Goal: Task Accomplishment & Management: Complete application form

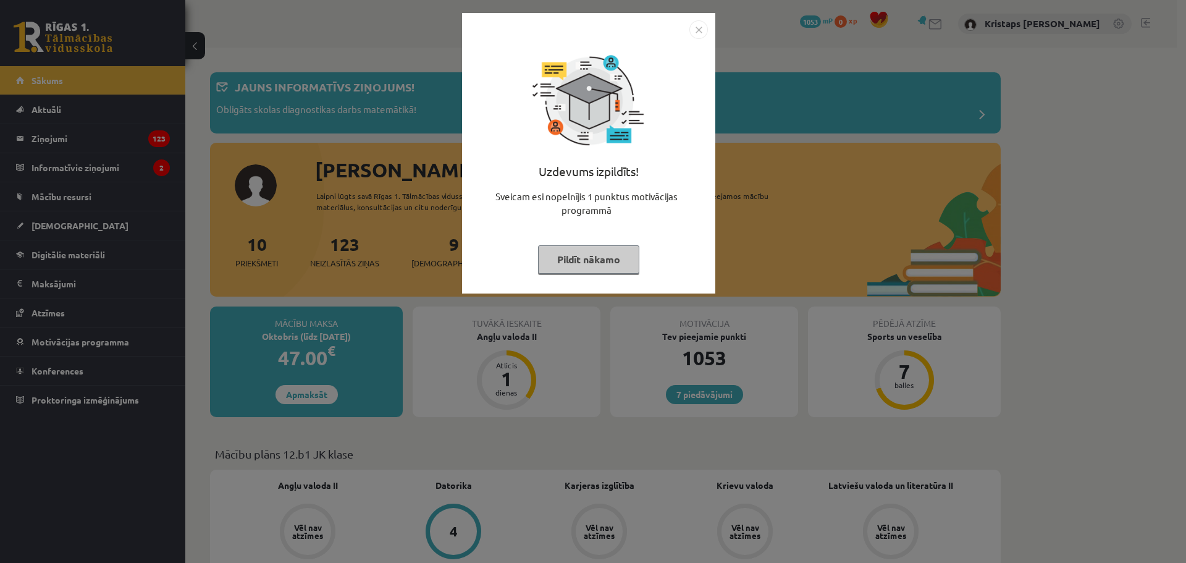
click at [700, 33] on img "Close" at bounding box center [698, 29] width 19 height 19
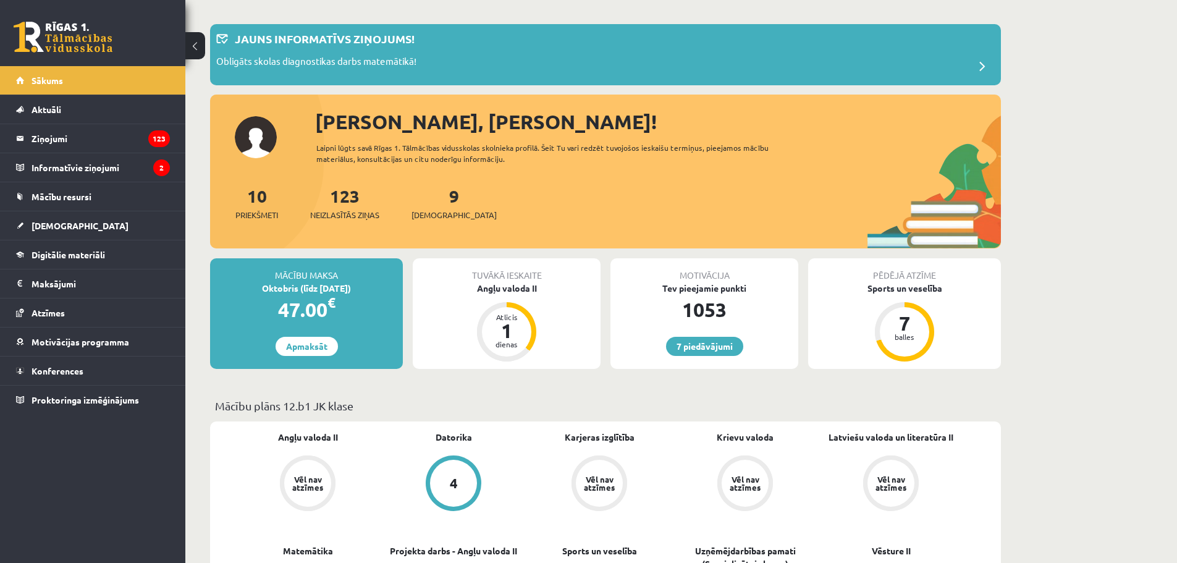
scroll to position [124, 0]
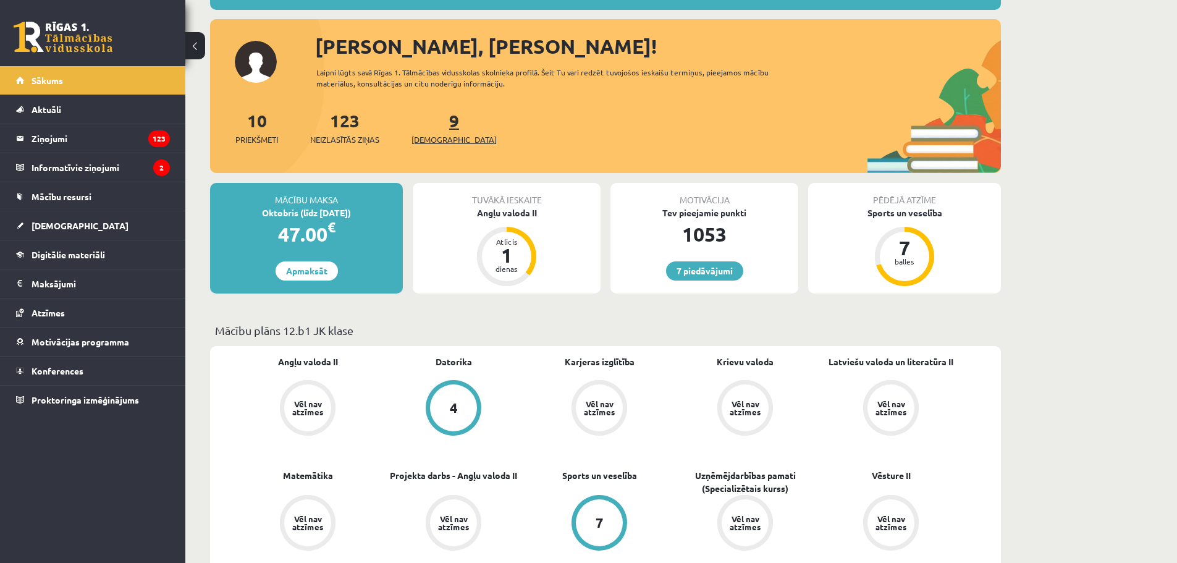
click at [436, 138] on span "[DEMOGRAPHIC_DATA]" at bounding box center [453, 139] width 85 height 12
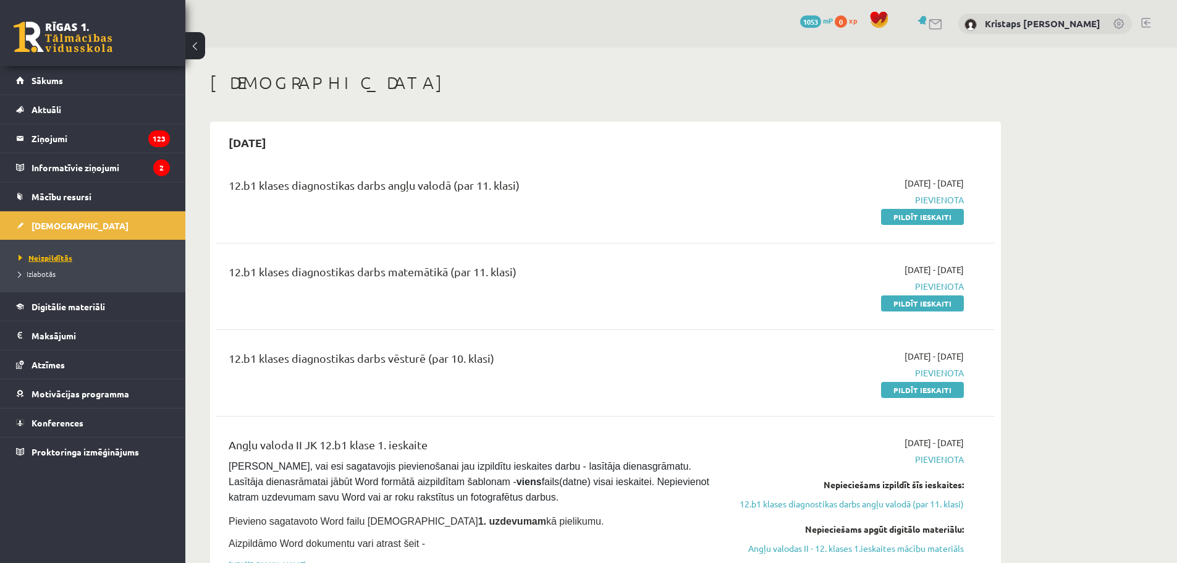
click at [56, 252] on link "Neizpildītās" at bounding box center [96, 257] width 154 height 11
click at [946, 300] on link "Pildīt ieskaiti" at bounding box center [922, 303] width 83 height 16
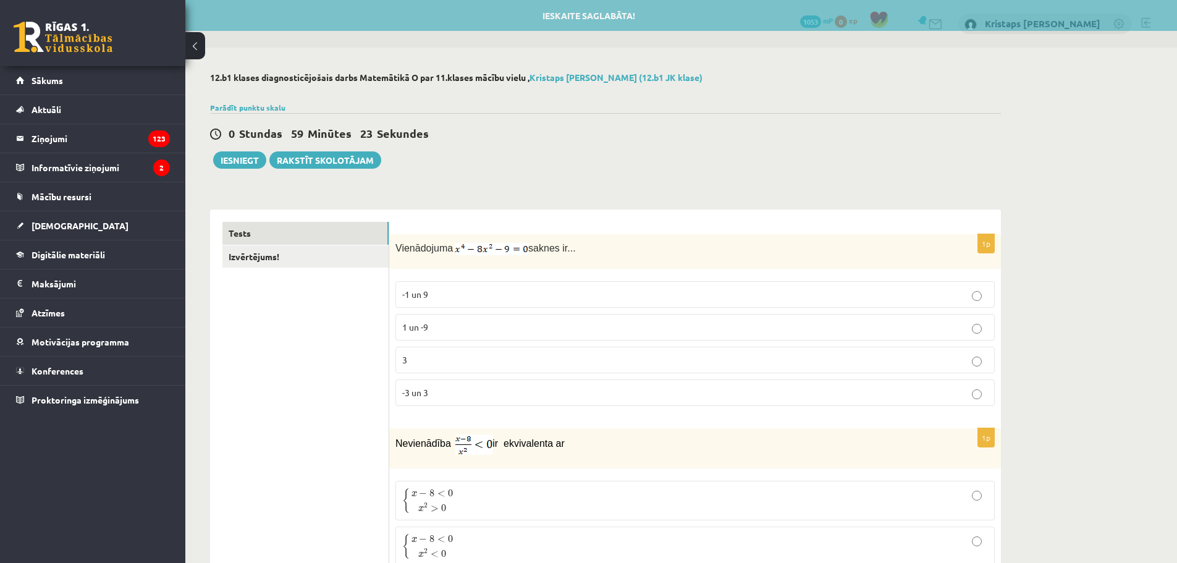
click at [554, 325] on p "1 un -9" at bounding box center [695, 327] width 586 height 13
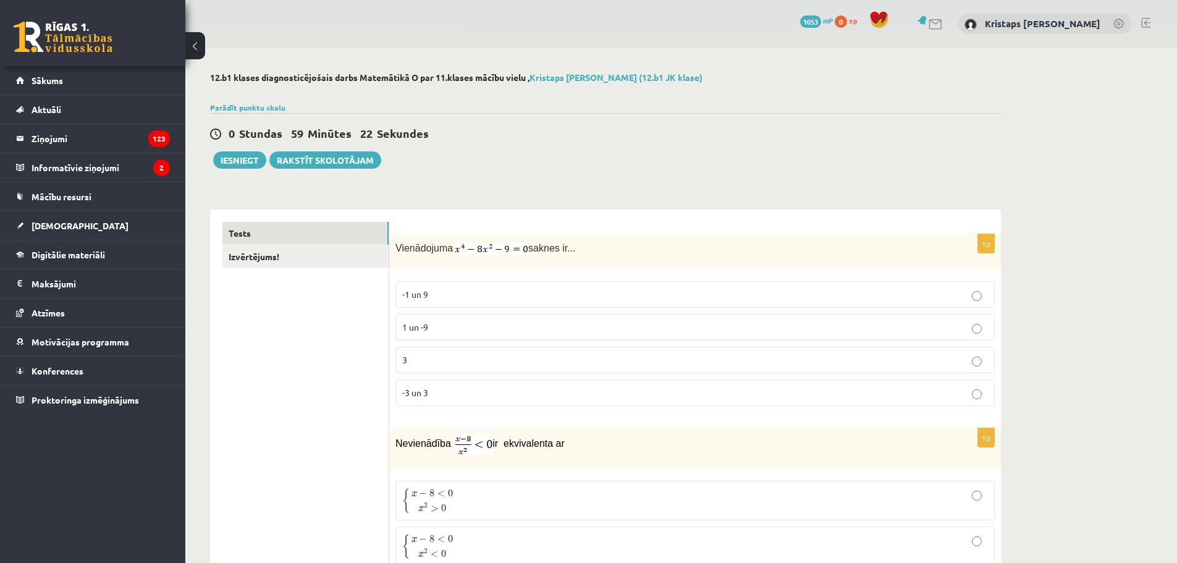
click at [557, 293] on p "-1 un 9" at bounding box center [695, 294] width 586 height 13
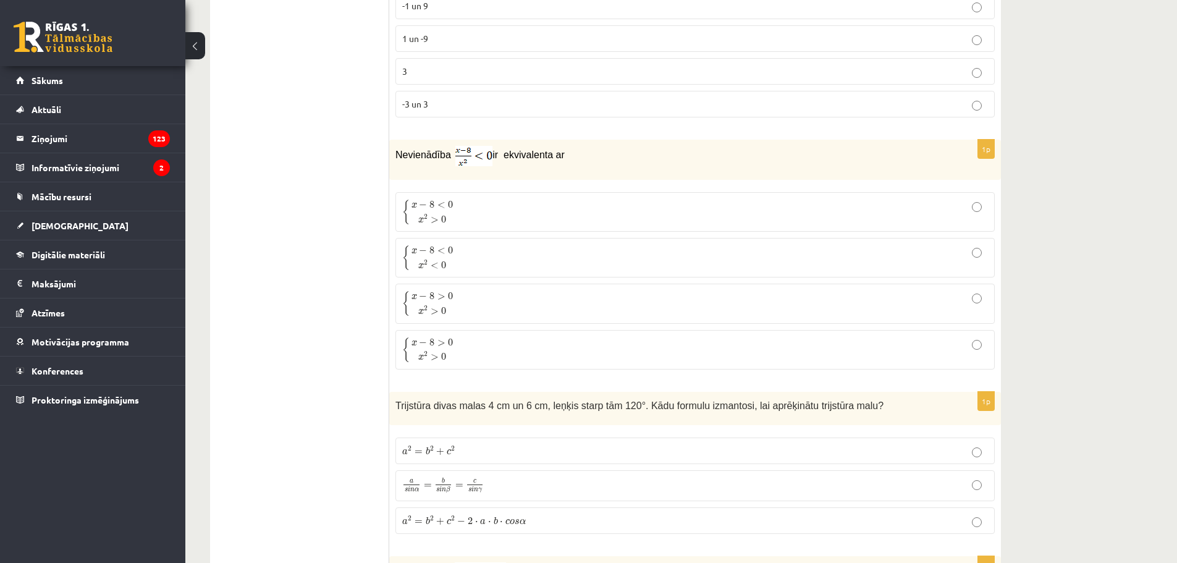
scroll to position [309, 0]
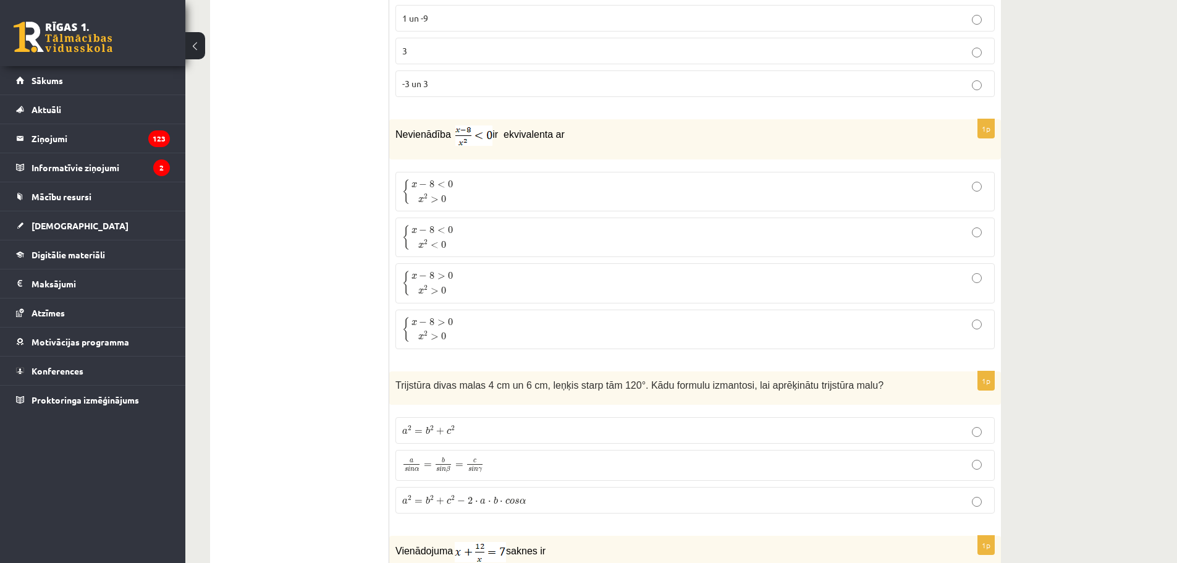
click at [600, 188] on p "{ x − 8 < 0 x 2 > 0 { x − 8 < 0 x 2 > 0" at bounding box center [695, 192] width 586 height 26
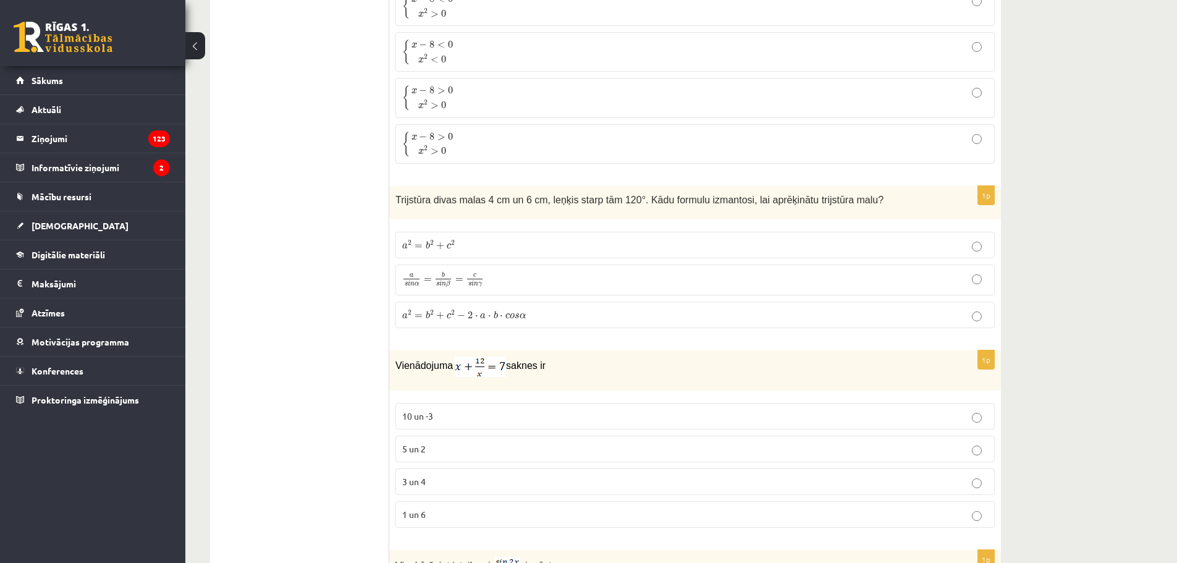
scroll to position [556, 0]
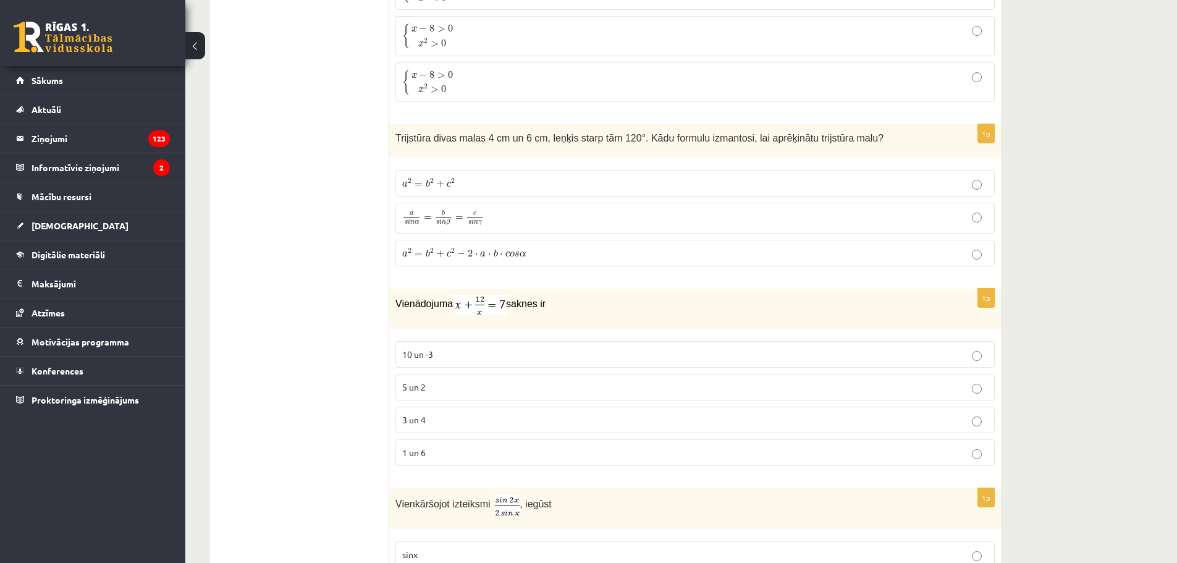
click at [591, 244] on label "a 2 = b 2 + c 2 − 2 ⋅ a ⋅ b ⋅ c o s α a 2 = b 2 + c 2 − 2 ⋅ a ⋅ b ⋅ c o s α" at bounding box center [694, 253] width 599 height 27
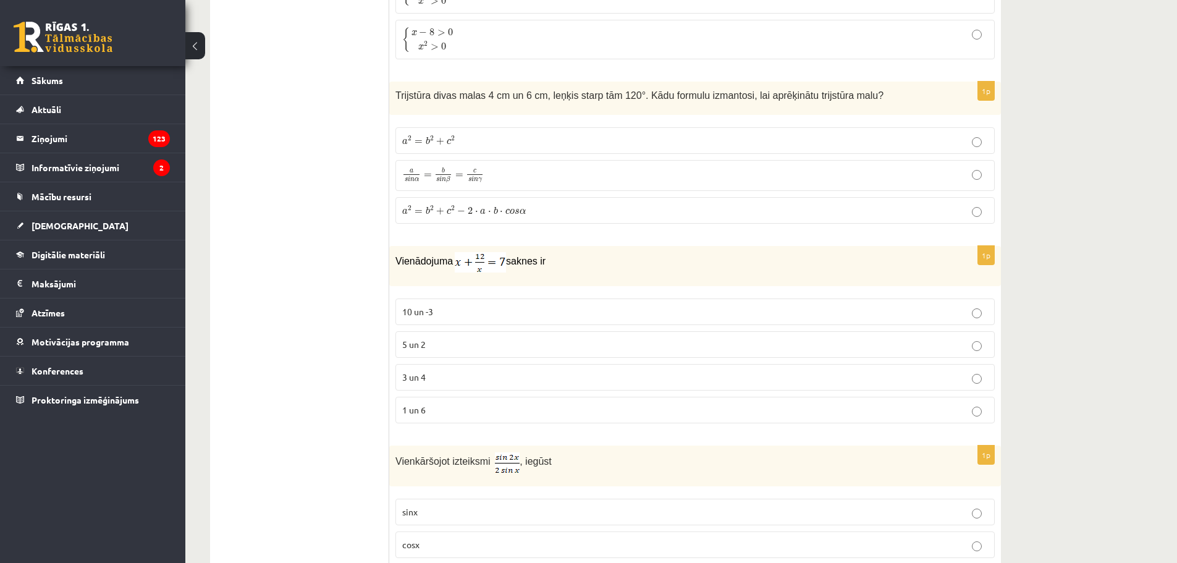
scroll to position [618, 0]
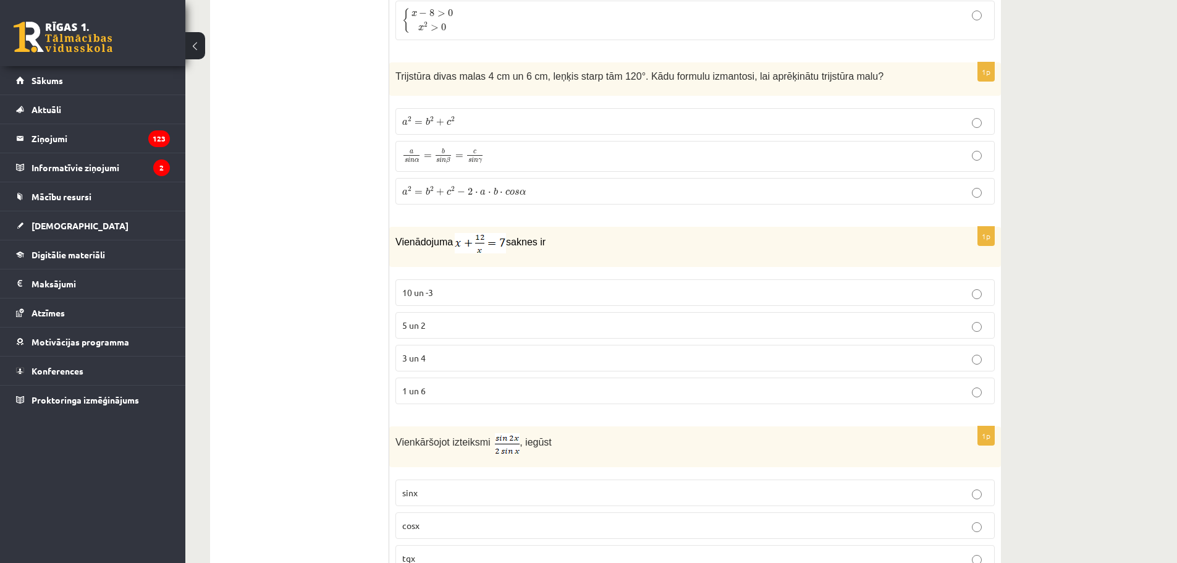
click at [982, 193] on p "a 2 = b 2 + c 2 − 2 ⋅ a ⋅ b ⋅ c o s α a 2 = b 2 + c 2 − 2 ⋅ a ⋅ b ⋅ c o s α" at bounding box center [695, 191] width 586 height 13
click at [982, 130] on label "a 2 = b 2 + c 2 a 2 = b 2 + c 2" at bounding box center [694, 121] width 599 height 27
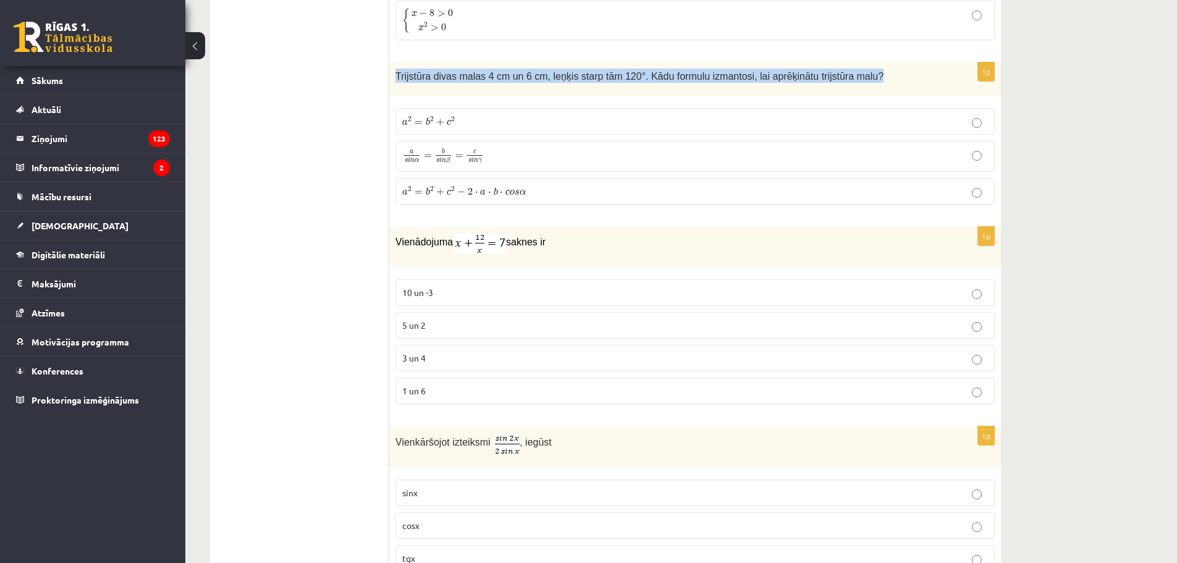
drag, startPoint x: 397, startPoint y: 74, endPoint x: 870, endPoint y: 82, distance: 473.3
click at [871, 82] on p "Trijstūra divas malas 4 cm un 6 cm, leņķis starp tām 120°. Kādu formulu izmanto…" at bounding box center [663, 76] width 537 height 14
copy span "Trijstūra divas malas 4 cm un 6 cm, leņķis starp tām 120°. Kādu formulu izmanto…"
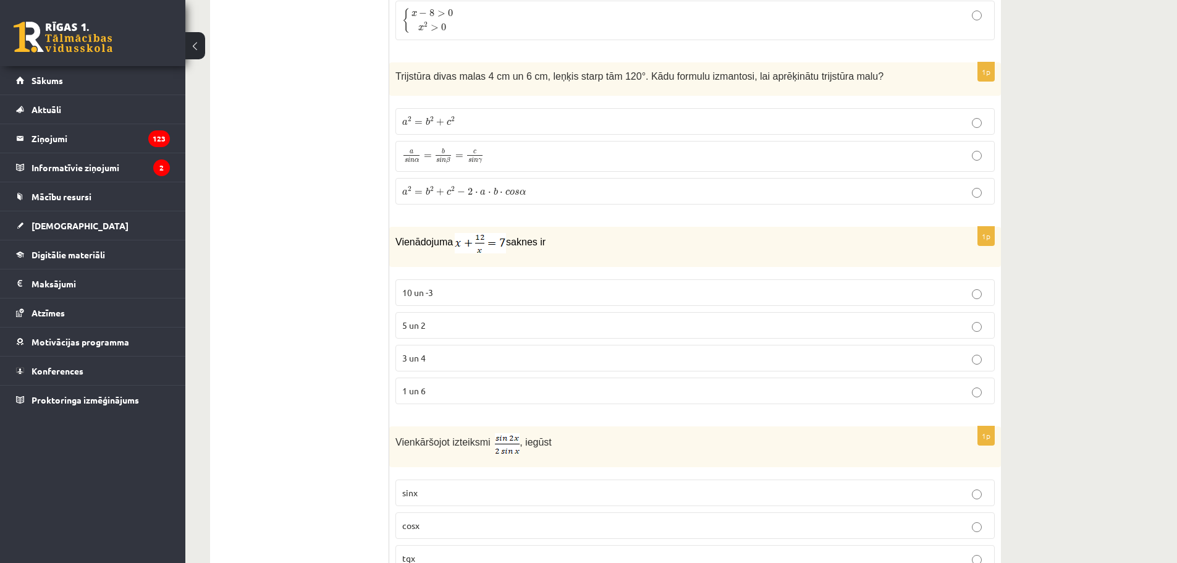
click at [598, 204] on label "a 2 = b 2 + c 2 − 2 ⋅ a ⋅ b ⋅ c o s α a 2 = b 2 + c 2 − 2 ⋅ a ⋅ b ⋅ c o s α" at bounding box center [694, 191] width 599 height 27
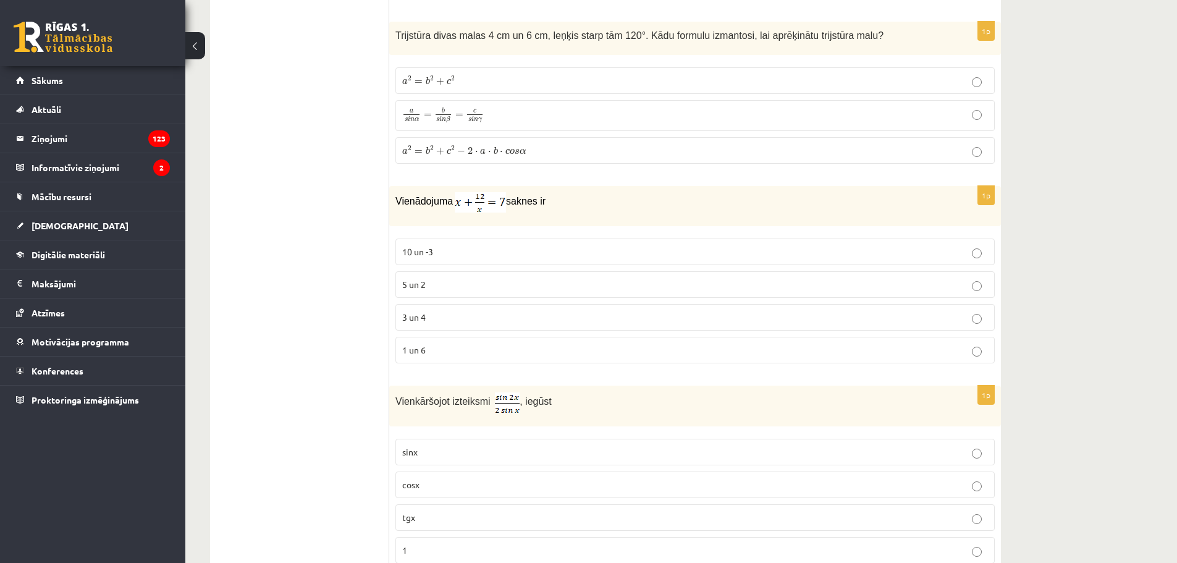
scroll to position [741, 0]
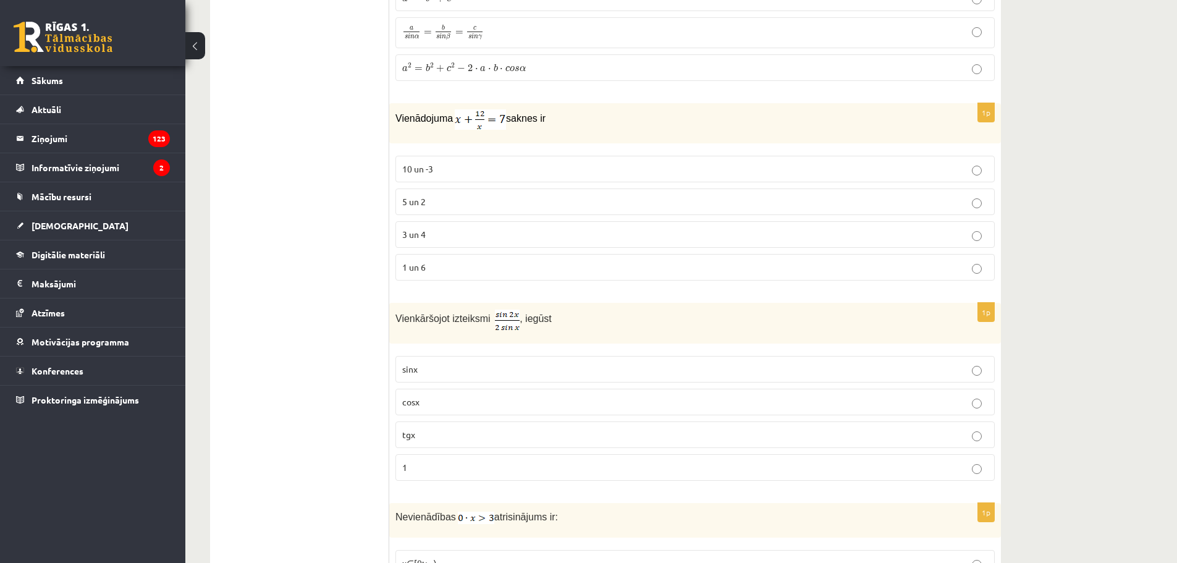
click at [645, 229] on p "3 un 4" at bounding box center [695, 234] width 586 height 13
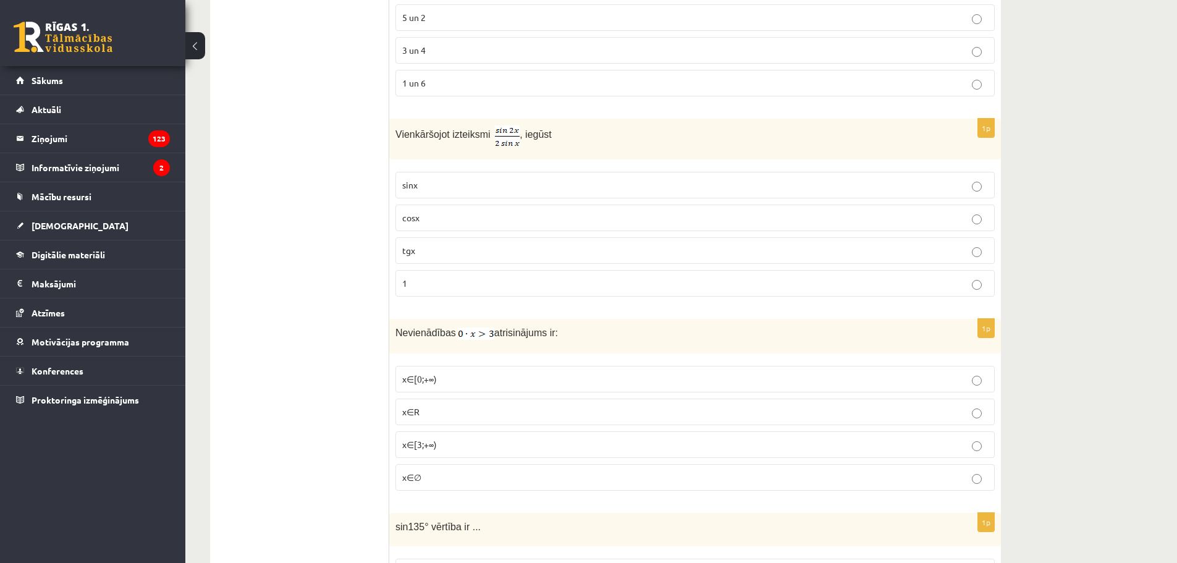
scroll to position [927, 0]
click at [478, 222] on p "cosx" at bounding box center [695, 216] width 586 height 13
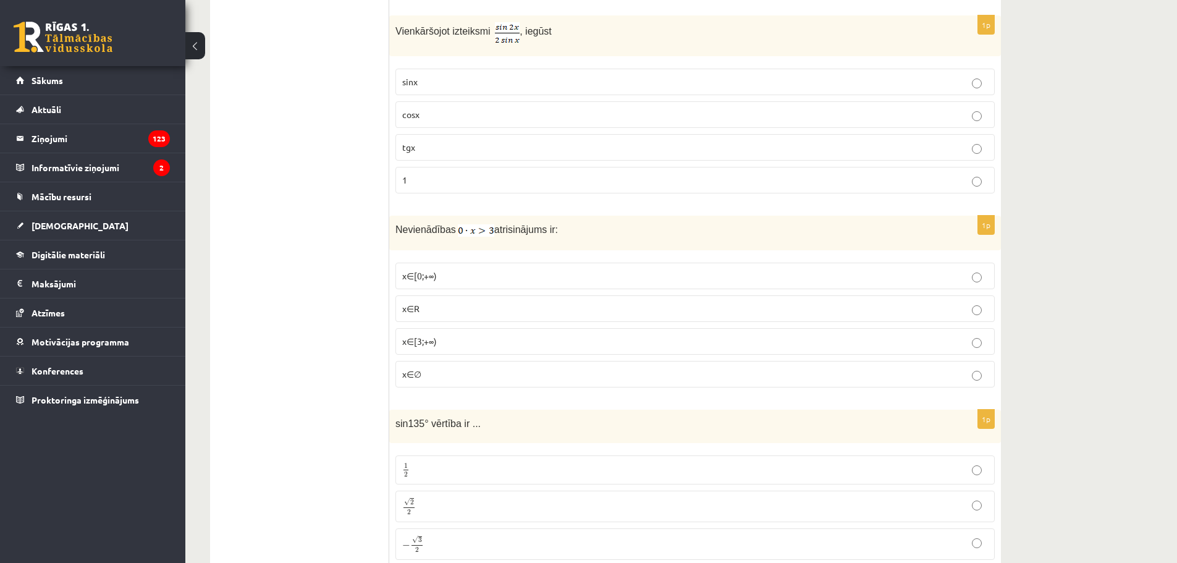
scroll to position [1050, 0]
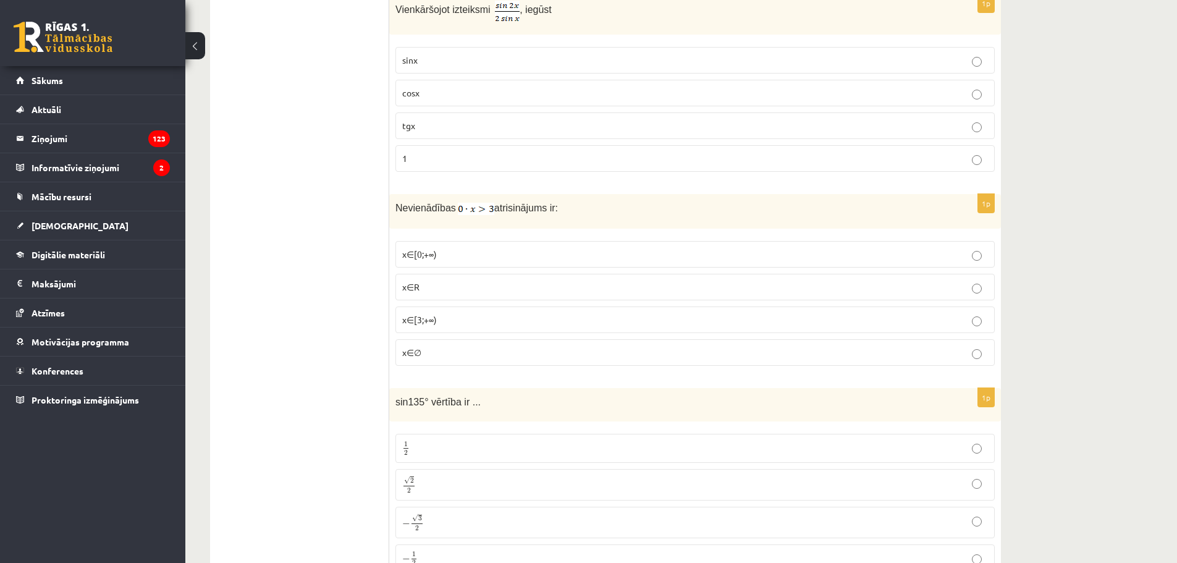
click at [489, 358] on p "x∈∅" at bounding box center [695, 352] width 586 height 13
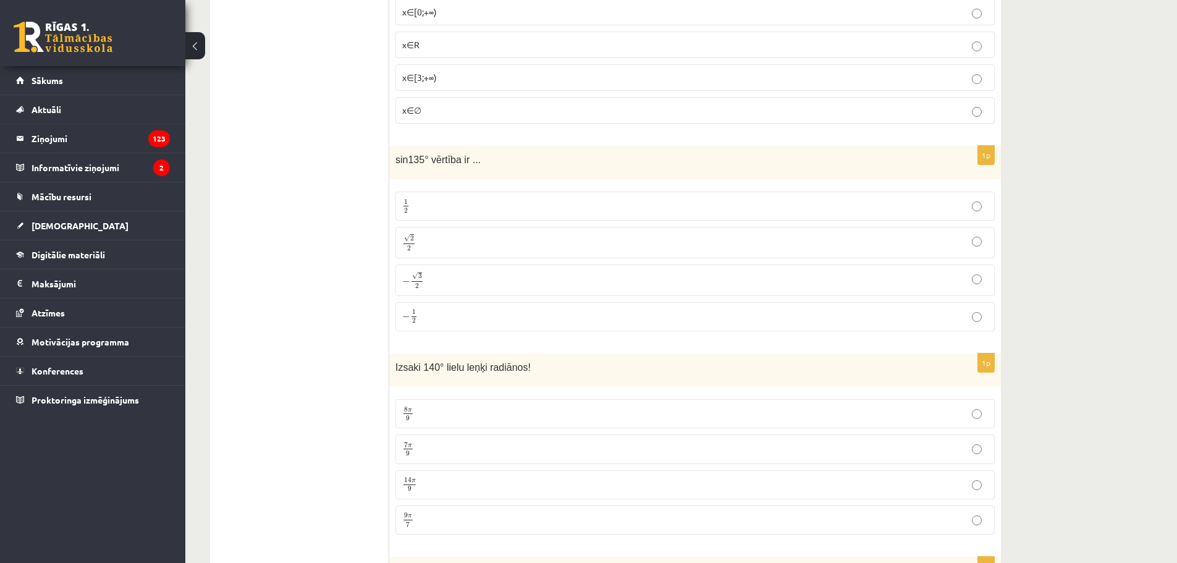
scroll to position [1297, 0]
click at [427, 238] on p "√ 2 2 2 2" at bounding box center [695, 238] width 586 height 18
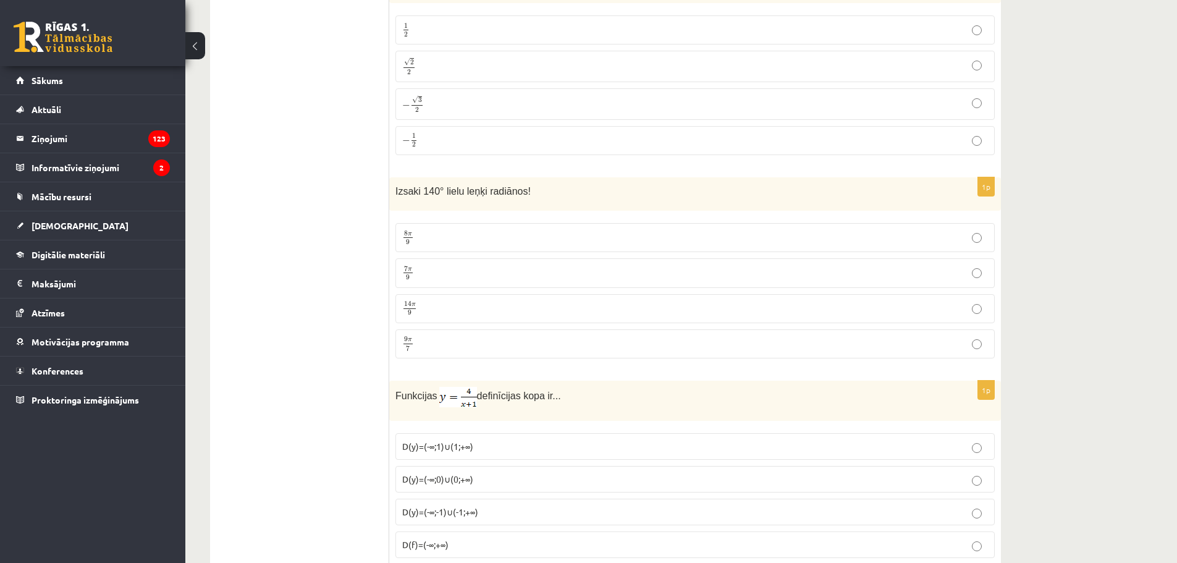
scroll to position [1483, 0]
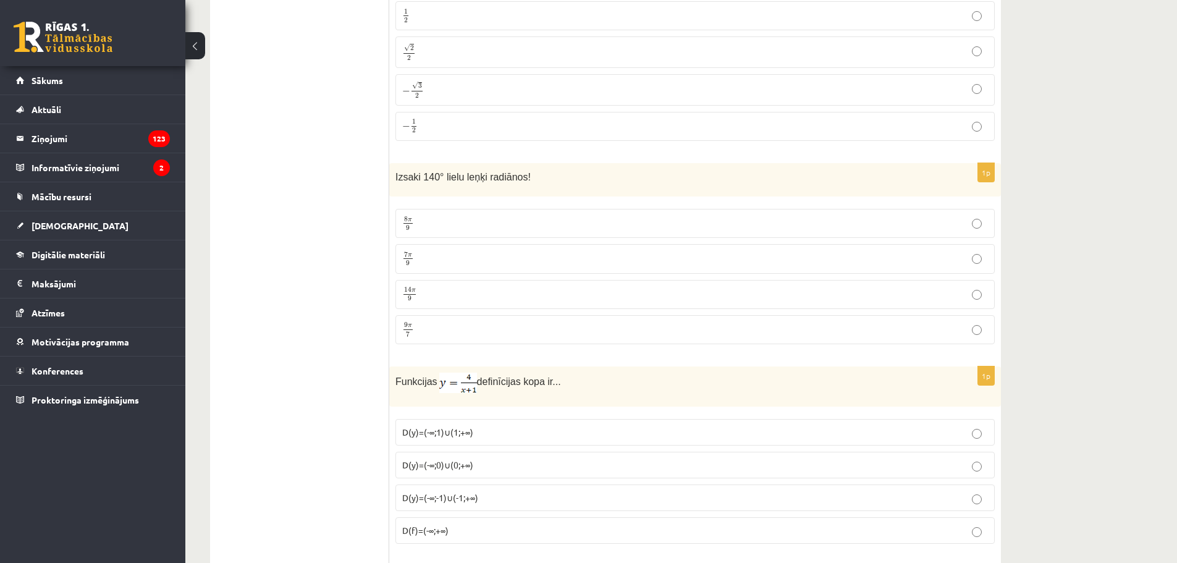
click at [429, 266] on p "7 π 9 7 π 9" at bounding box center [695, 258] width 586 height 15
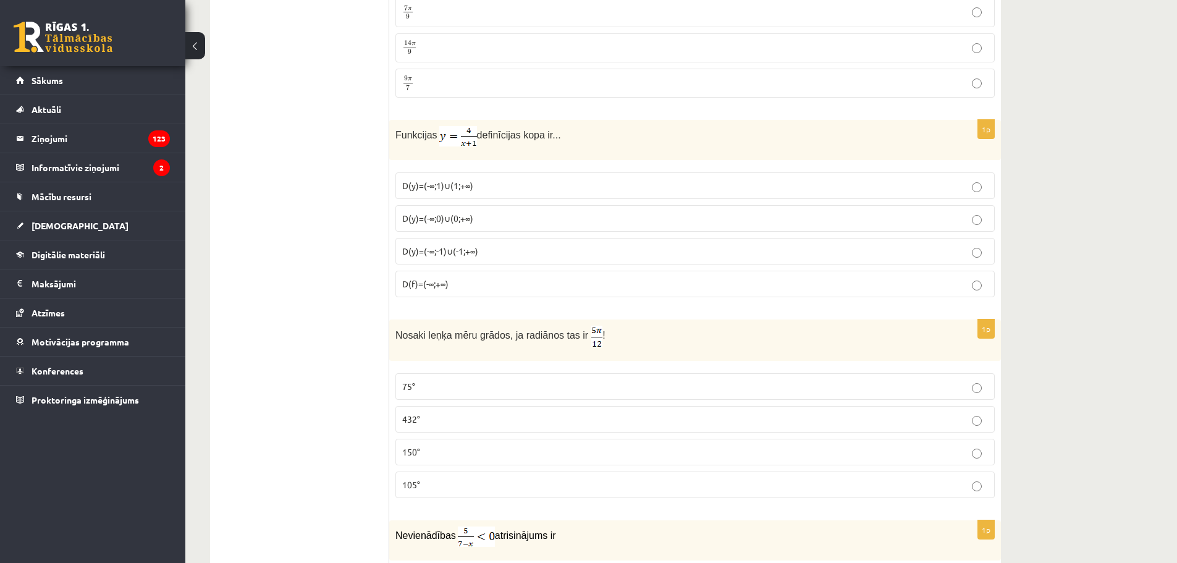
scroll to position [1730, 0]
click at [447, 256] on p "D(y)=(-∞;-1)∪(-1;+∞)" at bounding box center [695, 250] width 586 height 13
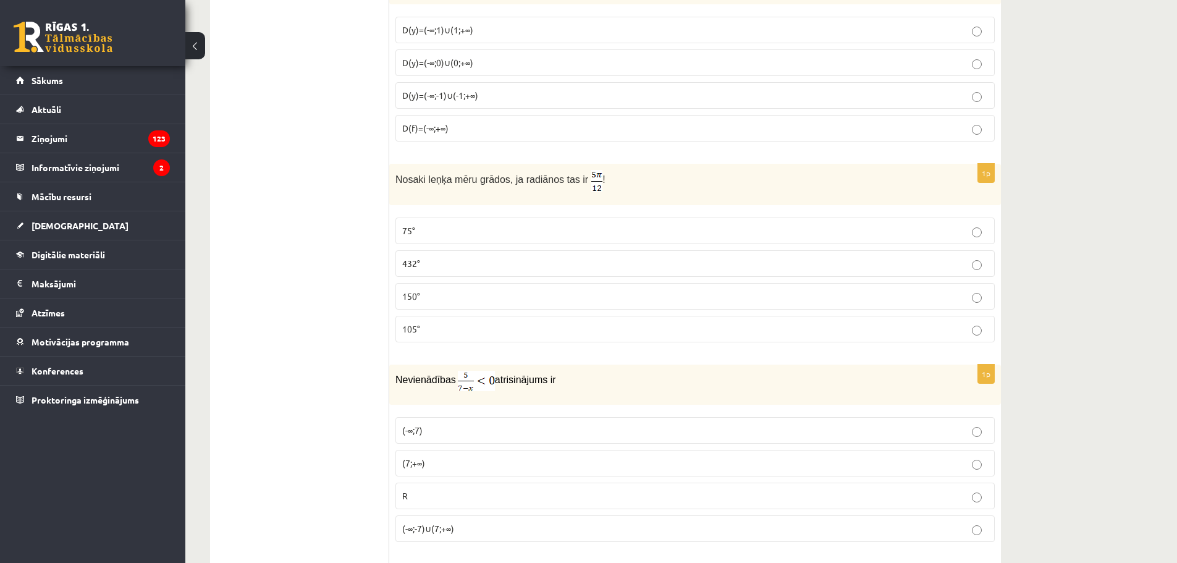
scroll to position [1915, 0]
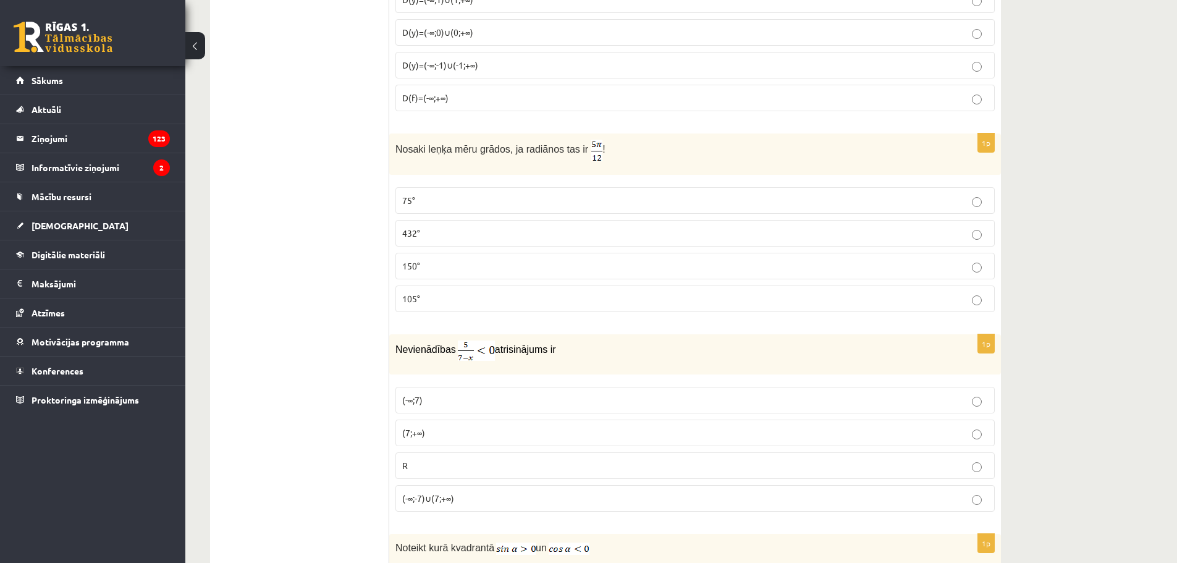
click at [453, 205] on p "75°" at bounding box center [695, 200] width 586 height 13
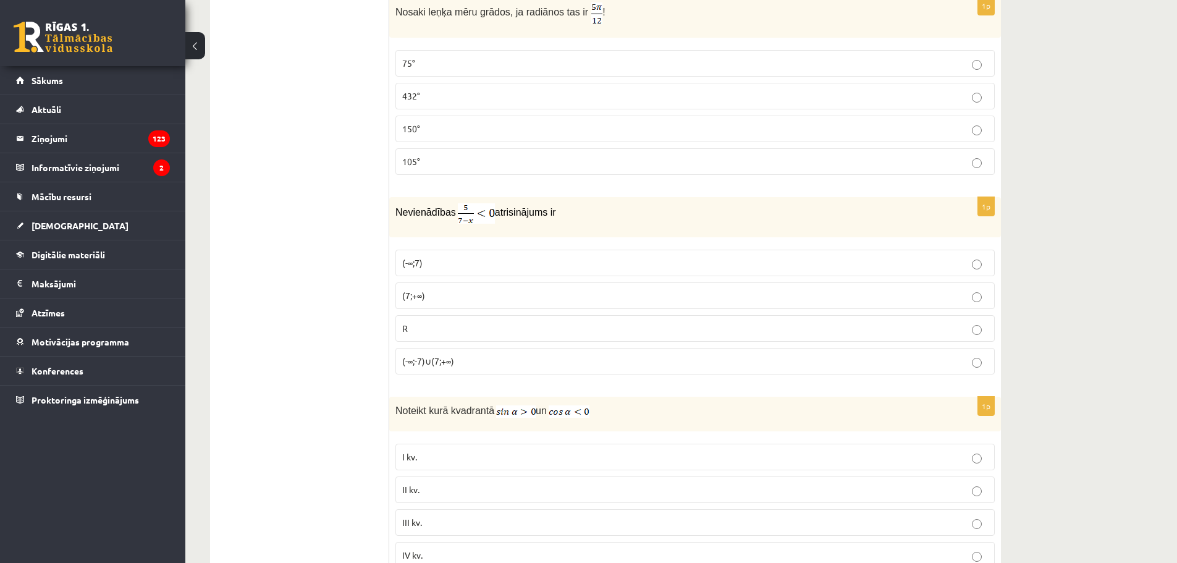
scroll to position [2101, 0]
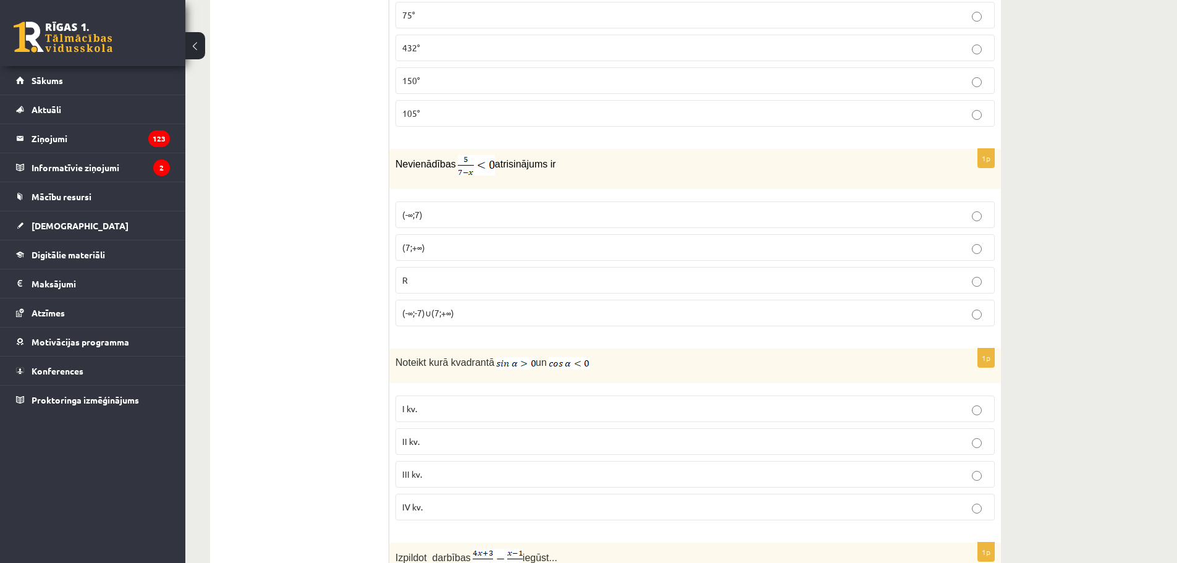
click at [455, 245] on p "(7;+∞)" at bounding box center [695, 247] width 586 height 13
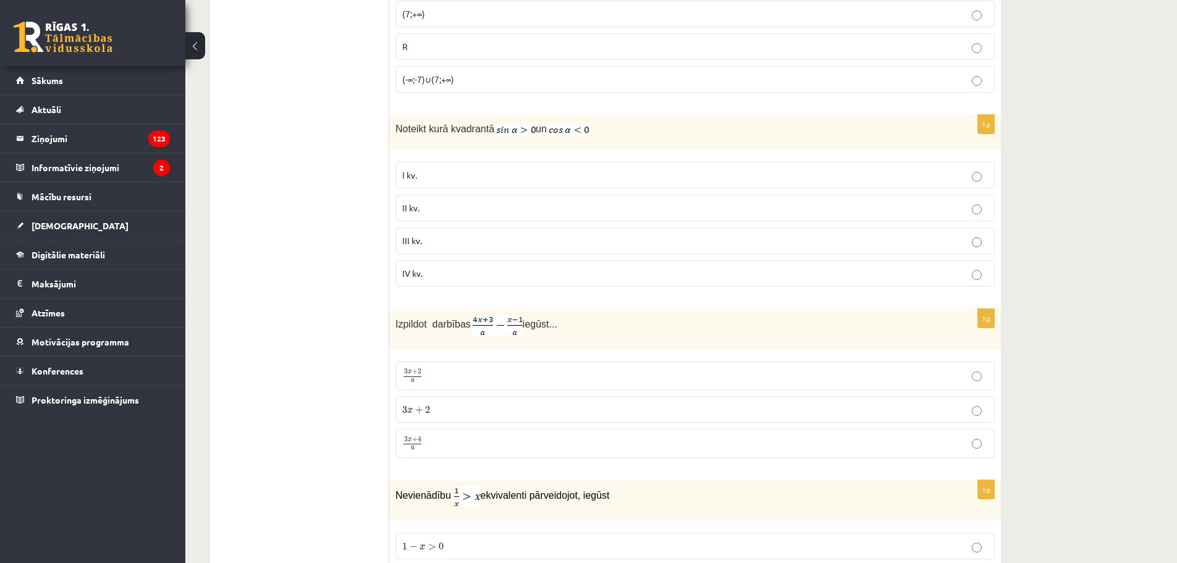
scroll to position [2348, 0]
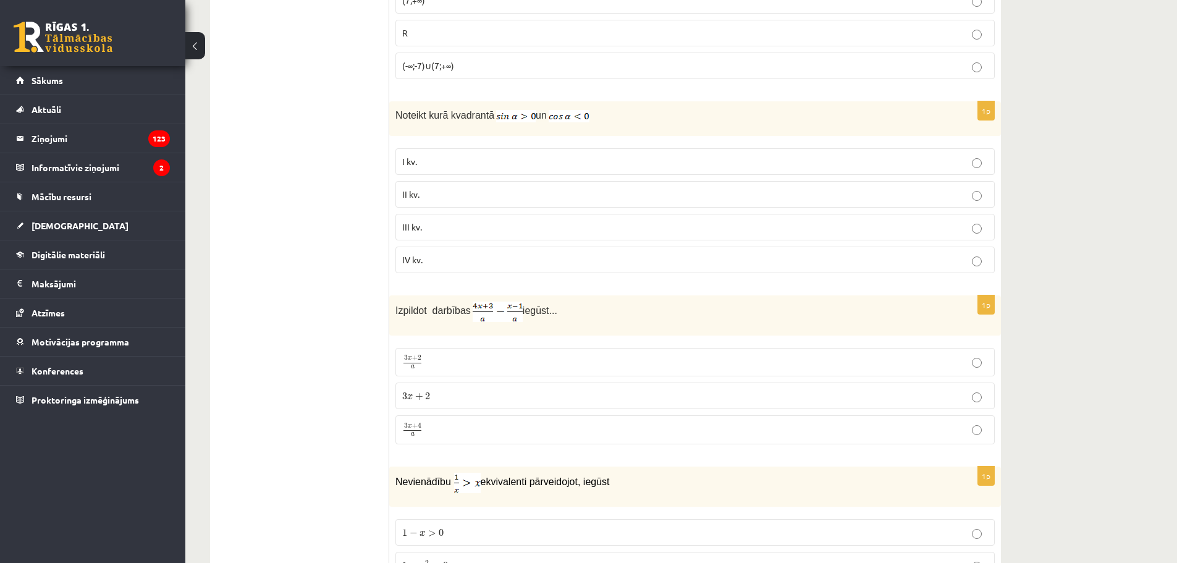
click at [495, 192] on p "II kv." at bounding box center [695, 194] width 586 height 13
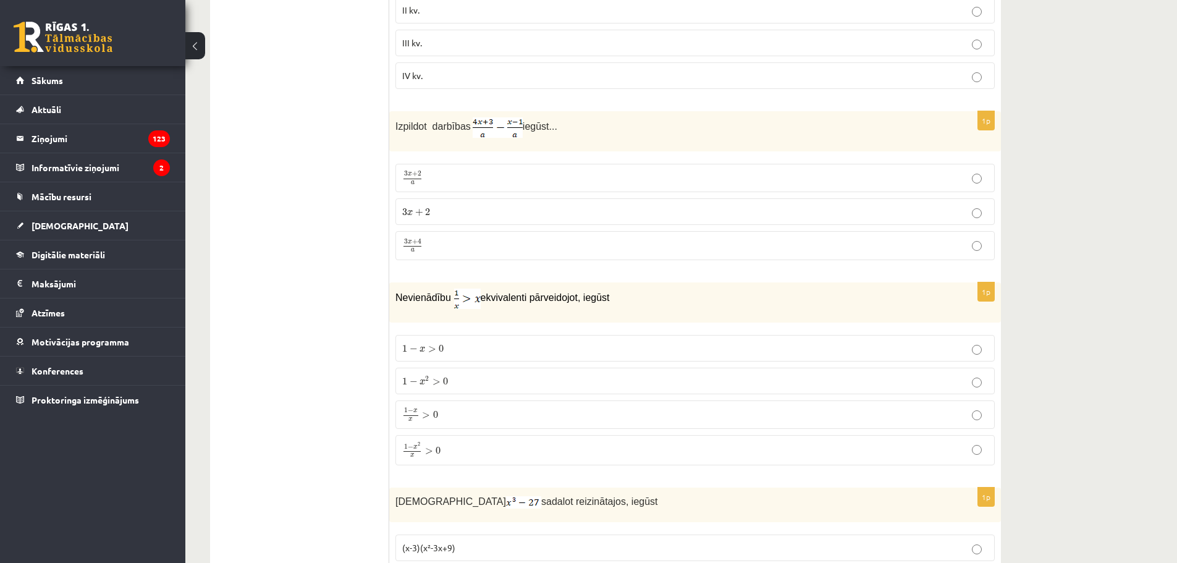
scroll to position [2533, 0]
click at [500, 243] on p "3 x + 4 a 3 x + 4 a" at bounding box center [695, 244] width 586 height 15
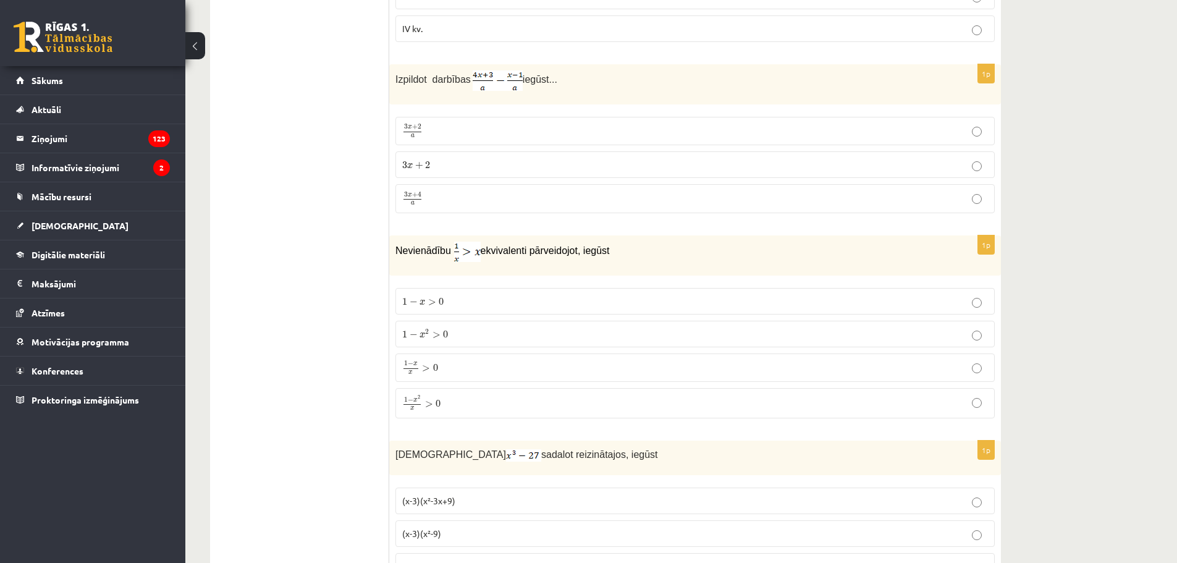
scroll to position [2657, 0]
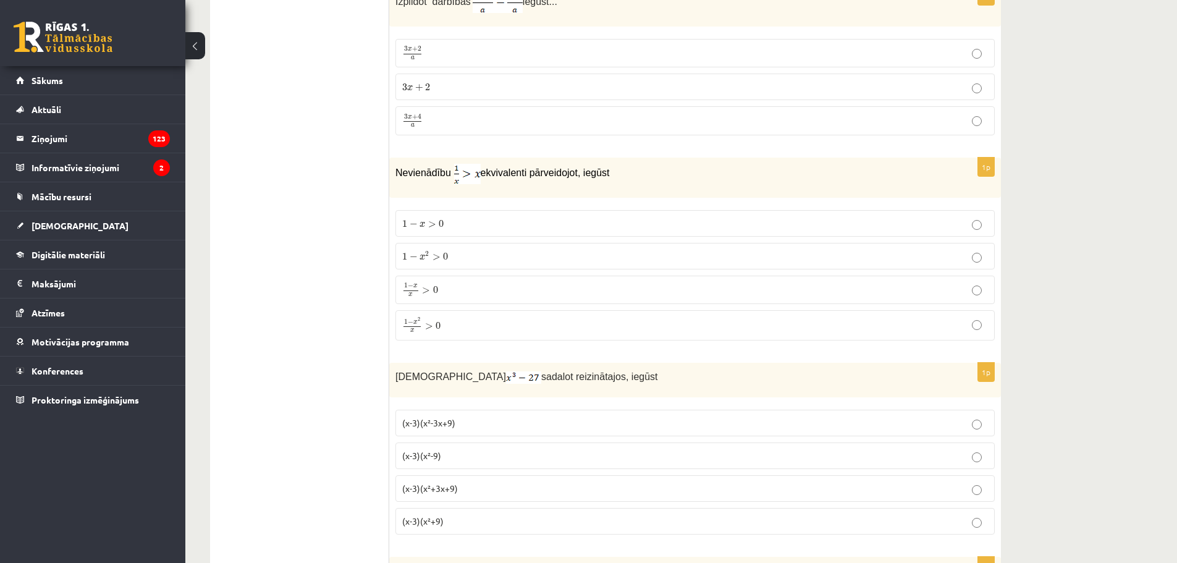
click at [506, 272] on fieldset "1 − x > 0 1 − x > 0 1 − x 2 > 0 1 − x 2 > 0 1 − x x > 0 1 − x x > 0 1 − x 2 x >…" at bounding box center [694, 274] width 599 height 140
click at [507, 279] on label "1 − x x > 0 1 − x x > 0" at bounding box center [694, 290] width 599 height 28
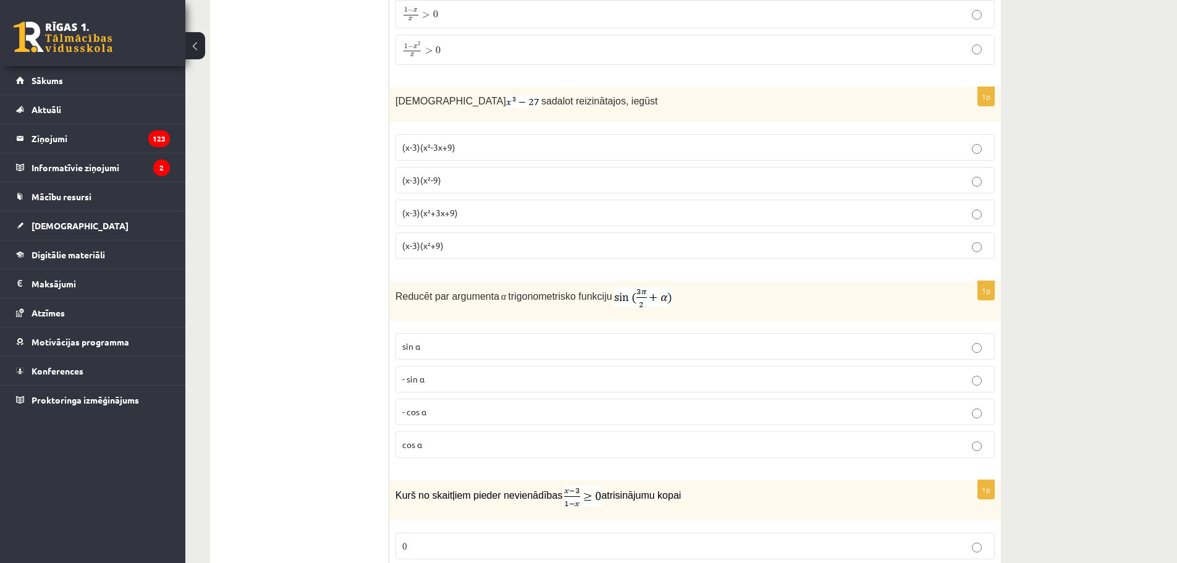
scroll to position [2904, 0]
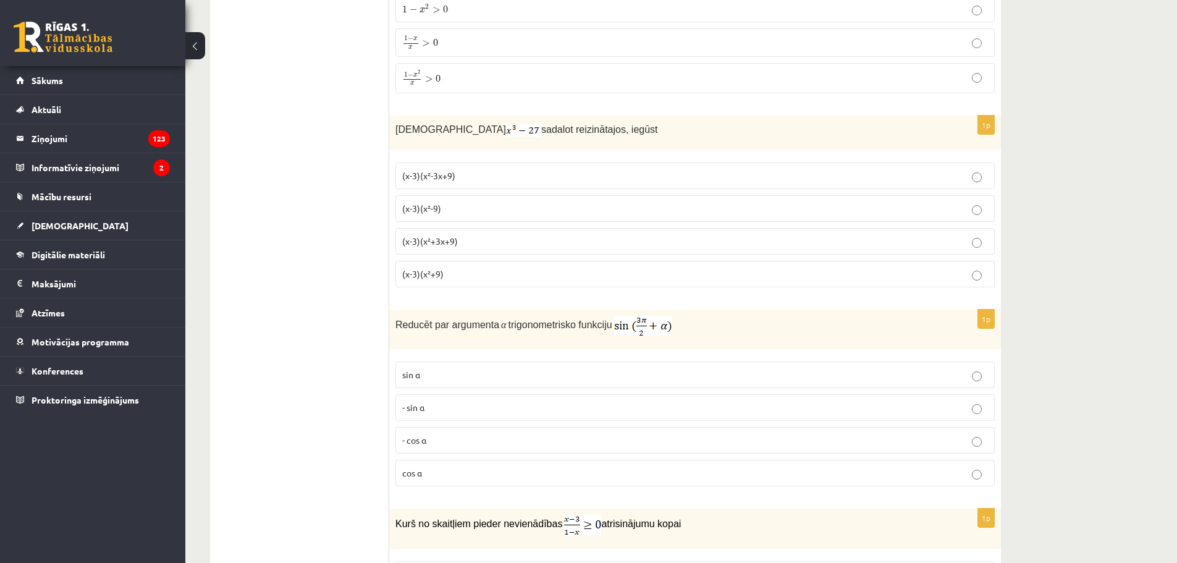
click at [419, 237] on span "(x-3)(x²+3x+9)" at bounding box center [430, 240] width 56 height 11
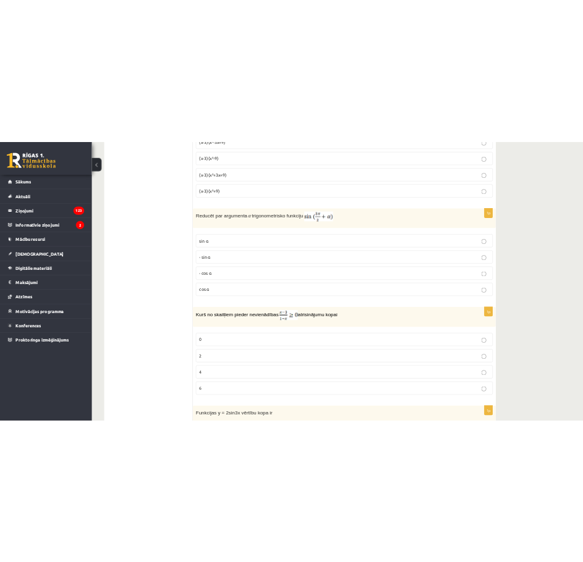
scroll to position [3151, 0]
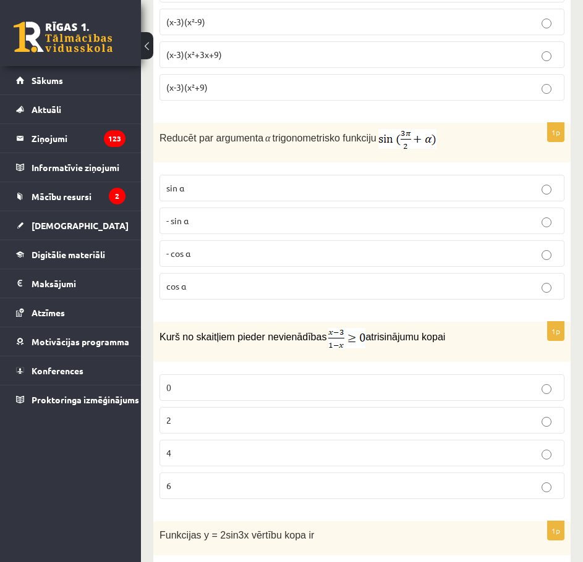
click at [457, 252] on p "- cos ⁡α" at bounding box center [361, 253] width 391 height 13
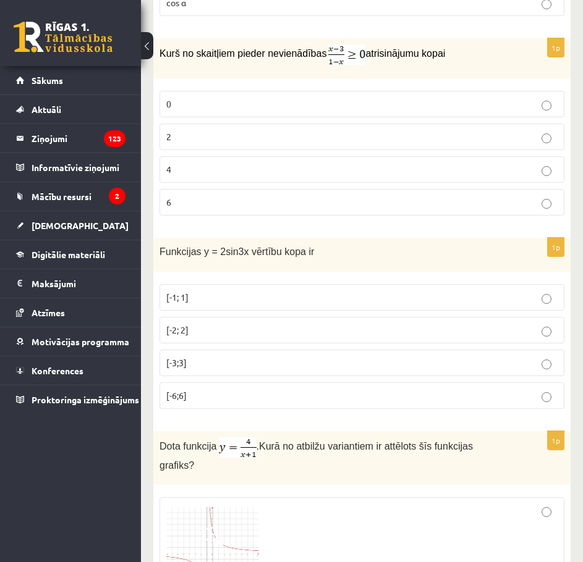
scroll to position [3521, 0]
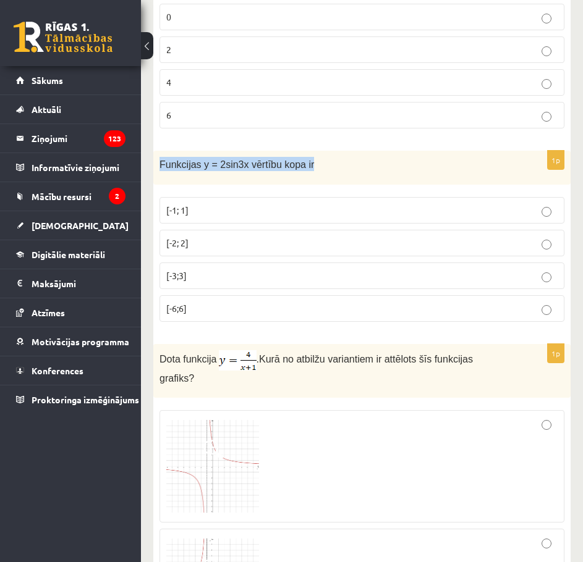
drag, startPoint x: 158, startPoint y: 161, endPoint x: 304, endPoint y: 174, distance: 146.4
click at [304, 174] on div "Funkcijas y = 2sin3x vērtību kopa ir" at bounding box center [361, 168] width 417 height 34
copy span "Funkcijas y = 2sin3x vērtību kopa ir"
click at [379, 231] on label "[-2; 2]" at bounding box center [361, 243] width 405 height 27
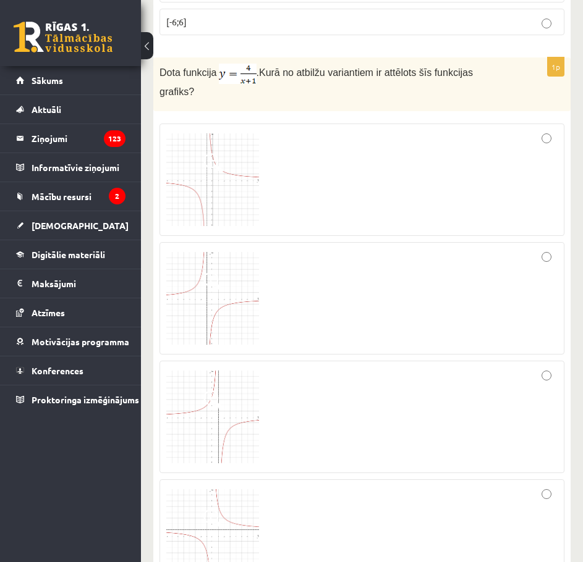
scroll to position [3830, 0]
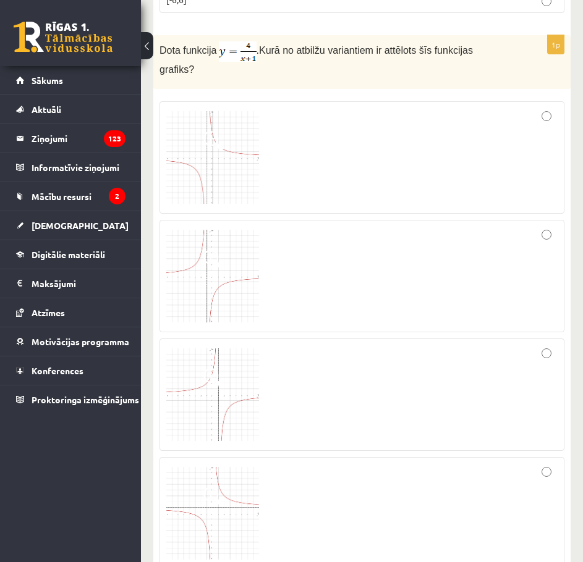
click at [353, 150] on div at bounding box center [361, 157] width 391 height 99
click at [217, 143] on img at bounding box center [212, 157] width 93 height 93
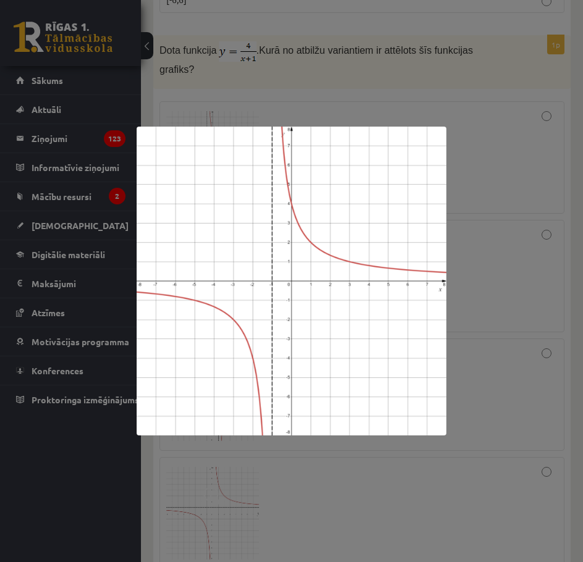
click at [256, 108] on div at bounding box center [291, 281] width 583 height 562
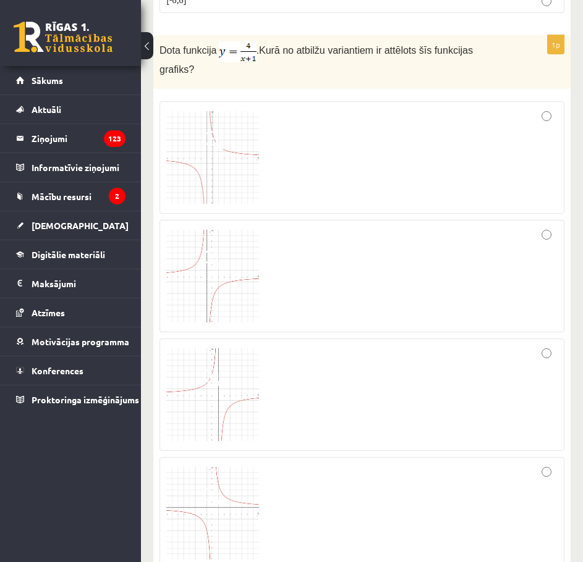
click at [213, 131] on span at bounding box center [213, 141] width 20 height 20
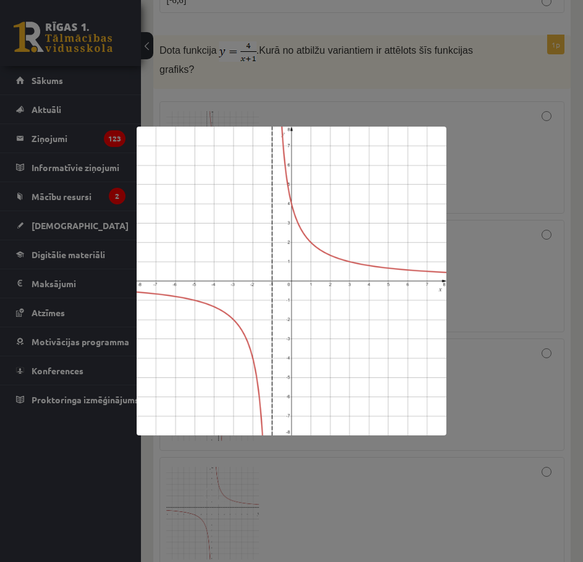
click at [255, 107] on div at bounding box center [291, 281] width 583 height 562
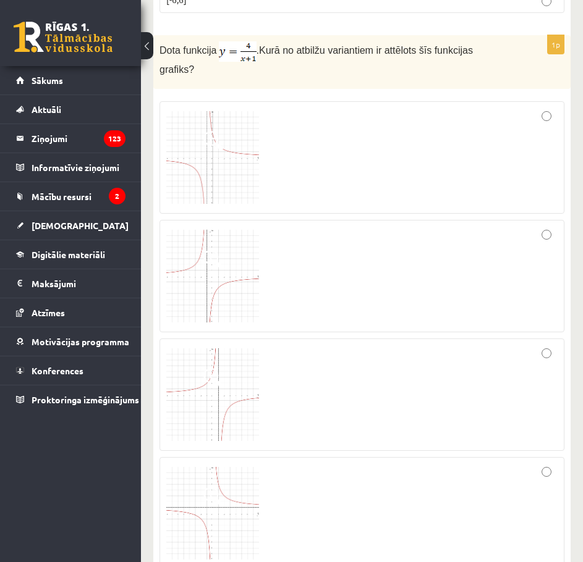
click at [219, 131] on span at bounding box center [213, 141] width 20 height 20
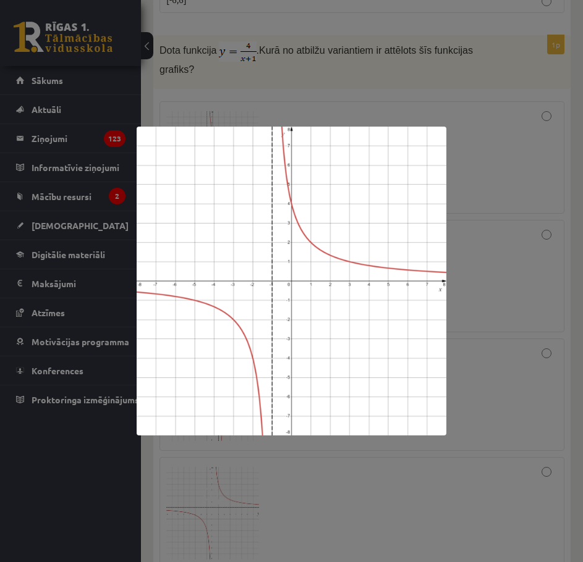
click at [257, 106] on div at bounding box center [291, 281] width 583 height 562
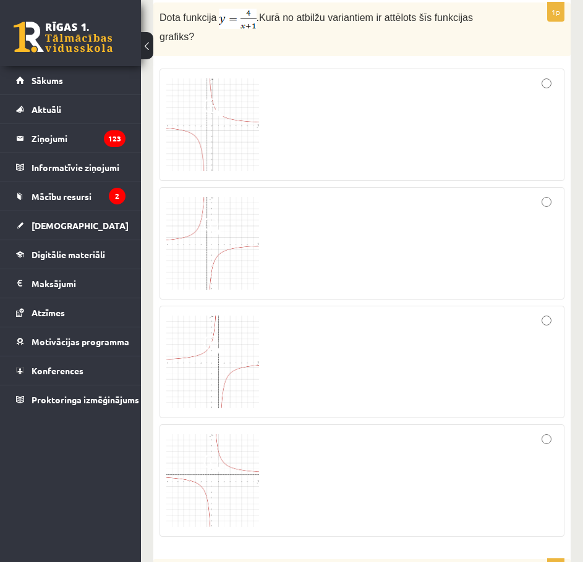
scroll to position [3892, 0]
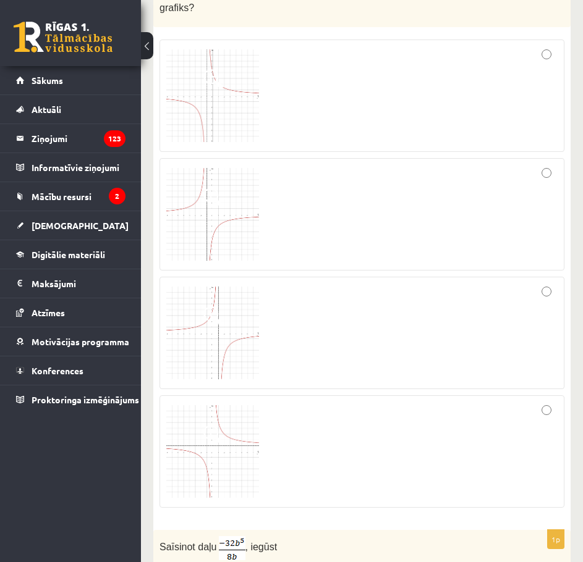
click at [199, 173] on img at bounding box center [212, 214] width 93 height 93
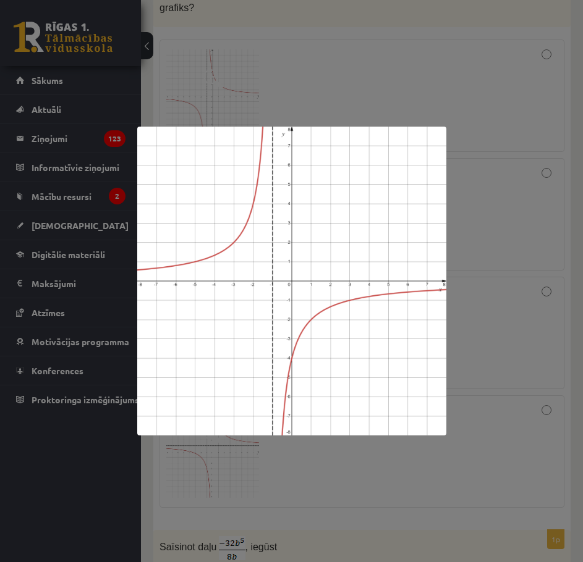
click at [253, 102] on div at bounding box center [291, 281] width 583 height 562
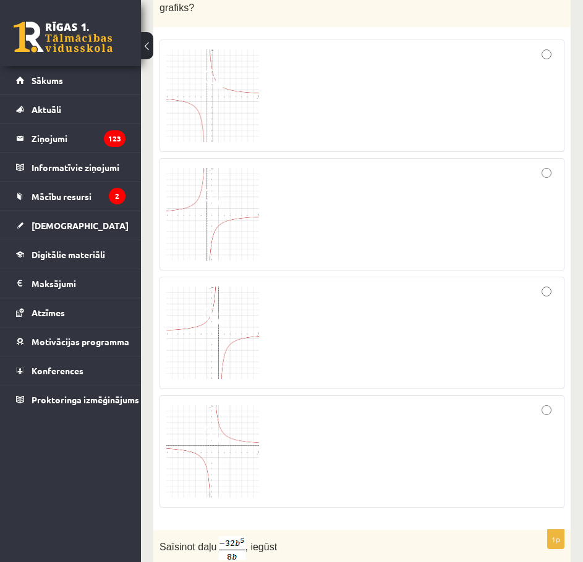
click at [225, 289] on img at bounding box center [212, 333] width 93 height 93
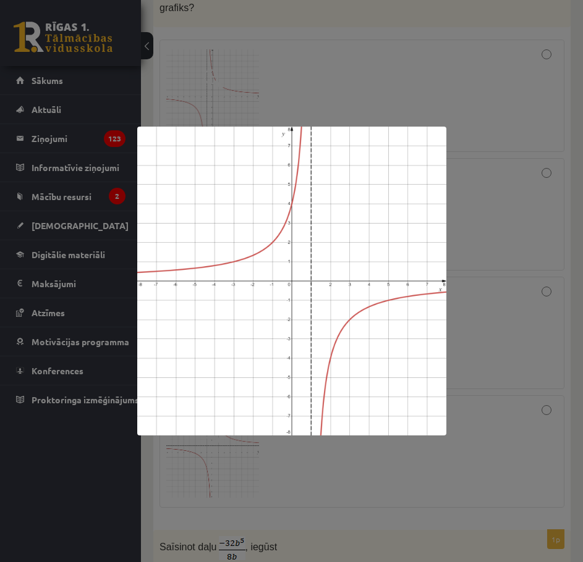
click at [311, 74] on div at bounding box center [291, 281] width 583 height 562
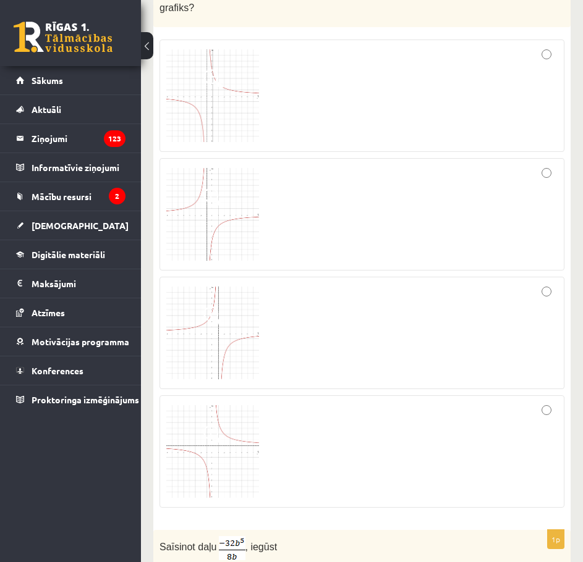
click at [241, 405] on img at bounding box center [212, 451] width 93 height 93
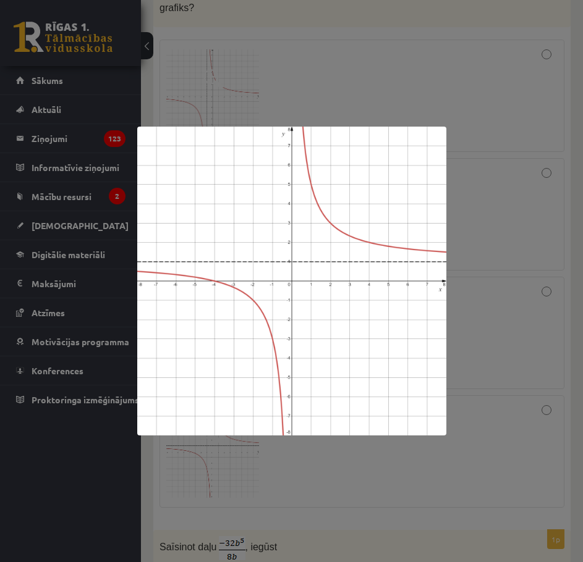
click at [326, 121] on div at bounding box center [291, 281] width 583 height 562
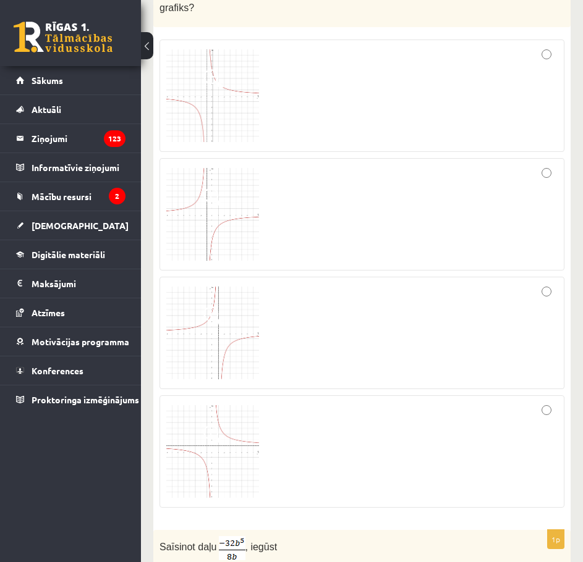
click at [301, 324] on div at bounding box center [361, 333] width 391 height 99
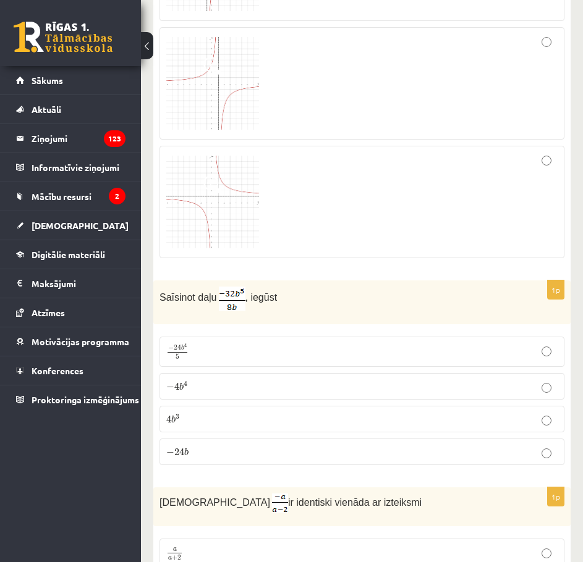
scroll to position [4201, 0]
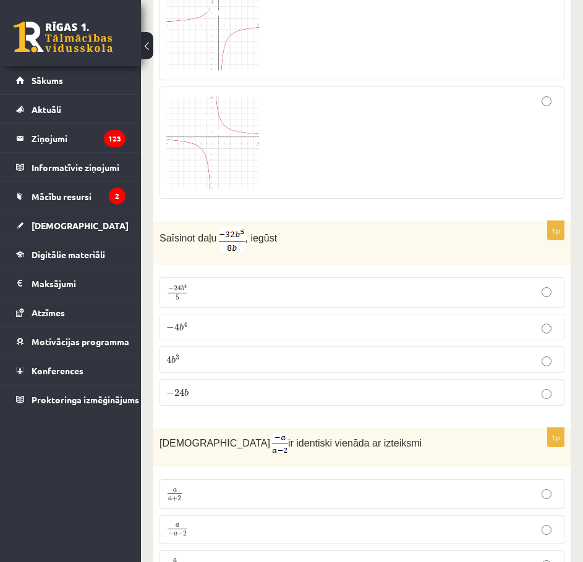
click at [278, 314] on label "− 4 b 4 − 4 b 4" at bounding box center [361, 327] width 405 height 27
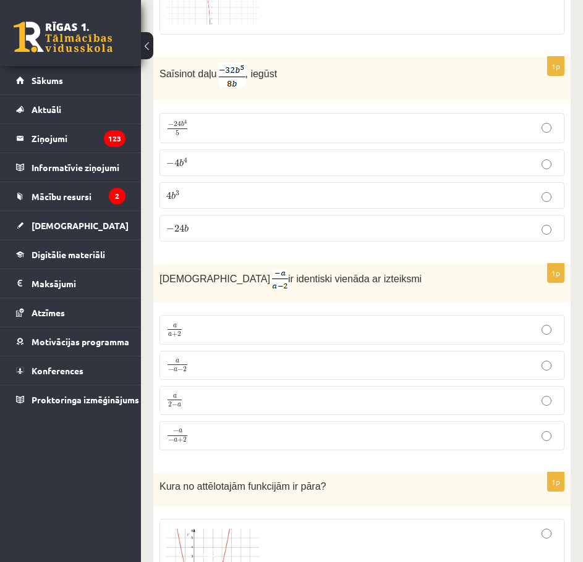
scroll to position [4386, 0]
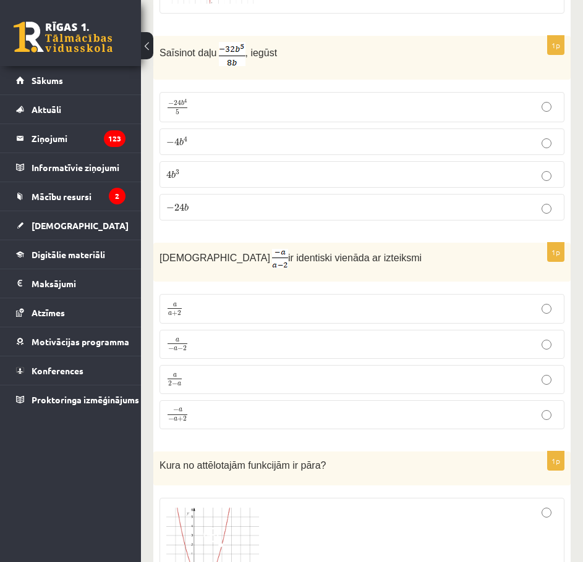
click at [273, 372] on p "a 2 − a a 2 − a" at bounding box center [361, 379] width 391 height 15
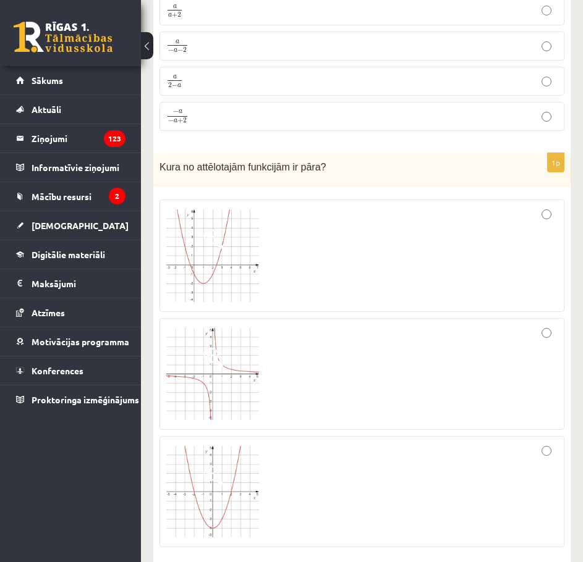
scroll to position [4695, 0]
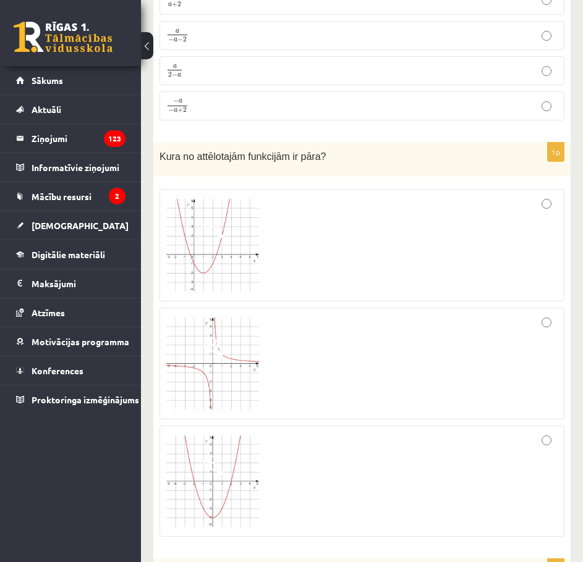
click at [208, 250] on img at bounding box center [212, 245] width 93 height 93
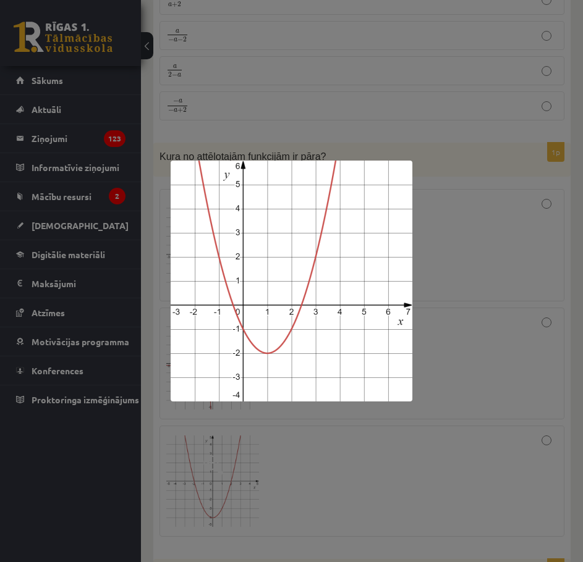
click at [295, 159] on div at bounding box center [291, 281] width 583 height 562
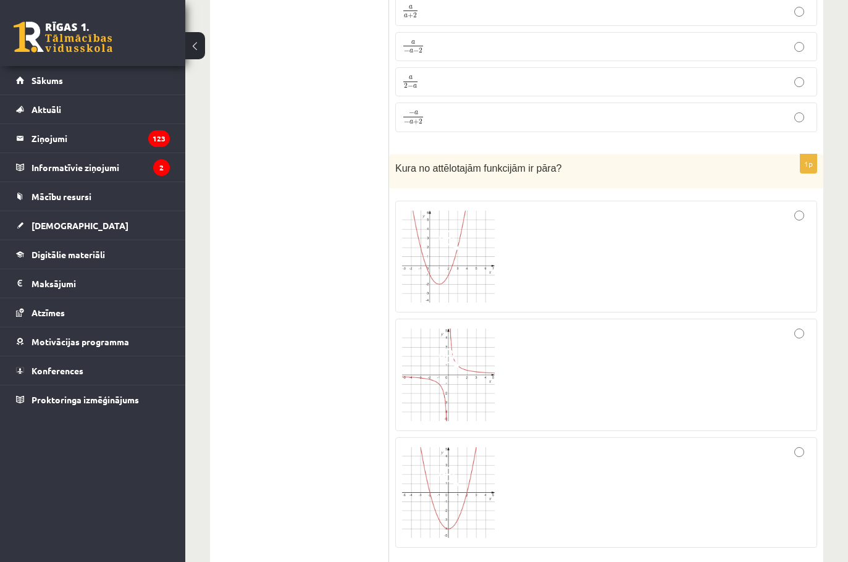
scroll to position [4685, 0]
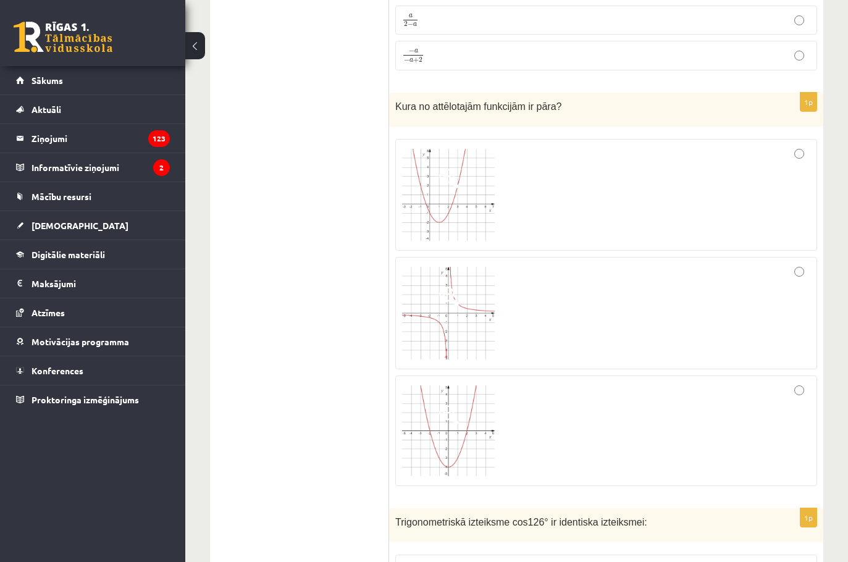
click at [805, 387] on div at bounding box center [606, 431] width 408 height 98
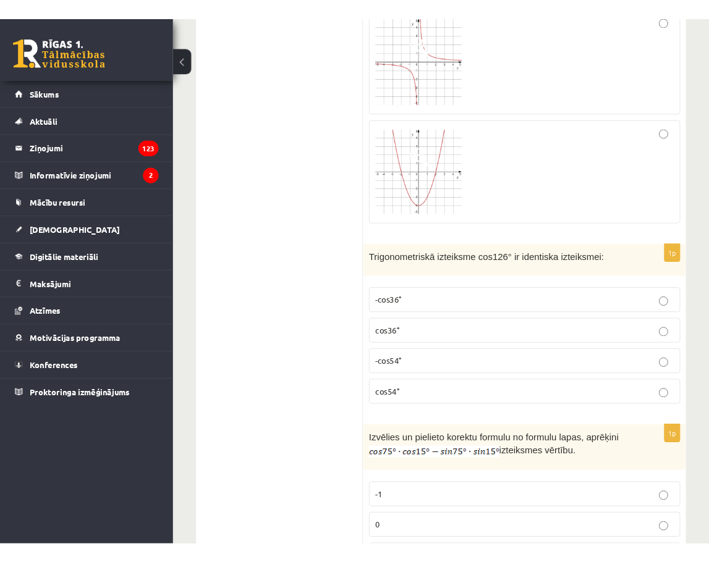
scroll to position [5004, 0]
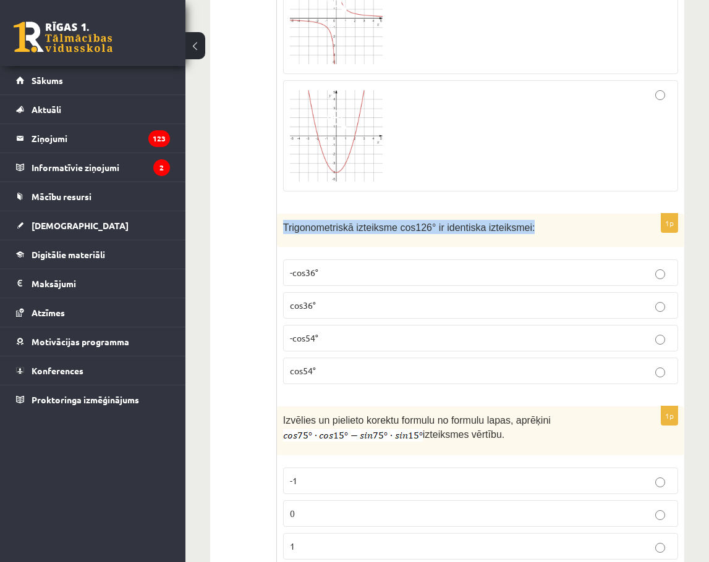
drag, startPoint x: 282, startPoint y: 207, endPoint x: 551, endPoint y: 212, distance: 269.4
click at [551, 214] on div "Trigonometriskā izteiksme cos126° ir identiska izteiksmei:" at bounding box center [480, 231] width 407 height 34
copy span "Trigonometriskā izteiksme cos126° ir identiska izteiksmei:"
click at [557, 332] on p "-cos54°" at bounding box center [480, 338] width 381 height 13
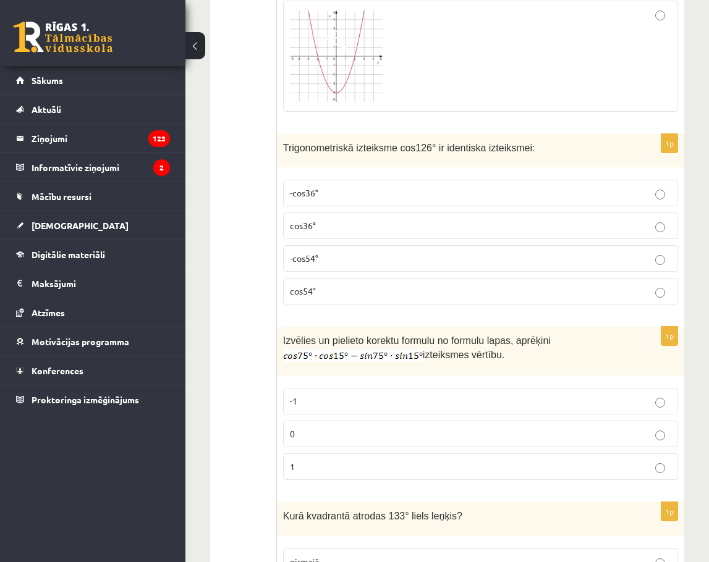
scroll to position [5251, 0]
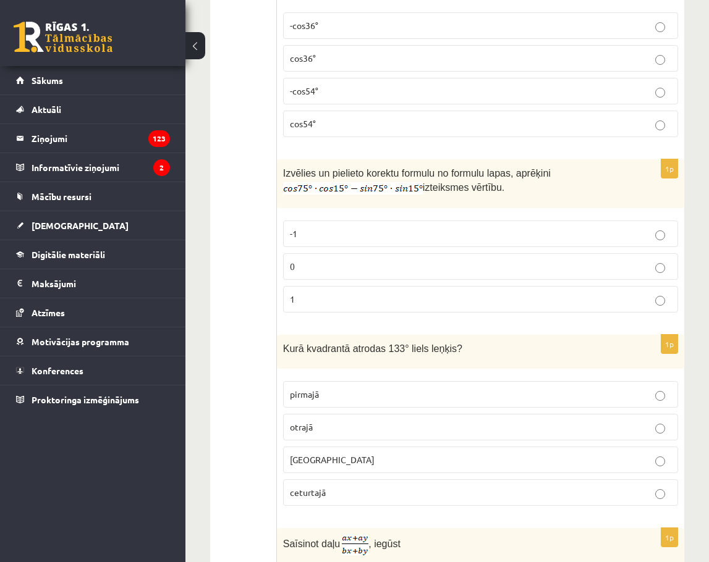
click at [657, 260] on label "0" at bounding box center [480, 266] width 395 height 27
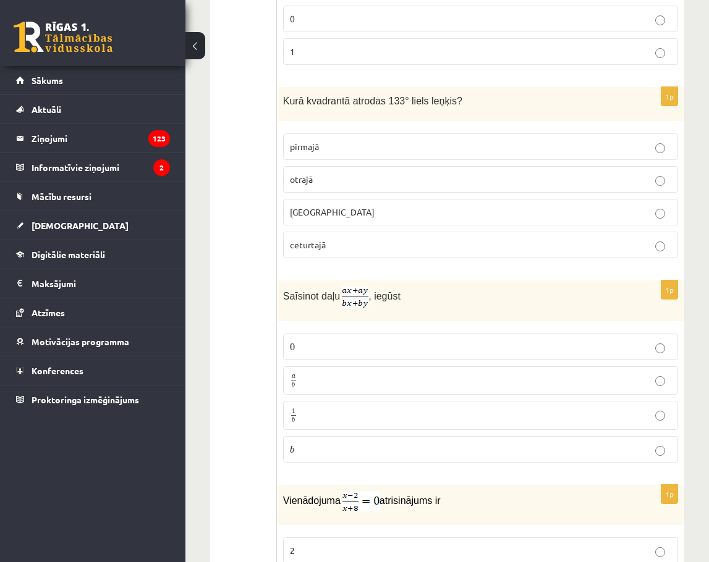
scroll to position [5498, 0]
click at [631, 174] on p "otrajā" at bounding box center [480, 180] width 381 height 13
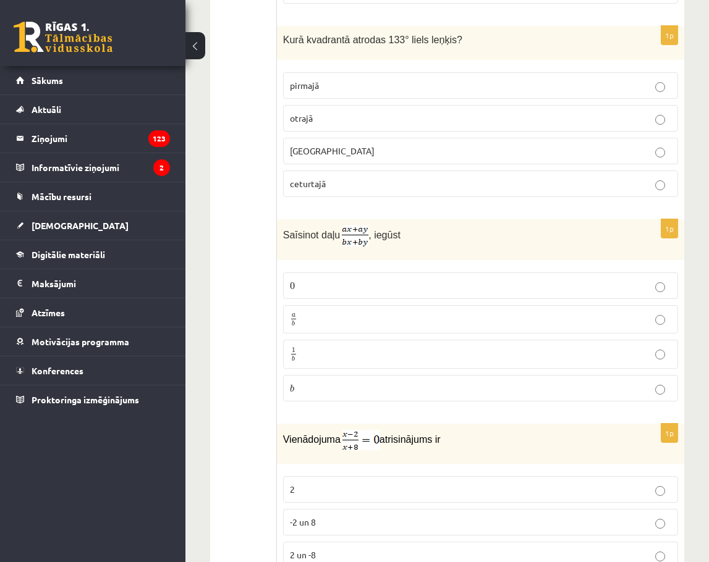
click at [593, 312] on p "a b a b" at bounding box center [480, 319] width 381 height 15
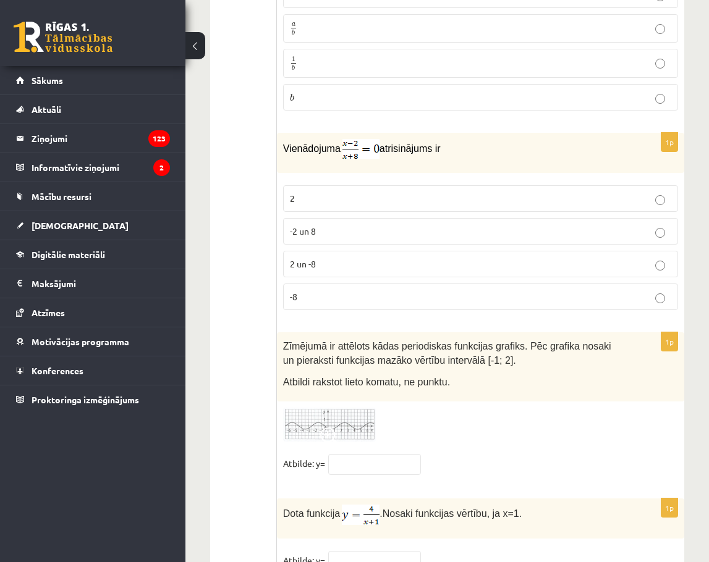
scroll to position [5869, 0]
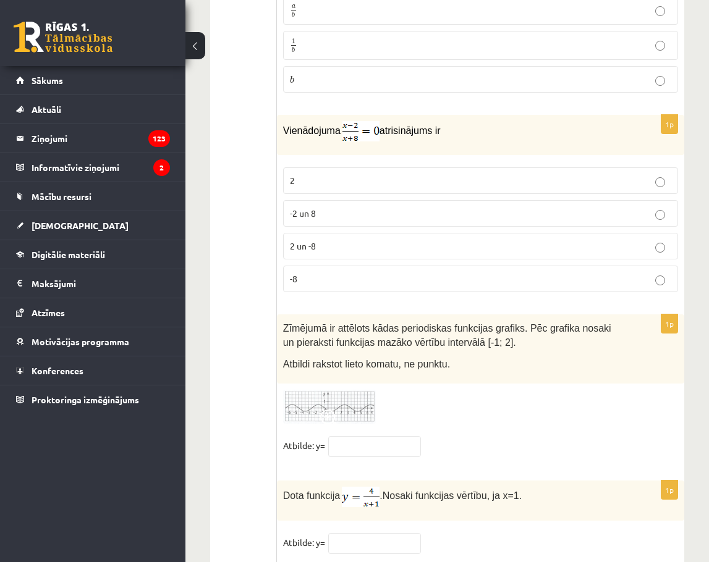
click at [358, 174] on p "2" at bounding box center [480, 180] width 381 height 13
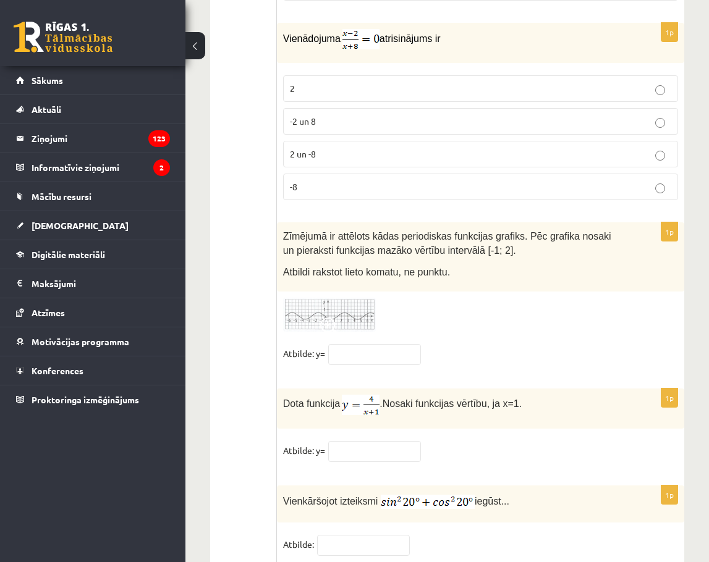
scroll to position [5988, 0]
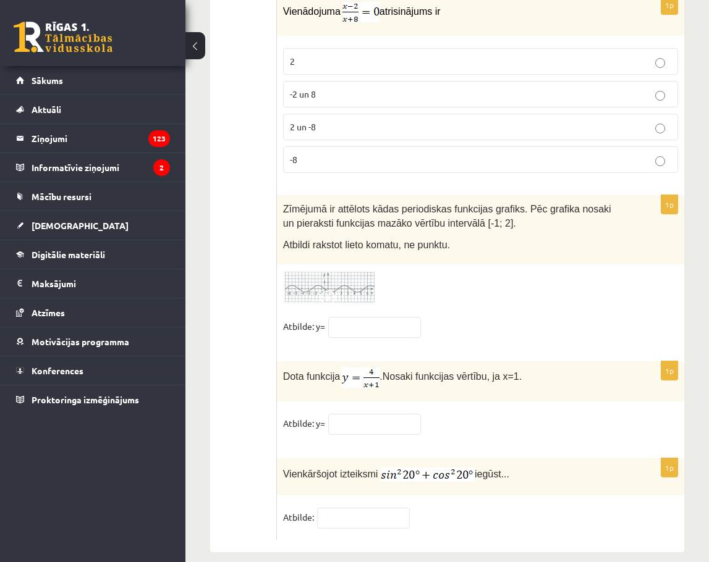
click at [353, 271] on img at bounding box center [329, 288] width 93 height 34
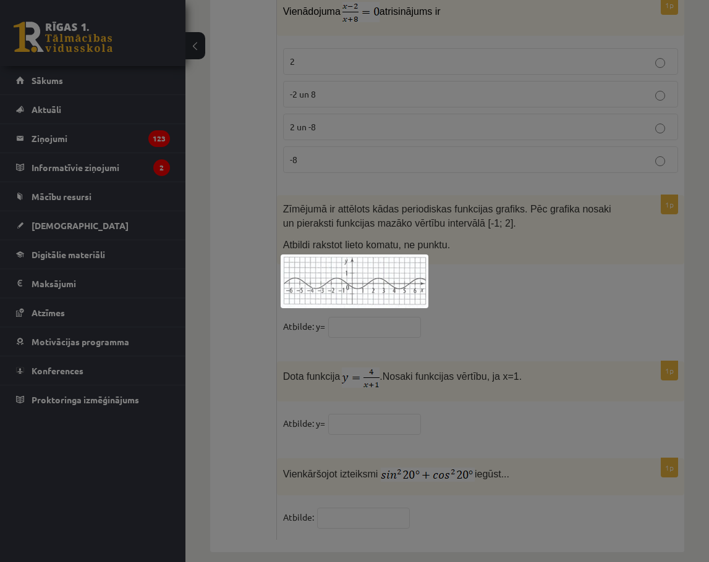
click at [507, 276] on div at bounding box center [354, 281] width 709 height 562
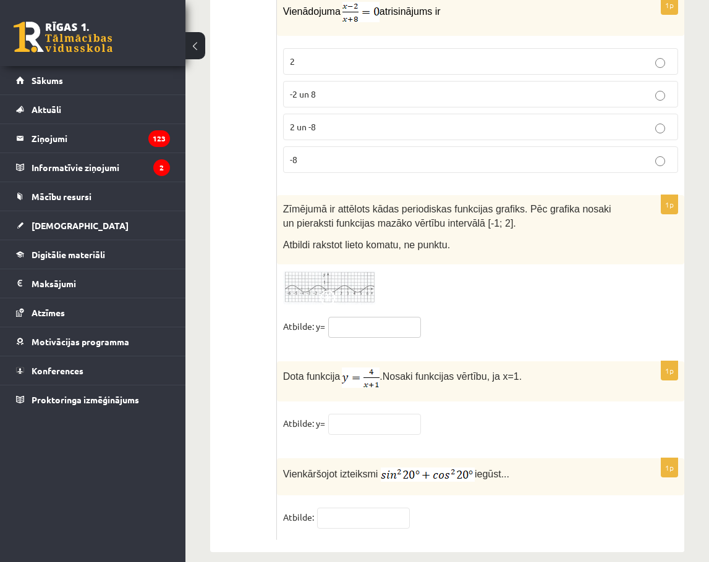
click at [358, 317] on input "text" at bounding box center [374, 327] width 93 height 21
type input "****"
click at [357, 414] on input "text" at bounding box center [374, 424] width 93 height 21
type input "*"
click at [362, 508] on input "text" at bounding box center [363, 518] width 93 height 21
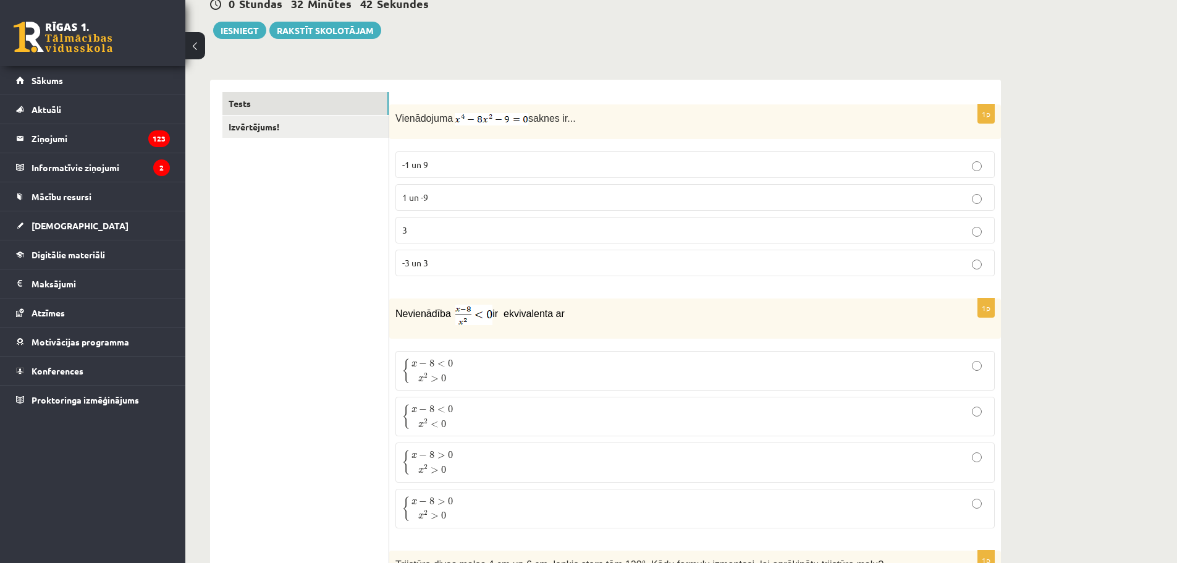
scroll to position [0, 0]
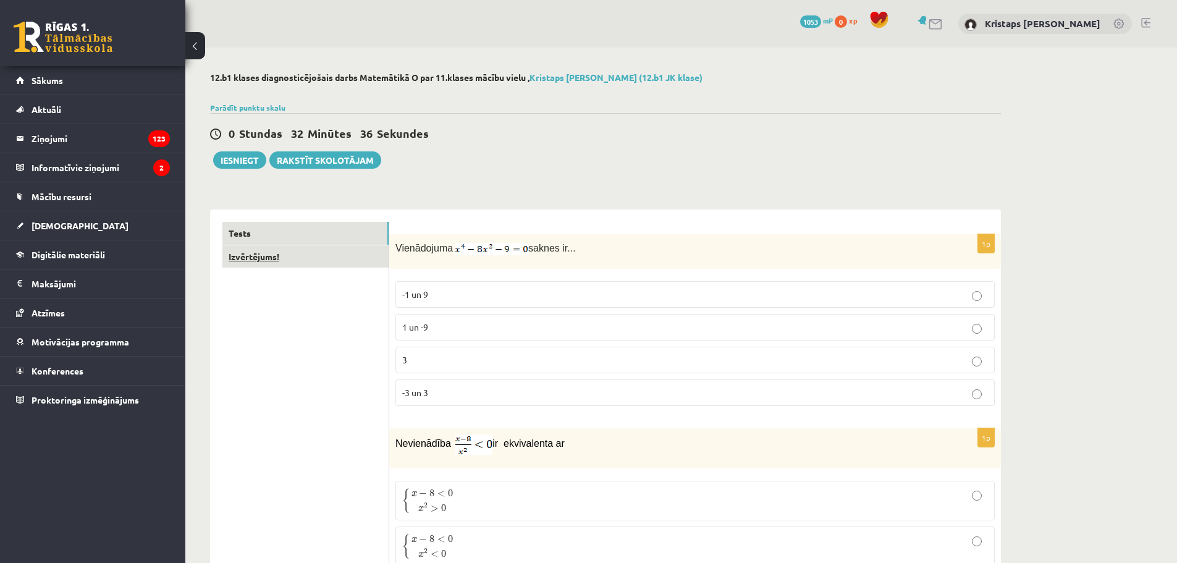
type input "*"
click at [314, 259] on link "Izvērtējums!" at bounding box center [305, 256] width 166 height 23
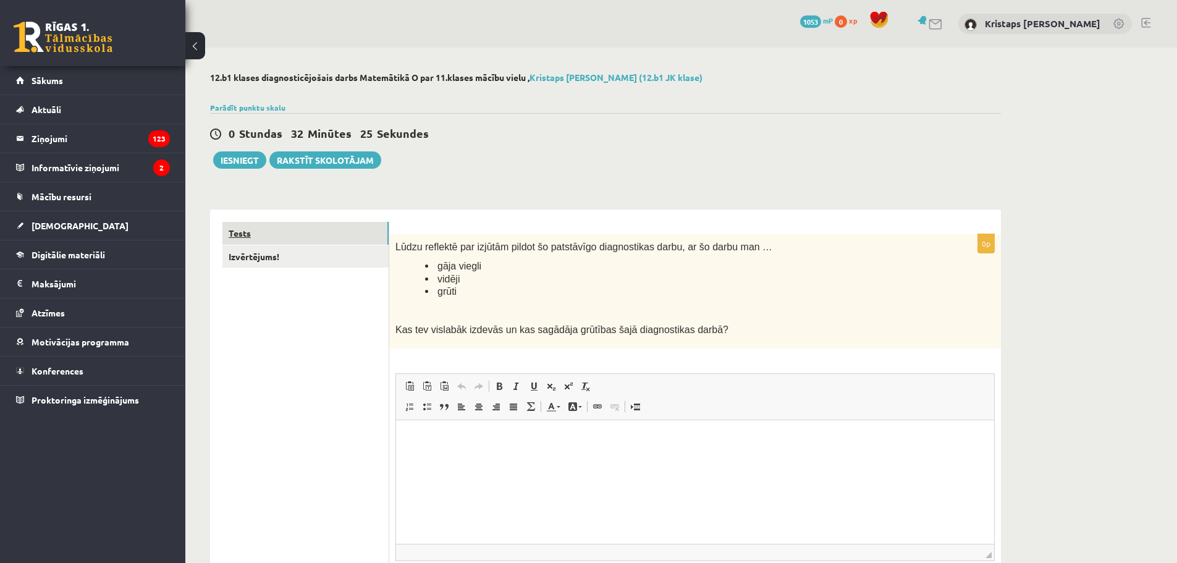
click at [259, 235] on link "Tests" at bounding box center [305, 233] width 166 height 23
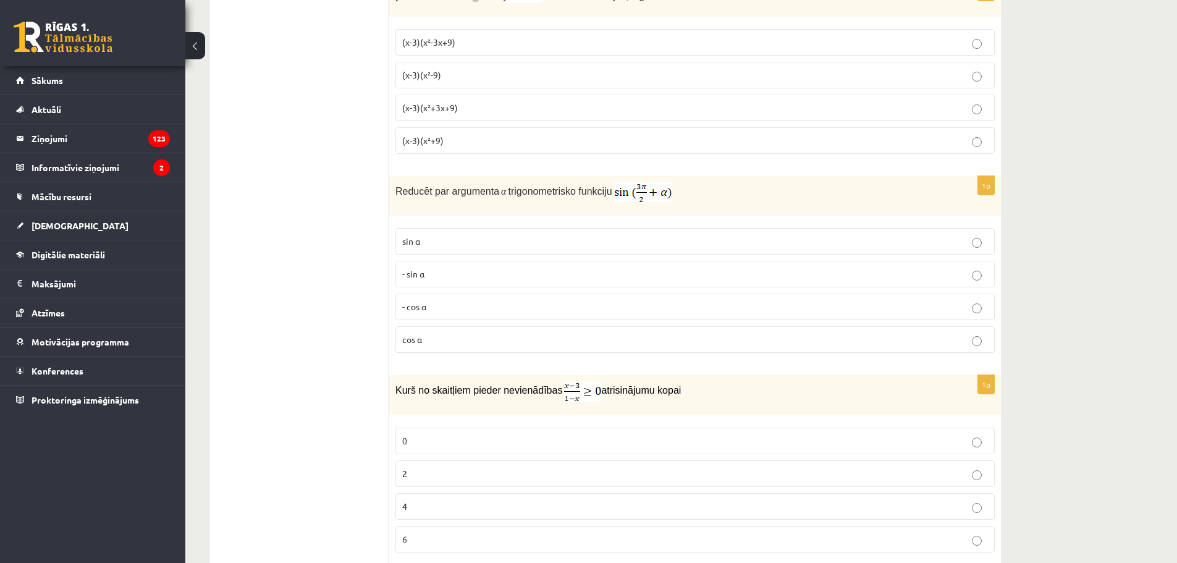
scroll to position [2955, 0]
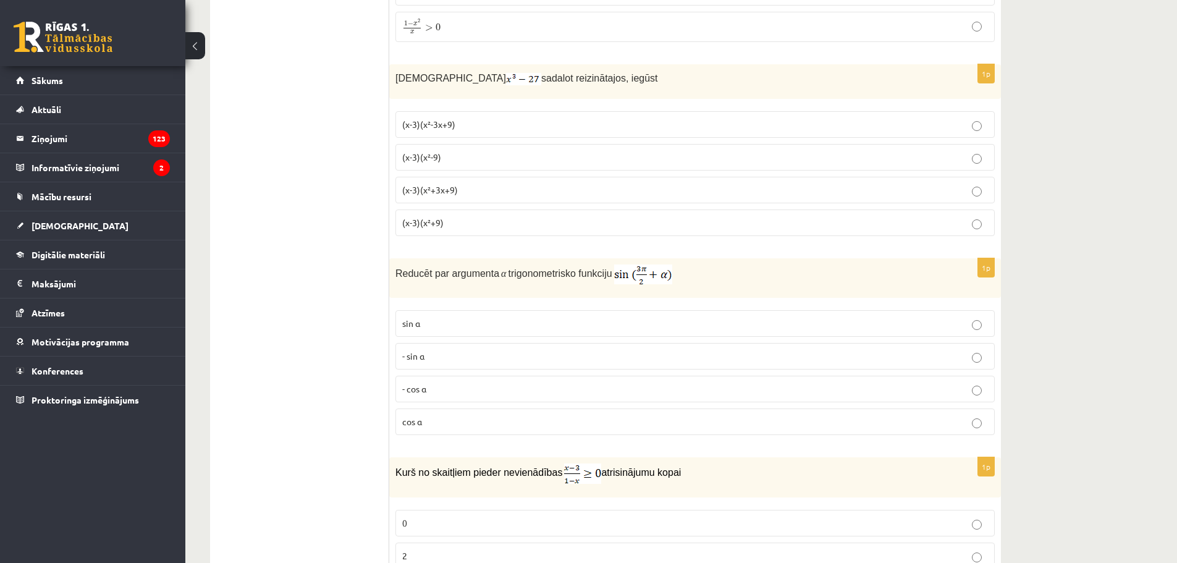
click at [713, 190] on p "(x-3)(x²+3x+9)" at bounding box center [695, 189] width 586 height 13
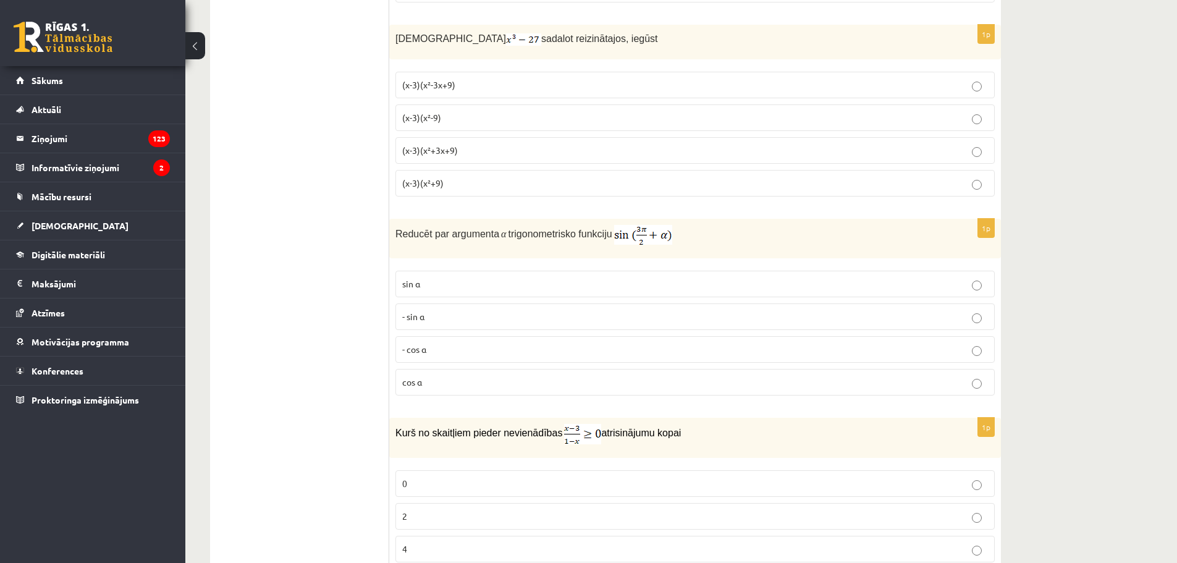
scroll to position [3140, 0]
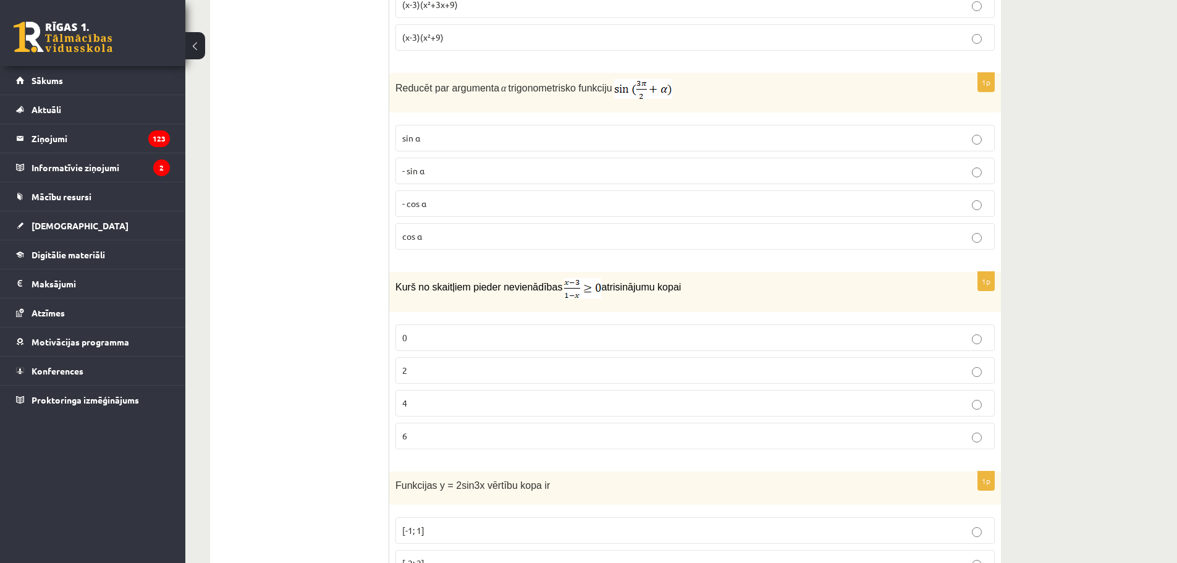
click at [715, 194] on label "- cos ⁡α" at bounding box center [694, 203] width 599 height 27
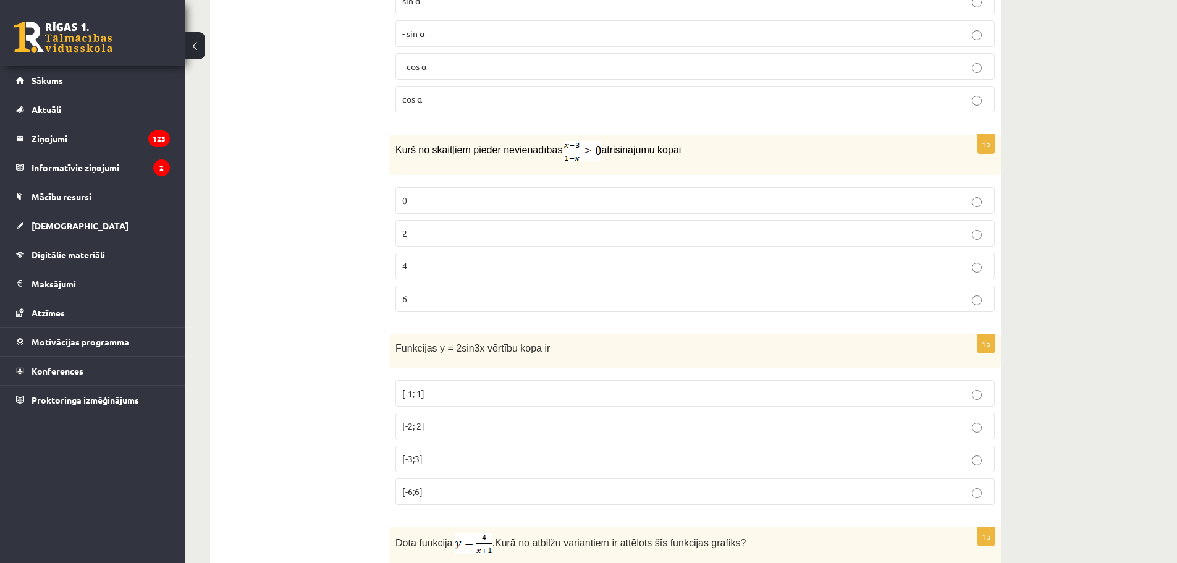
scroll to position [3326, 0]
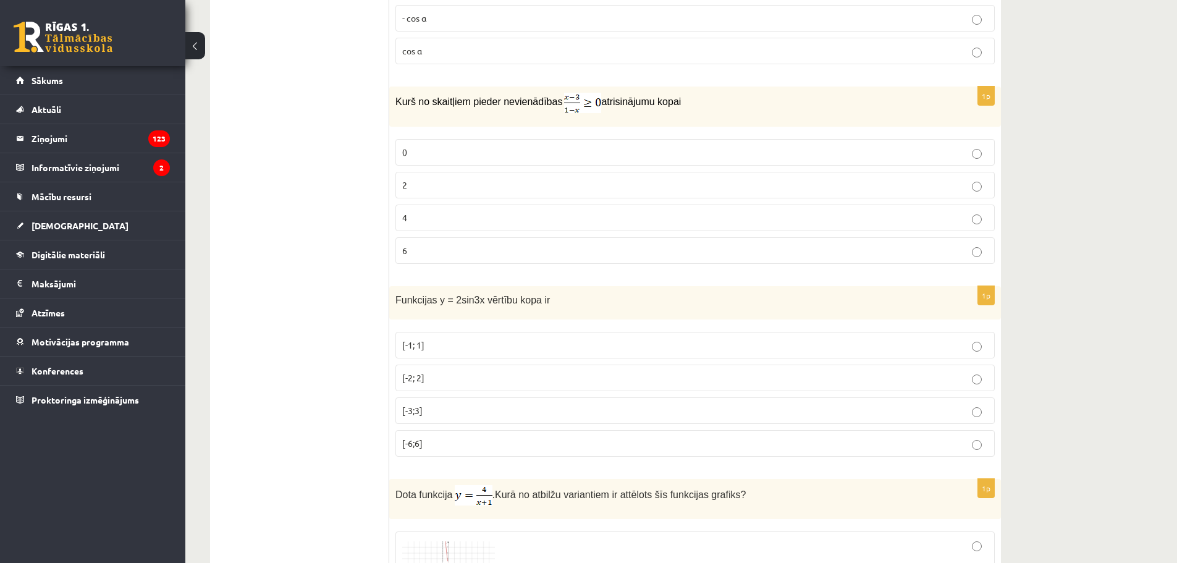
click at [715, 183] on p "2" at bounding box center [695, 185] width 586 height 13
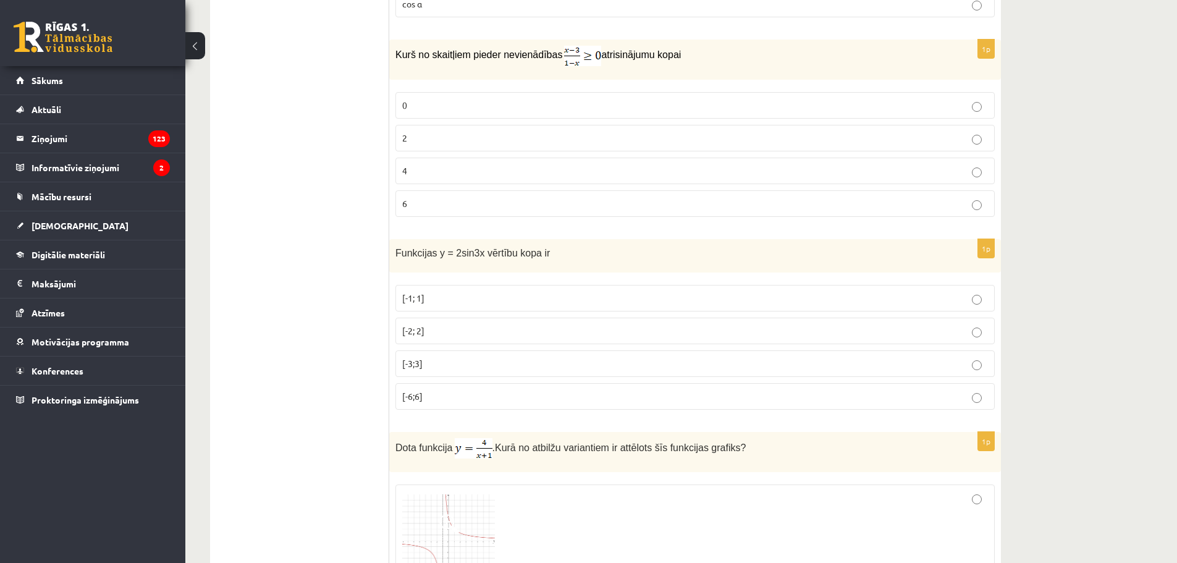
scroll to position [3449, 0]
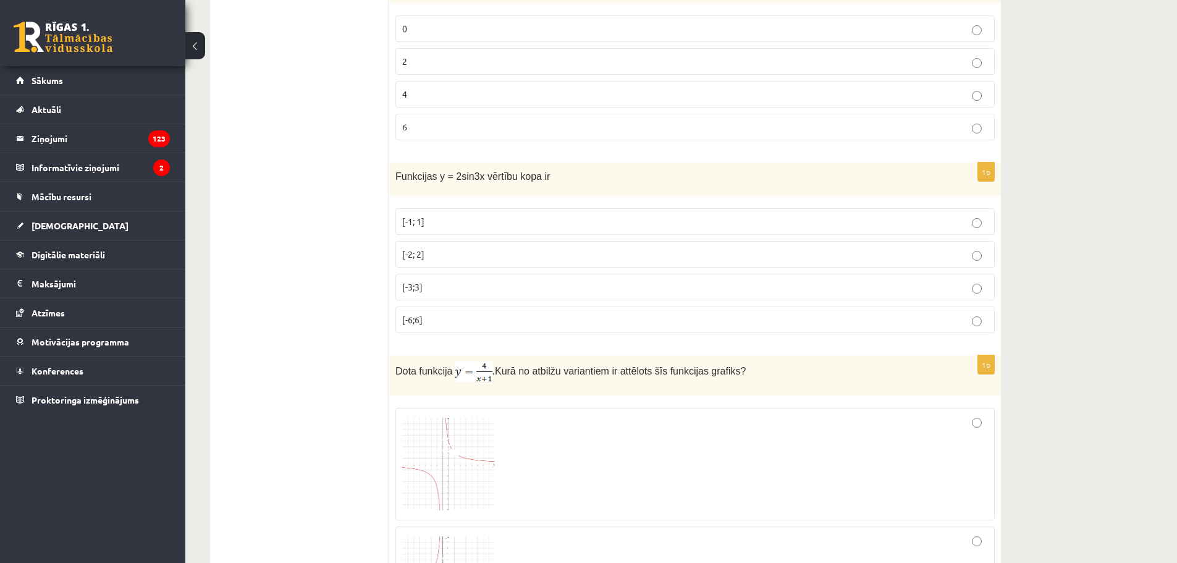
click at [721, 242] on label "[-2; 2]" at bounding box center [694, 254] width 599 height 27
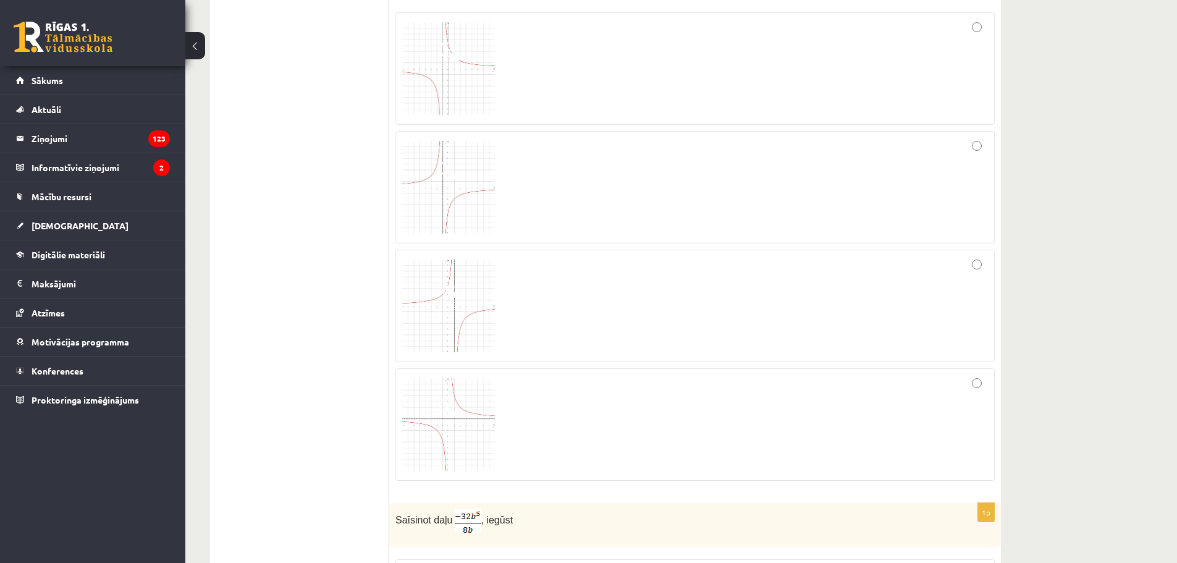
scroll to position [3882, 0]
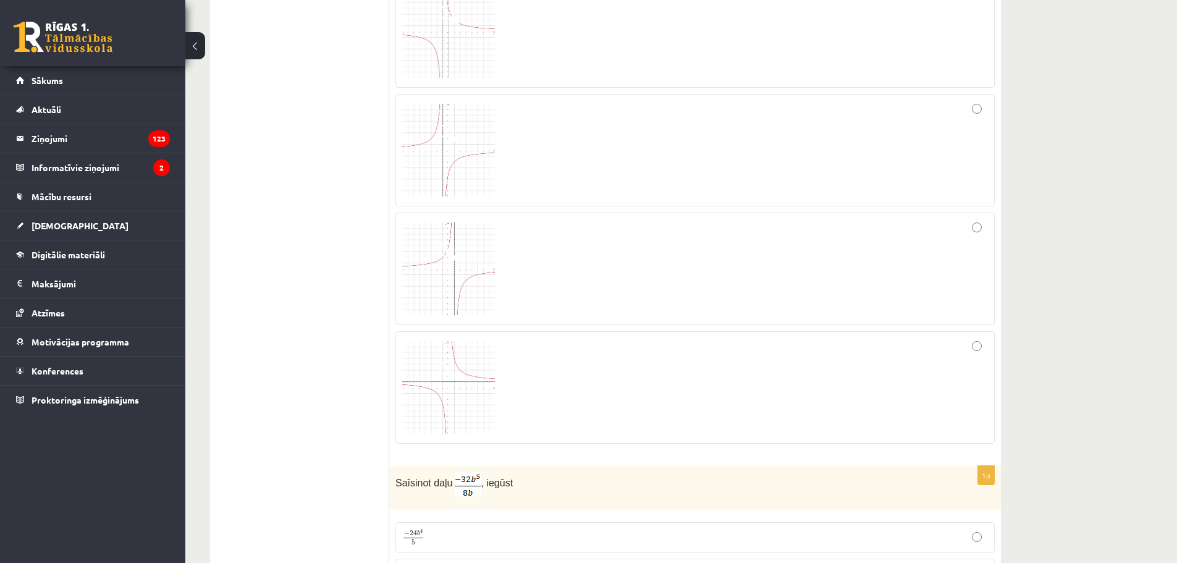
click at [475, 263] on img at bounding box center [448, 268] width 93 height 93
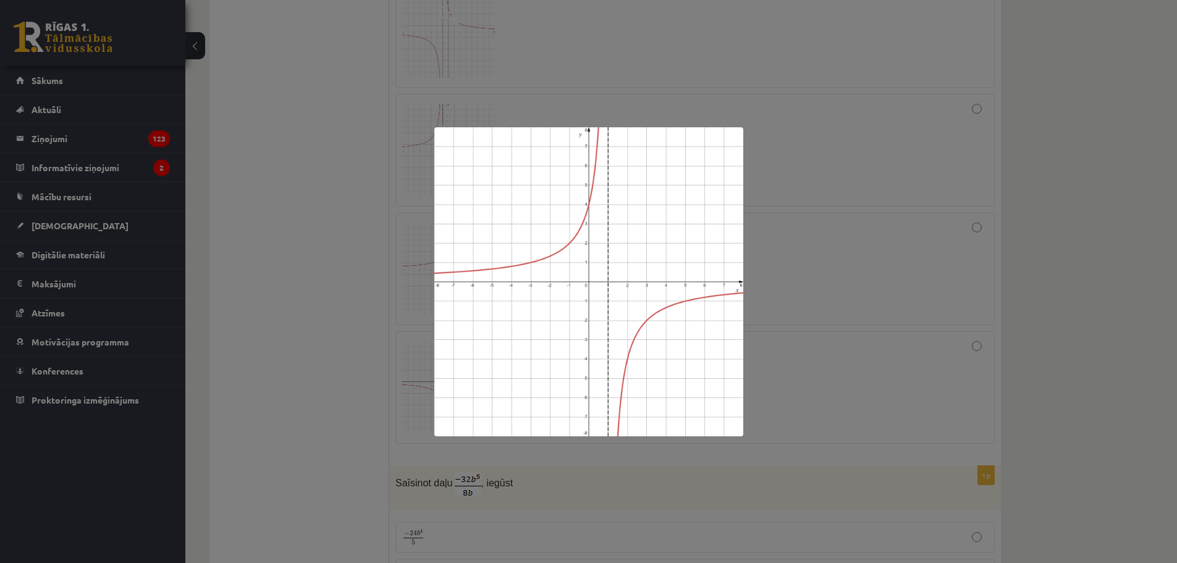
click at [859, 134] on div at bounding box center [588, 281] width 1177 height 563
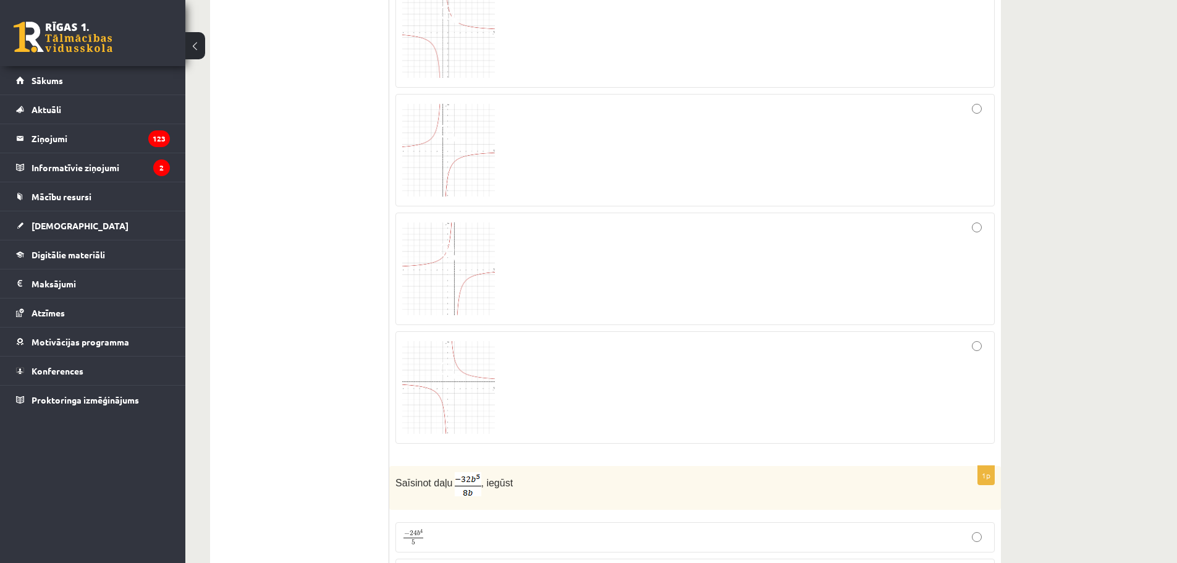
click at [976, 232] on div at bounding box center [695, 268] width 586 height 99
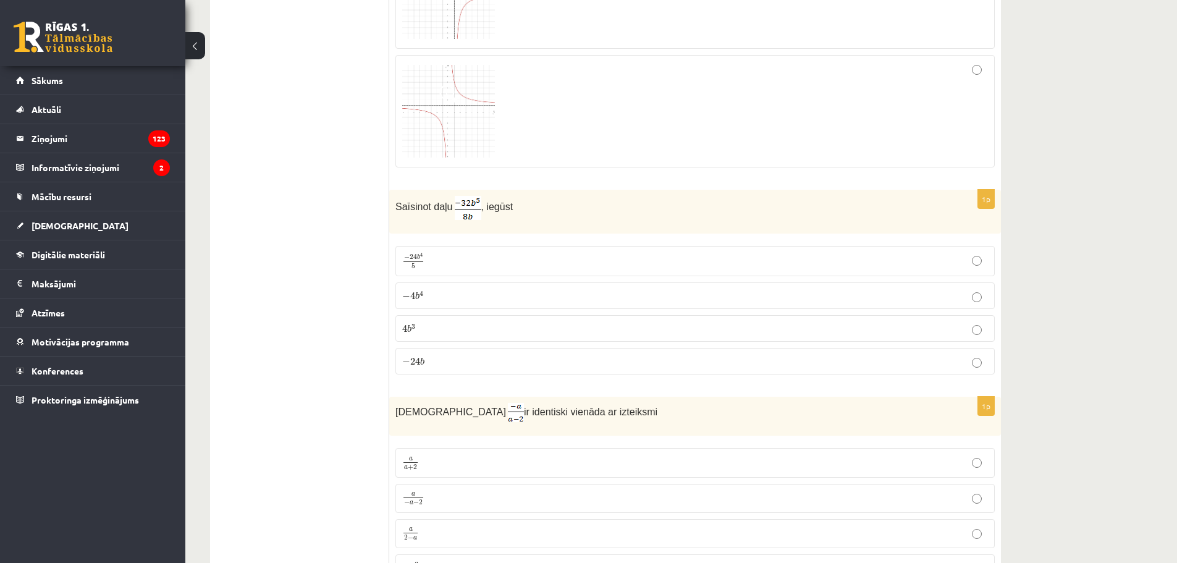
scroll to position [4191, 0]
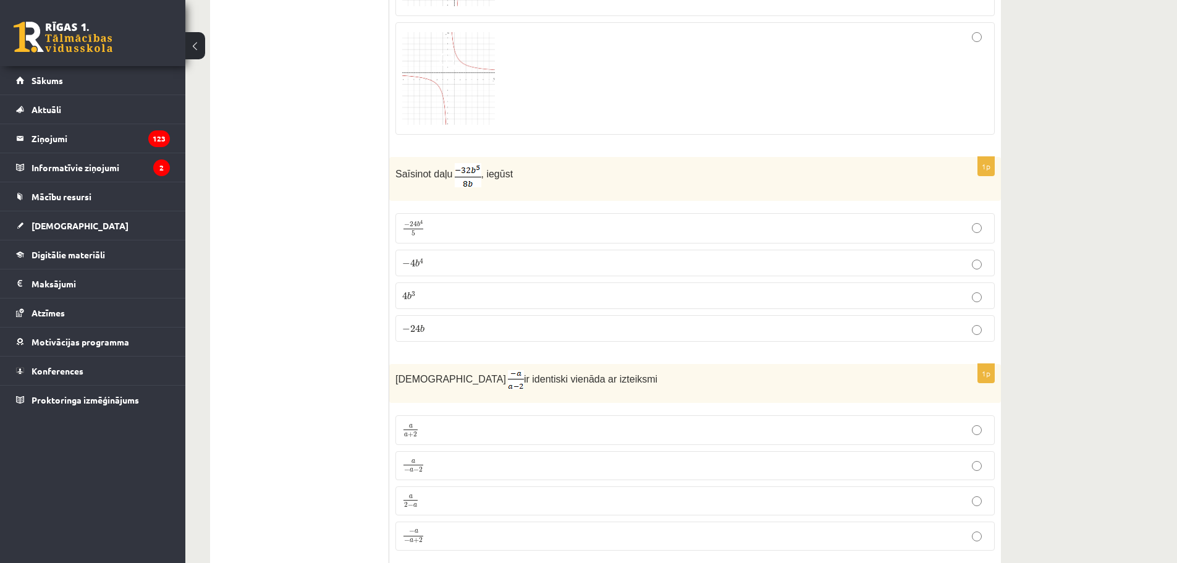
click at [872, 257] on p "− 4 b 4 − 4 b 4" at bounding box center [695, 262] width 586 height 13
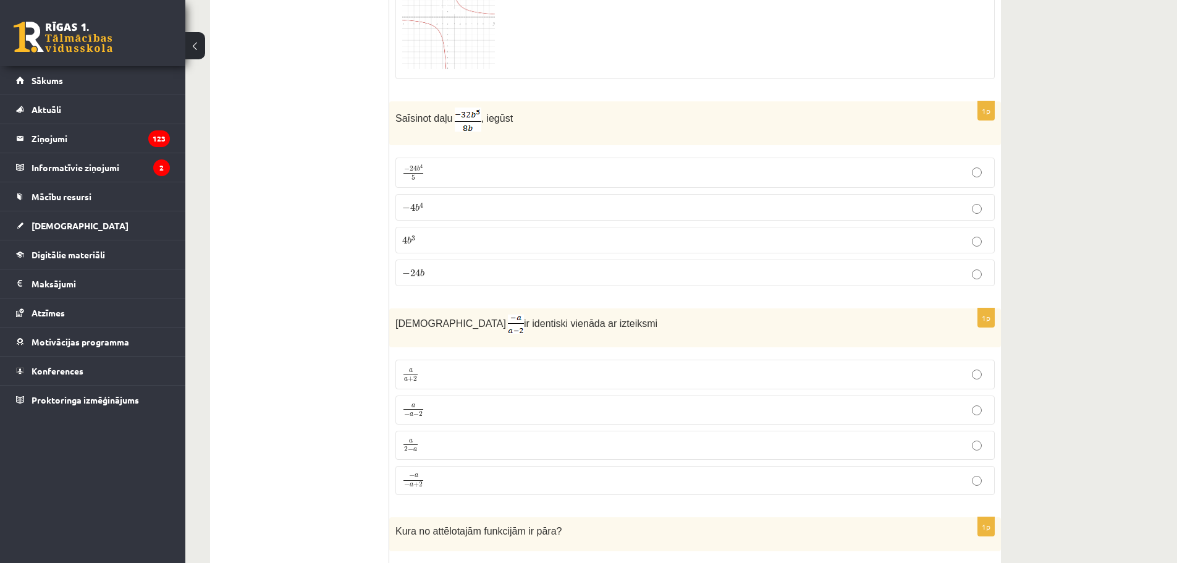
scroll to position [4376, 0]
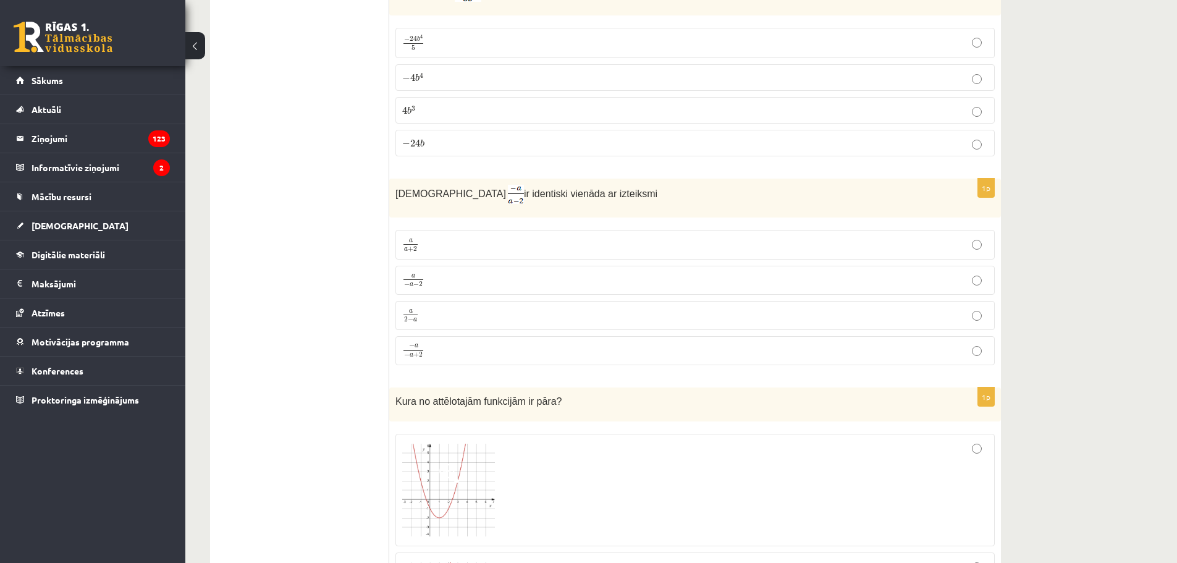
click at [744, 302] on label "a 2 − a a 2 − a" at bounding box center [694, 315] width 599 height 29
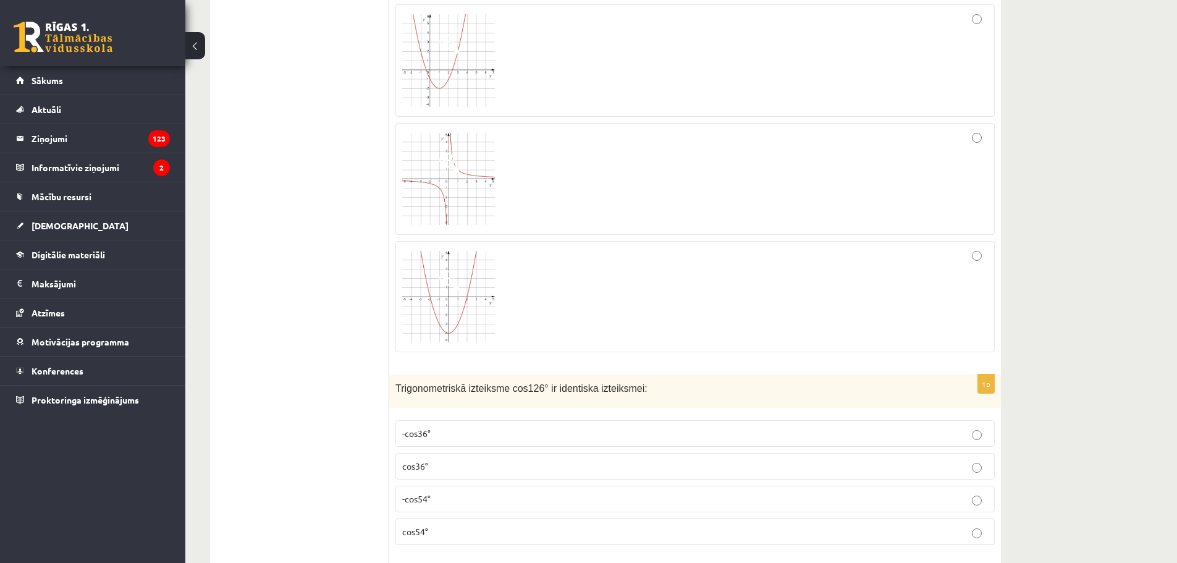
scroll to position [4808, 0]
click at [969, 259] on div at bounding box center [695, 294] width 586 height 98
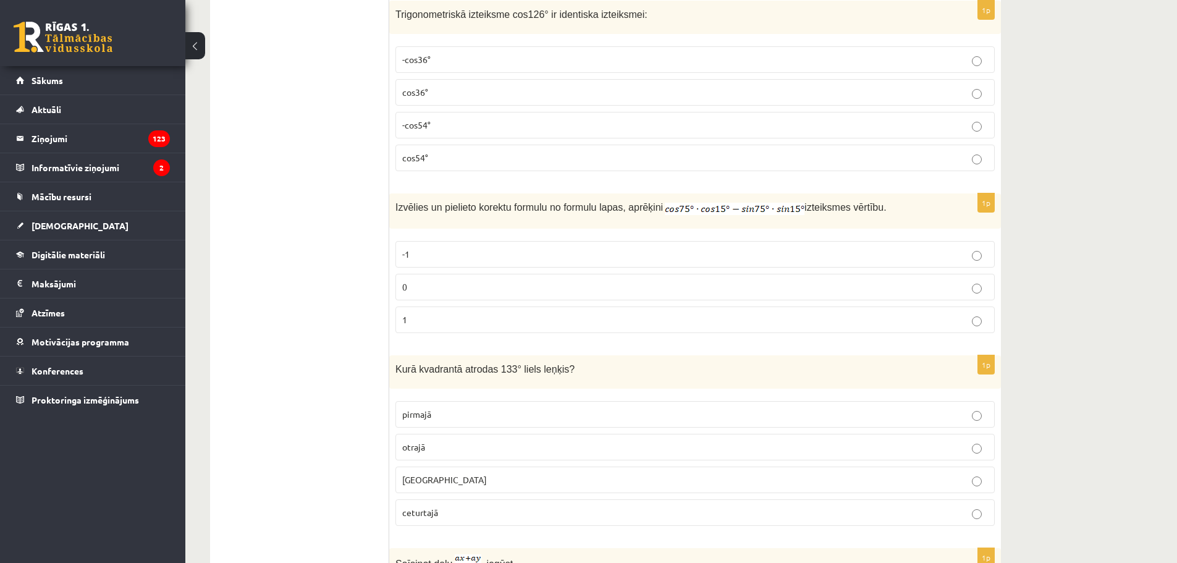
scroll to position [5055, 0]
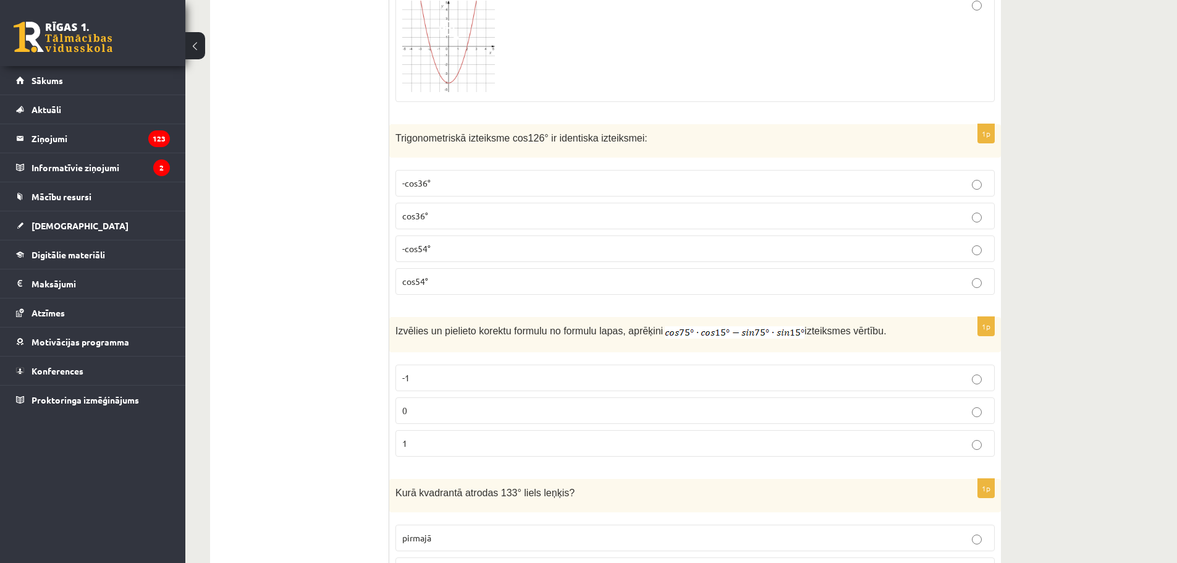
click at [848, 244] on p "-cos54°" at bounding box center [695, 248] width 586 height 13
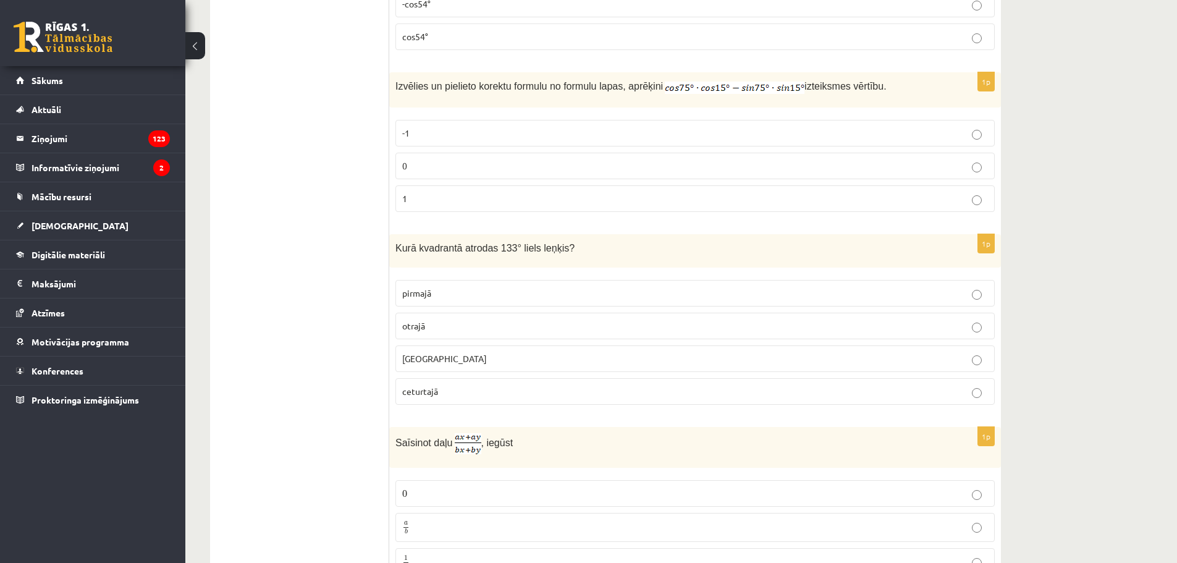
scroll to position [5303, 0]
click at [882, 152] on label "0" at bounding box center [694, 163] width 599 height 27
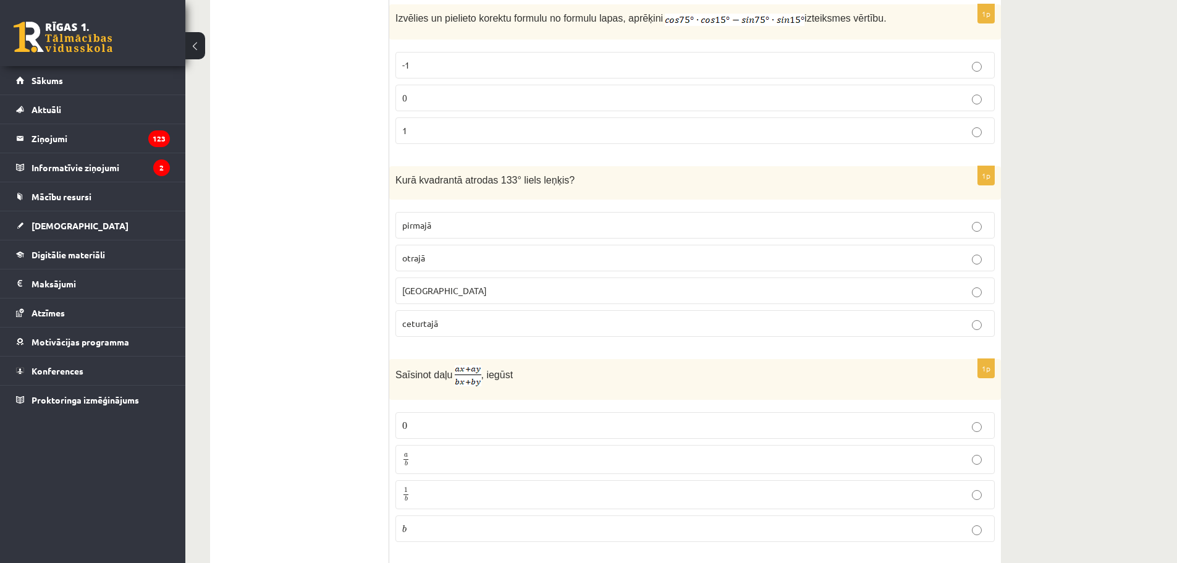
scroll to position [5488, 0]
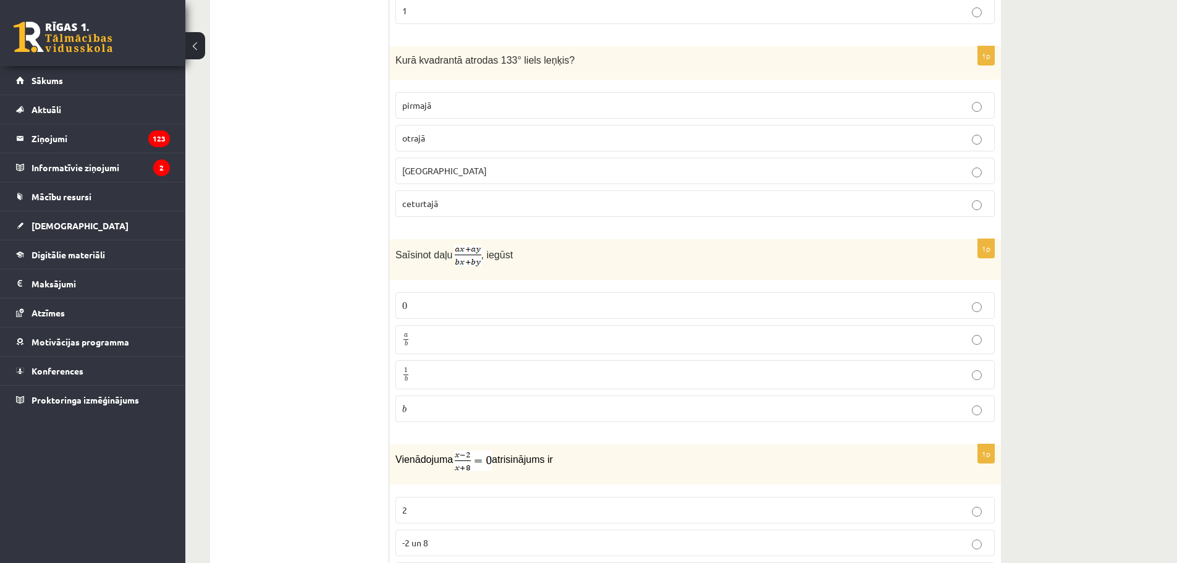
click at [882, 153] on fieldset "pirmajā otrajā trešajā ceturtajā" at bounding box center [694, 153] width 599 height 135
click at [882, 144] on label "otrajā" at bounding box center [694, 138] width 599 height 27
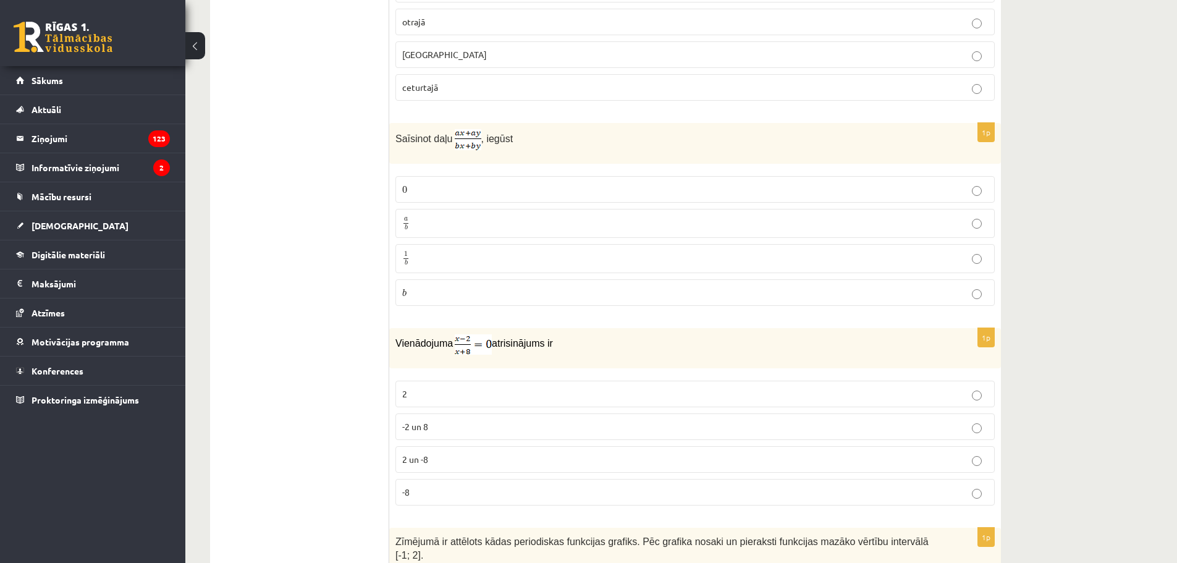
scroll to position [5611, 0]
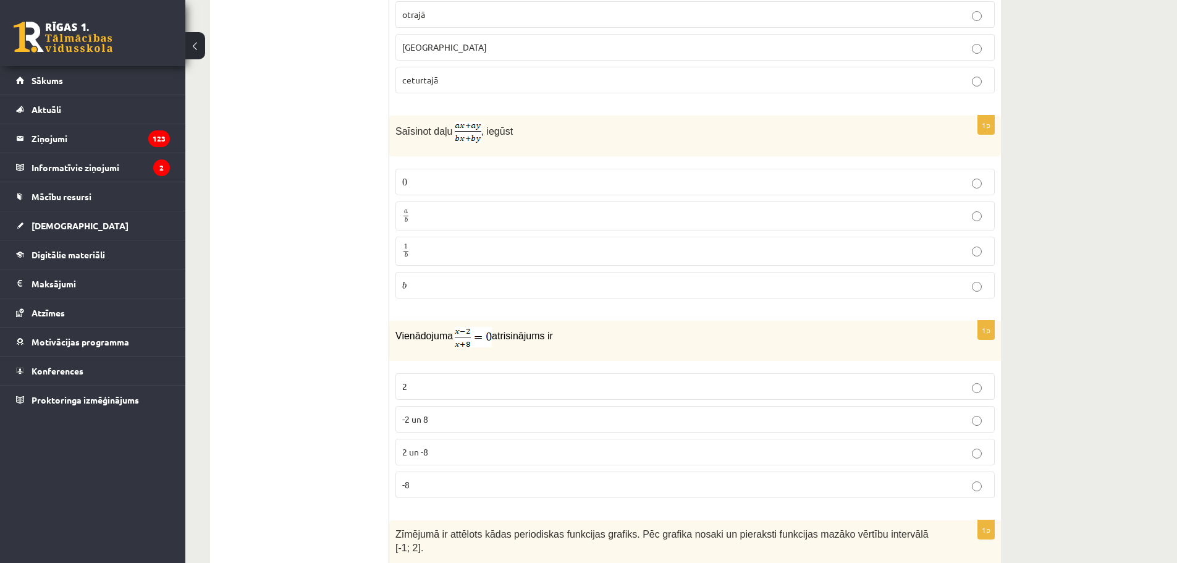
click at [854, 201] on label "a b a b" at bounding box center [694, 215] width 599 height 29
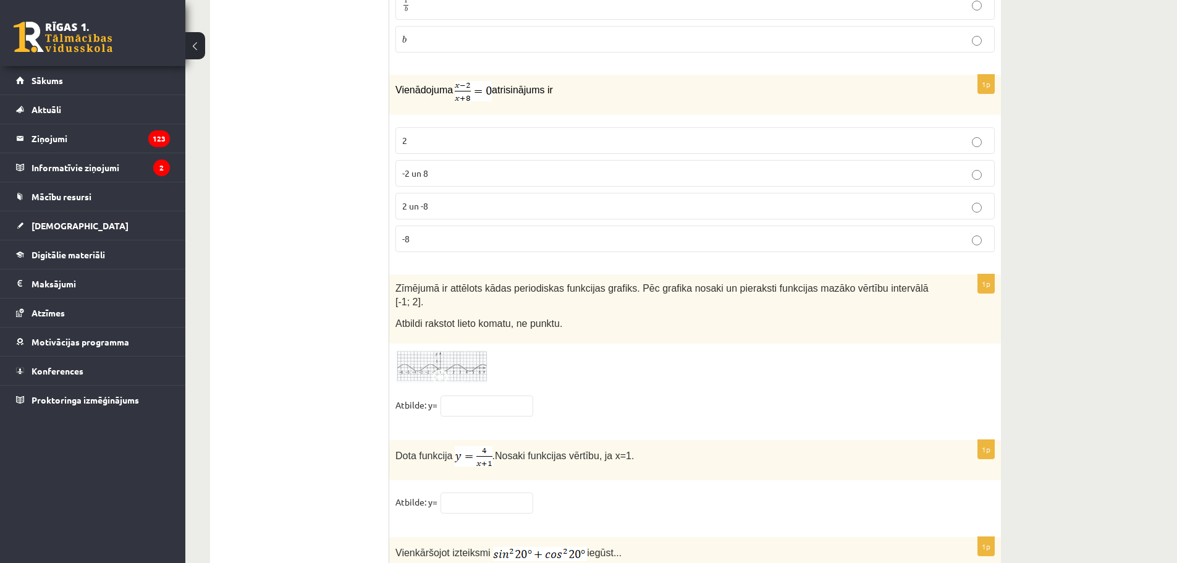
scroll to position [5859, 0]
click at [806, 139] on p "2" at bounding box center [695, 139] width 586 height 13
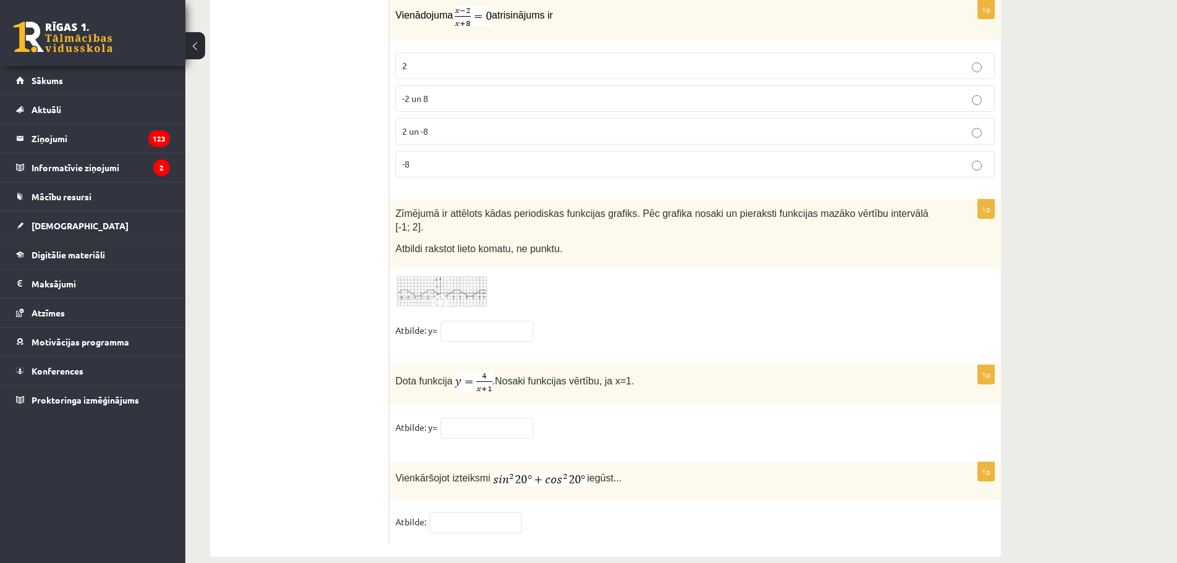
scroll to position [5936, 0]
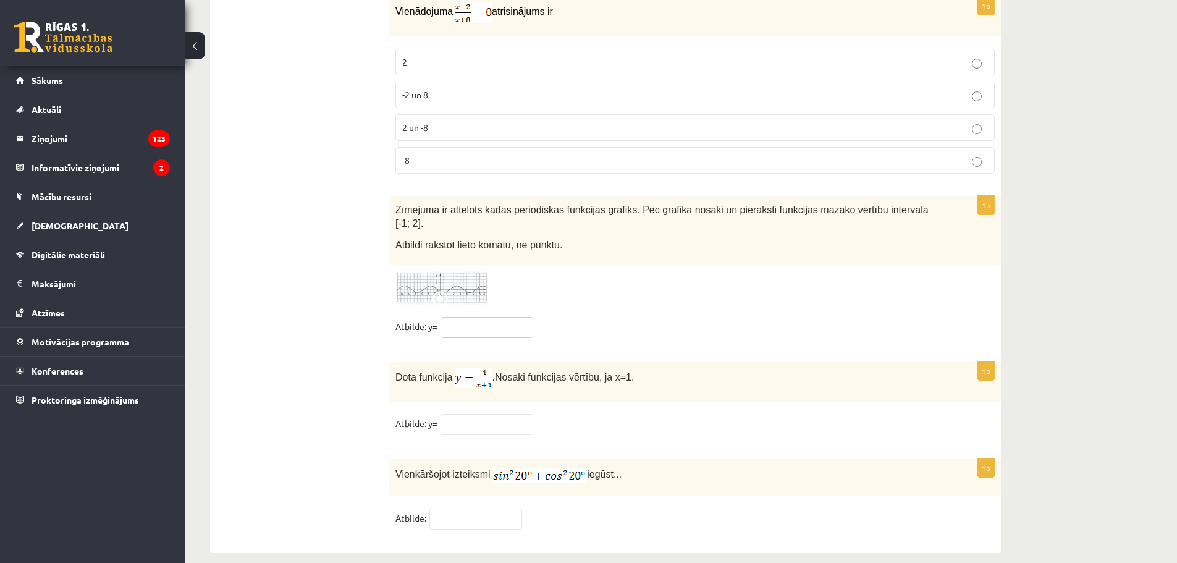
click at [513, 320] on input "text" at bounding box center [486, 327] width 93 height 21
type input "***"
click at [499, 414] on input "text" at bounding box center [486, 424] width 93 height 21
type input "*"
click at [478, 508] on input "text" at bounding box center [475, 518] width 93 height 21
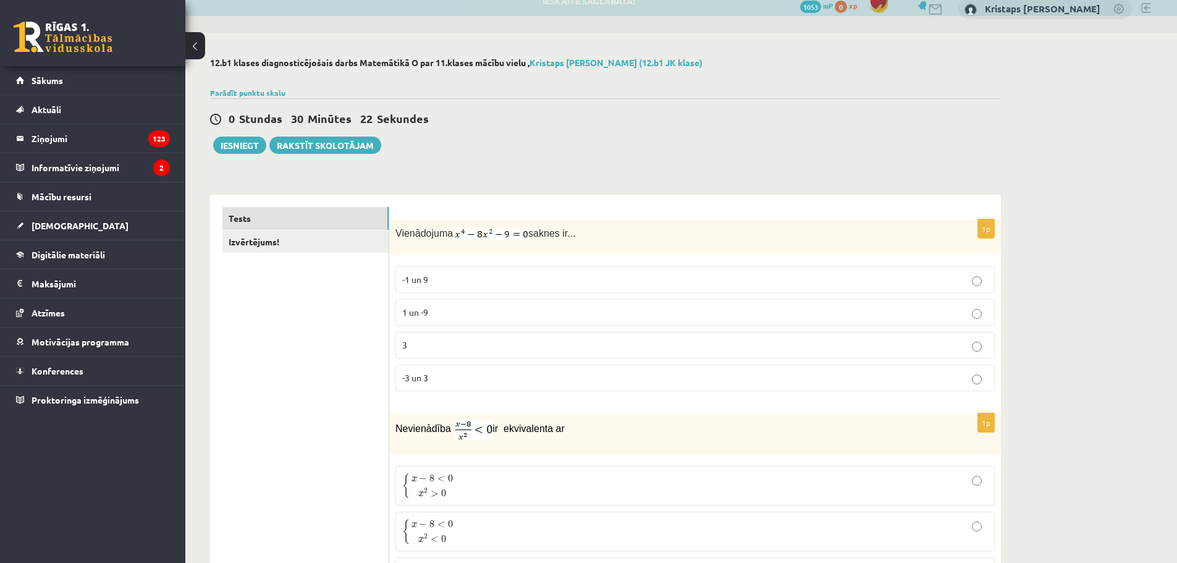
scroll to position [7, 0]
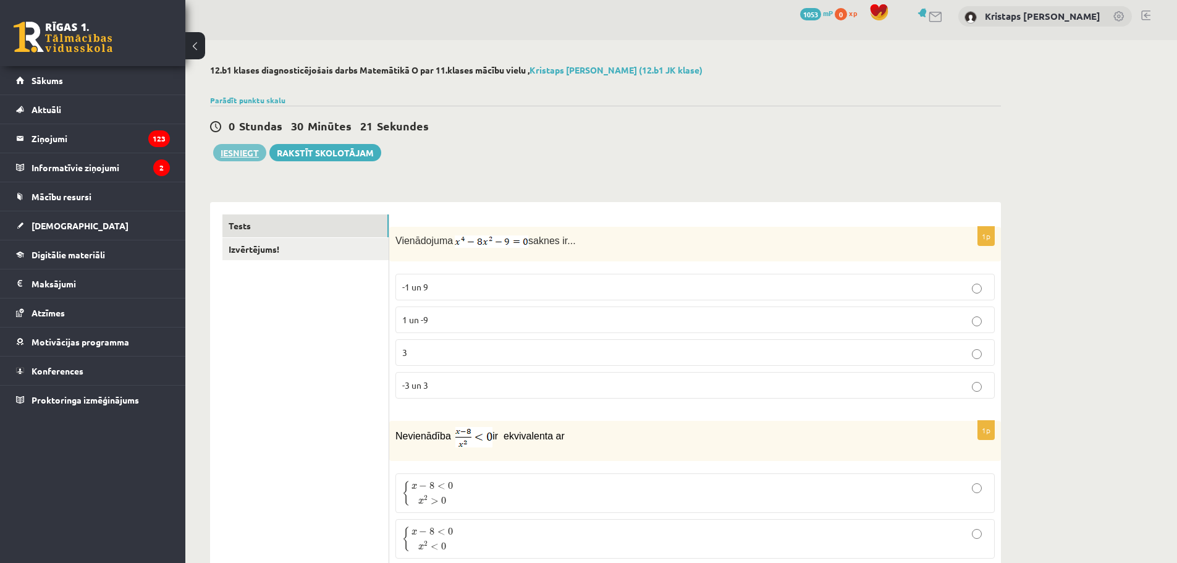
type input "*"
click at [234, 154] on button "Iesniegt" at bounding box center [239, 152] width 53 height 17
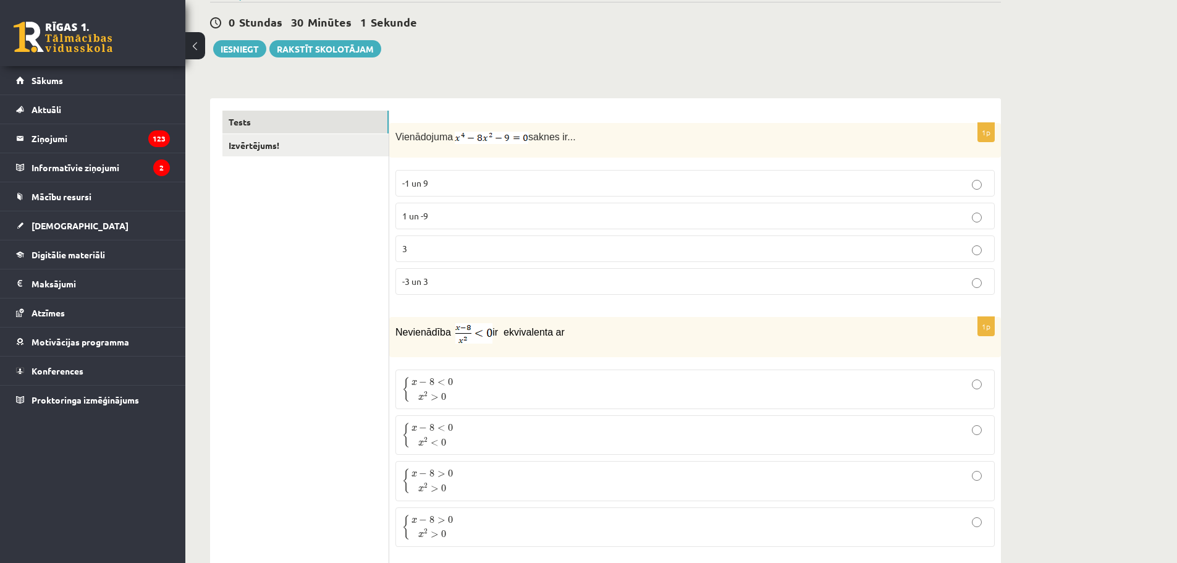
scroll to position [0, 0]
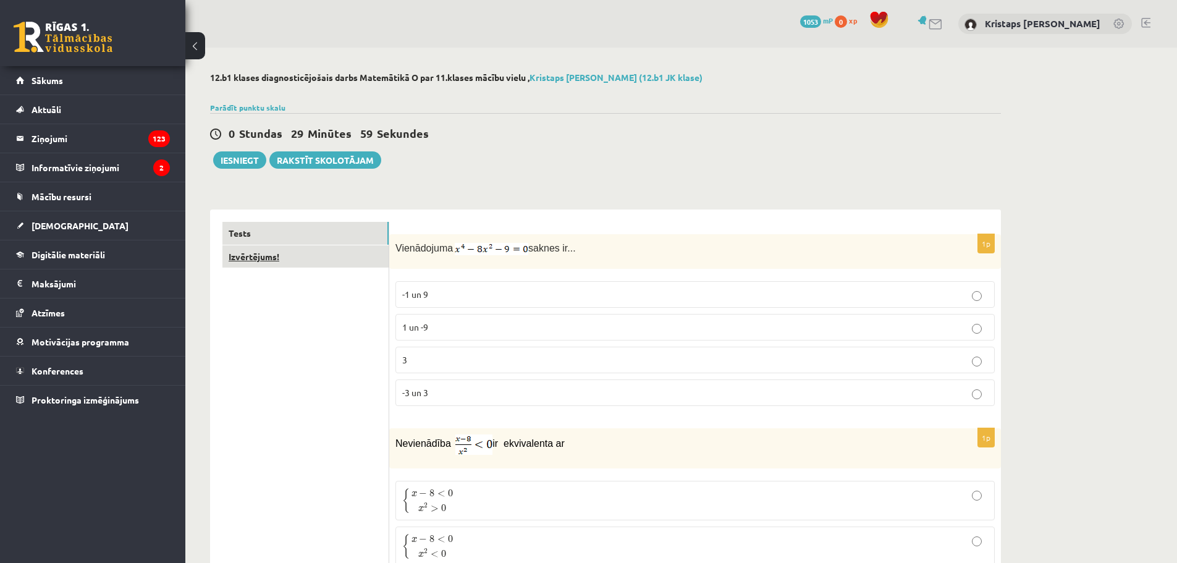
click at [345, 268] on link "Izvērtējums!" at bounding box center [305, 256] width 166 height 23
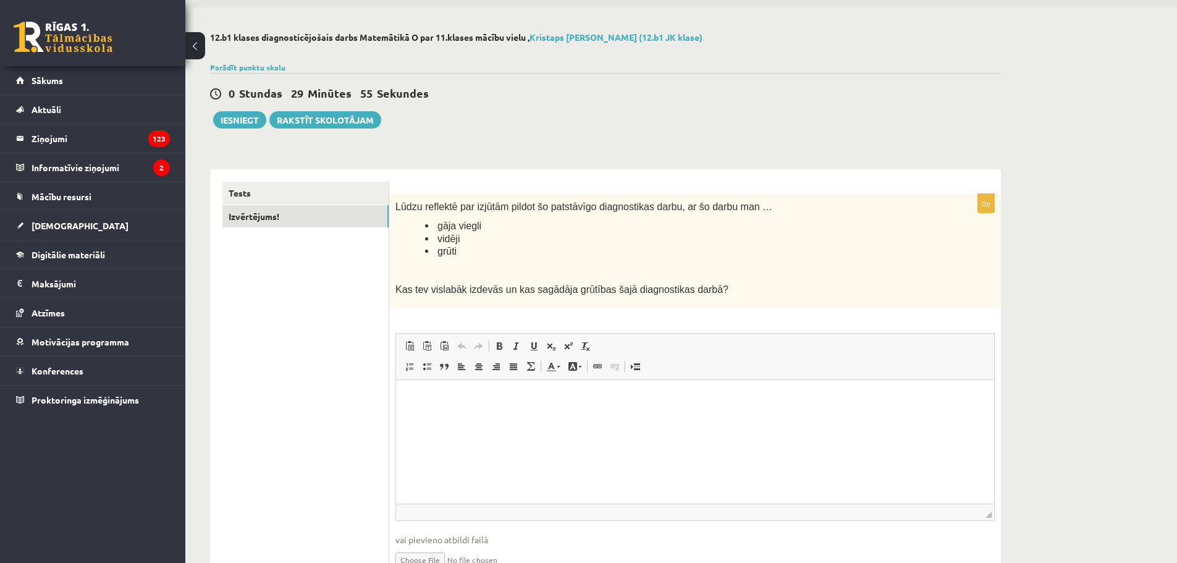
scroll to position [62, 0]
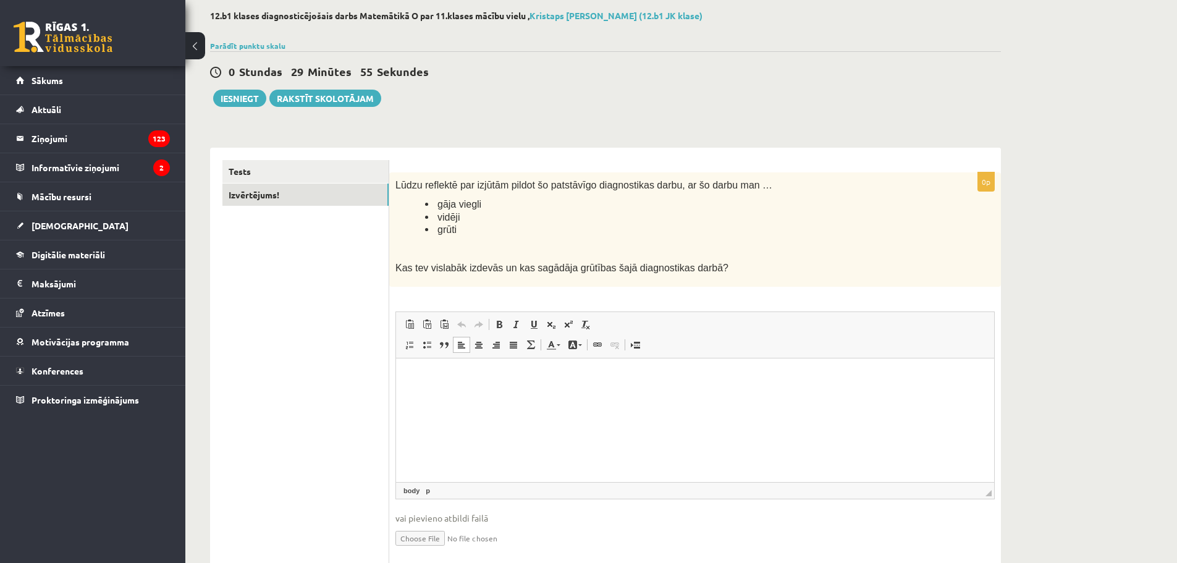
click at [509, 387] on html at bounding box center [695, 377] width 598 height 38
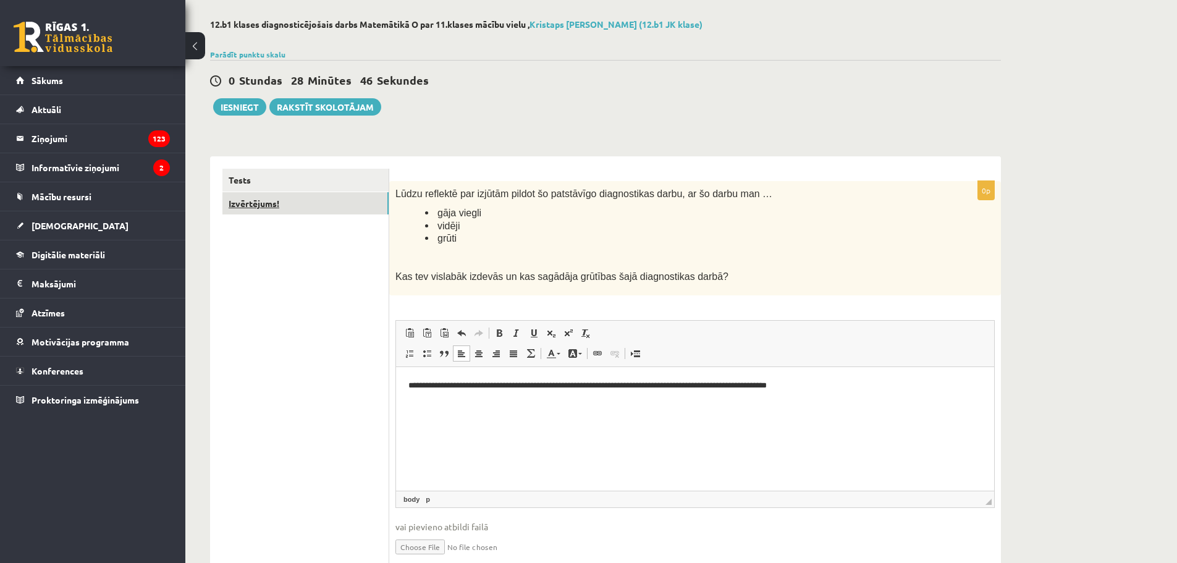
scroll to position [0, 0]
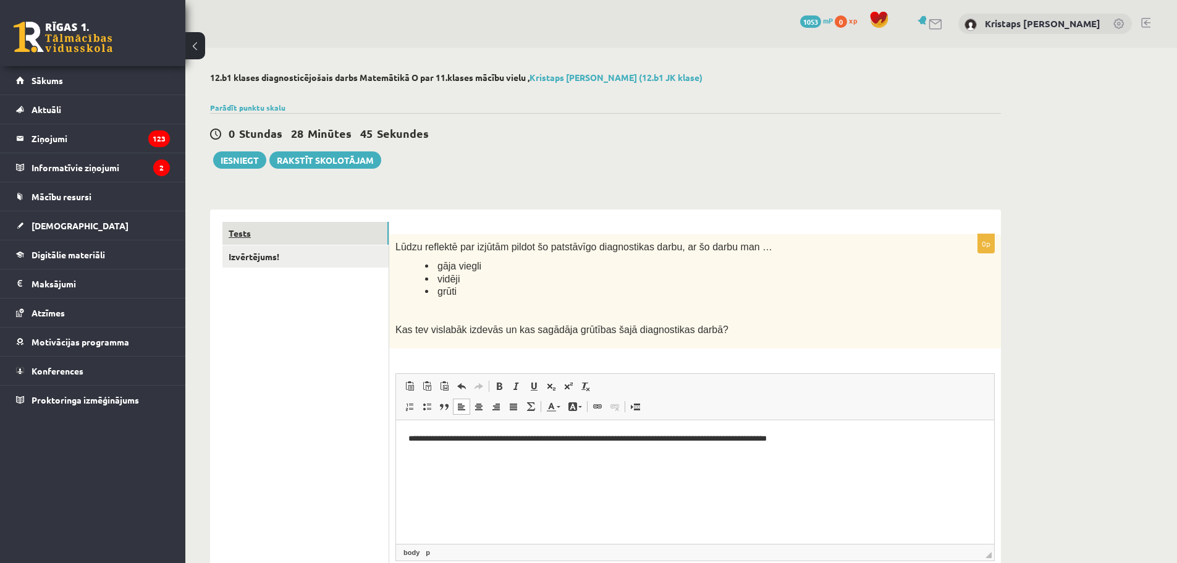
click at [282, 229] on link "Tests" at bounding box center [305, 233] width 166 height 23
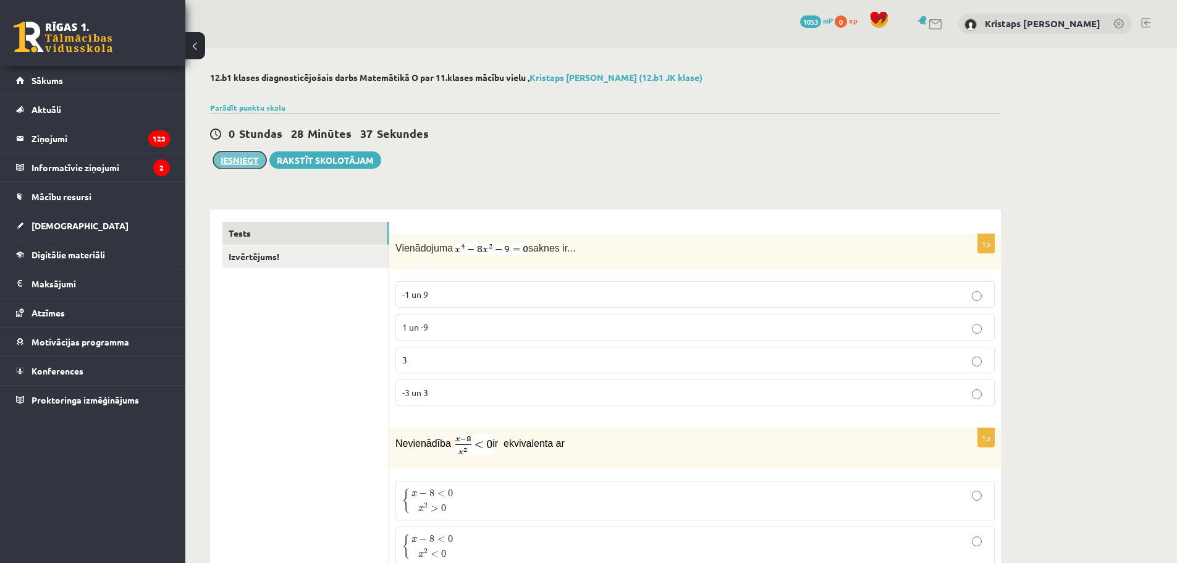
click at [253, 162] on button "Iesniegt" at bounding box center [239, 159] width 53 height 17
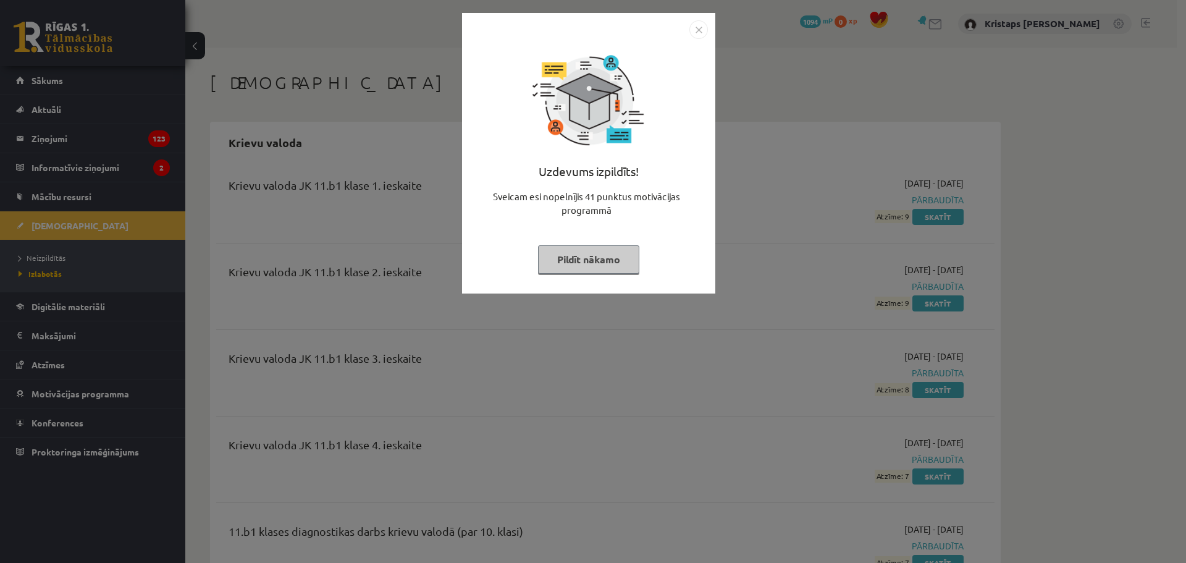
click at [696, 25] on img "Close" at bounding box center [698, 29] width 19 height 19
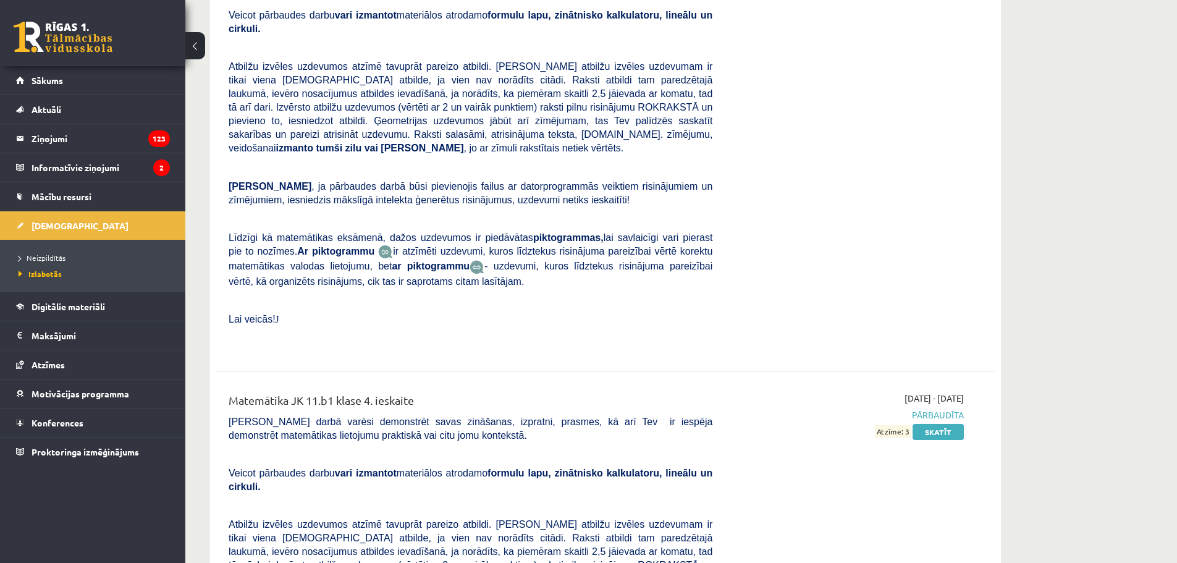
scroll to position [2035, 0]
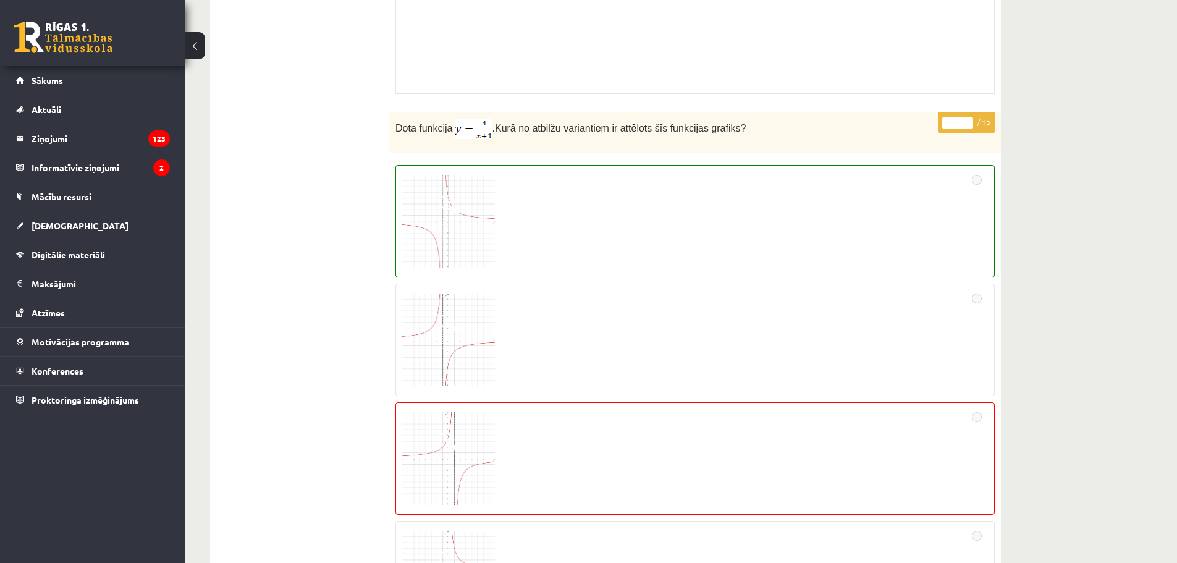
scroll to position [6178, 0]
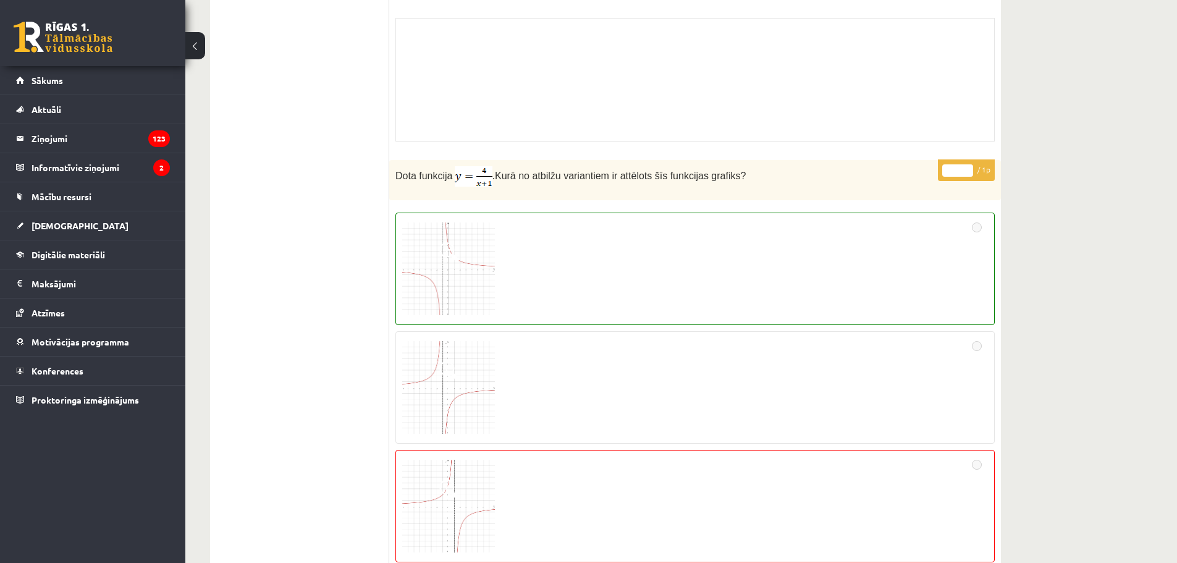
click at [432, 266] on img at bounding box center [448, 268] width 93 height 93
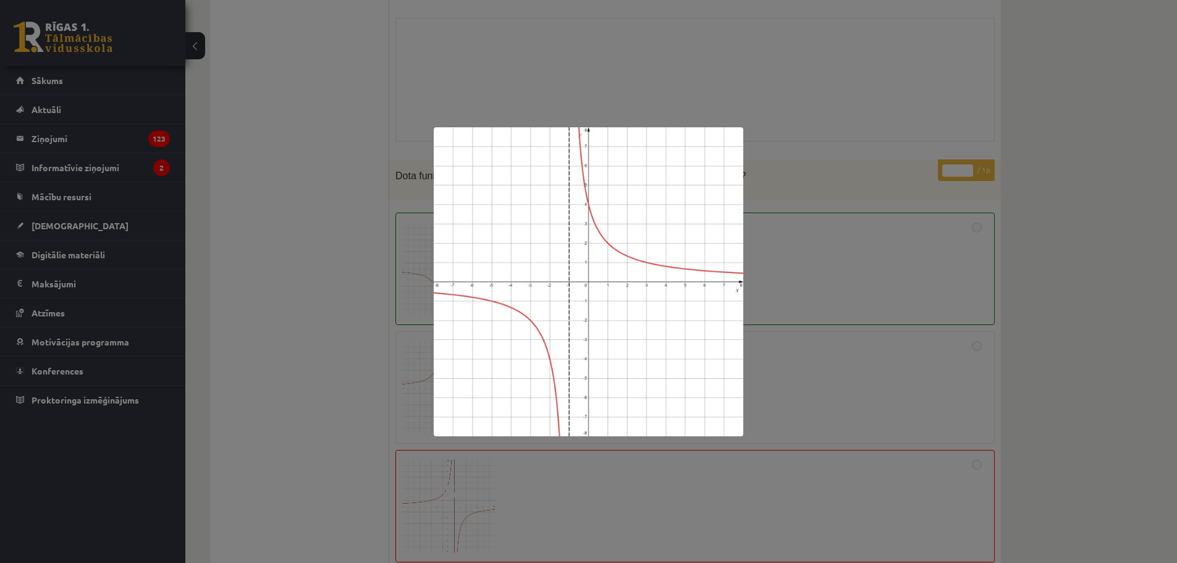
click at [786, 217] on div at bounding box center [588, 281] width 1177 height 563
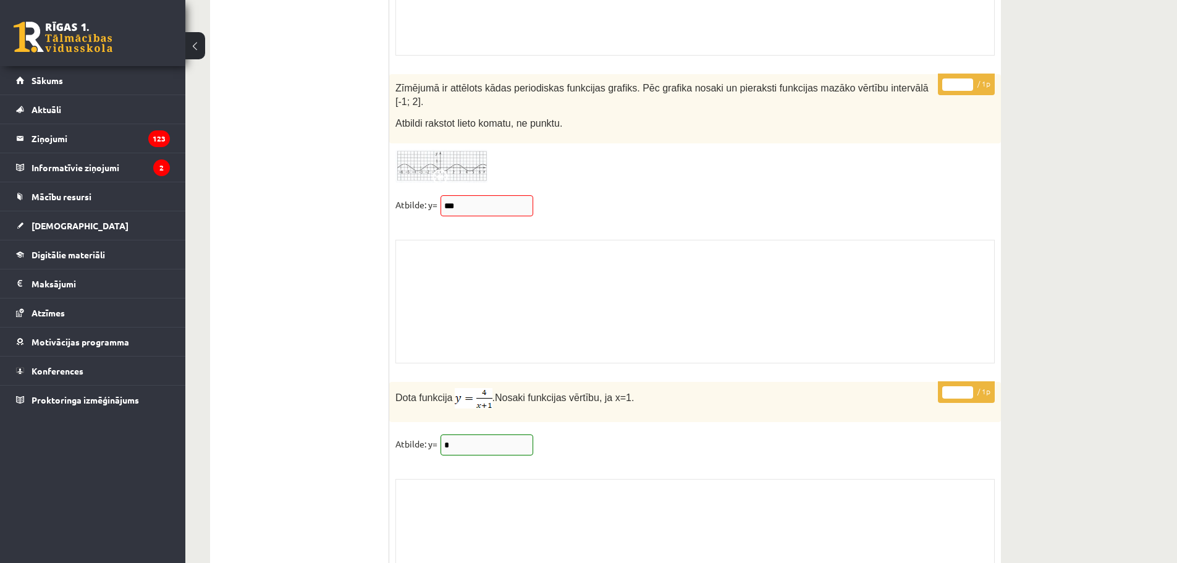
scroll to position [9803, 0]
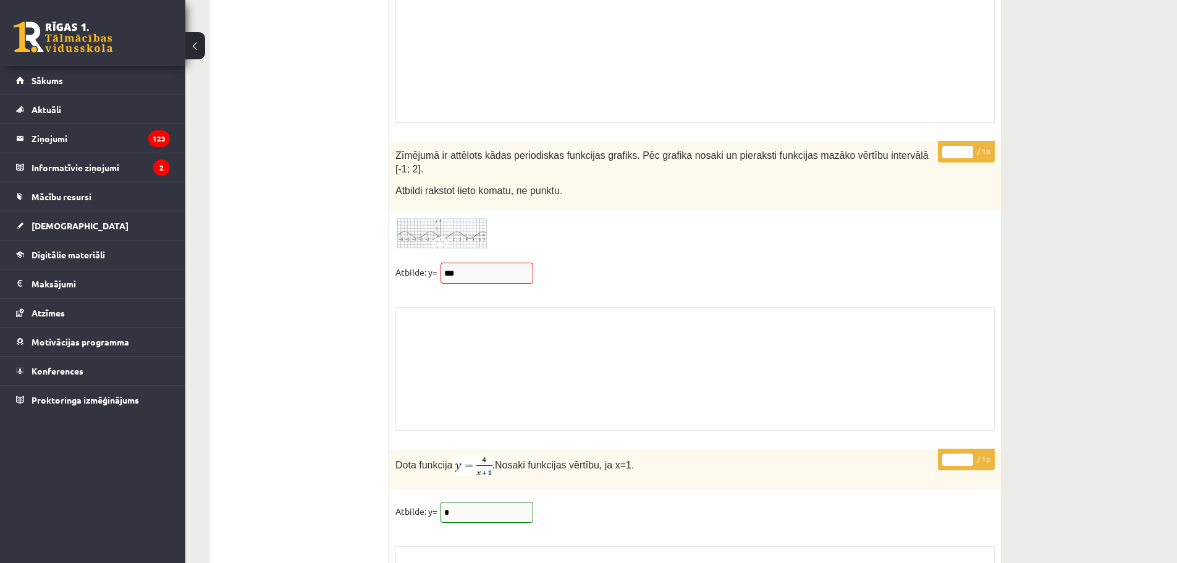
click at [445, 217] on img at bounding box center [441, 234] width 93 height 34
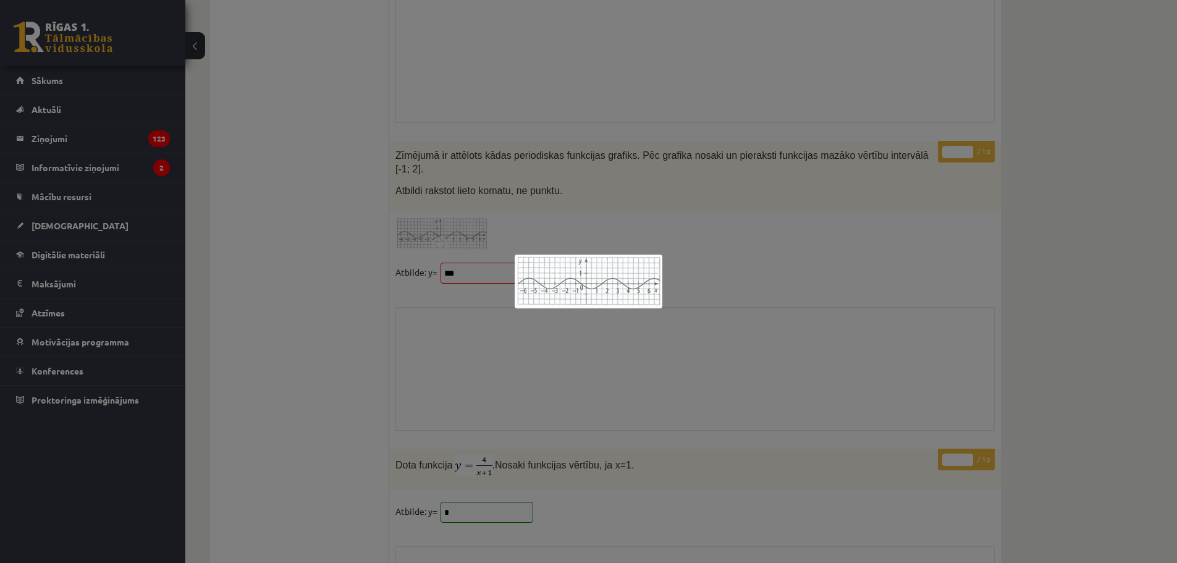
click at [709, 216] on div at bounding box center [588, 281] width 1177 height 563
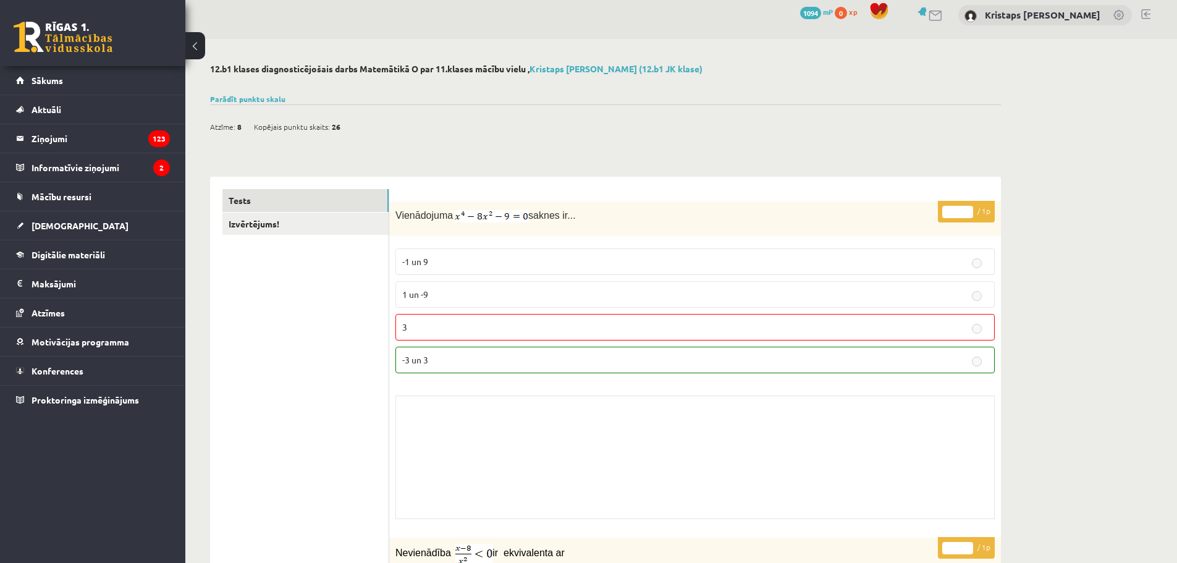
scroll to position [0, 0]
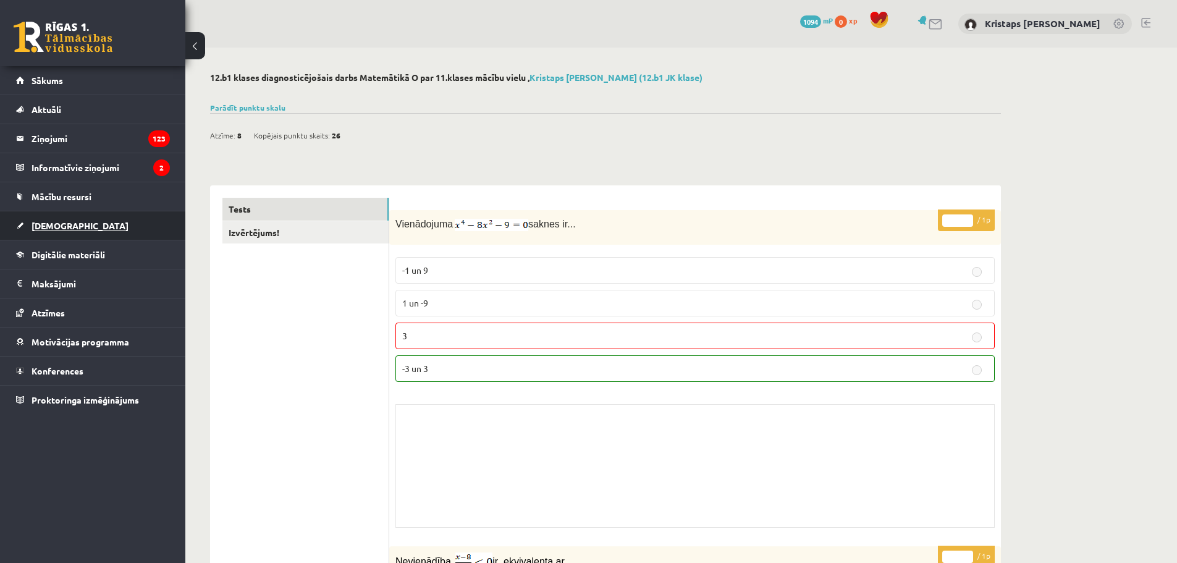
click at [86, 218] on link "[DEMOGRAPHIC_DATA]" at bounding box center [93, 225] width 154 height 28
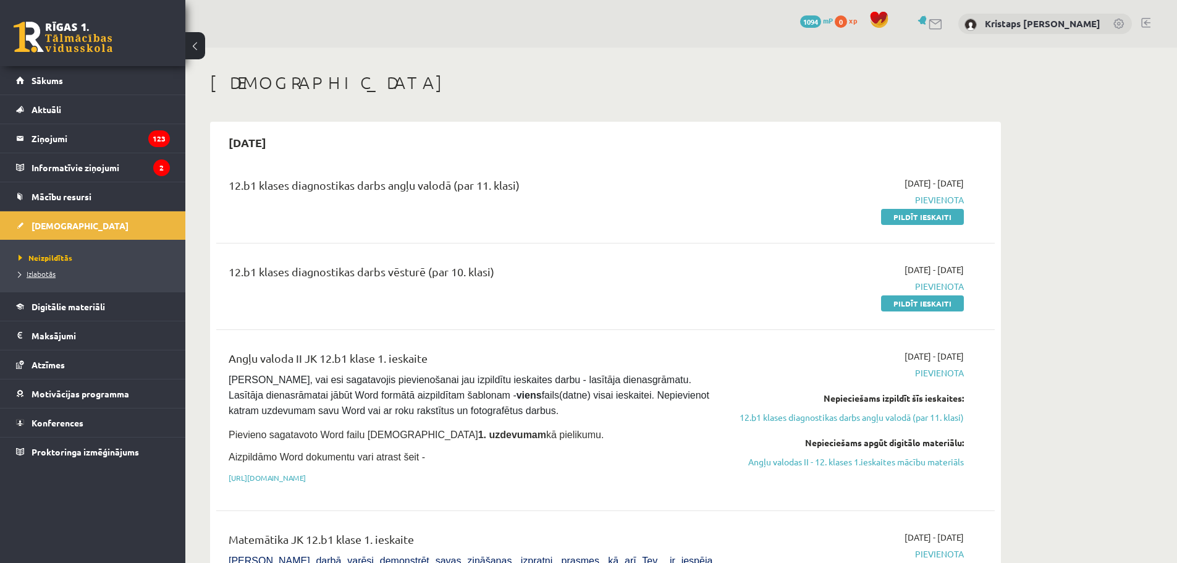
click at [61, 272] on link "Izlabotās" at bounding box center [96, 273] width 154 height 11
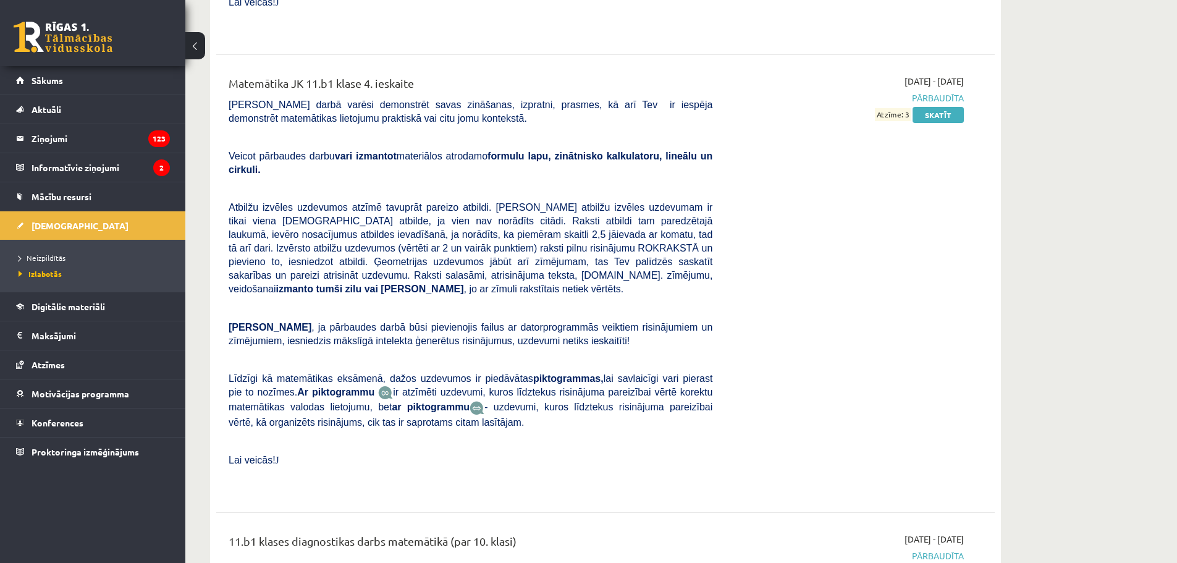
scroll to position [2035, 0]
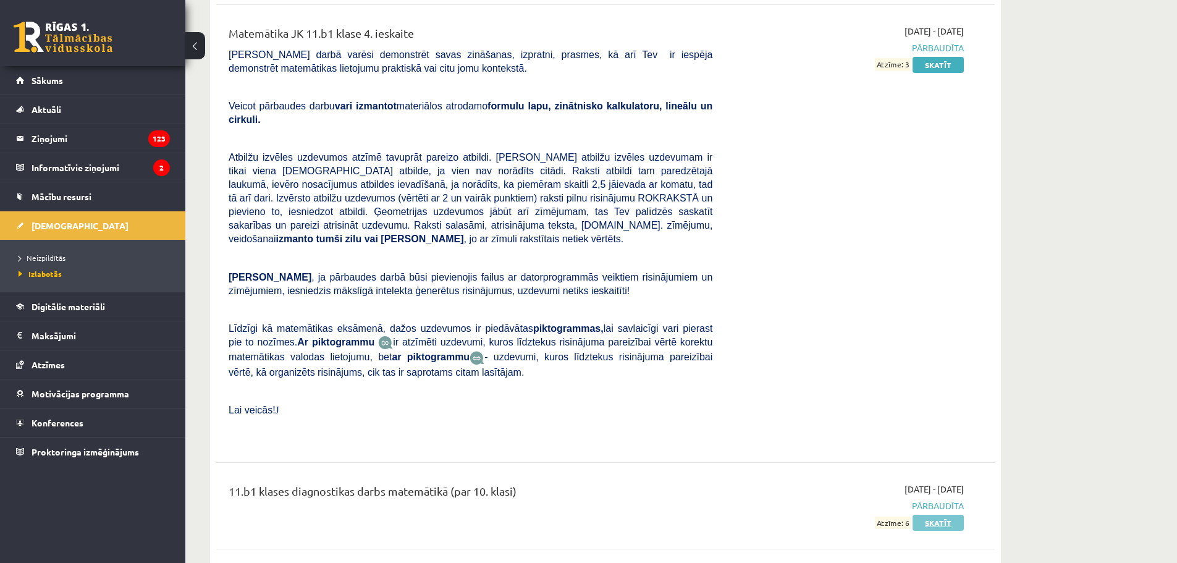
click at [953, 515] on link "Skatīt" at bounding box center [937, 523] width 51 height 16
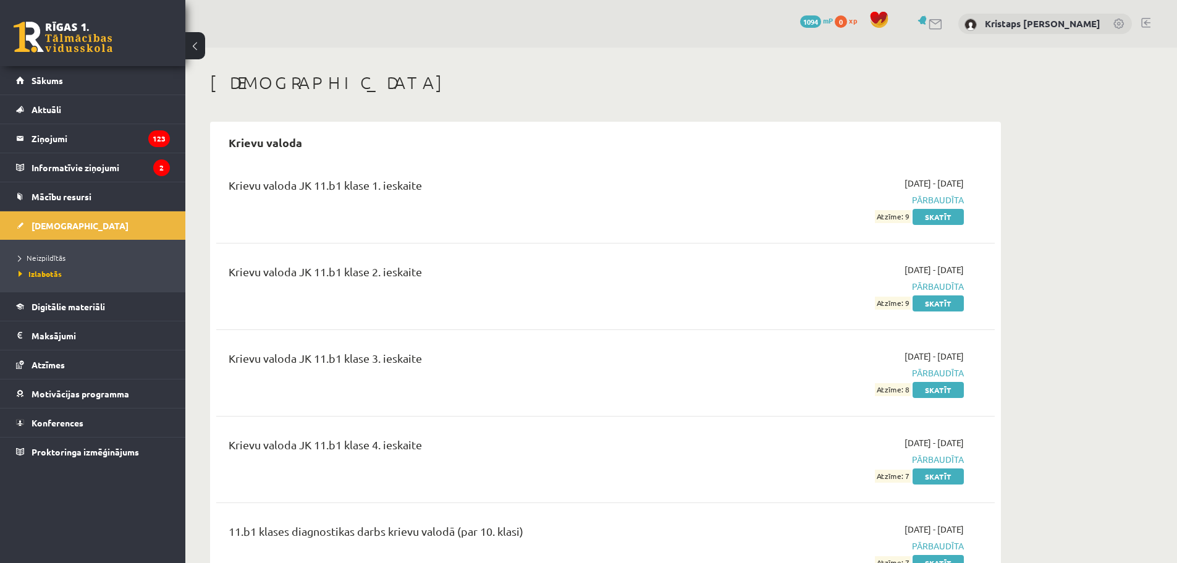
scroll to position [2034, 0]
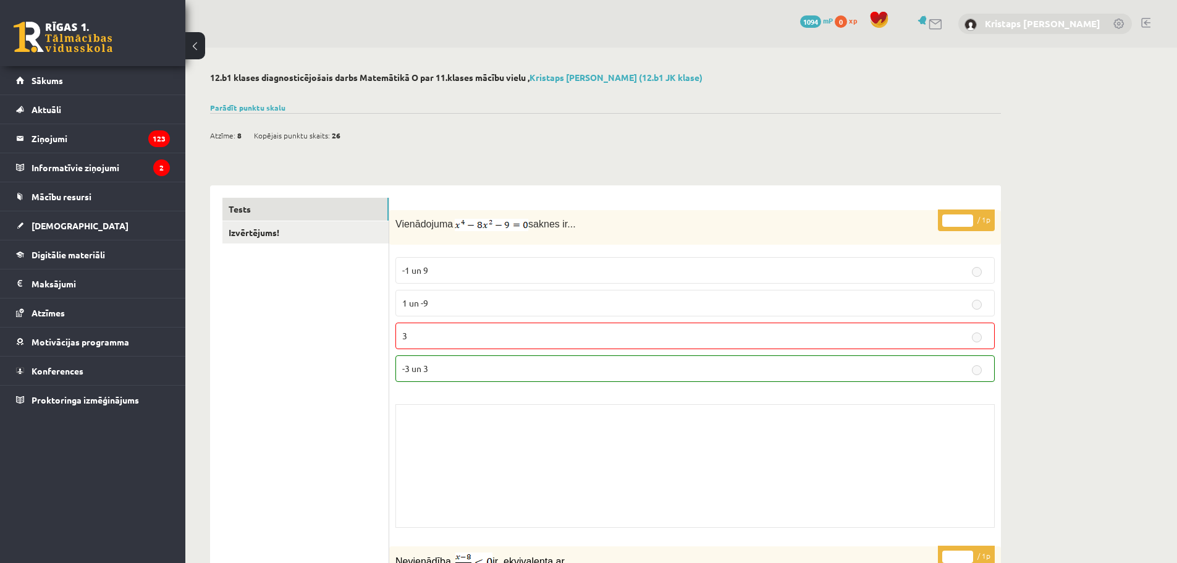
click at [1007, 24] on link "Kristaps [PERSON_NAME]" at bounding box center [1043, 23] width 116 height 12
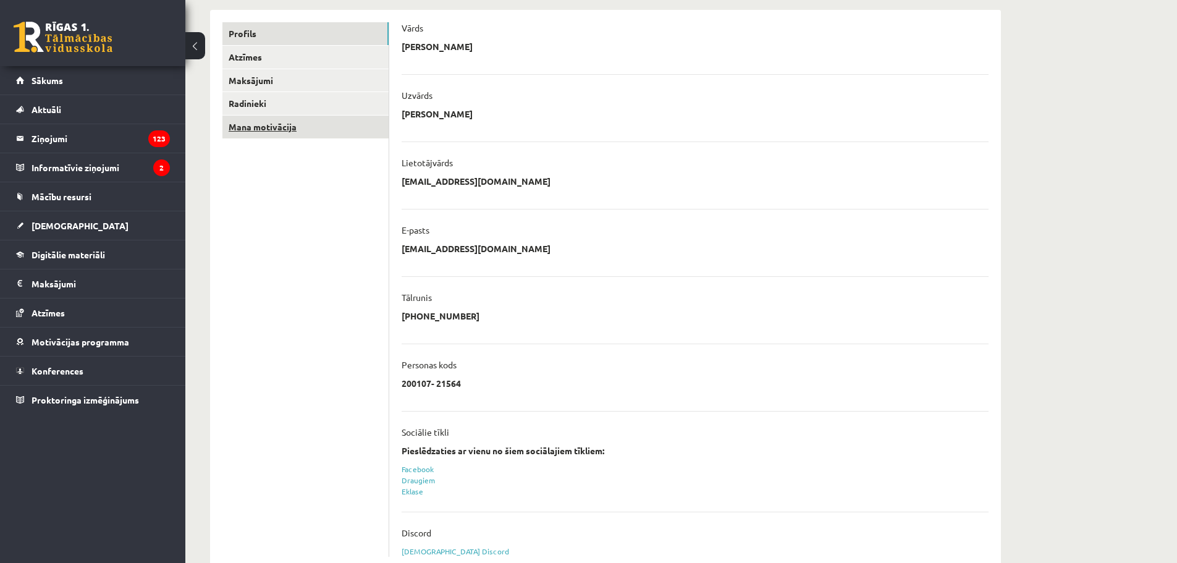
scroll to position [120, 0]
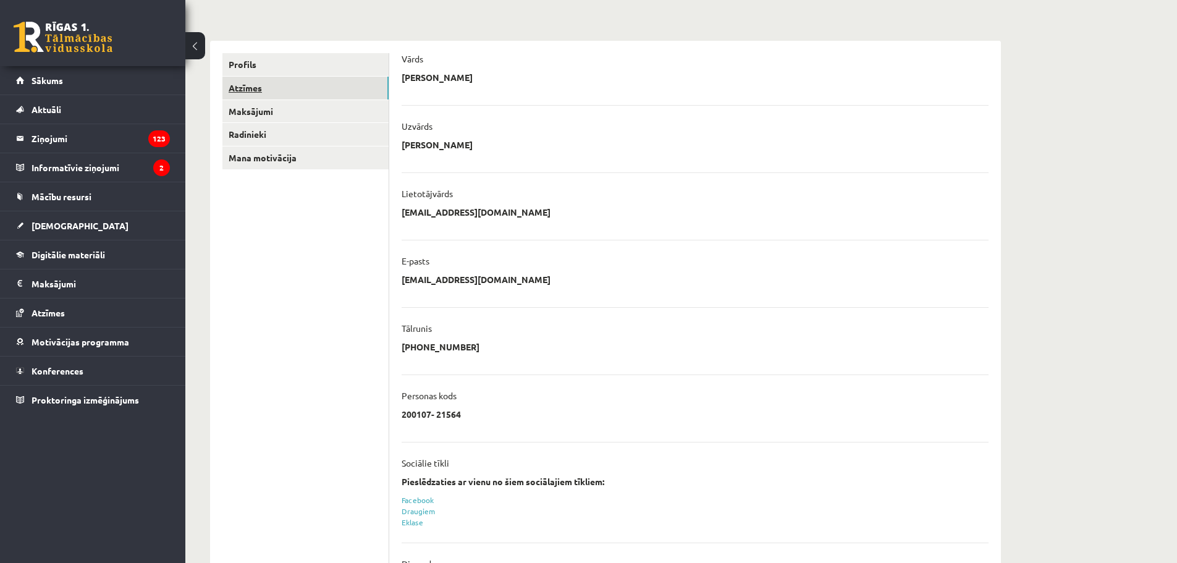
click at [250, 86] on link "Atzīmes" at bounding box center [305, 88] width 166 height 23
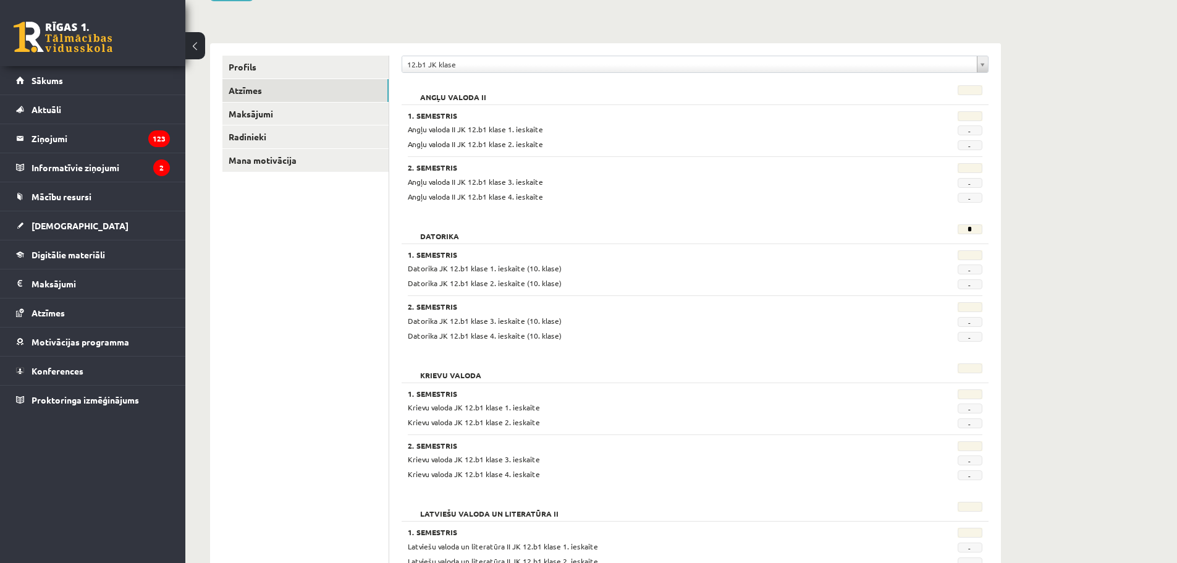
scroll to position [56, 0]
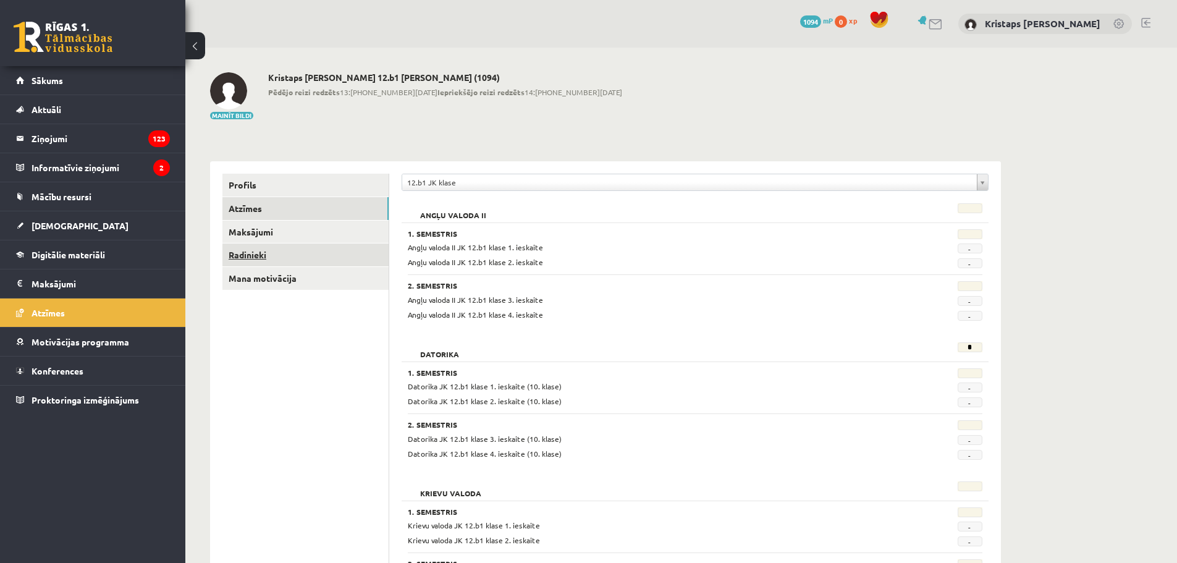
click at [254, 253] on link "Radinieki" at bounding box center [305, 254] width 166 height 23
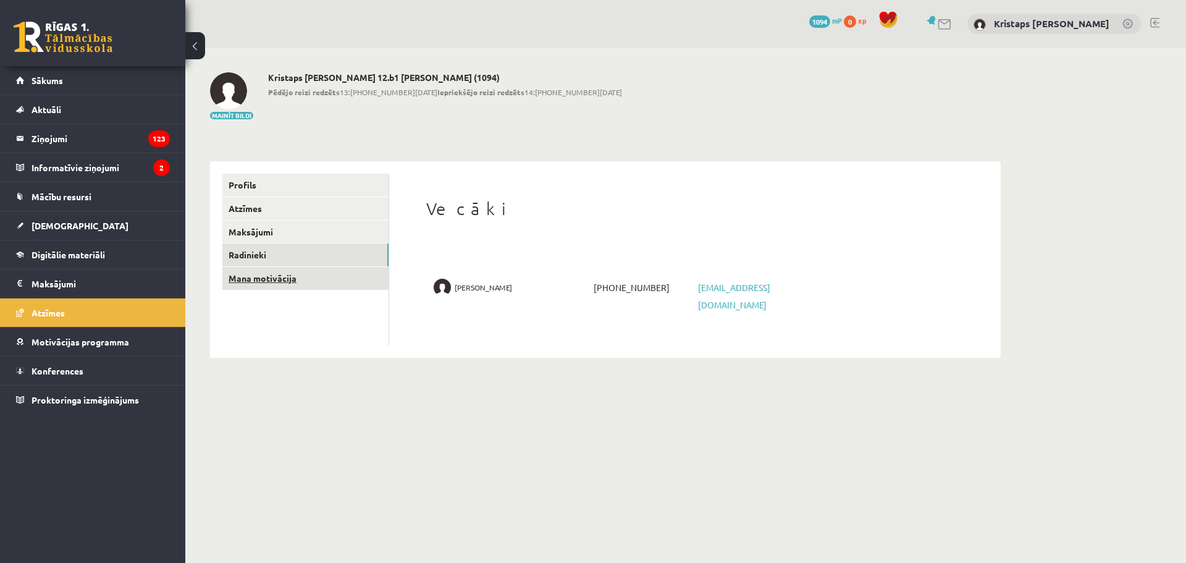
click at [261, 282] on link "Mana motivācija" at bounding box center [305, 278] width 166 height 23
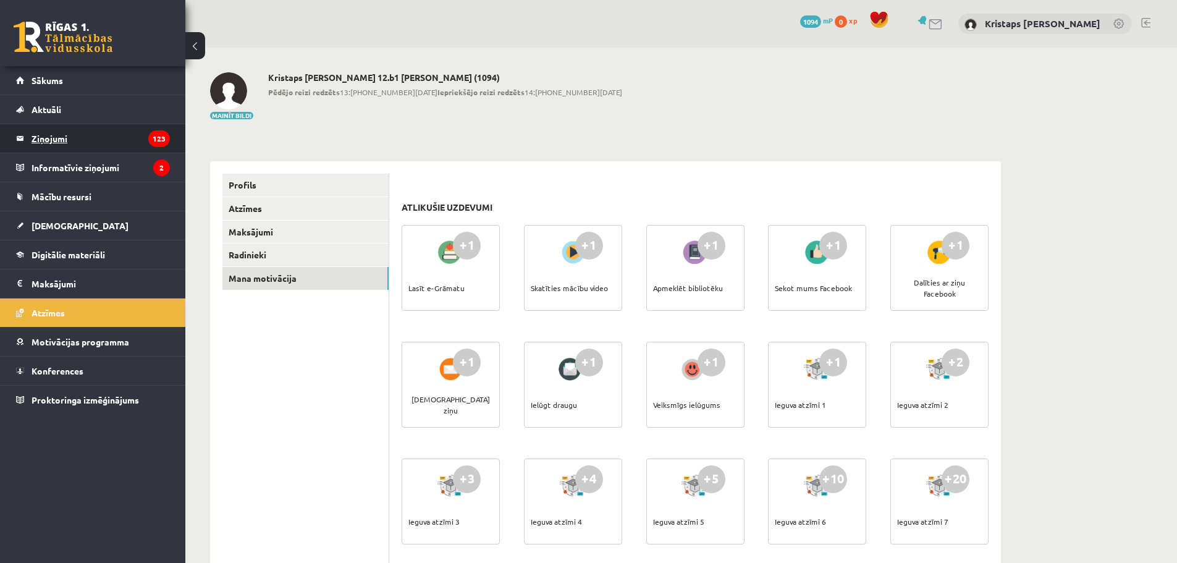
click at [53, 133] on legend "Ziņojumi 123" at bounding box center [101, 138] width 138 height 28
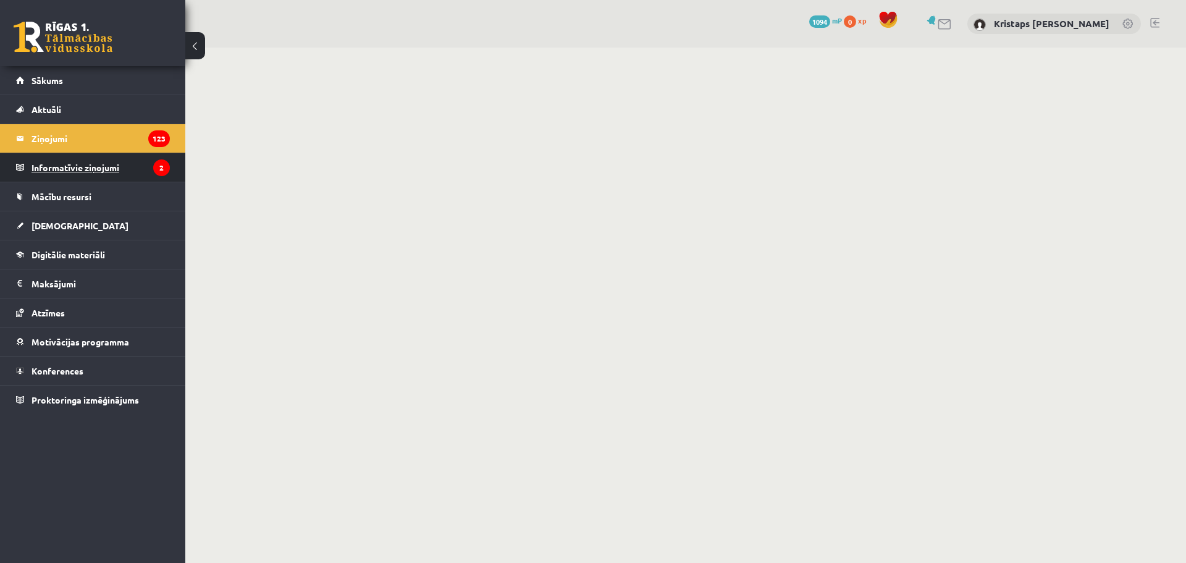
click at [69, 165] on legend "Informatīvie ziņojumi 2" at bounding box center [101, 167] width 138 height 28
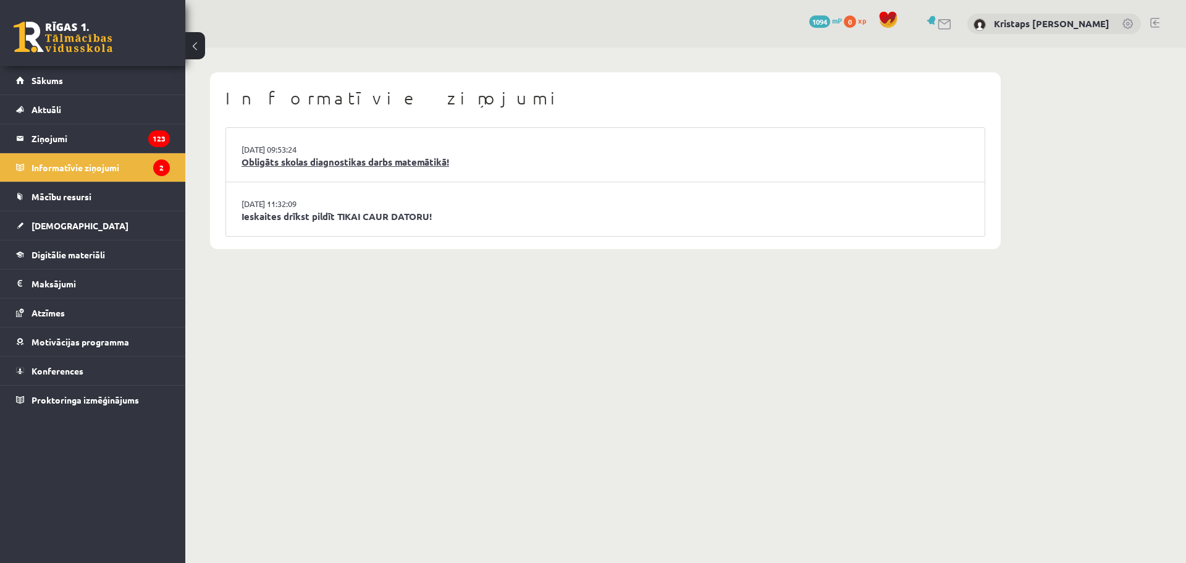
click at [281, 156] on link "Obligāts skolas diagnostikas darbs matemātikā!" at bounding box center [606, 162] width 728 height 14
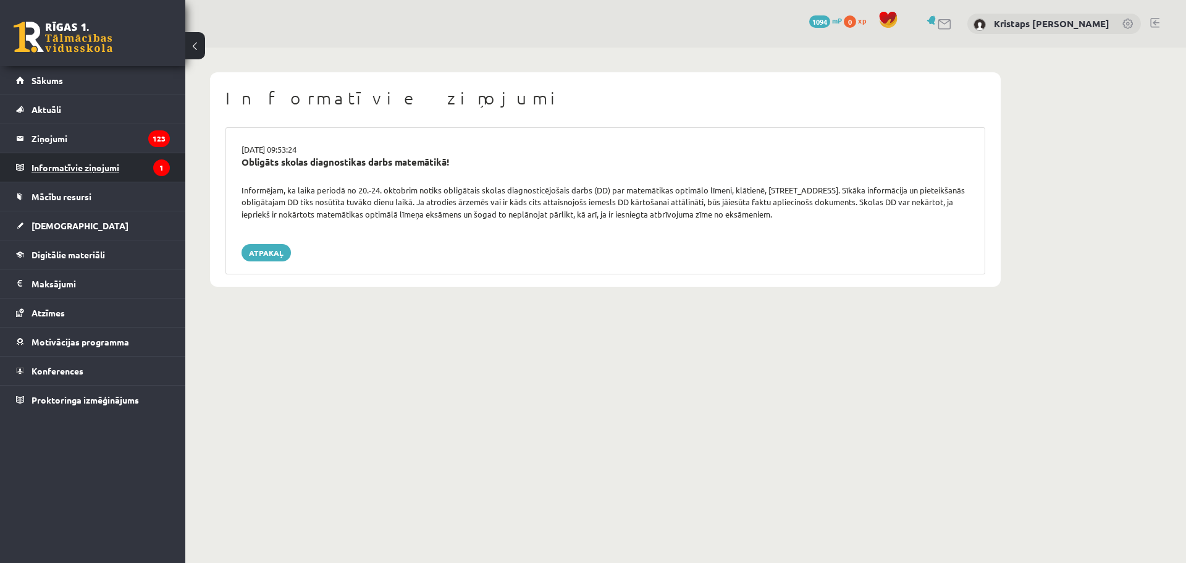
click at [53, 159] on legend "Informatīvie ziņojumi 1" at bounding box center [101, 167] width 138 height 28
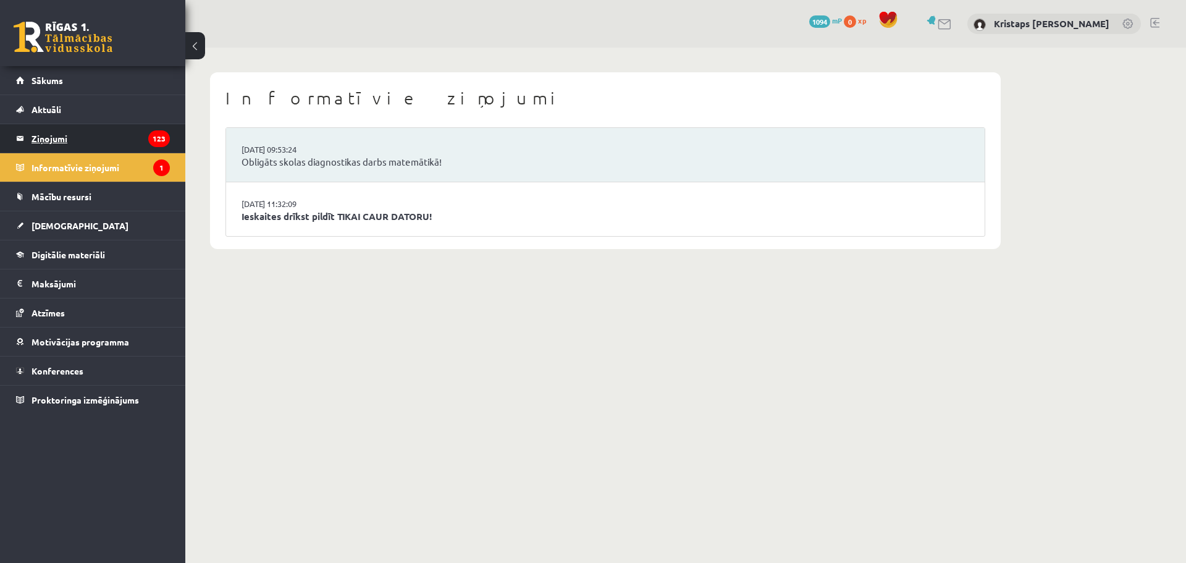
click at [56, 141] on legend "Ziņojumi 123" at bounding box center [101, 138] width 138 height 28
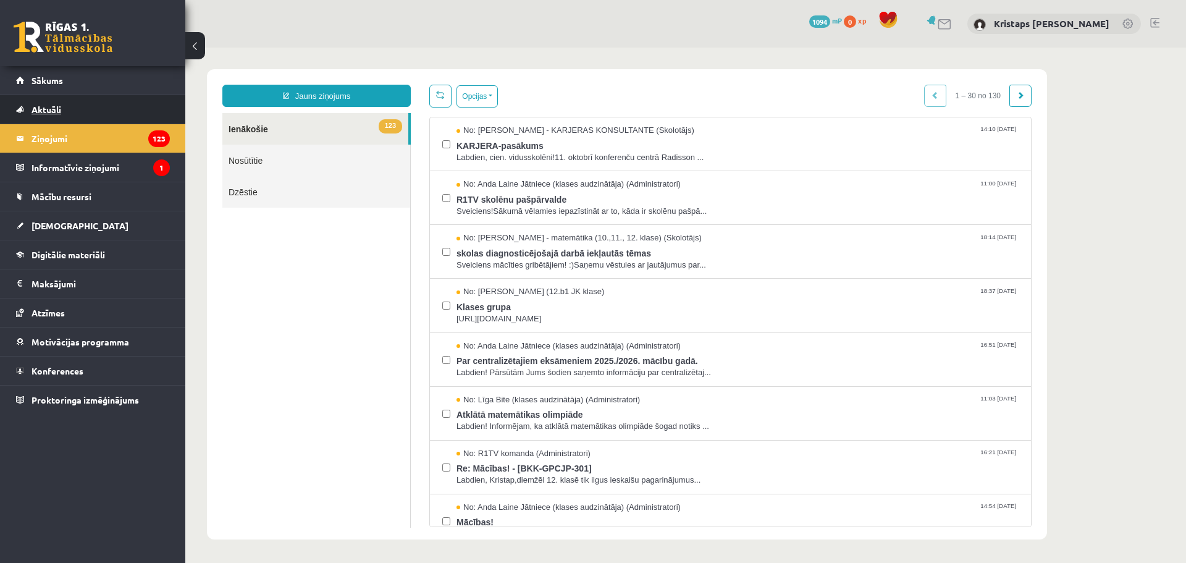
click at [52, 113] on span "Aktuāli" at bounding box center [47, 109] width 30 height 11
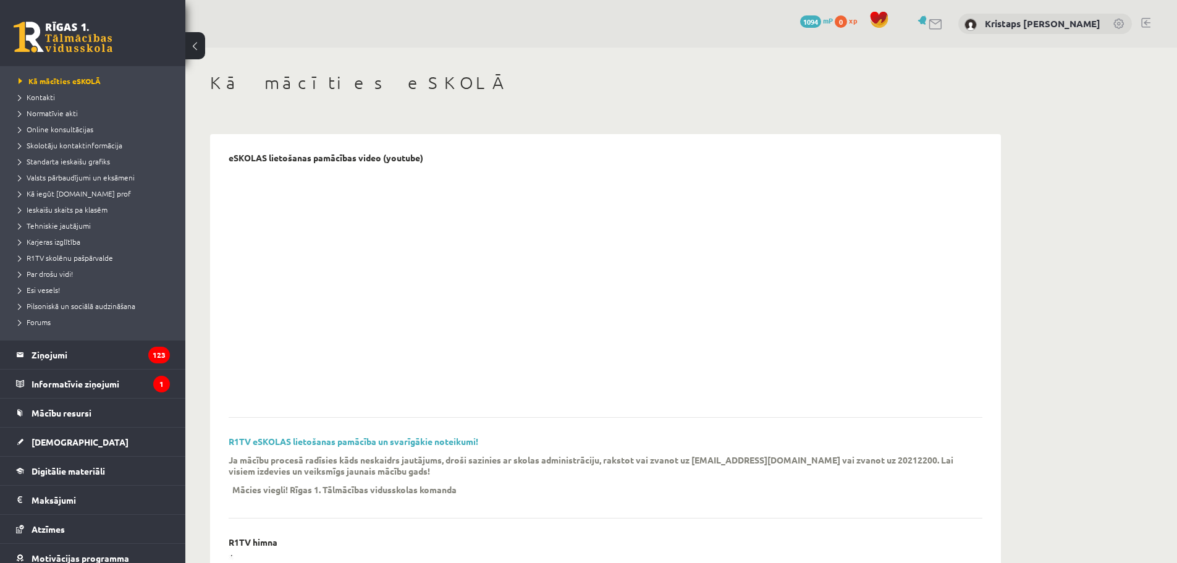
scroll to position [128, 0]
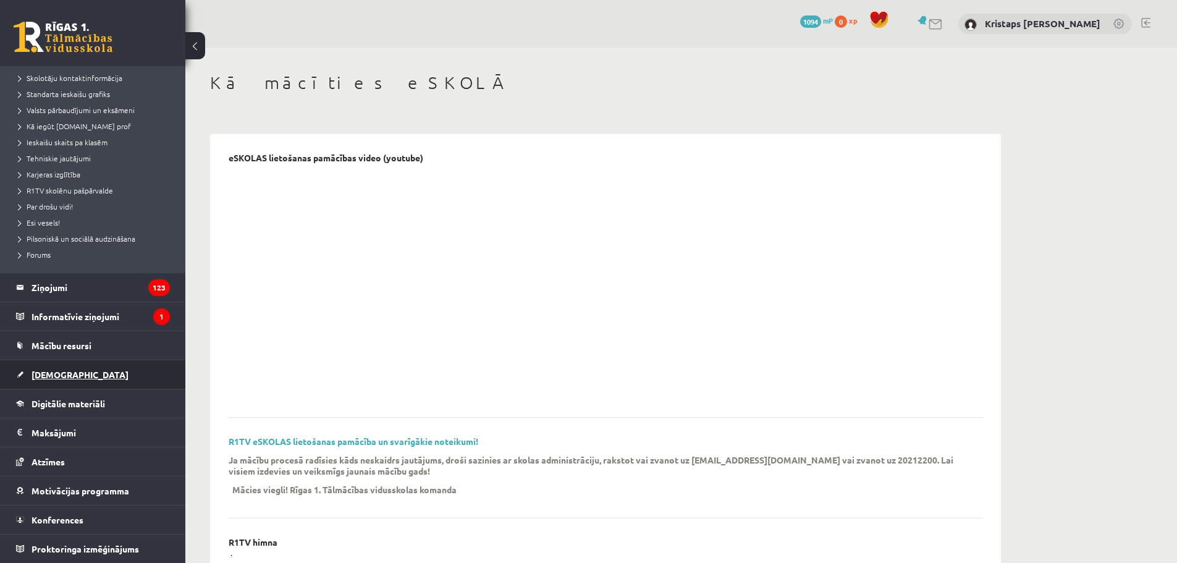
click at [62, 368] on link "[DEMOGRAPHIC_DATA]" at bounding box center [93, 374] width 154 height 28
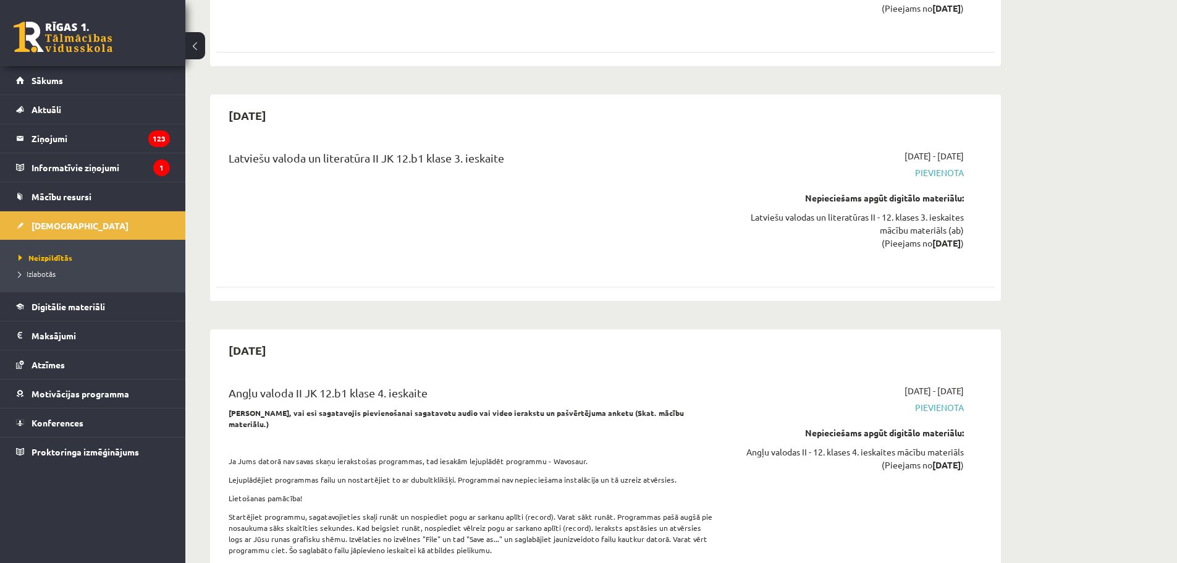
scroll to position [5694, 0]
click at [44, 273] on span "Izlabotās" at bounding box center [37, 274] width 37 height 10
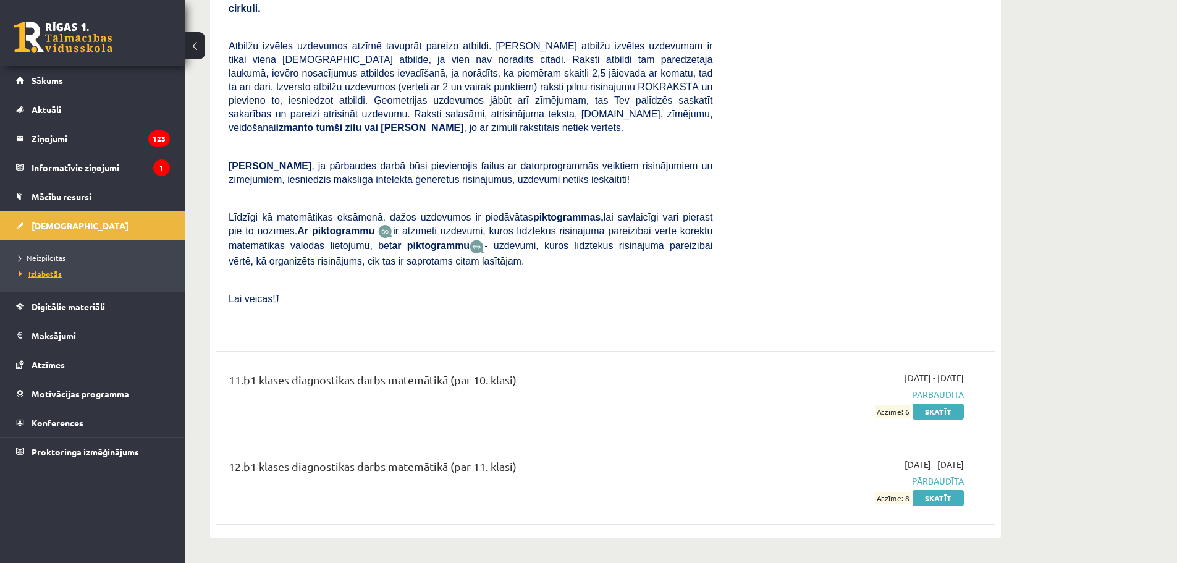
scroll to position [2035, 0]
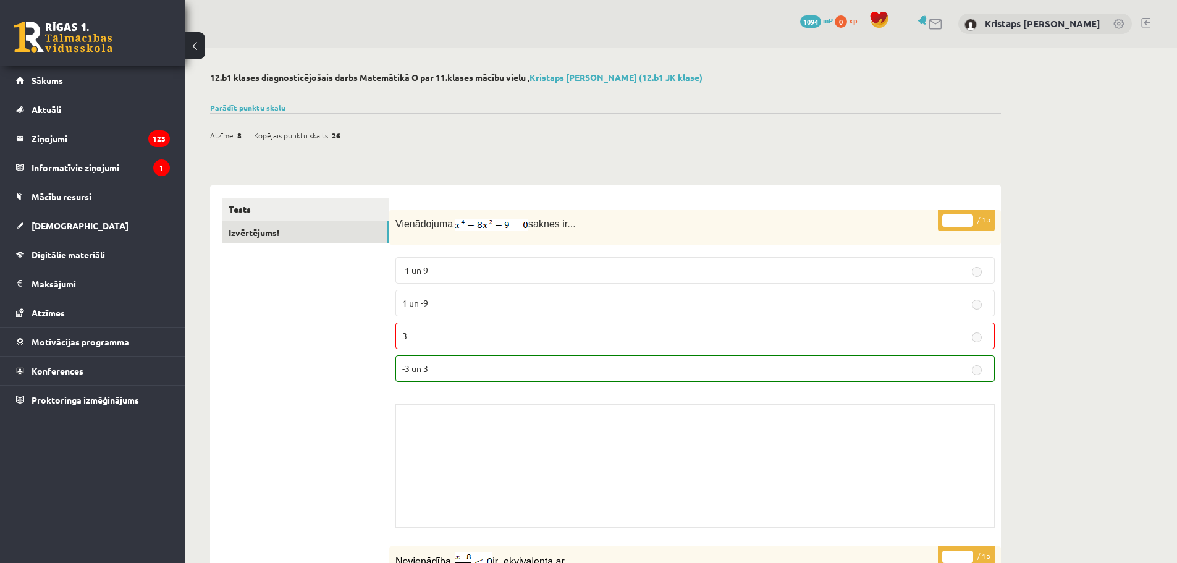
click at [273, 234] on link "Izvērtējums!" at bounding box center [305, 232] width 166 height 23
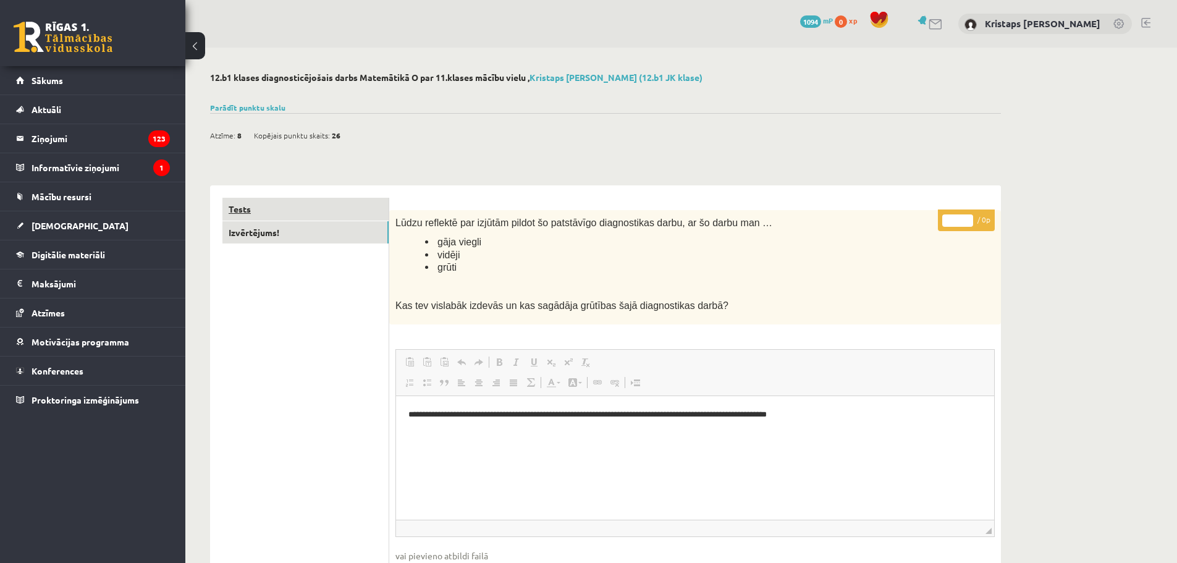
click at [262, 203] on link "Tests" at bounding box center [305, 209] width 166 height 23
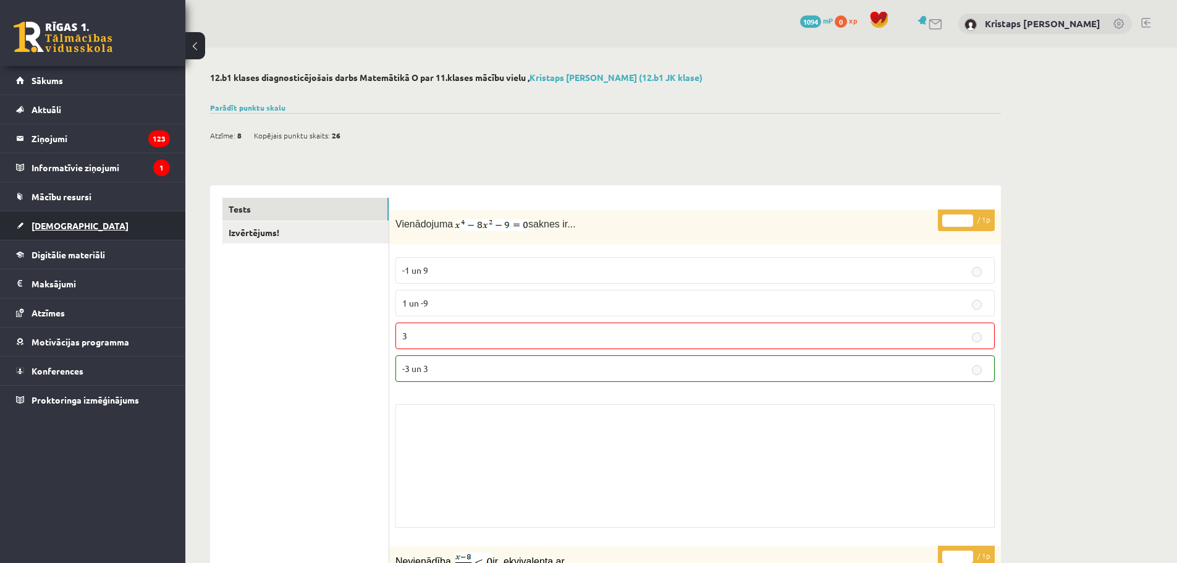
click at [65, 227] on span "[DEMOGRAPHIC_DATA]" at bounding box center [80, 225] width 97 height 11
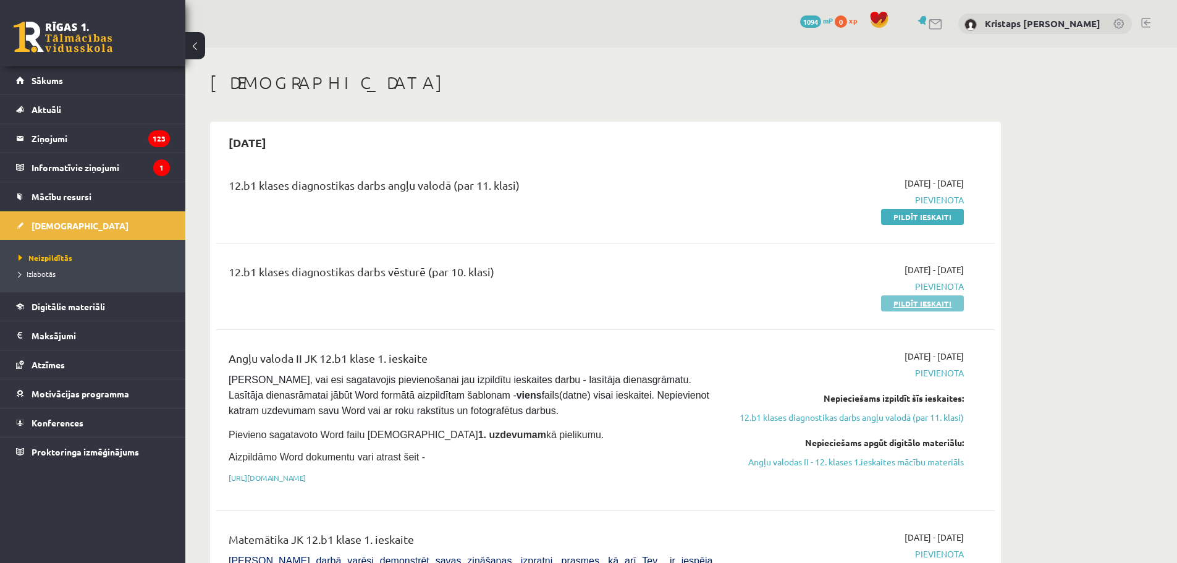
click at [937, 297] on link "Pildīt ieskaiti" at bounding box center [922, 303] width 83 height 16
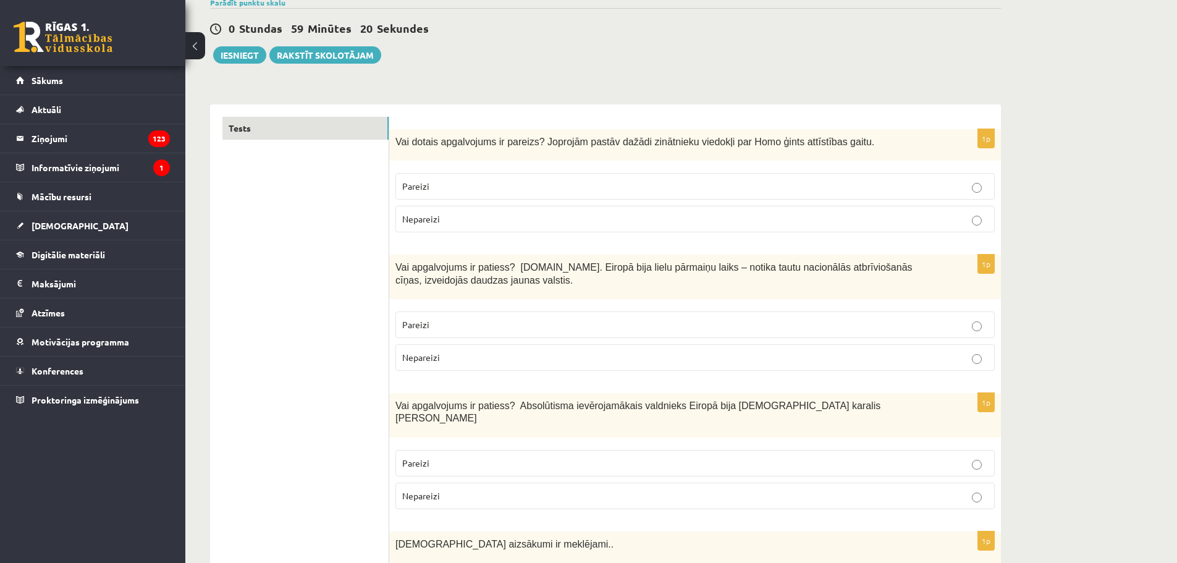
scroll to position [124, 0]
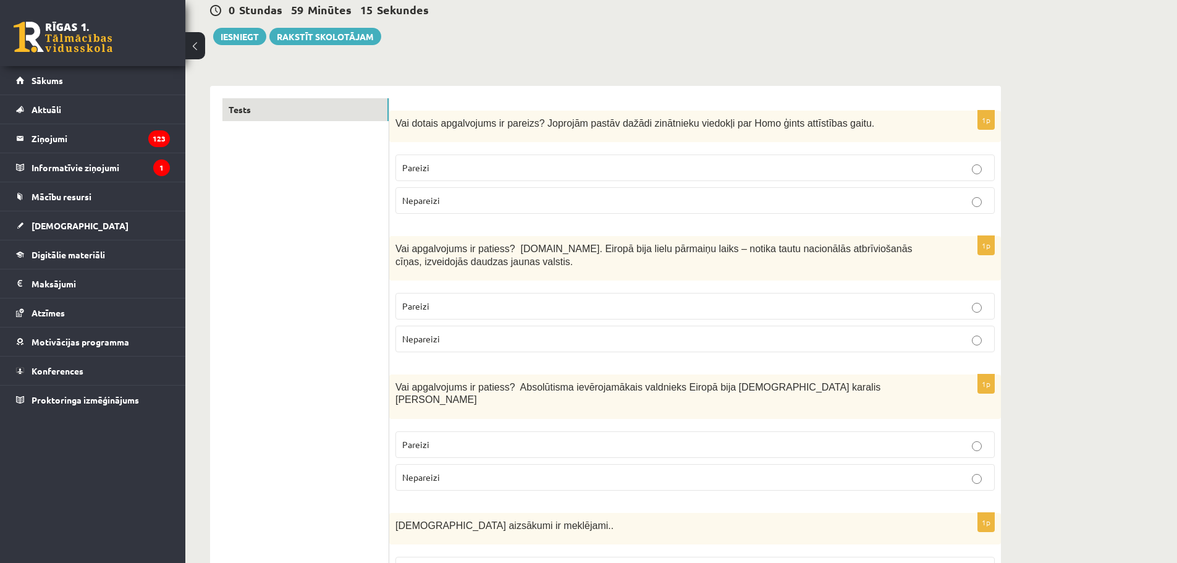
click at [453, 174] on p "Pareizi" at bounding box center [695, 167] width 586 height 13
click at [570, 303] on p "Pareizi" at bounding box center [695, 306] width 586 height 13
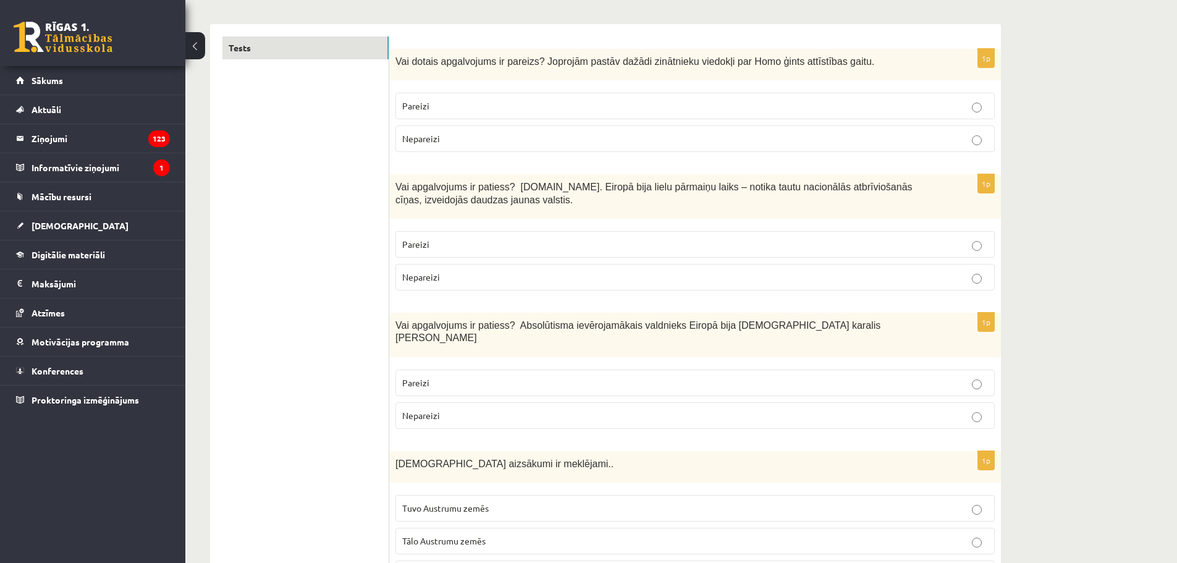
scroll to position [247, 0]
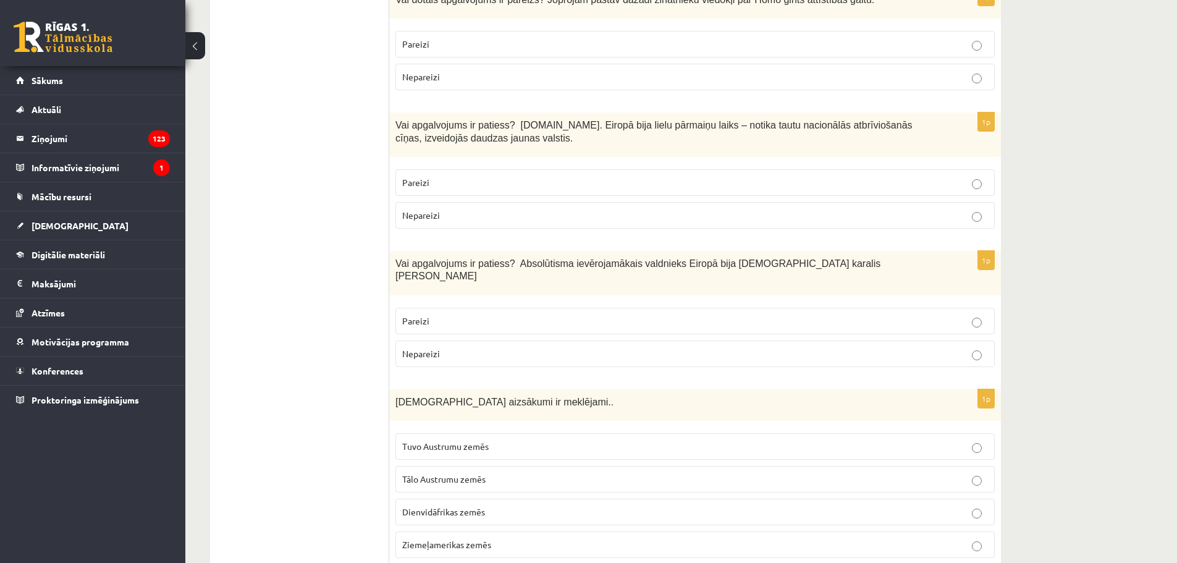
click at [571, 314] on p "Pareizi" at bounding box center [695, 320] width 586 height 13
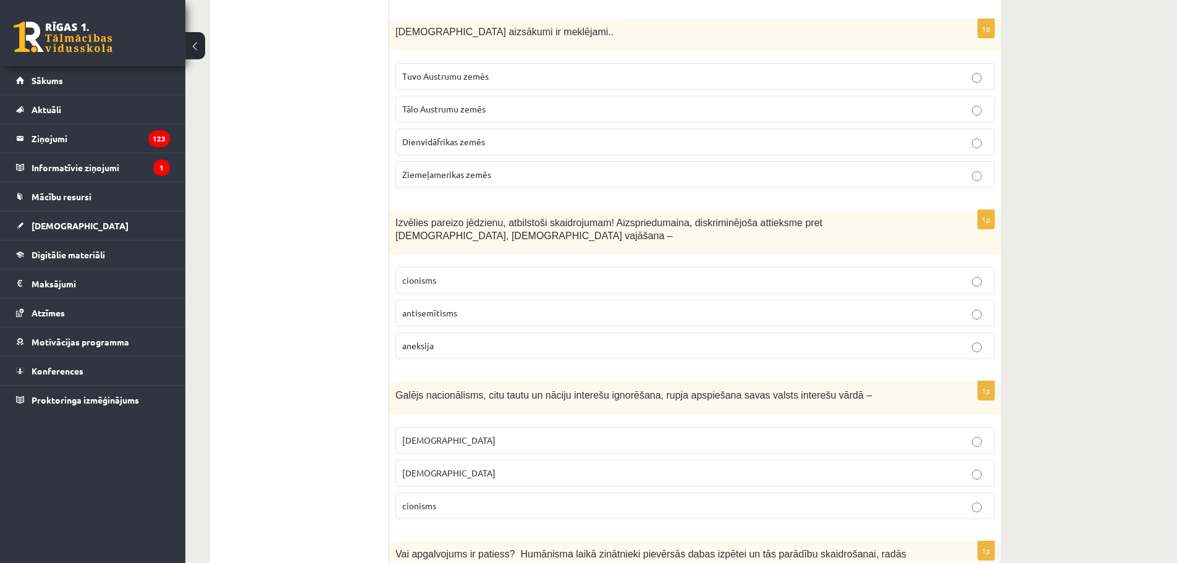
scroll to position [618, 0]
click at [983, 299] on label "antisemītisms" at bounding box center [694, 312] width 599 height 27
click at [463, 70] on span "Tuvo Austrumu zemēs" at bounding box center [445, 75] width 86 height 11
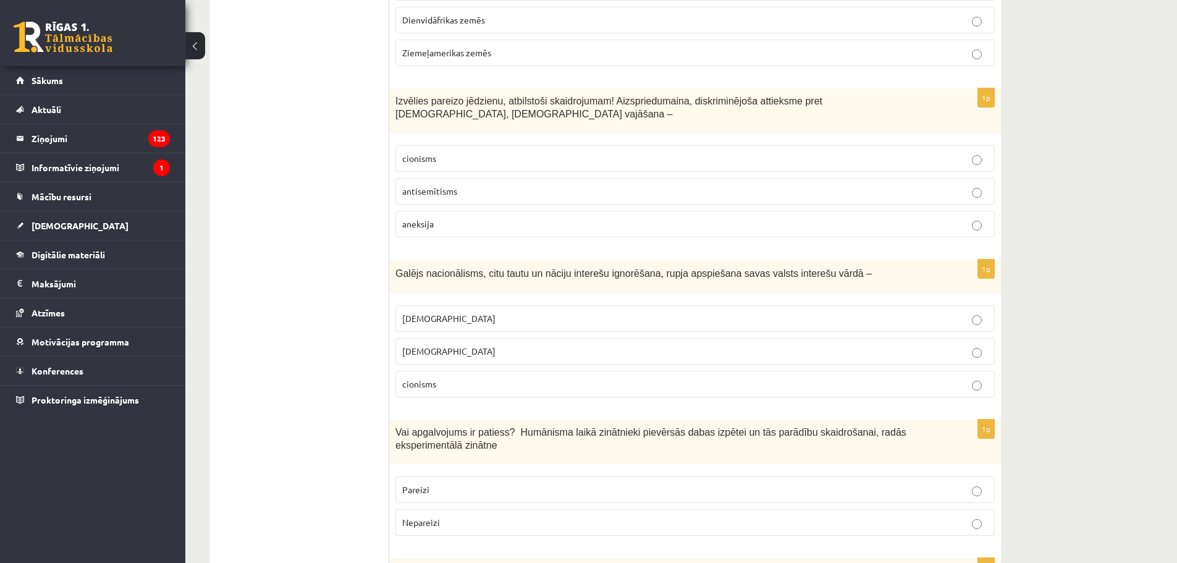
scroll to position [741, 0]
click at [502, 303] on label "[DEMOGRAPHIC_DATA]" at bounding box center [694, 316] width 599 height 27
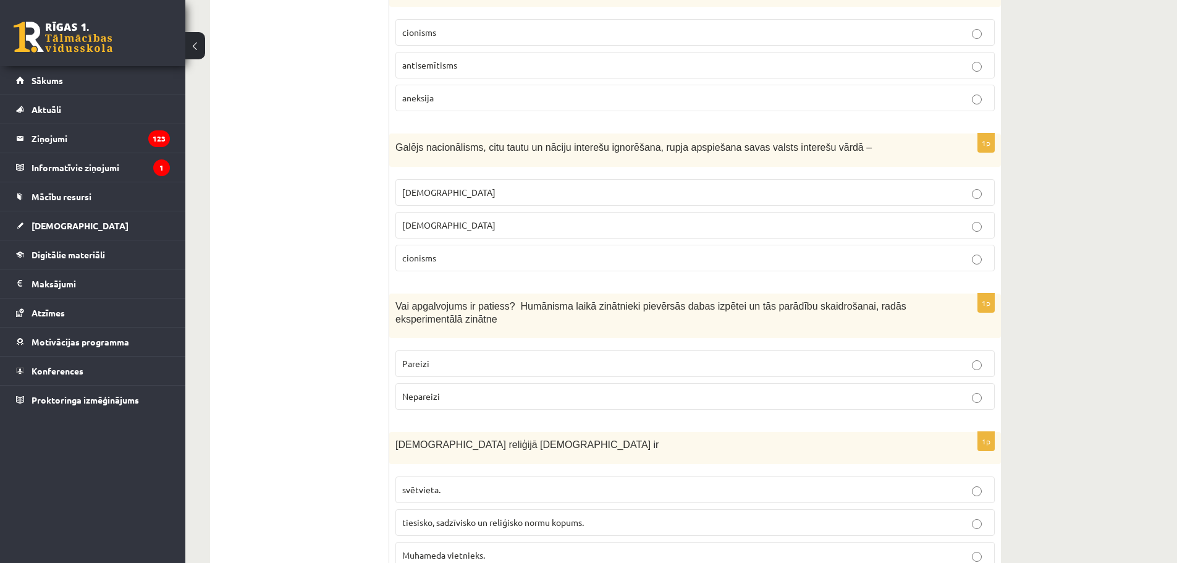
scroll to position [927, 0]
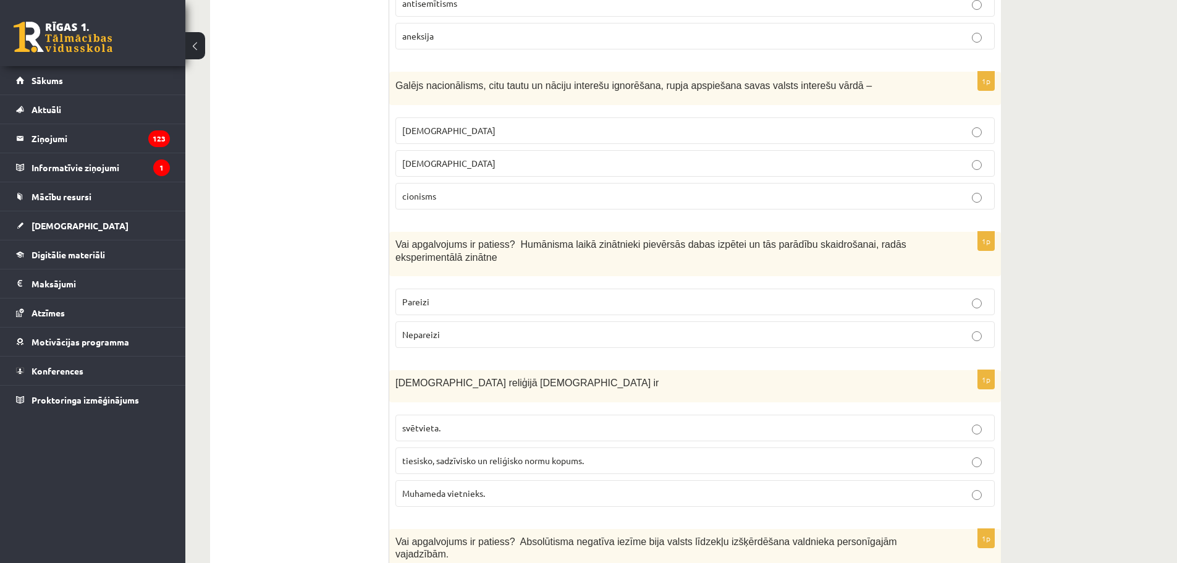
click at [444, 295] on p "Pareizi" at bounding box center [695, 301] width 586 height 13
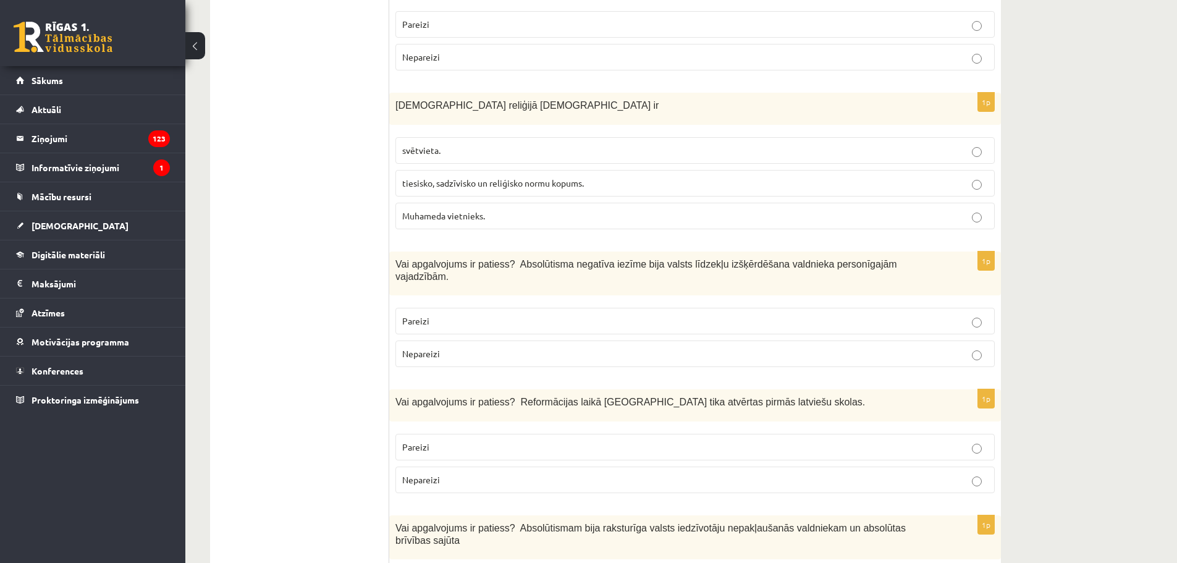
scroll to position [1236, 0]
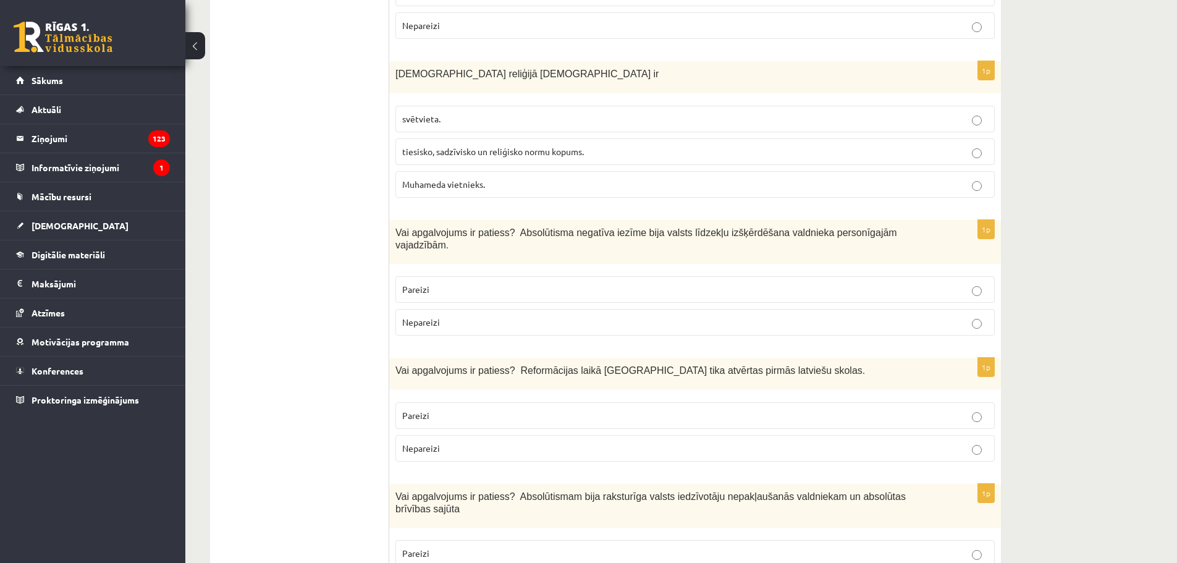
click at [839, 283] on p "Pareizi" at bounding box center [695, 289] width 586 height 13
click at [472, 146] on span "tiesisko, sadzīvisko un reliģisko normu kopums." at bounding box center [493, 151] width 182 height 11
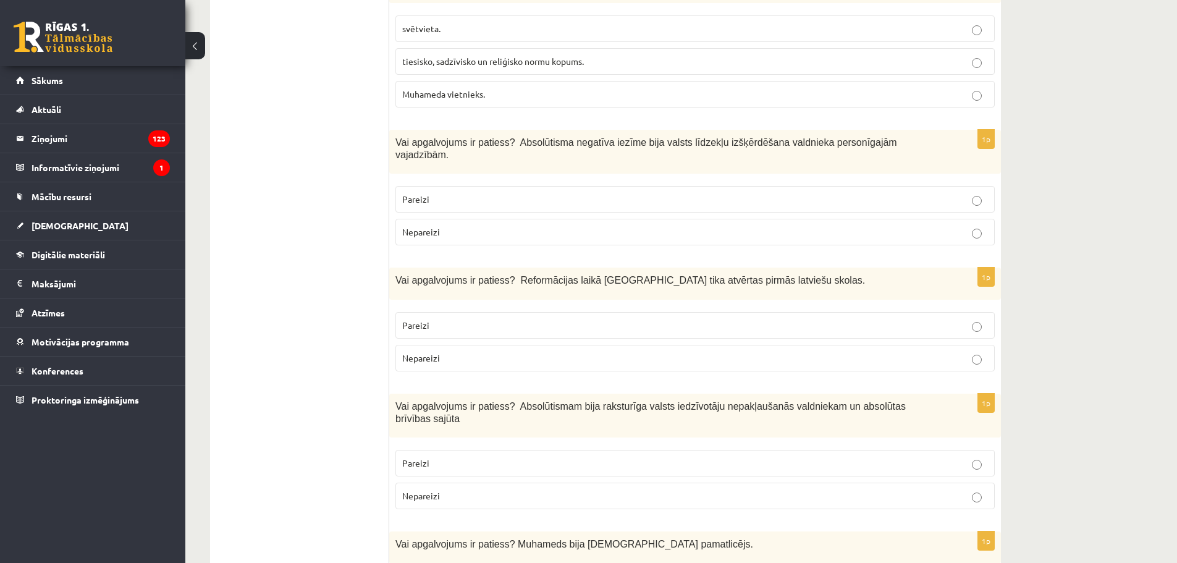
scroll to position [1359, 0]
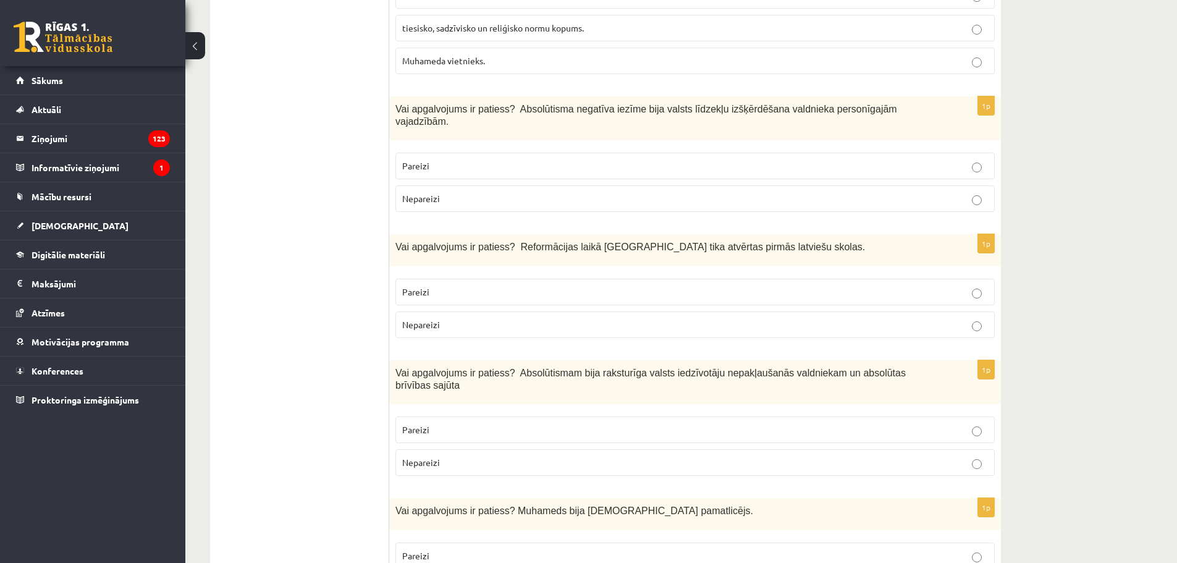
click at [451, 285] on p "Pareizi" at bounding box center [695, 291] width 586 height 13
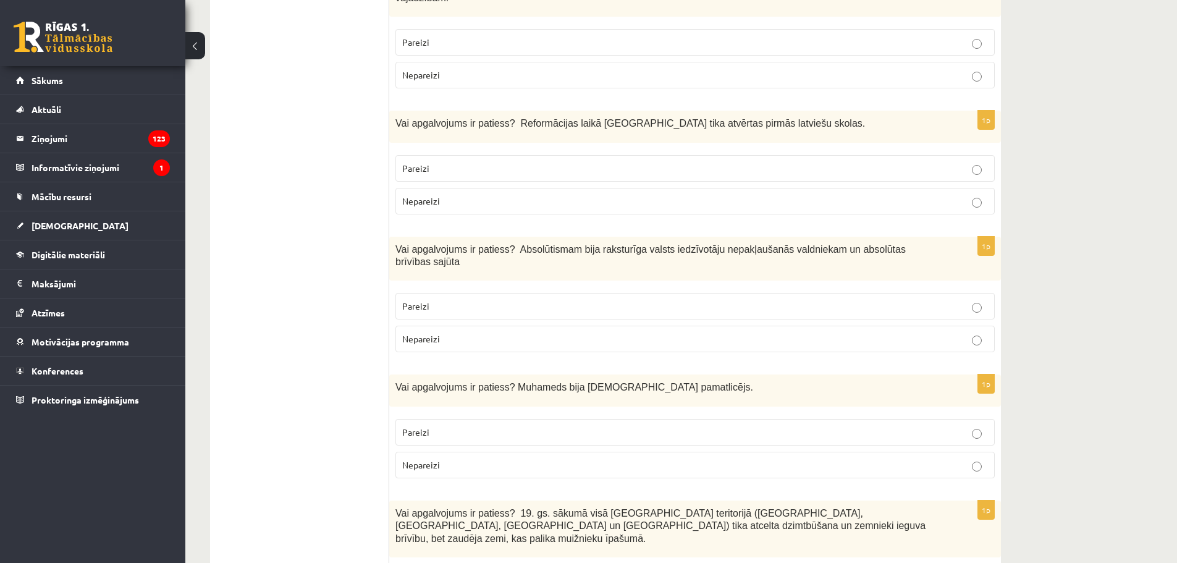
scroll to position [1545, 0]
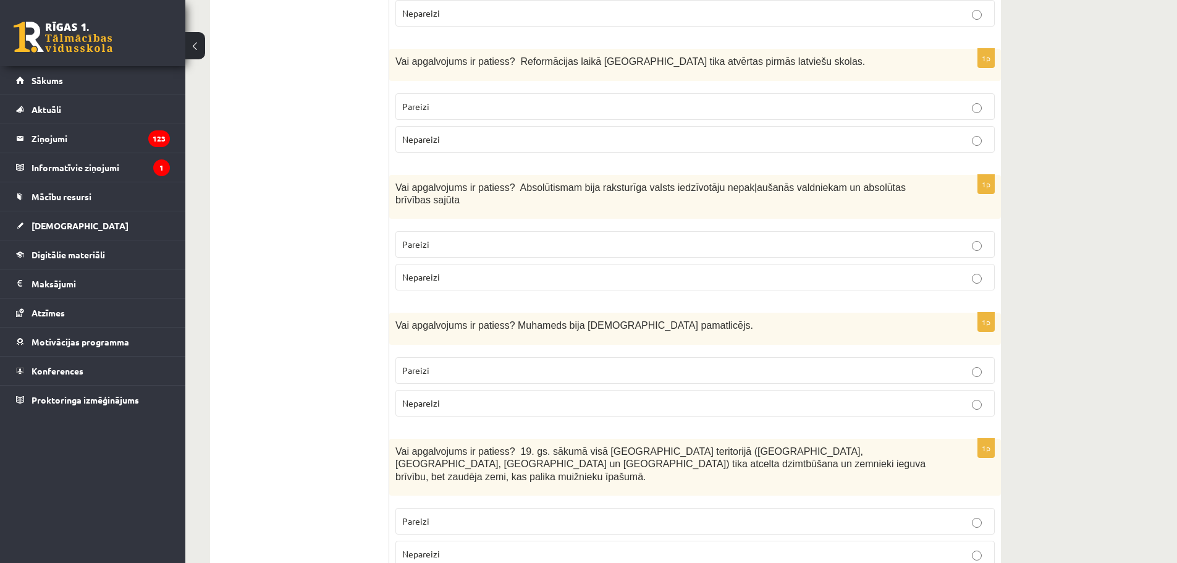
click at [453, 271] on p "Nepareizi" at bounding box center [695, 277] width 586 height 13
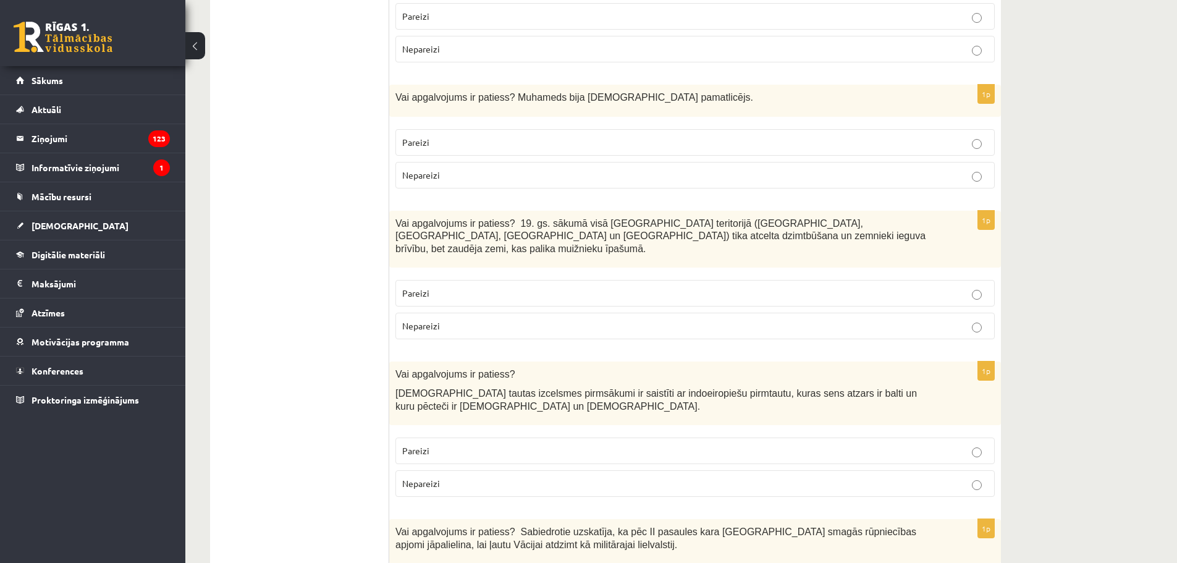
scroll to position [1792, 0]
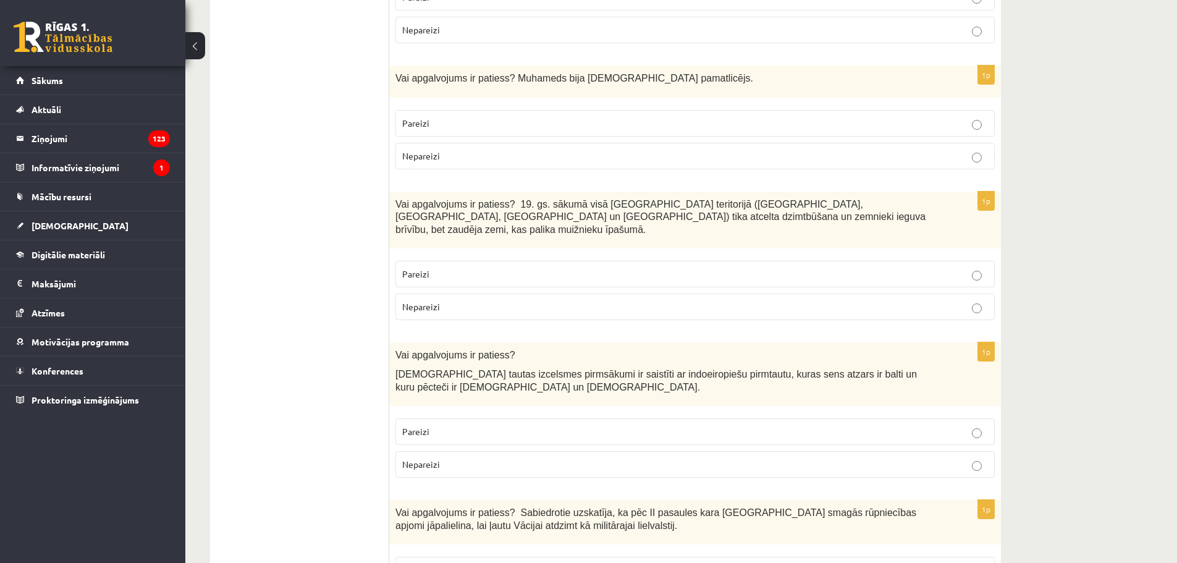
click at [483, 117] on p "Pareizi" at bounding box center [695, 123] width 586 height 13
click at [492, 261] on label "Pareizi" at bounding box center [694, 274] width 599 height 27
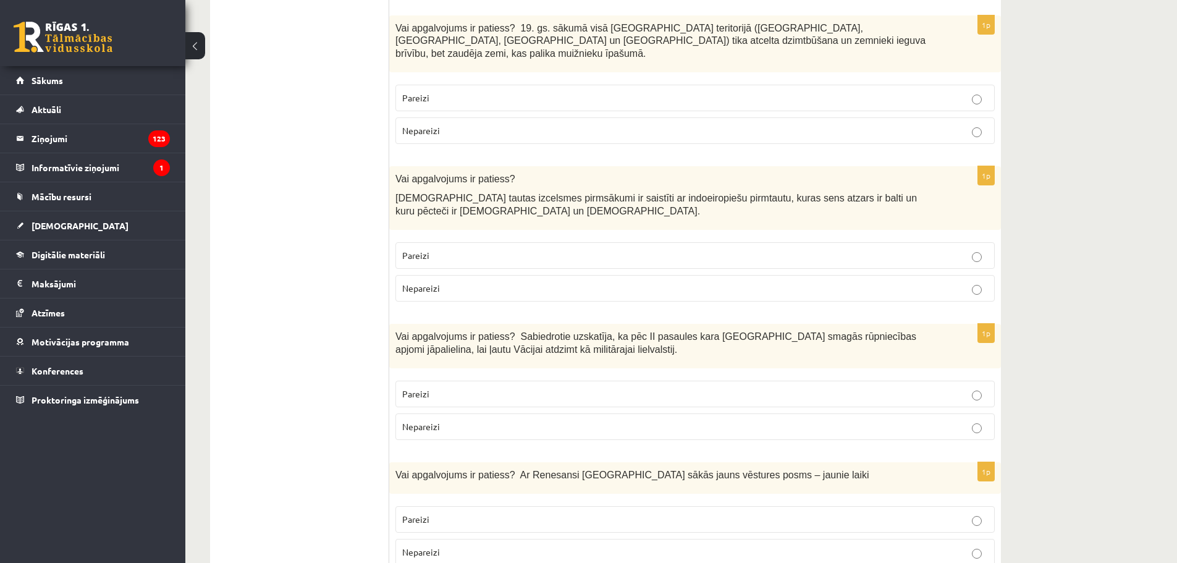
scroll to position [1977, 0]
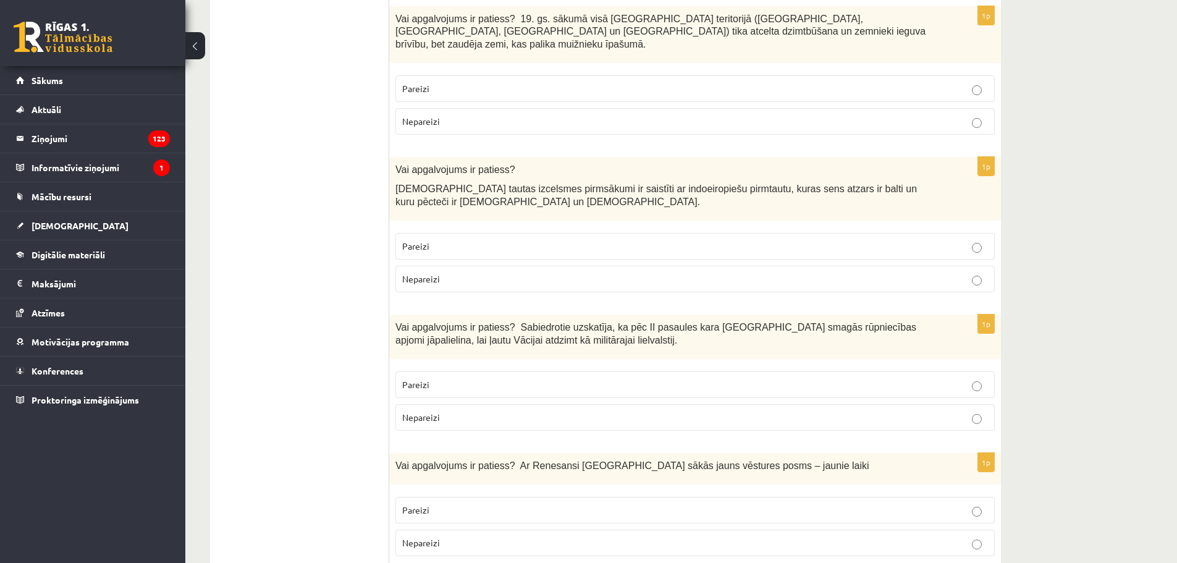
click at [499, 240] on p "Pareizi" at bounding box center [695, 246] width 586 height 13
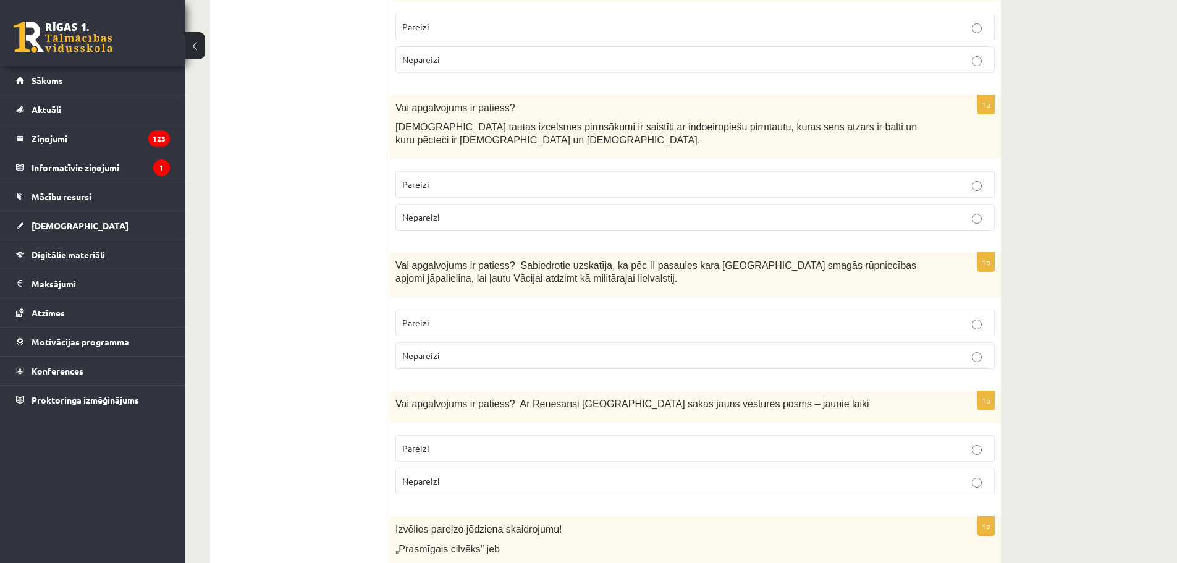
scroll to position [2101, 0]
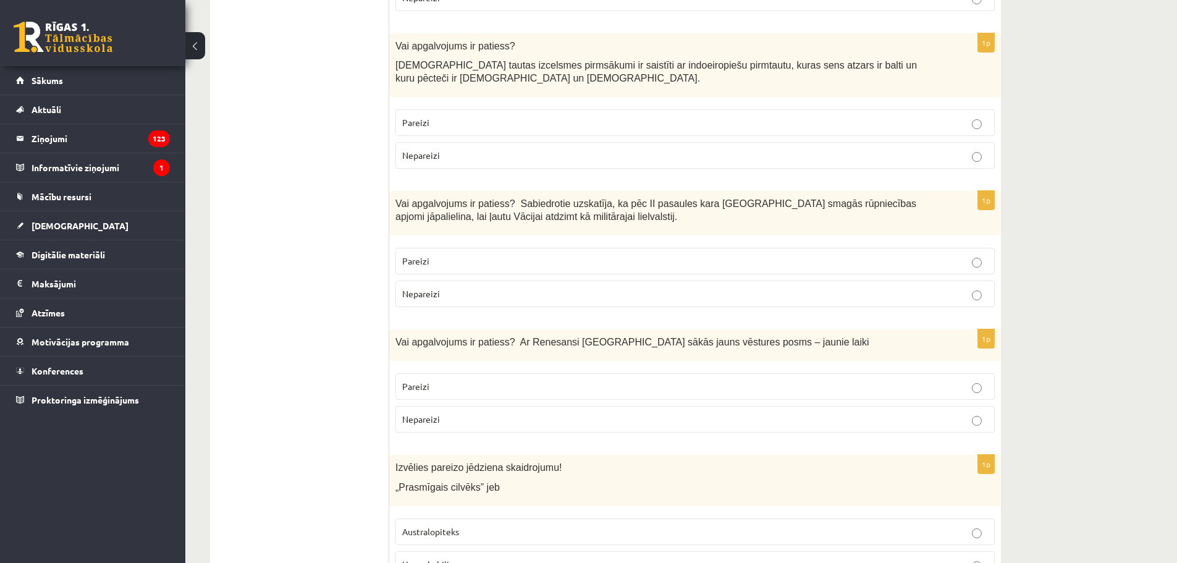
click at [499, 287] on p "Nepareizi" at bounding box center [695, 293] width 586 height 13
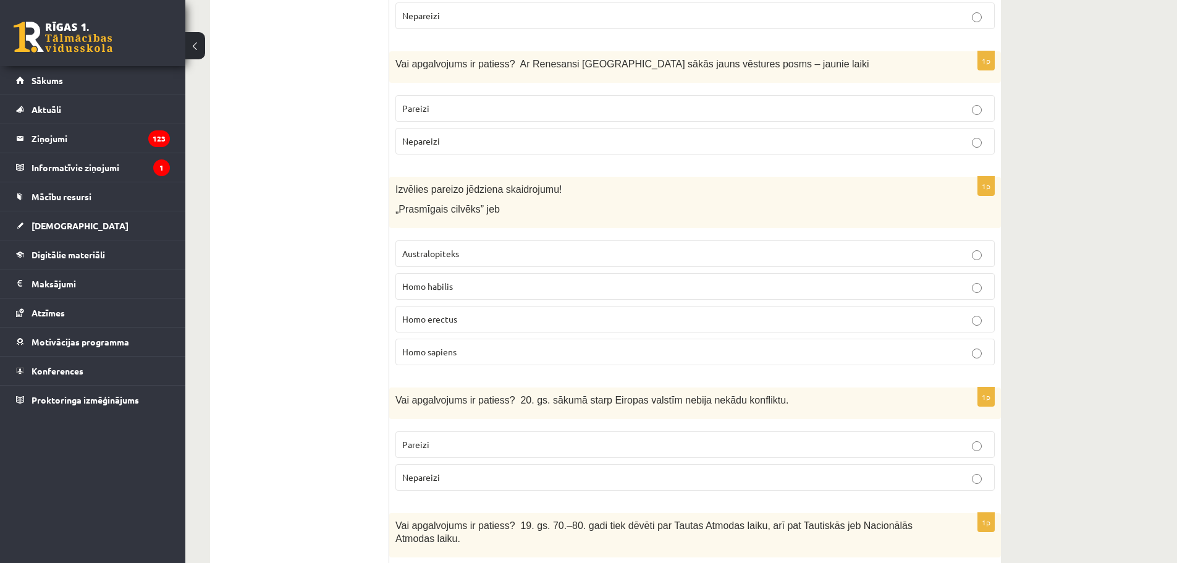
scroll to position [2348, 0]
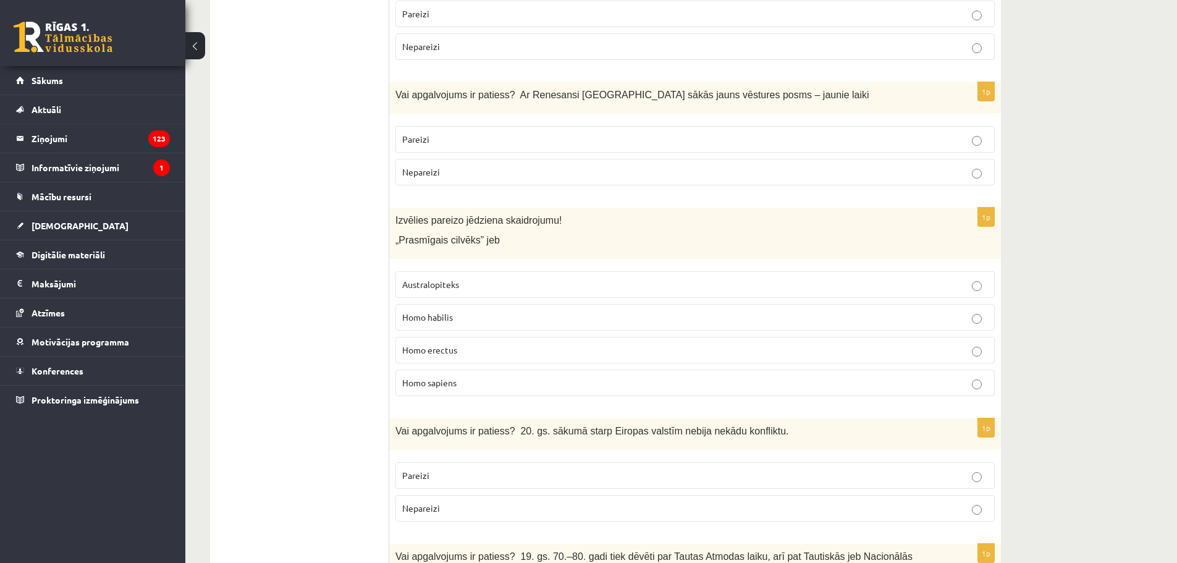
click at [491, 133] on p "Pareizi" at bounding box center [695, 139] width 586 height 13
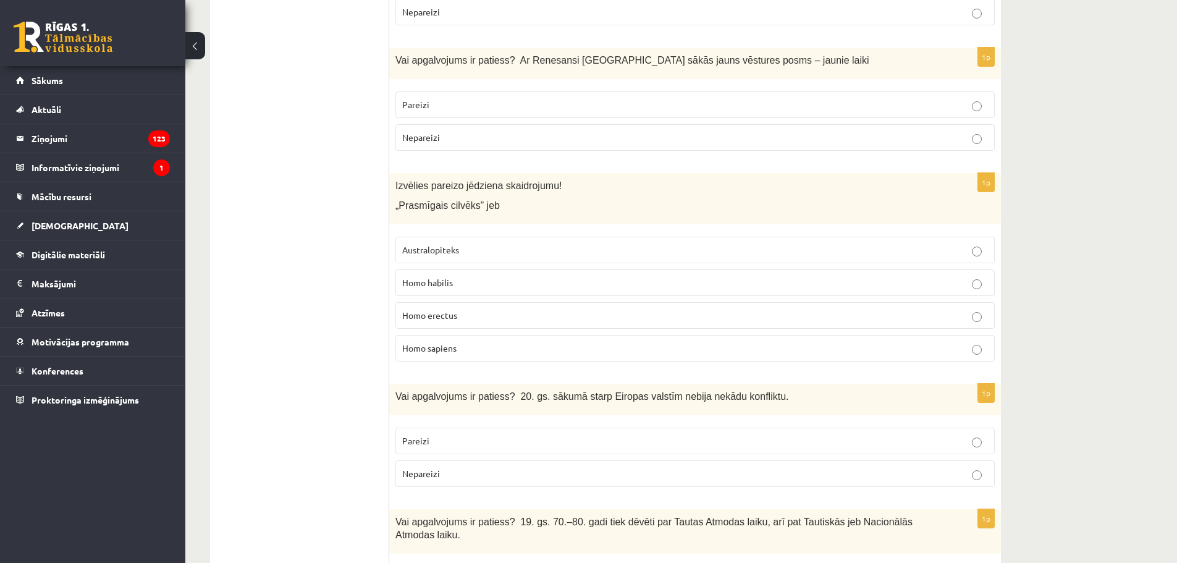
scroll to position [2409, 0]
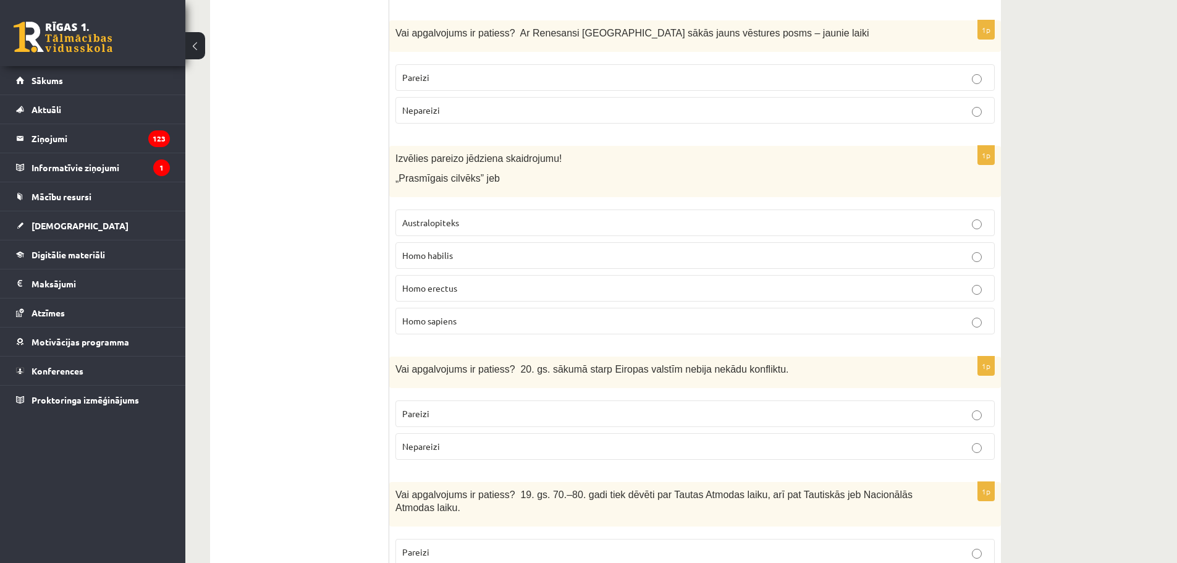
click at [523, 242] on label "Homo habilis" at bounding box center [694, 255] width 599 height 27
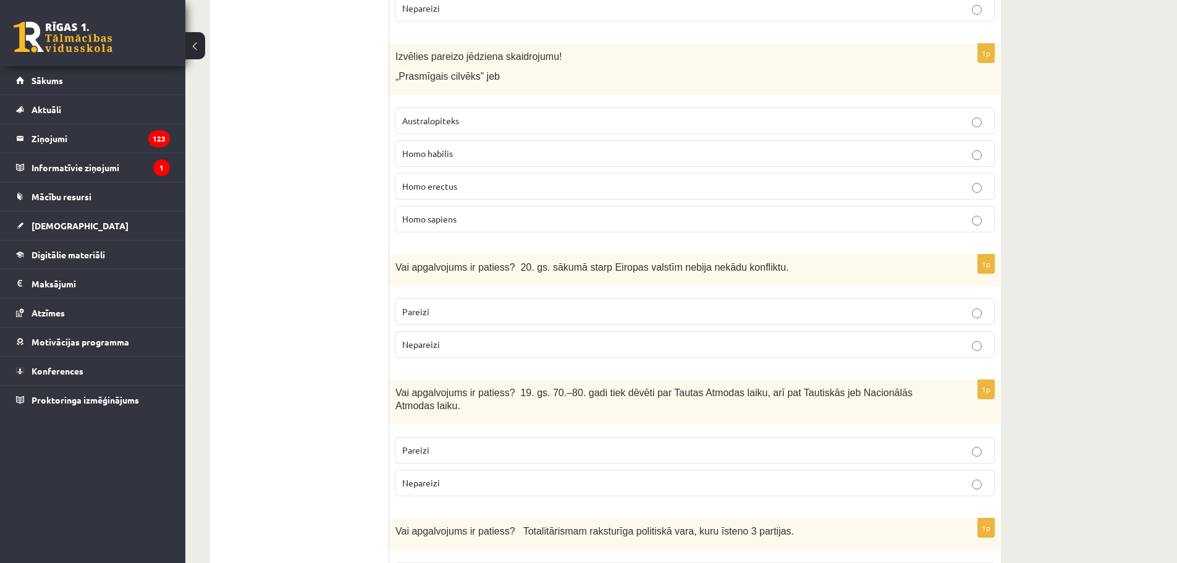
scroll to position [2533, 0]
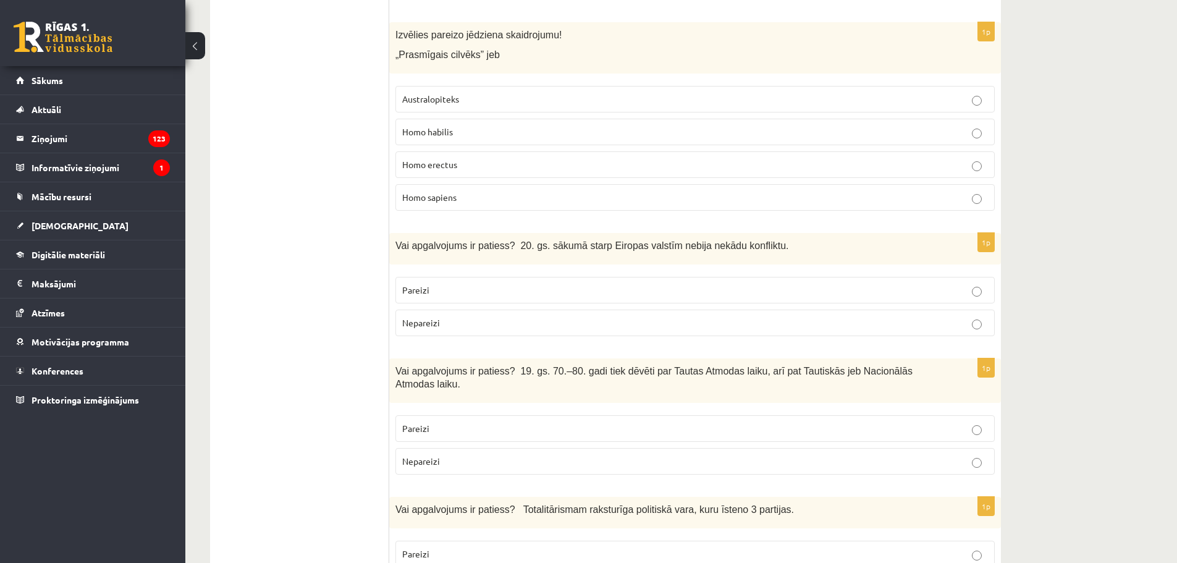
click at [550, 310] on label "Nepareizi" at bounding box center [694, 323] width 599 height 27
click at [546, 422] on p "Pareizi" at bounding box center [695, 428] width 586 height 13
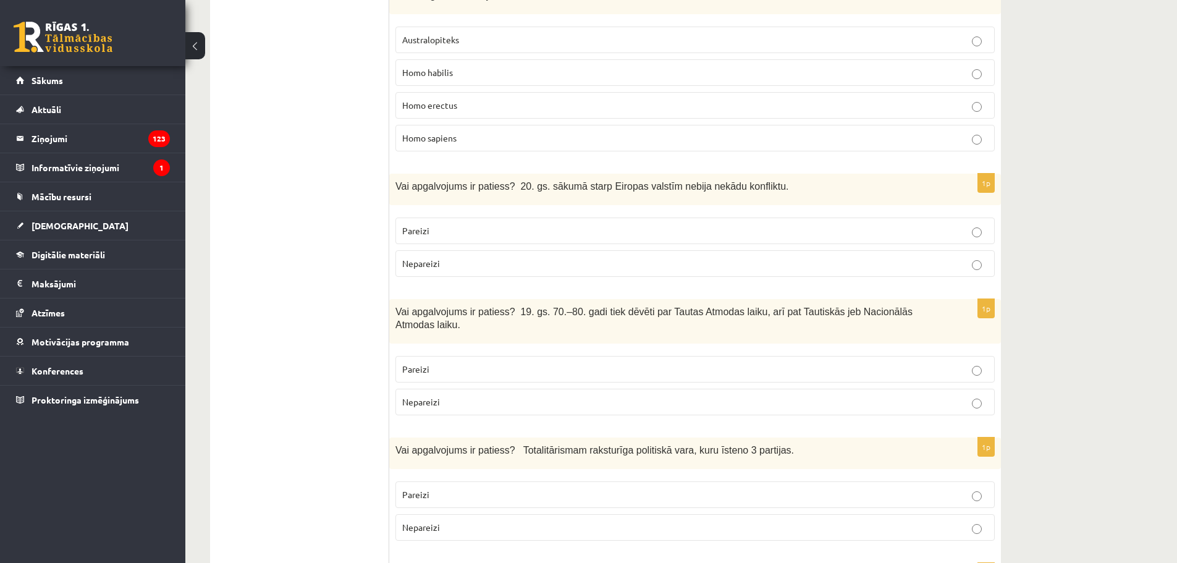
scroll to position [2718, 0]
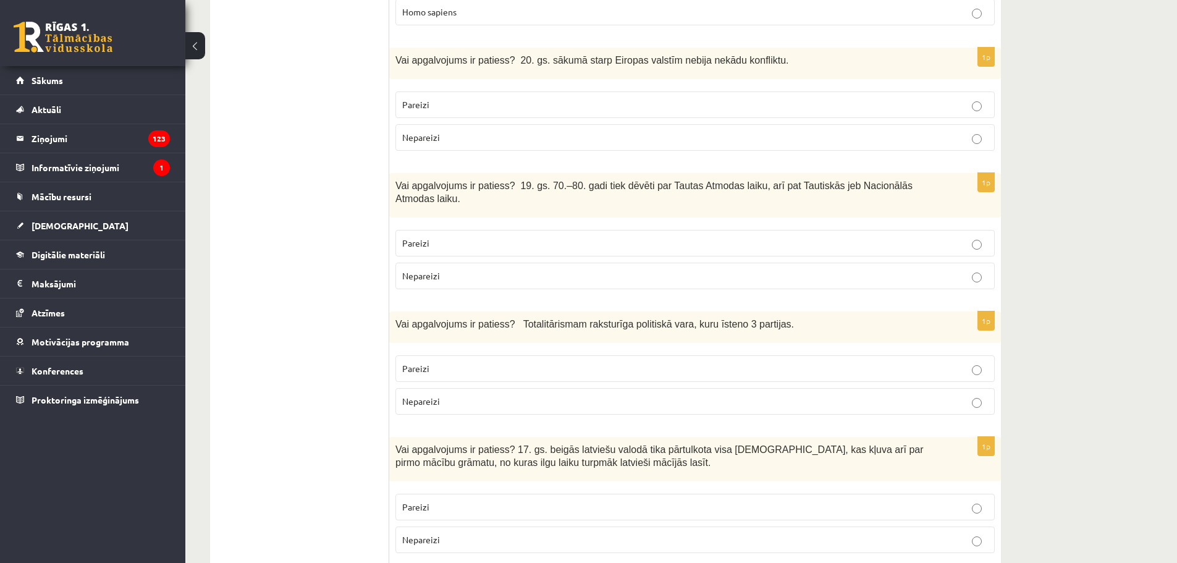
click at [677, 395] on p "Nepareizi" at bounding box center [695, 401] width 586 height 13
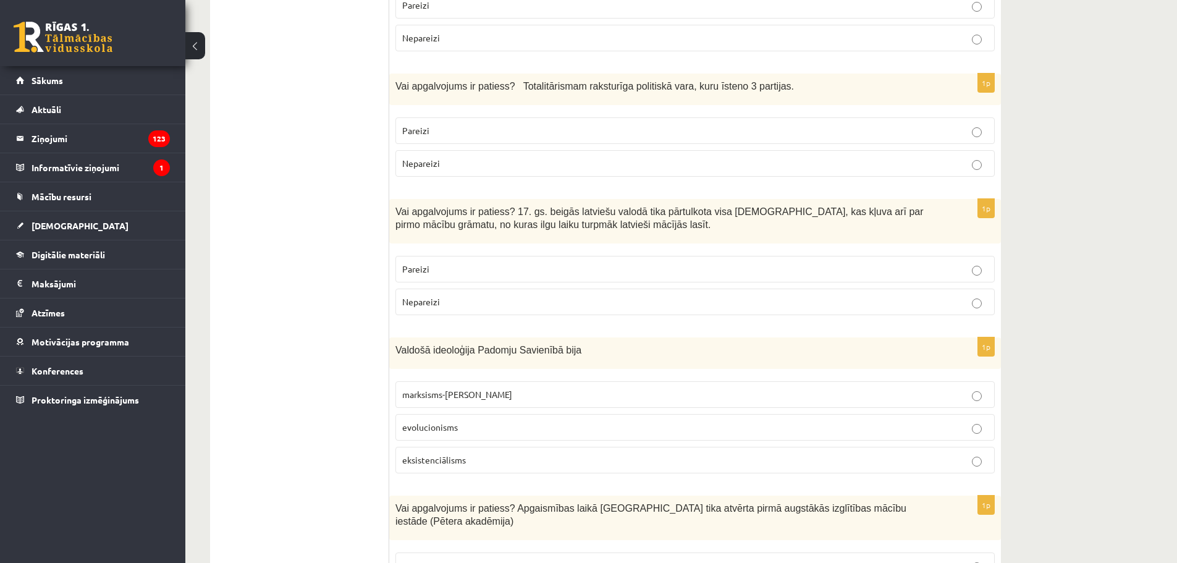
scroll to position [2965, 0]
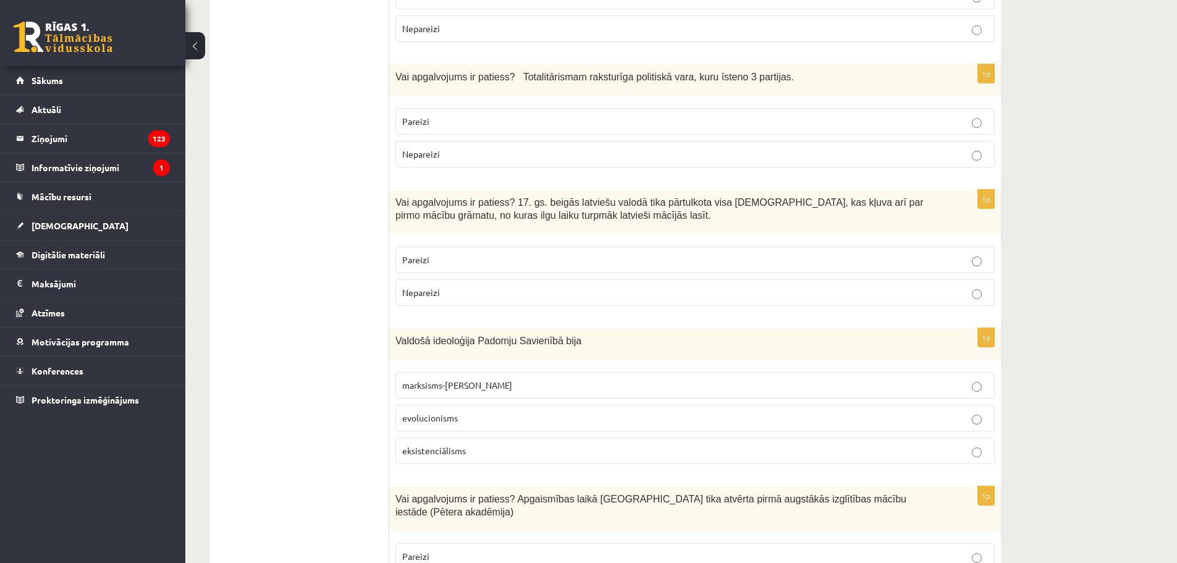
click at [917, 253] on p "Pareizi" at bounding box center [695, 259] width 586 height 13
click at [538, 372] on label "marksisms-ļeņinisms" at bounding box center [694, 385] width 599 height 27
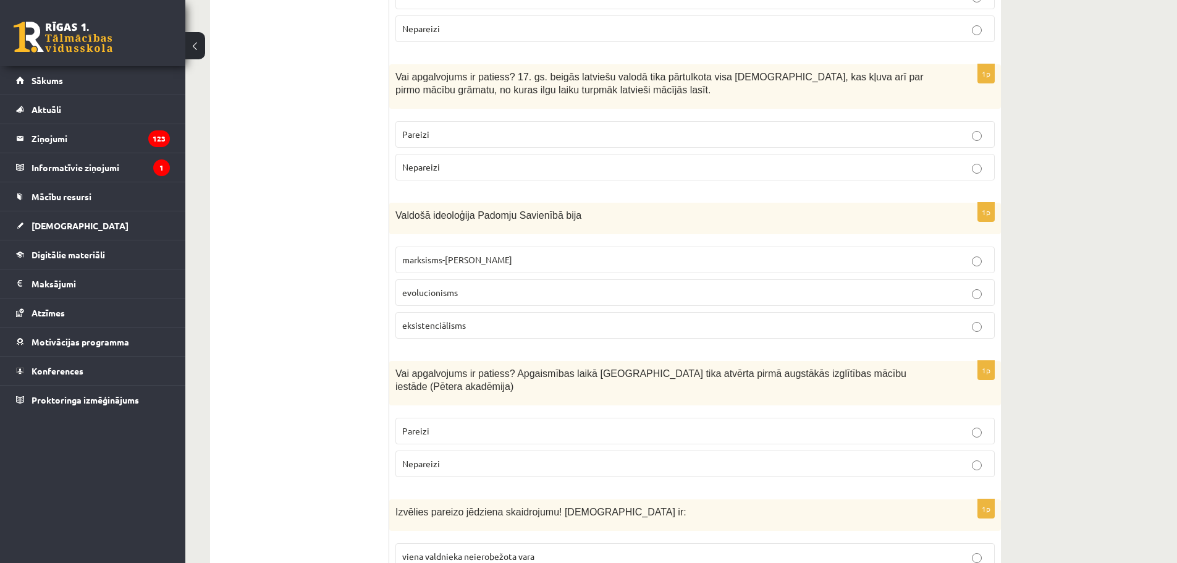
scroll to position [3151, 0]
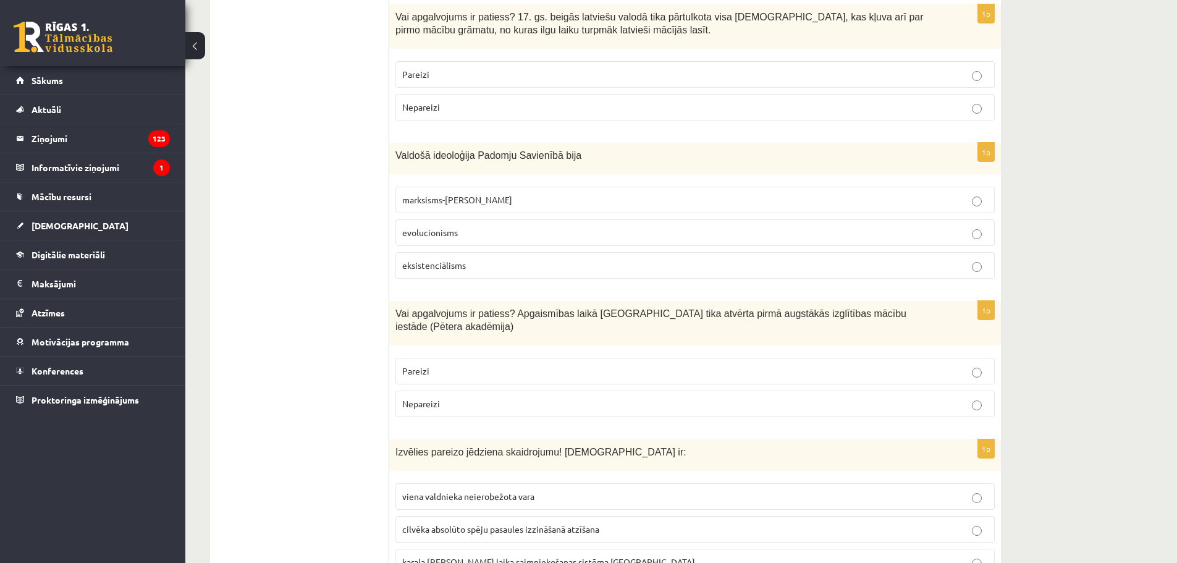
click at [567, 365] on p "Pareizi" at bounding box center [695, 371] width 586 height 13
drag, startPoint x: 904, startPoint y: 238, endPoint x: 347, endPoint y: 242, distance: 557.3
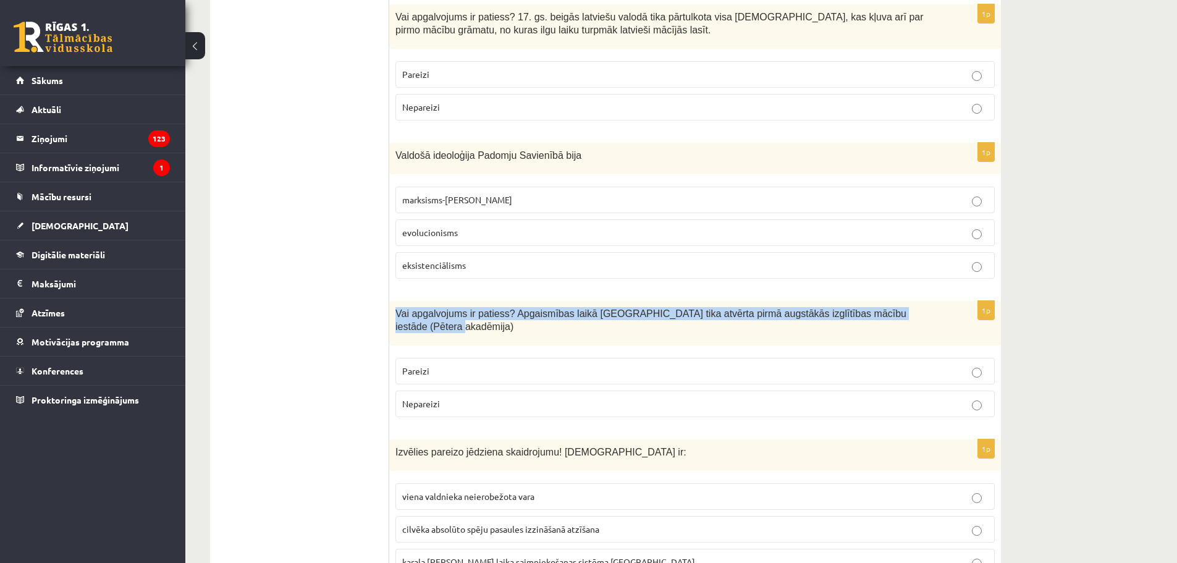
drag, startPoint x: 395, startPoint y: 235, endPoint x: 906, endPoint y: 243, distance: 511.6
click at [906, 301] on div "Vai apgalvojums ir patiess? Apgaismības laikā Jelgavā tika atvērta pirmā augstā…" at bounding box center [695, 323] width 612 height 44
copy span "Vai apgalvojums ir patiess? Apgaismības laikā Jelgavā tika atvērta pirmā augstā…"
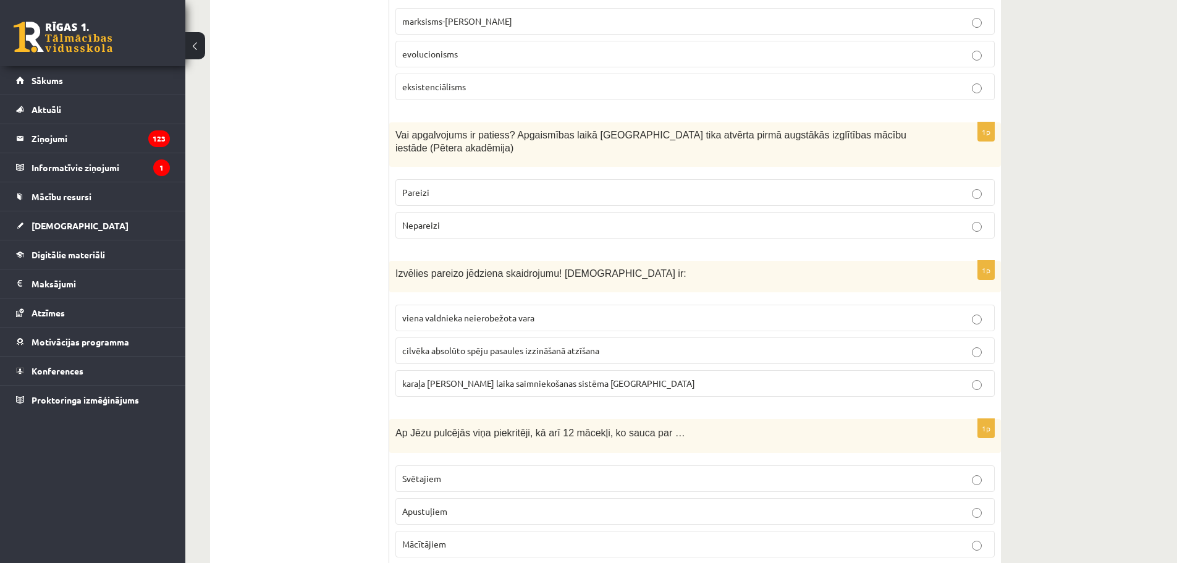
scroll to position [3336, 0]
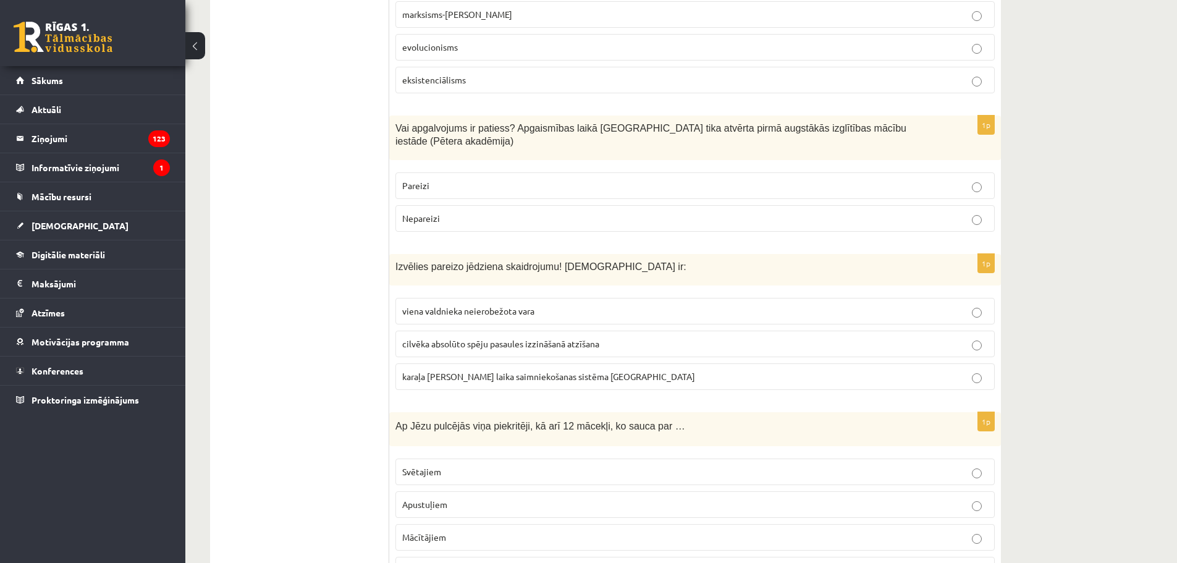
click at [589, 305] on p "viena valdnieka neierobežota vara" at bounding box center [695, 311] width 586 height 13
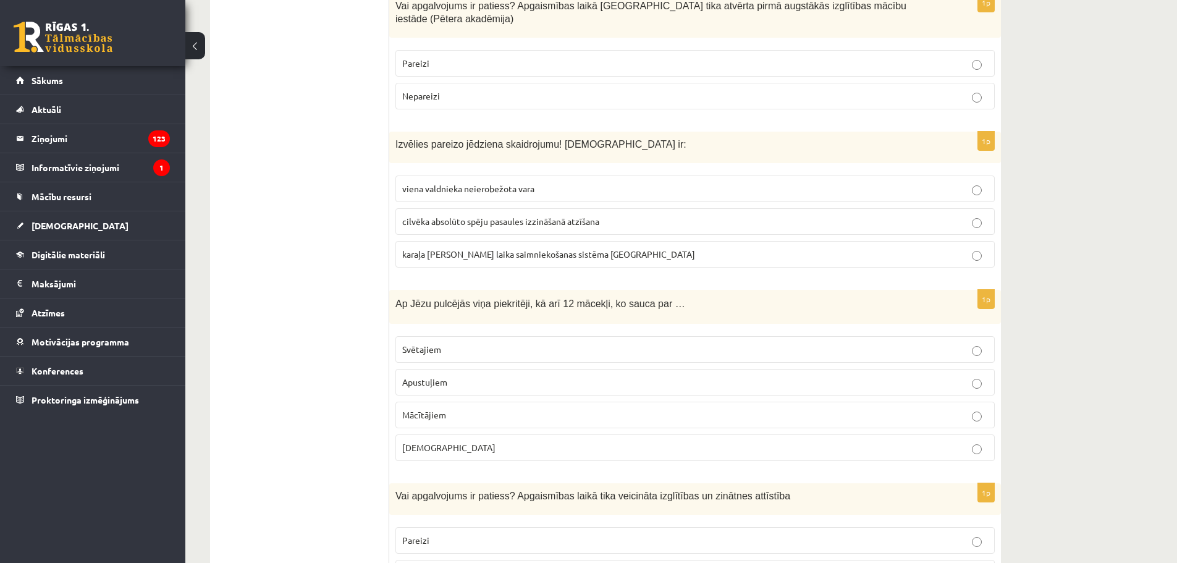
scroll to position [3460, 0]
drag, startPoint x: 652, startPoint y: 215, endPoint x: 397, endPoint y: 217, distance: 255.8
click at [397, 295] on p "Ap Jēzu pulcējās viņa piekritēji, kā arī 12 mācekļi, ko sauca par …" at bounding box center [663, 302] width 537 height 14
copy span "Ap Jēzu pulcējās viņa piekritēji, kā arī 12 mācekļi, ko sauca par …"
click at [464, 374] on p "Apustuļiem" at bounding box center [695, 380] width 586 height 13
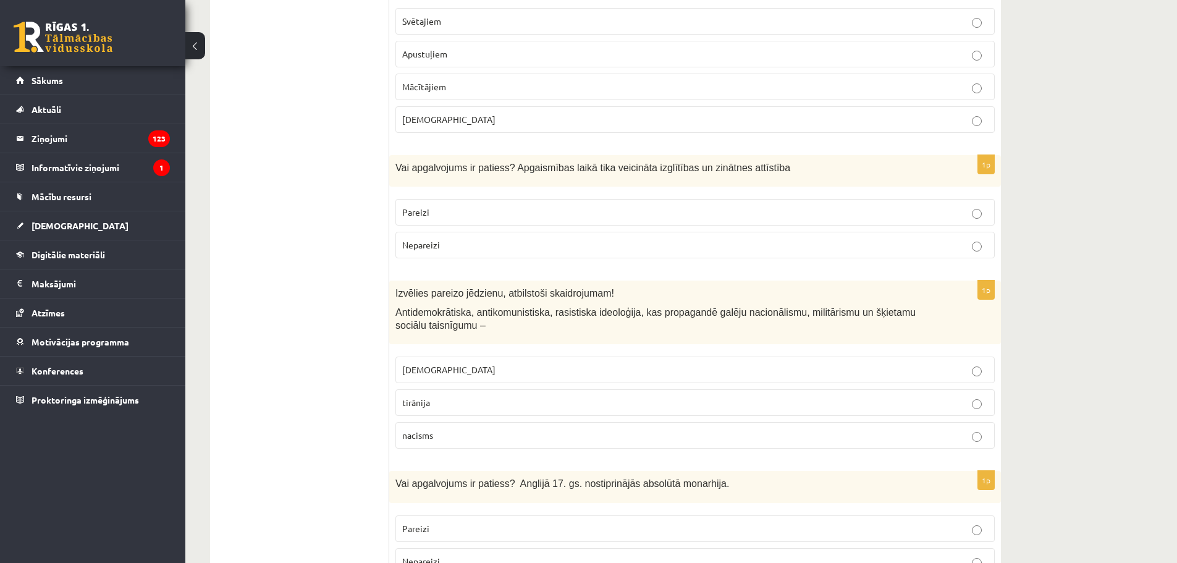
scroll to position [3892, 0]
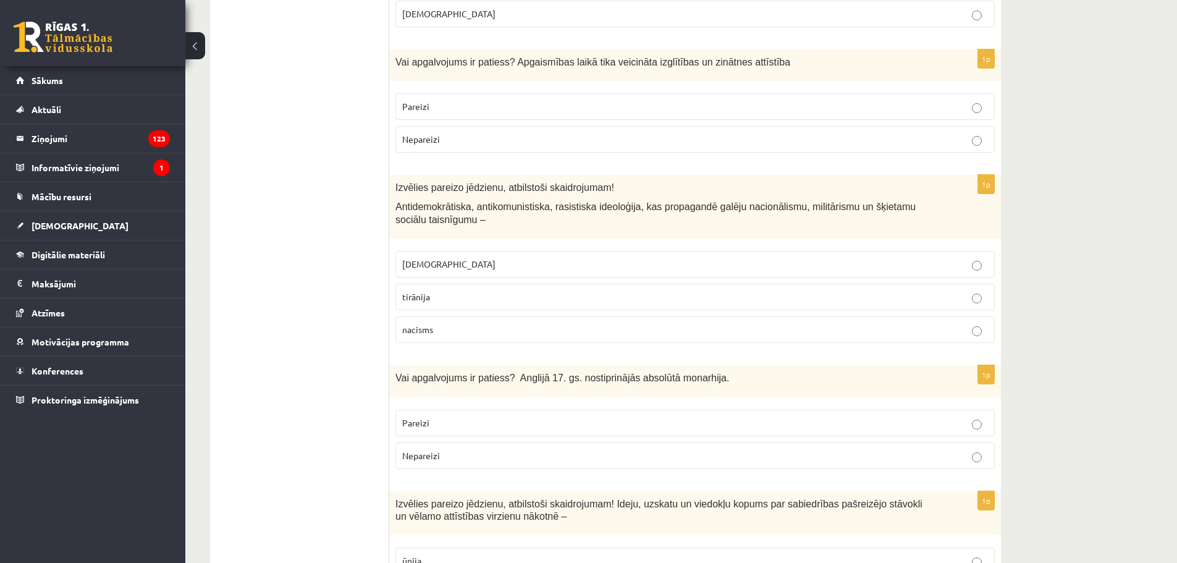
click at [536, 323] on p "nacisms" at bounding box center [695, 329] width 586 height 13
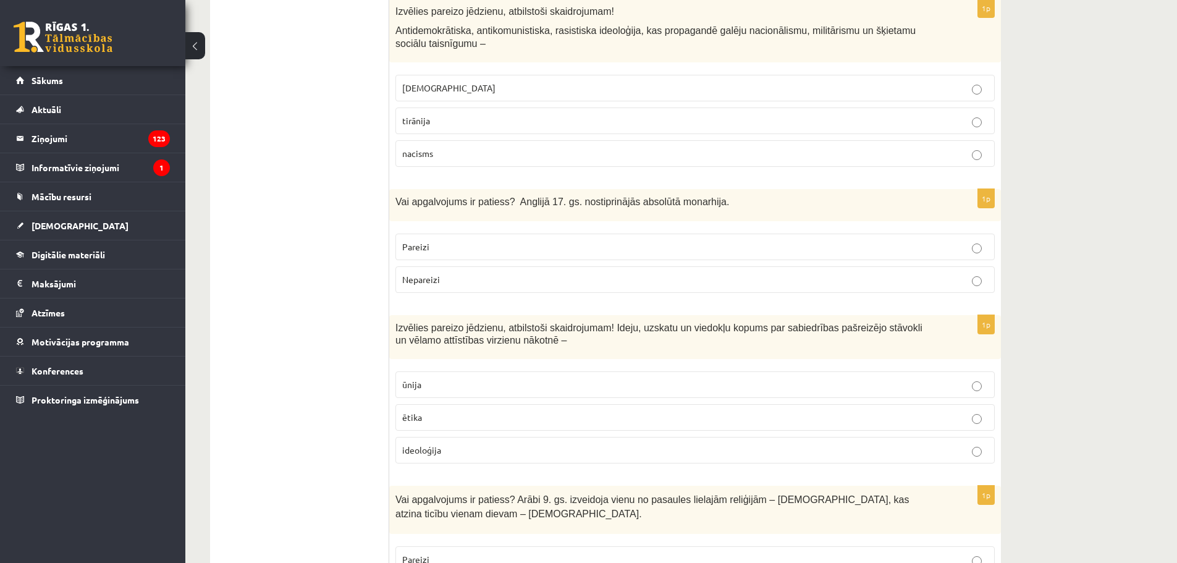
scroll to position [4069, 0]
drag, startPoint x: 394, startPoint y: 112, endPoint x: 706, endPoint y: 114, distance: 311.4
click at [706, 188] on div "Vai apgalvojums ir patiess? Anglijā 17. gs. nostiprinājās absolūtā monarhija." at bounding box center [695, 204] width 612 height 32
click at [455, 272] on p "Nepareizi" at bounding box center [695, 278] width 586 height 13
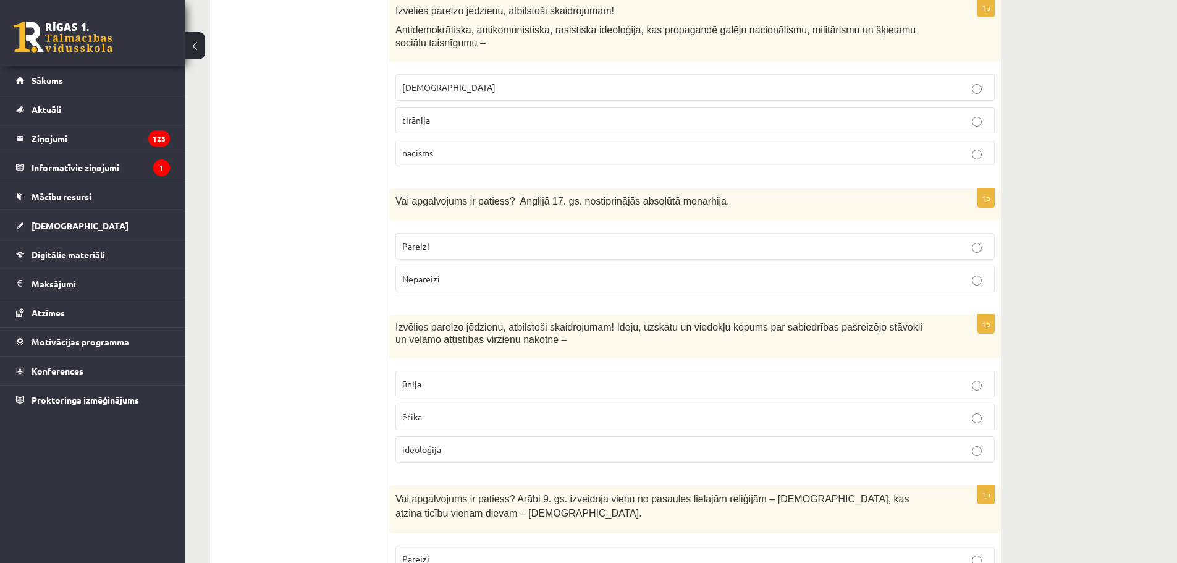
click at [426, 444] on span "ideoloģija" at bounding box center [421, 449] width 39 height 11
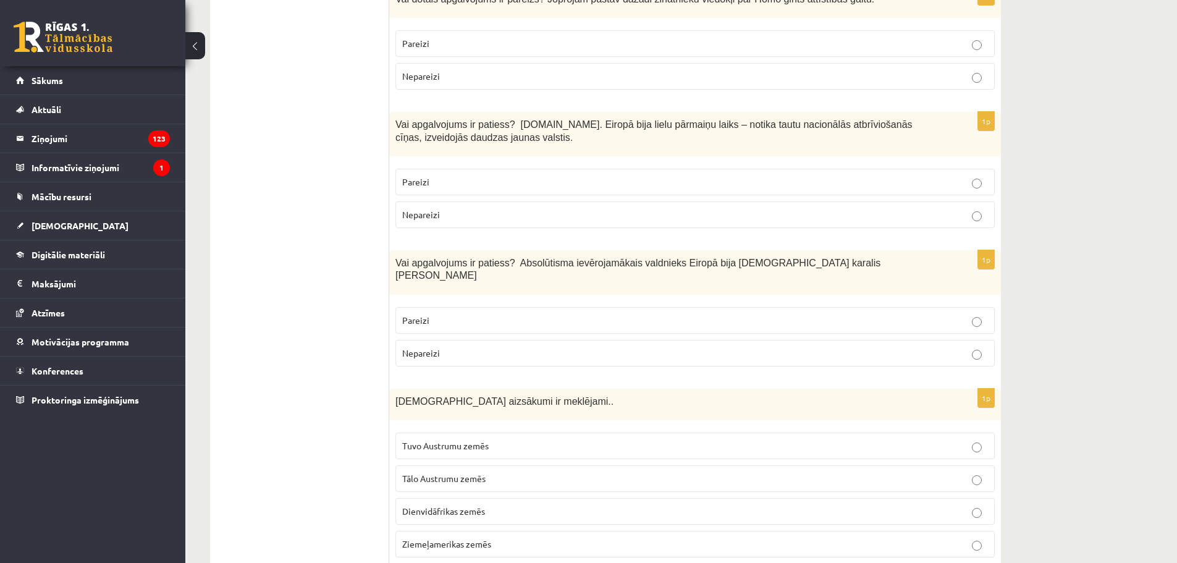
scroll to position [0, 0]
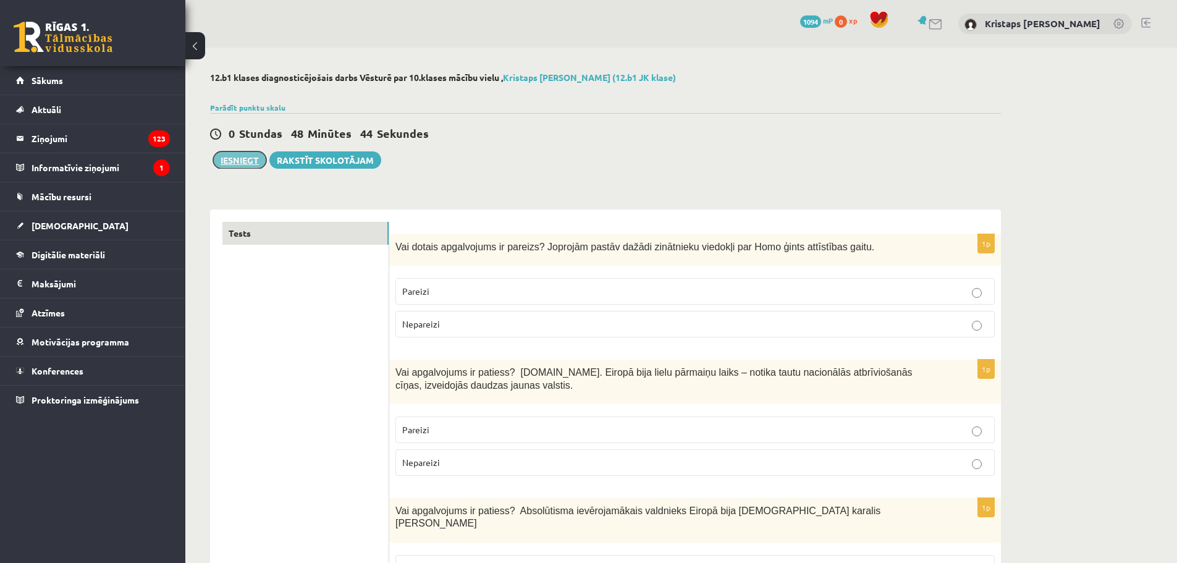
click at [238, 161] on button "Iesniegt" at bounding box center [239, 159] width 53 height 17
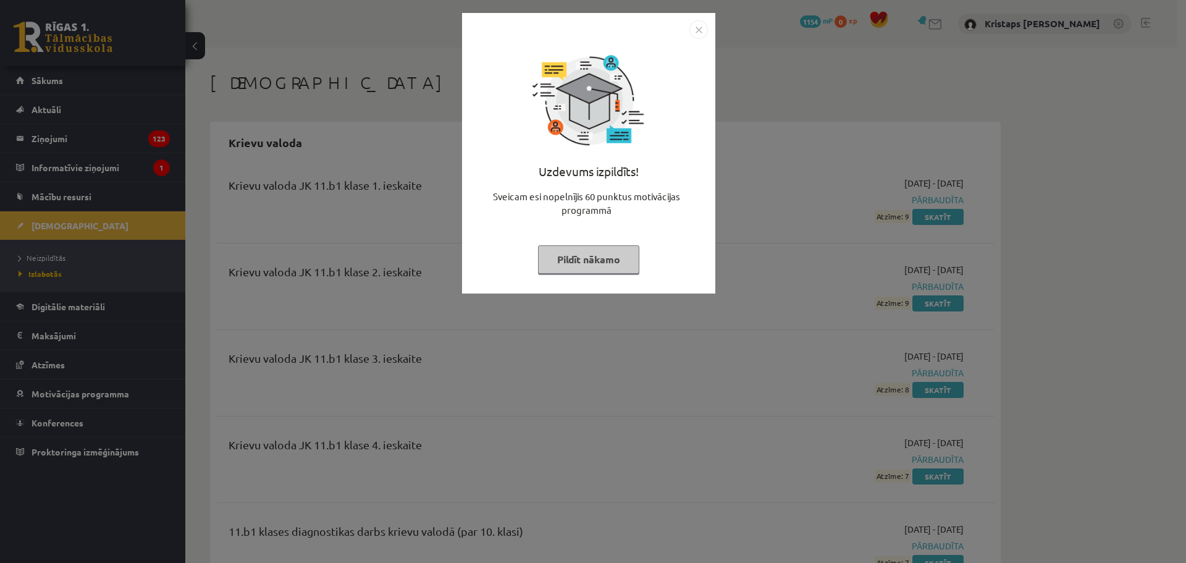
click at [697, 29] on img "Close" at bounding box center [698, 29] width 19 height 19
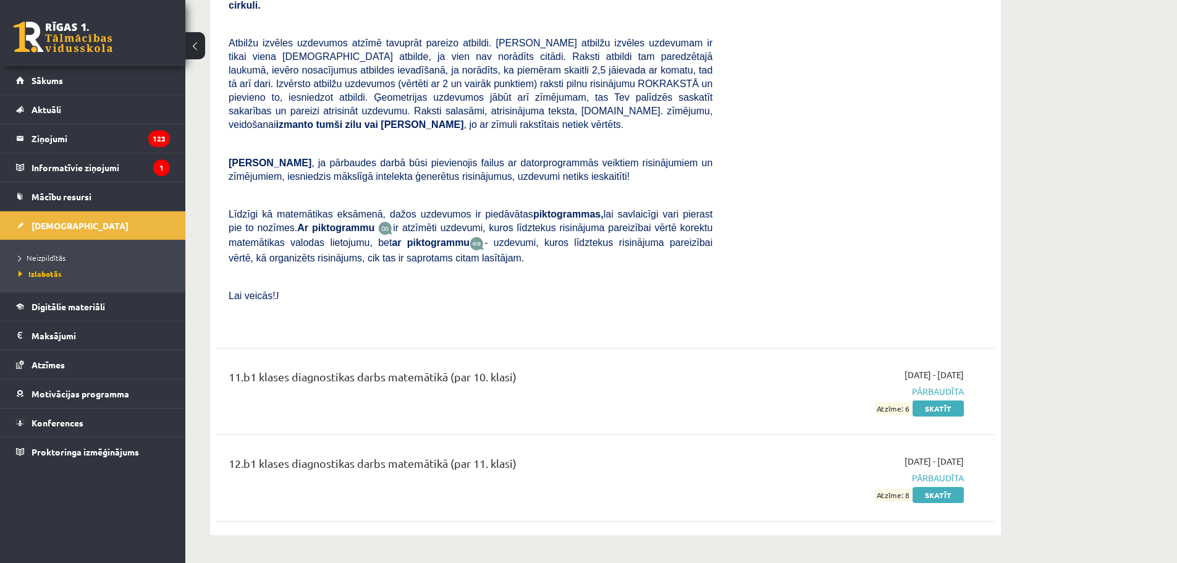
scroll to position [2199, 0]
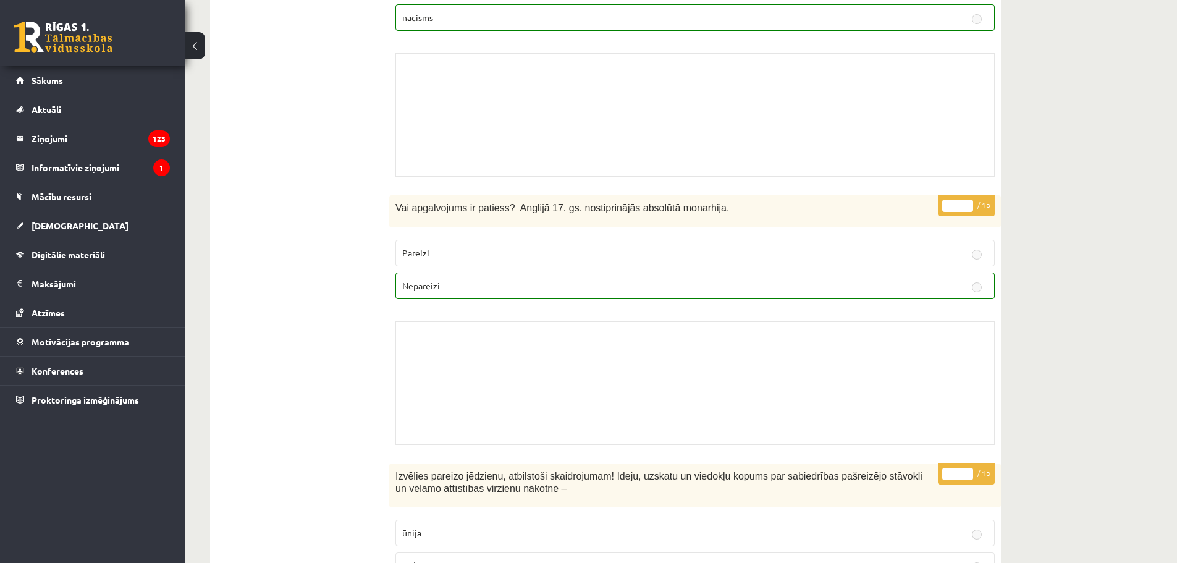
scroll to position [7504, 0]
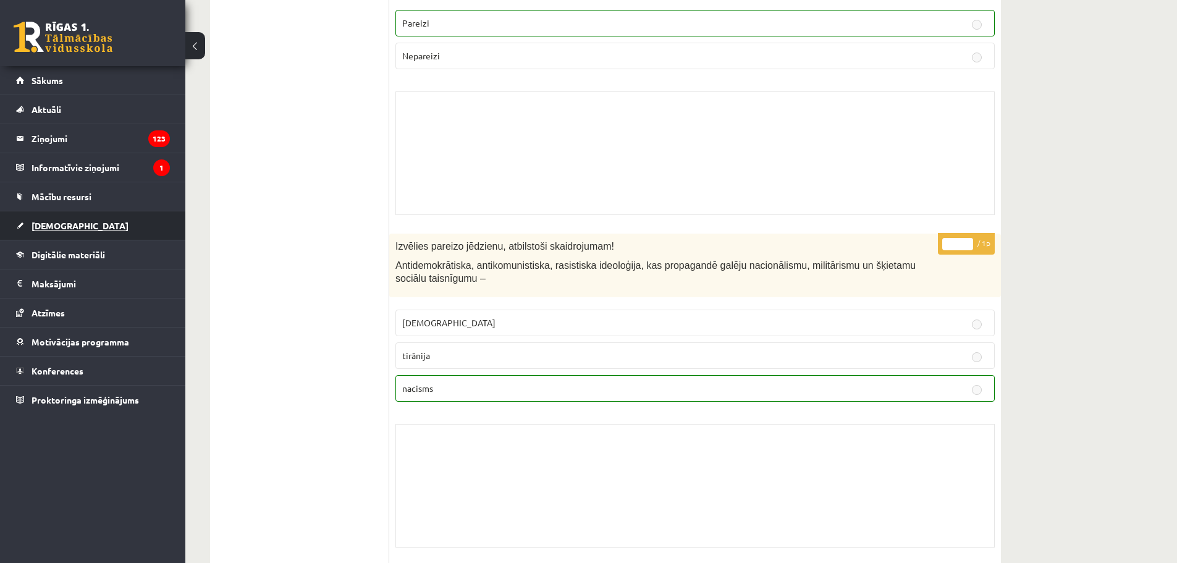
click at [58, 225] on span "[DEMOGRAPHIC_DATA]" at bounding box center [80, 225] width 97 height 11
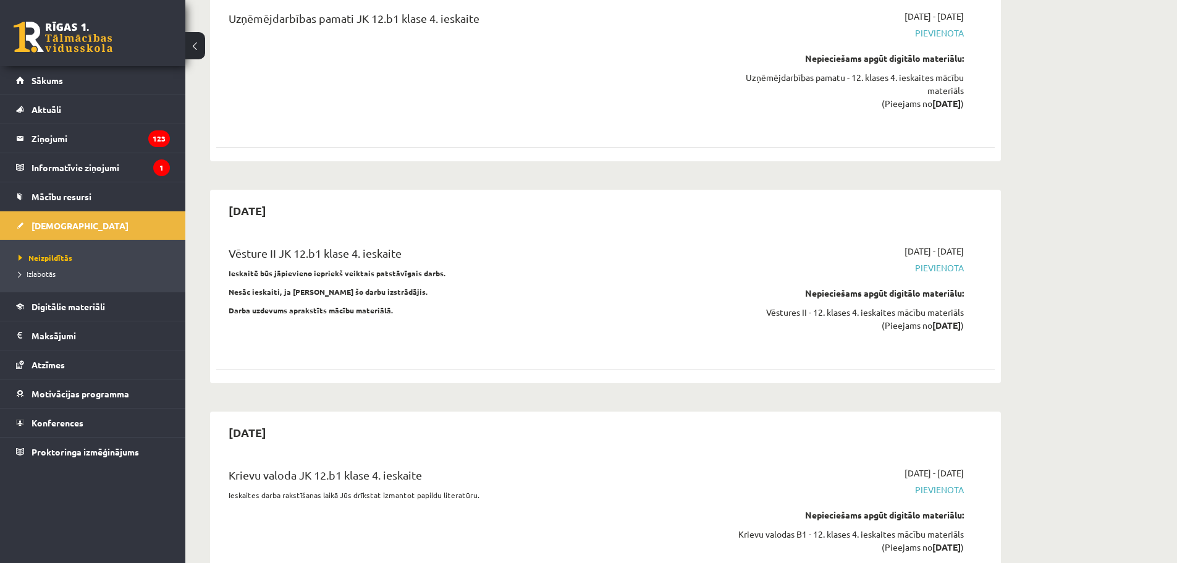
scroll to position [7386, 0]
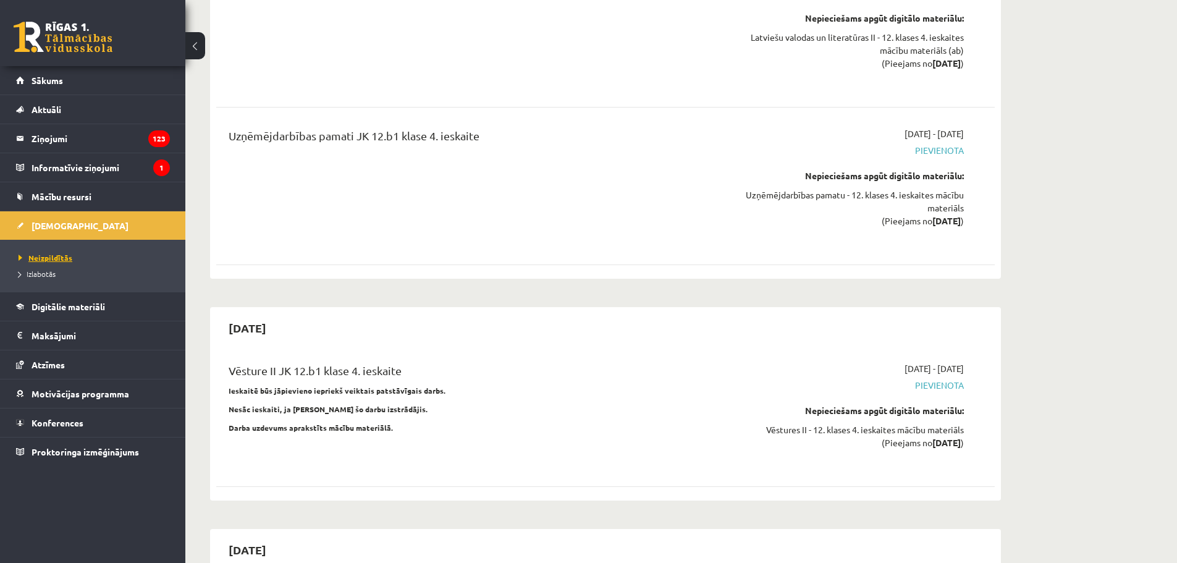
click at [61, 253] on span "Neizpildītās" at bounding box center [46, 258] width 54 height 10
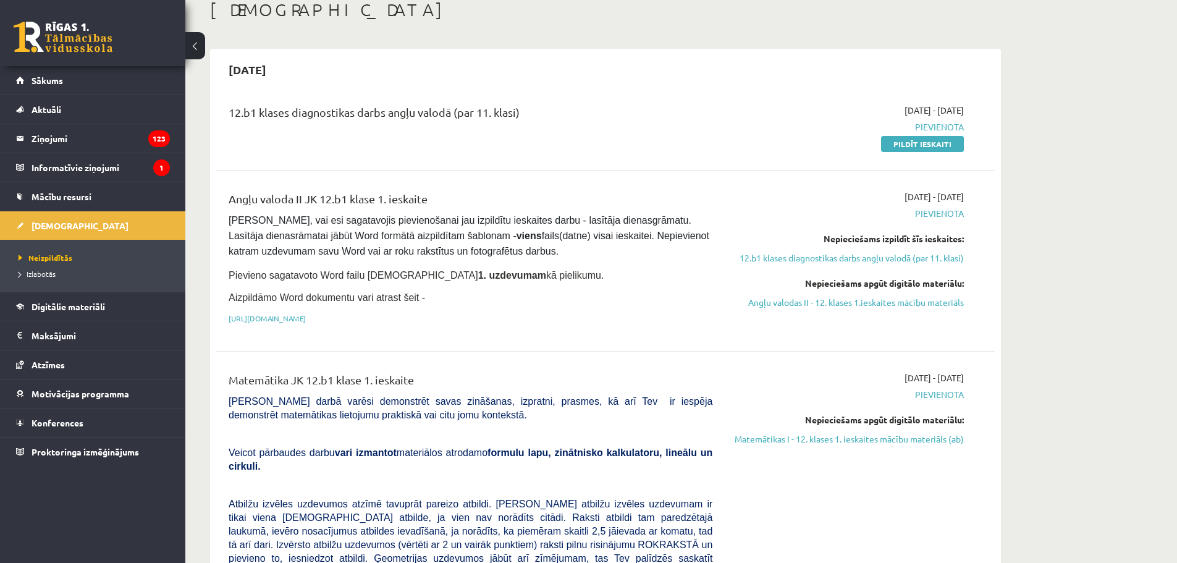
scroll to position [0, 0]
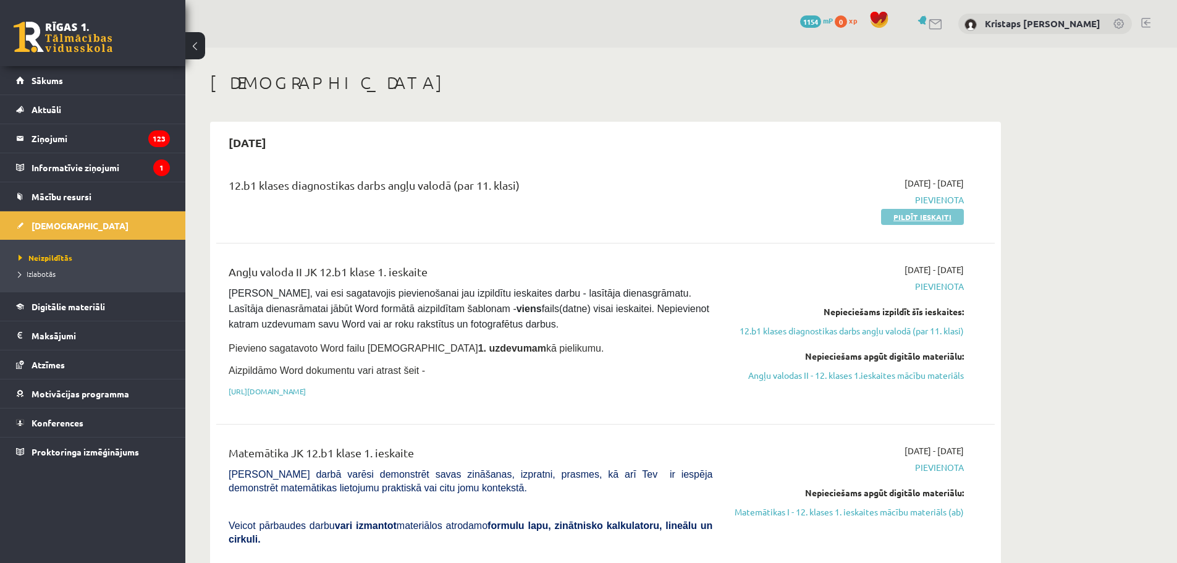
click at [908, 213] on link "Pildīt ieskaiti" at bounding box center [922, 217] width 83 height 16
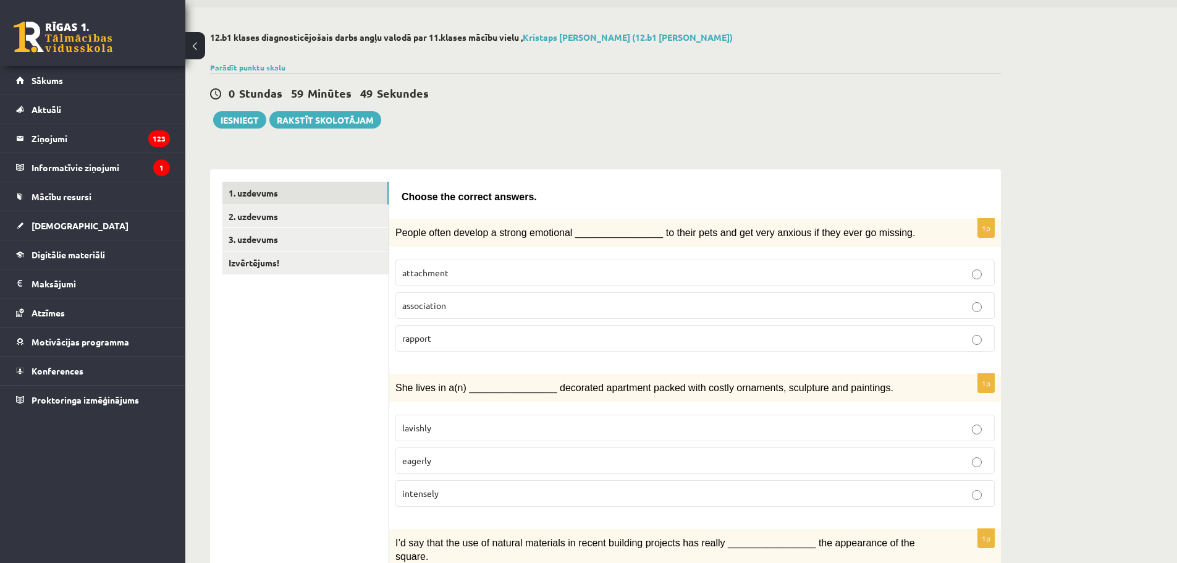
scroll to position [62, 0]
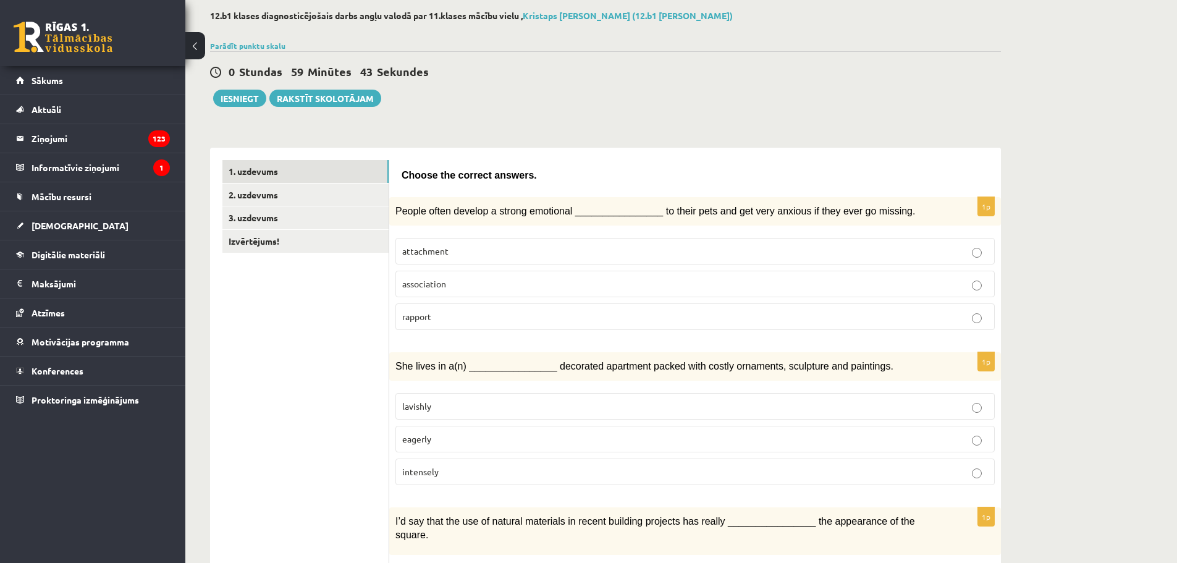
click at [749, 241] on label "attachment" at bounding box center [694, 251] width 599 height 27
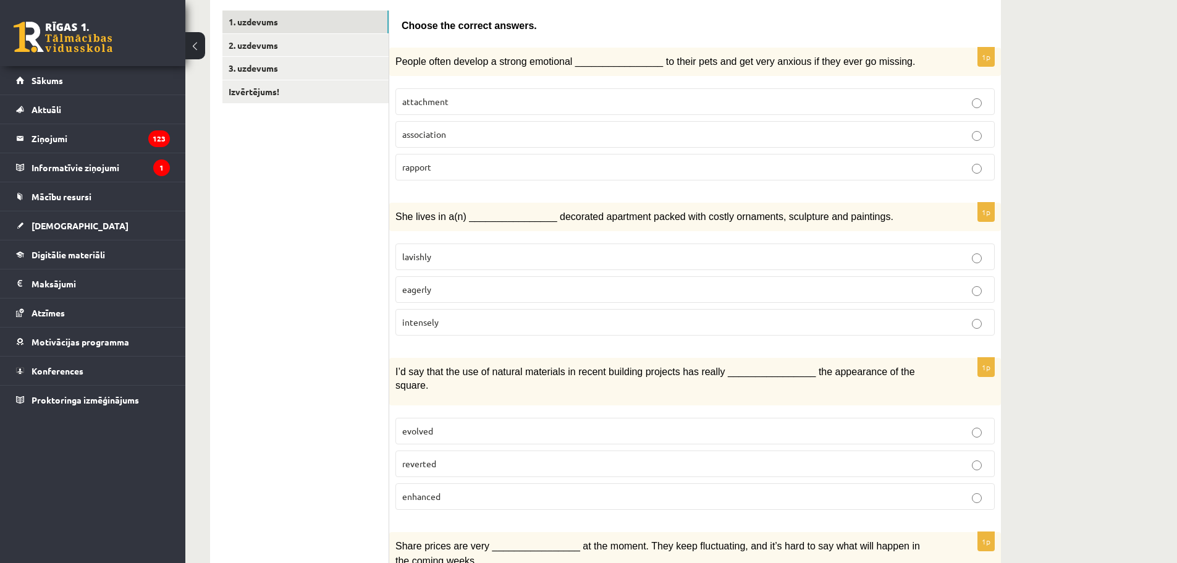
scroll to position [247, 0]
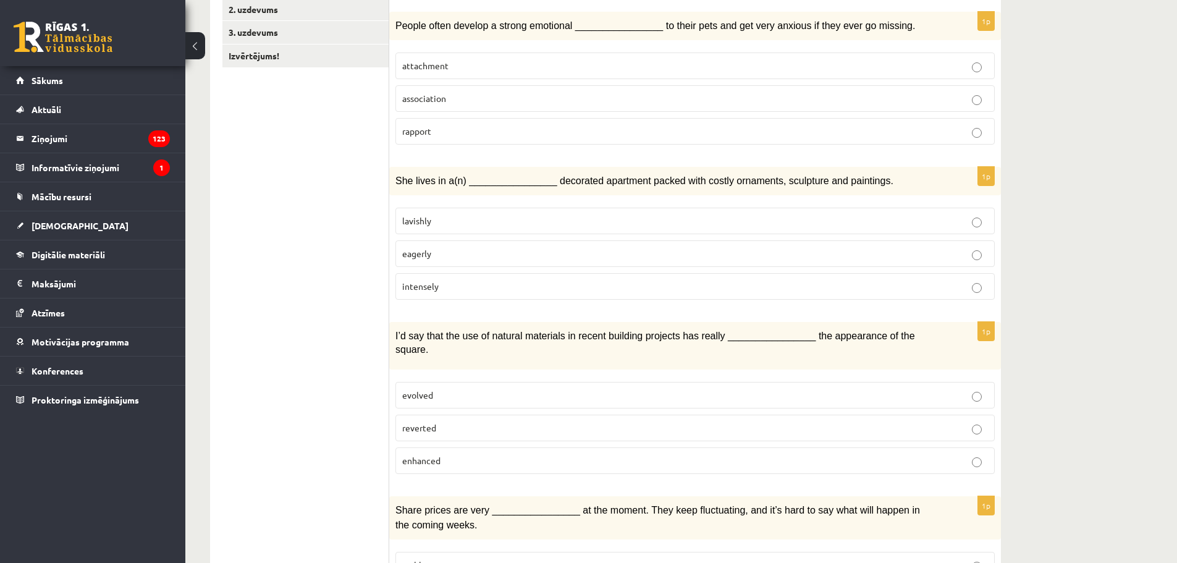
click at [704, 218] on p "lavishly" at bounding box center [695, 220] width 586 height 13
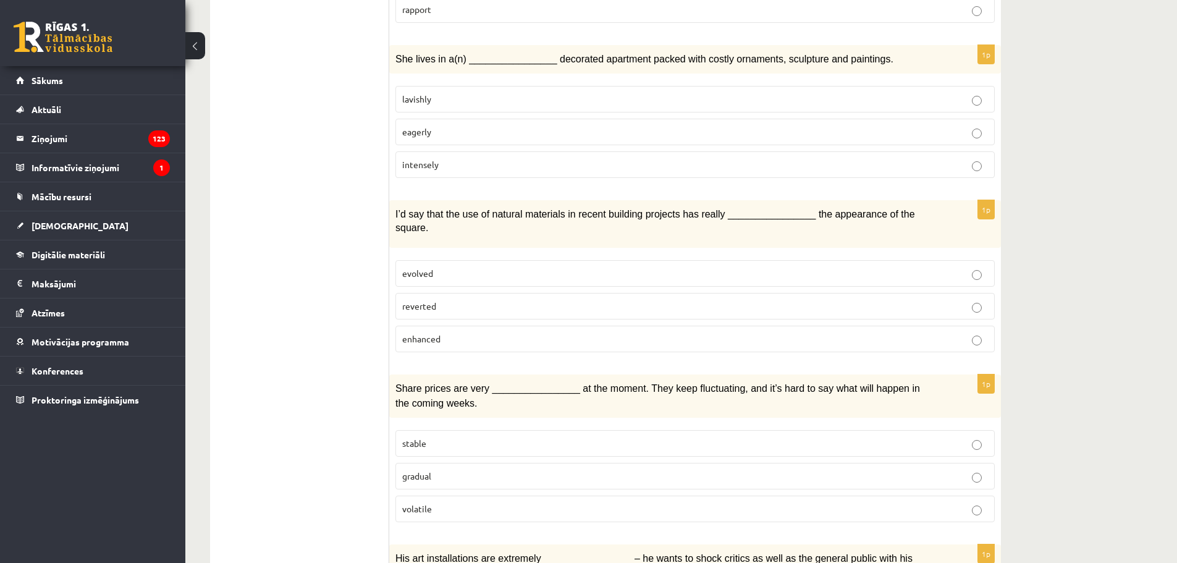
scroll to position [371, 0]
click at [654, 331] on p "enhanced" at bounding box center [695, 337] width 586 height 13
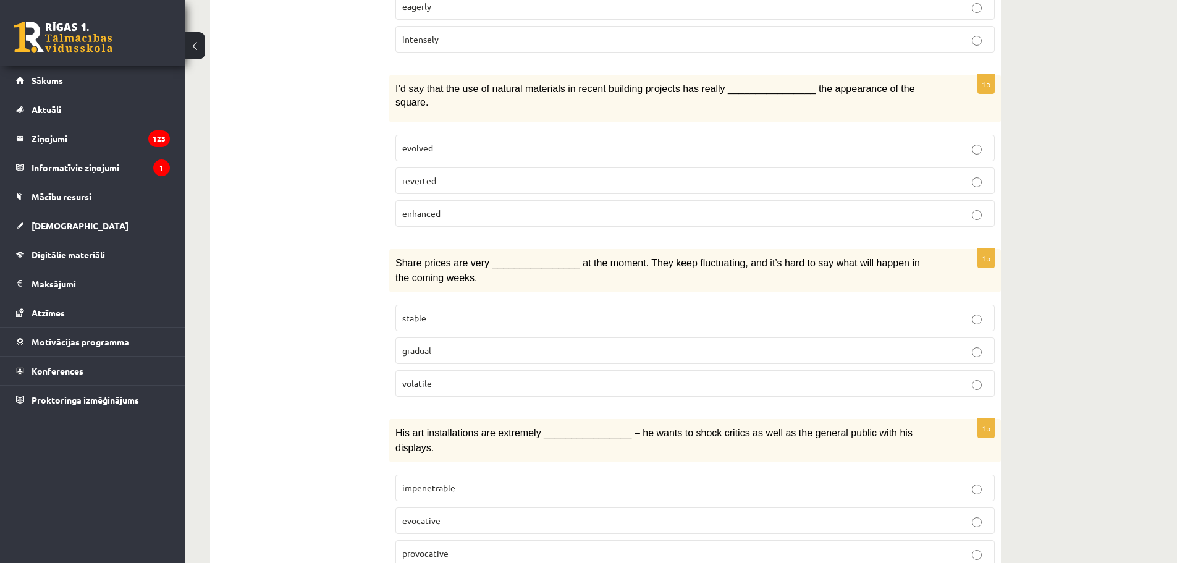
scroll to position [680, 0]
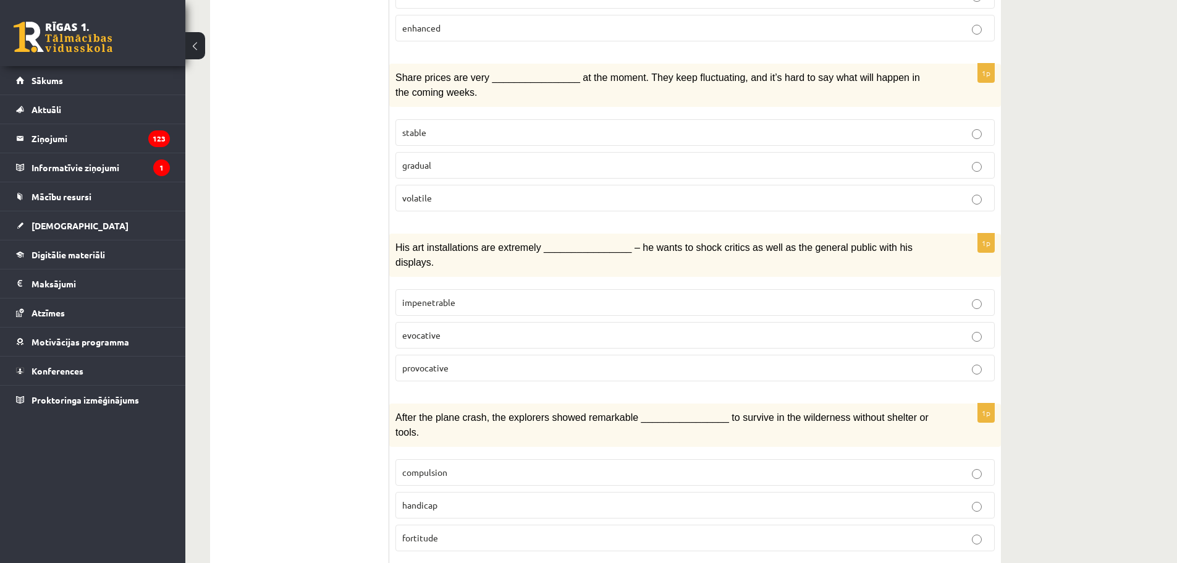
click at [489, 191] on label "volatile" at bounding box center [694, 198] width 599 height 27
click at [566, 355] on label "provocative" at bounding box center [694, 368] width 599 height 27
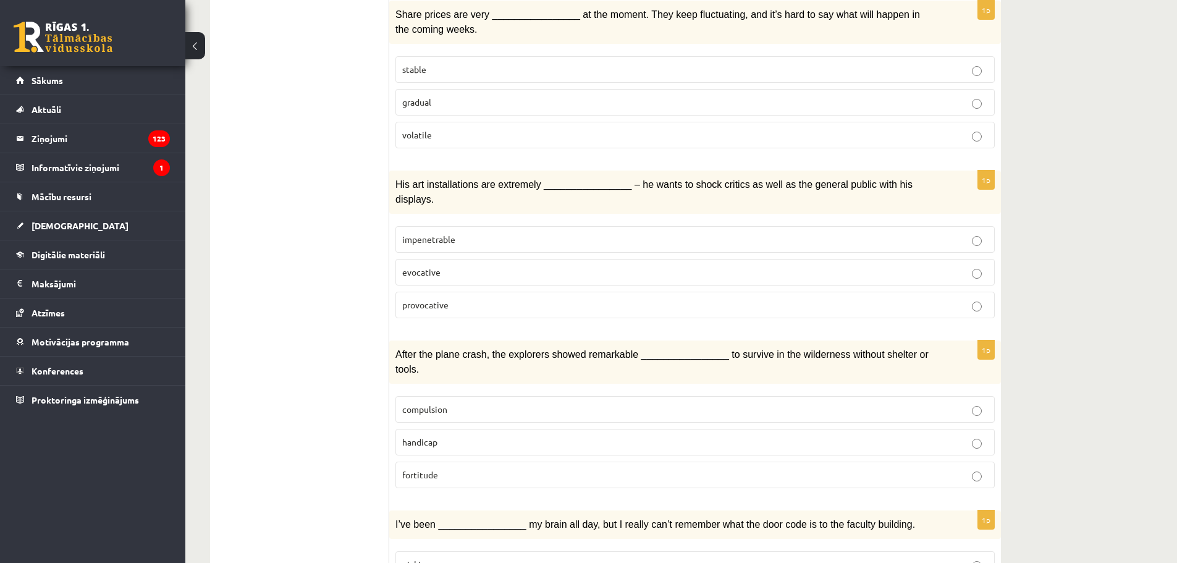
scroll to position [803, 0]
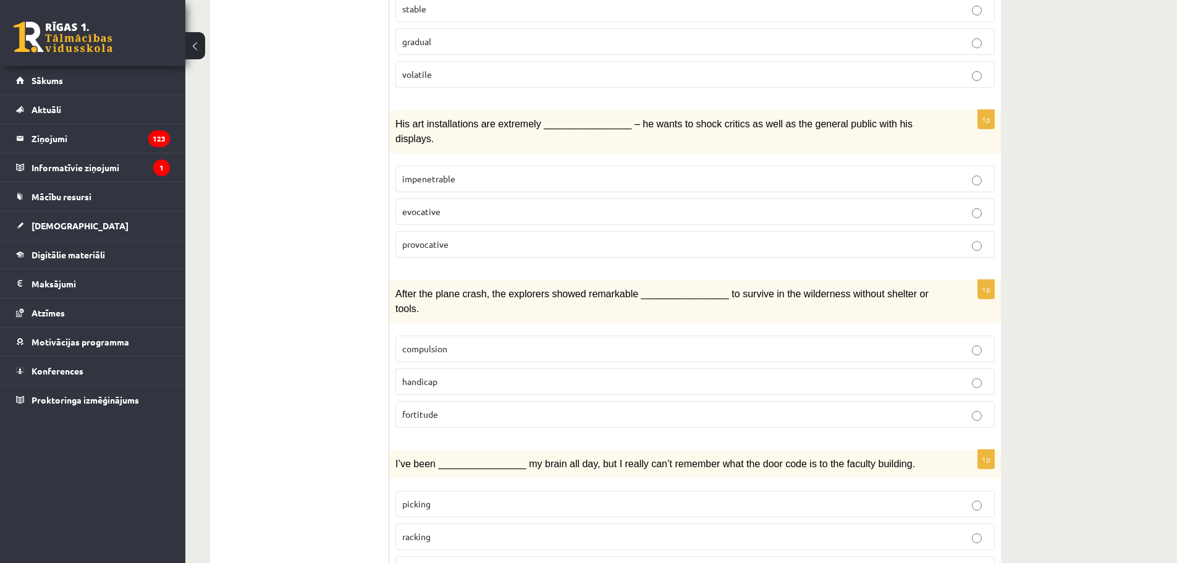
click at [567, 408] on p "fortitude" at bounding box center [695, 414] width 586 height 13
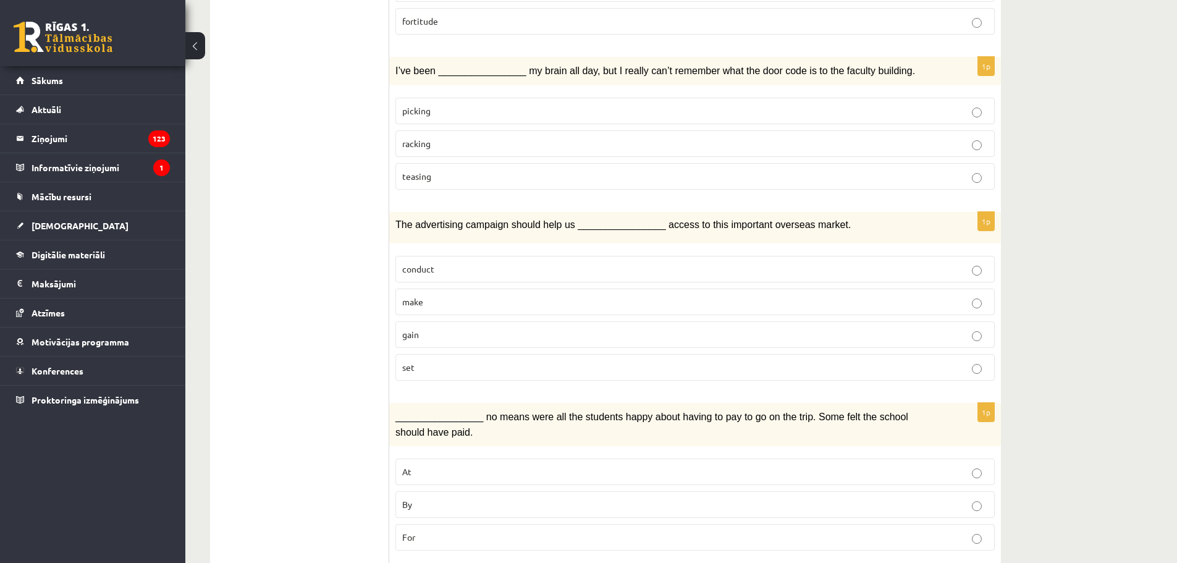
scroll to position [1174, 0]
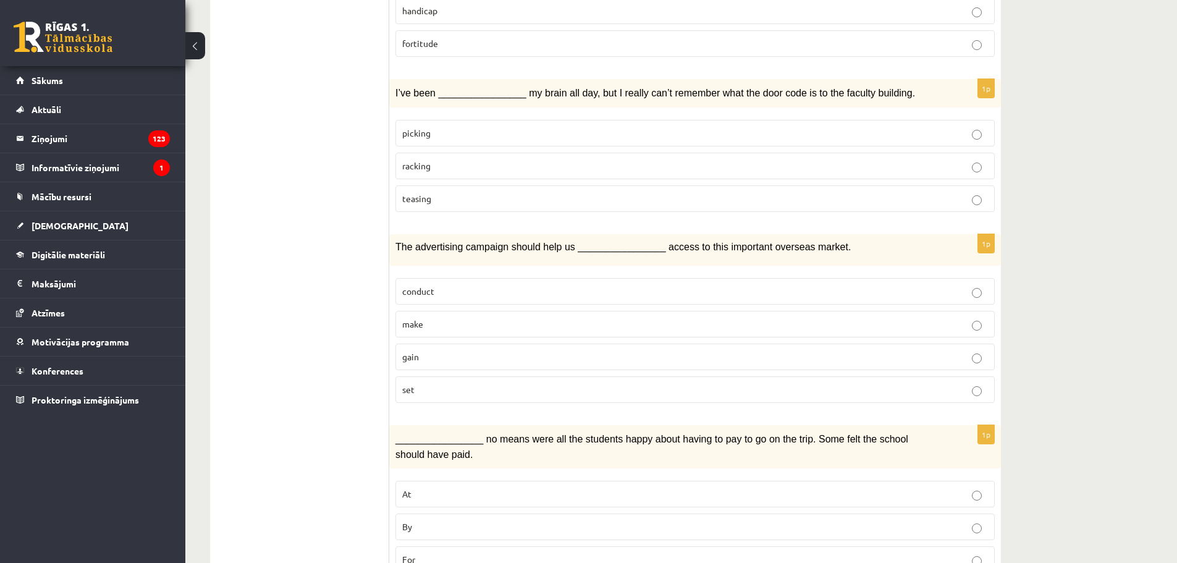
click at [863, 127] on p "picking" at bounding box center [695, 133] width 586 height 13
click at [447, 350] on p "gain" at bounding box center [695, 356] width 586 height 13
click at [454, 159] on p "racking" at bounding box center [695, 165] width 586 height 13
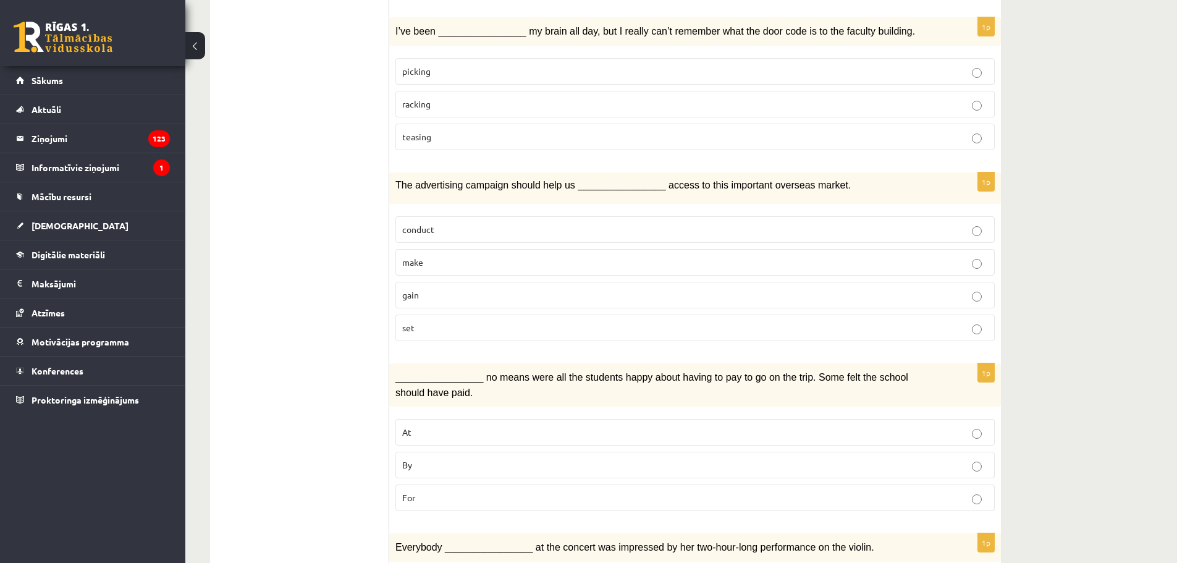
scroll to position [1297, 0]
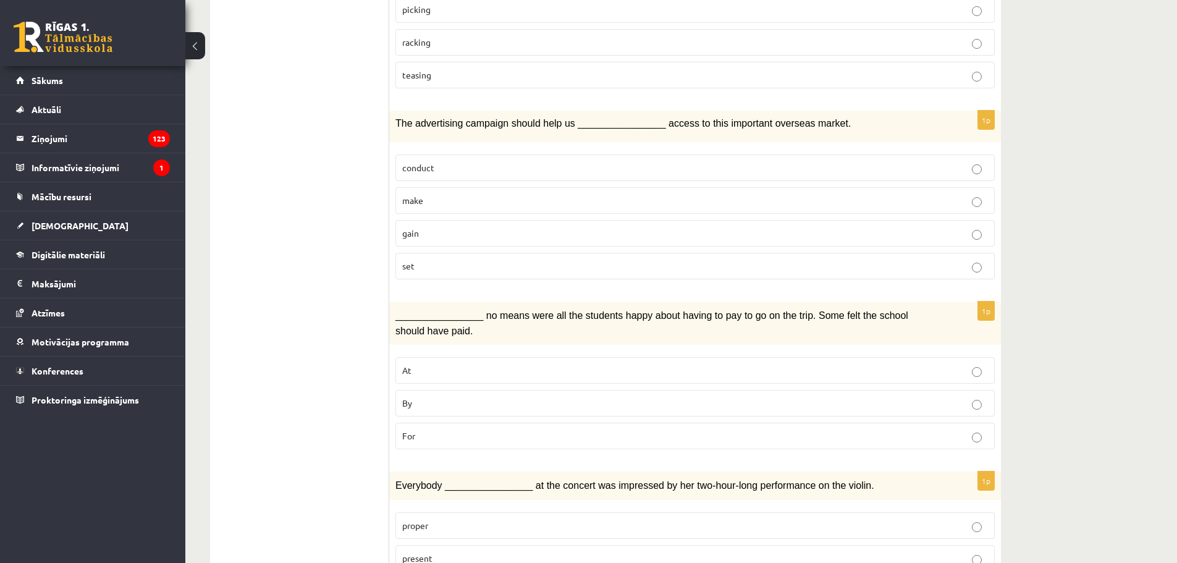
click at [474, 397] on p "By" at bounding box center [695, 403] width 586 height 13
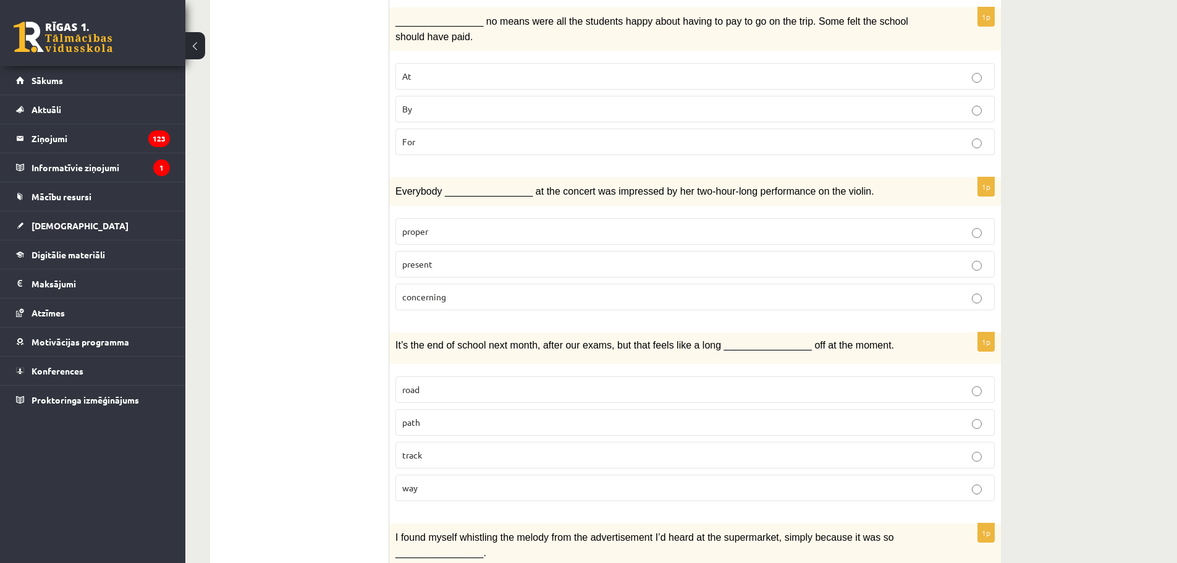
scroll to position [1668, 0]
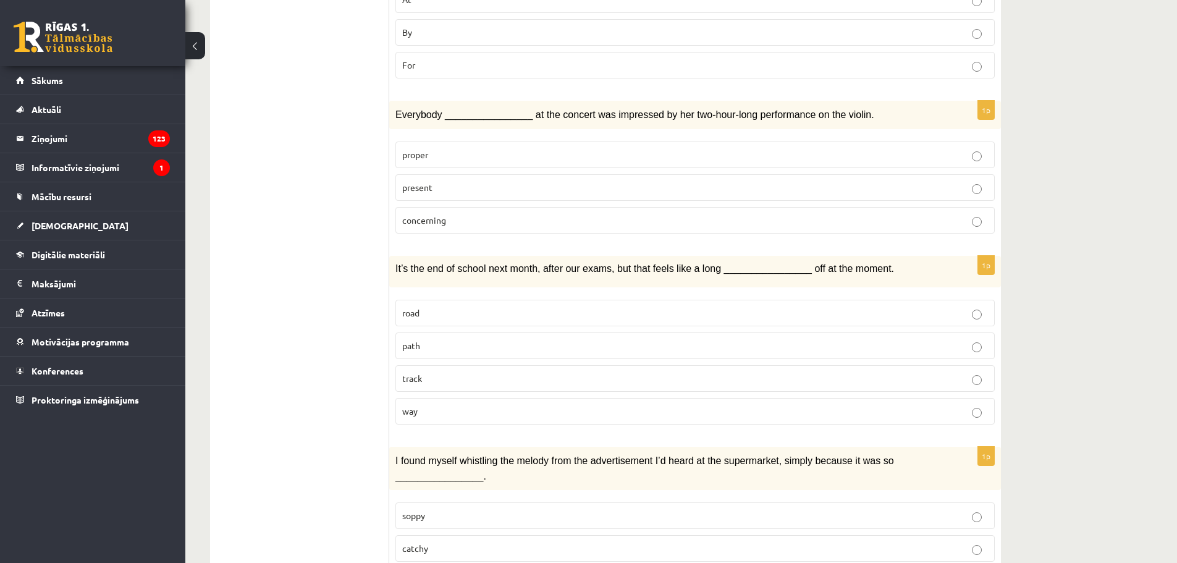
click at [688, 135] on fieldset "proper present concerning" at bounding box center [694, 186] width 599 height 102
click at [689, 181] on p "present" at bounding box center [695, 187] width 586 height 13
click at [506, 398] on label "way" at bounding box center [694, 411] width 599 height 27
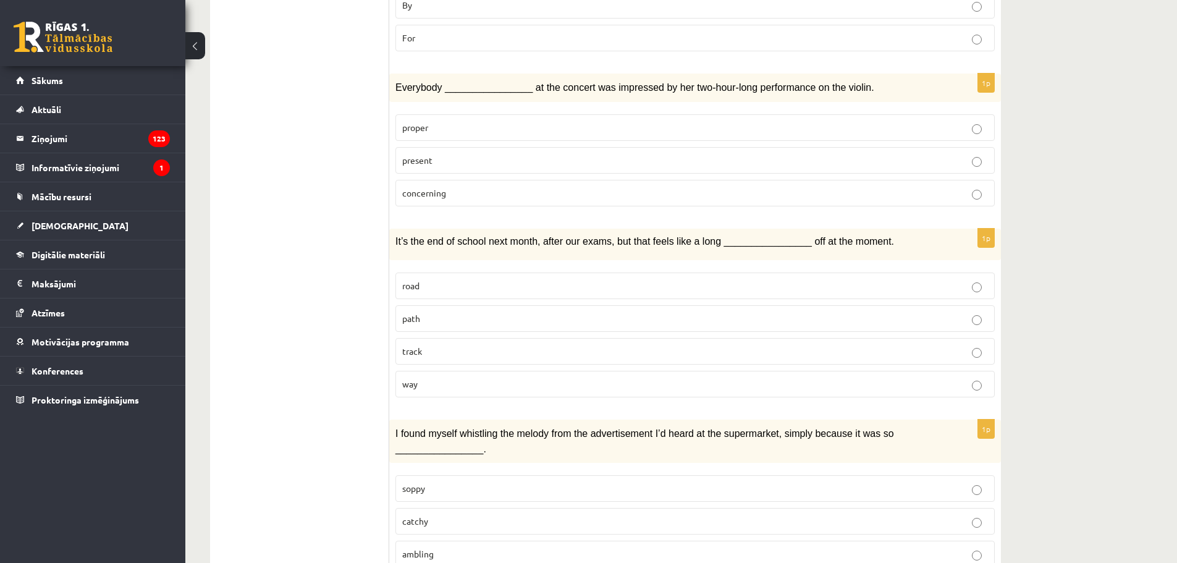
click at [492, 515] on p "catchy" at bounding box center [695, 521] width 586 height 13
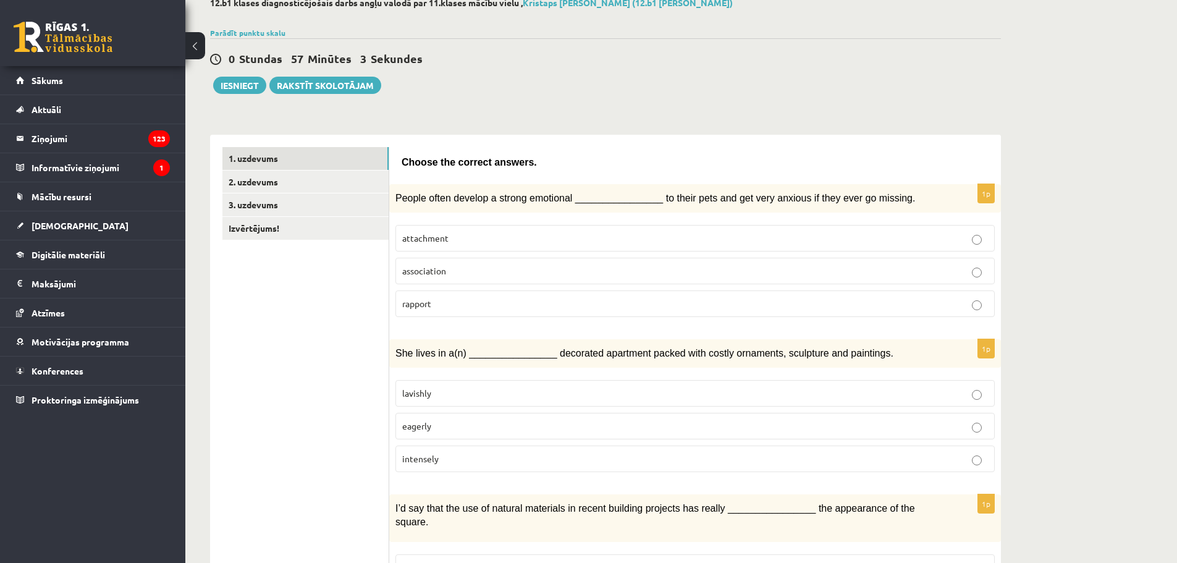
scroll to position [0, 0]
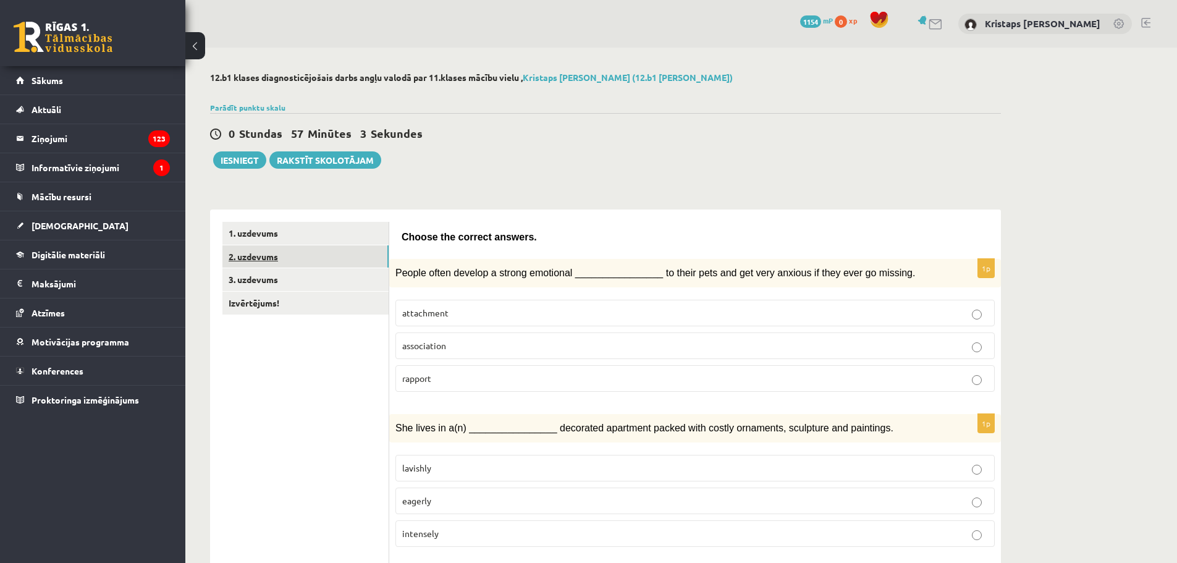
click at [275, 253] on link "2. uzdevums" at bounding box center [305, 256] width 166 height 23
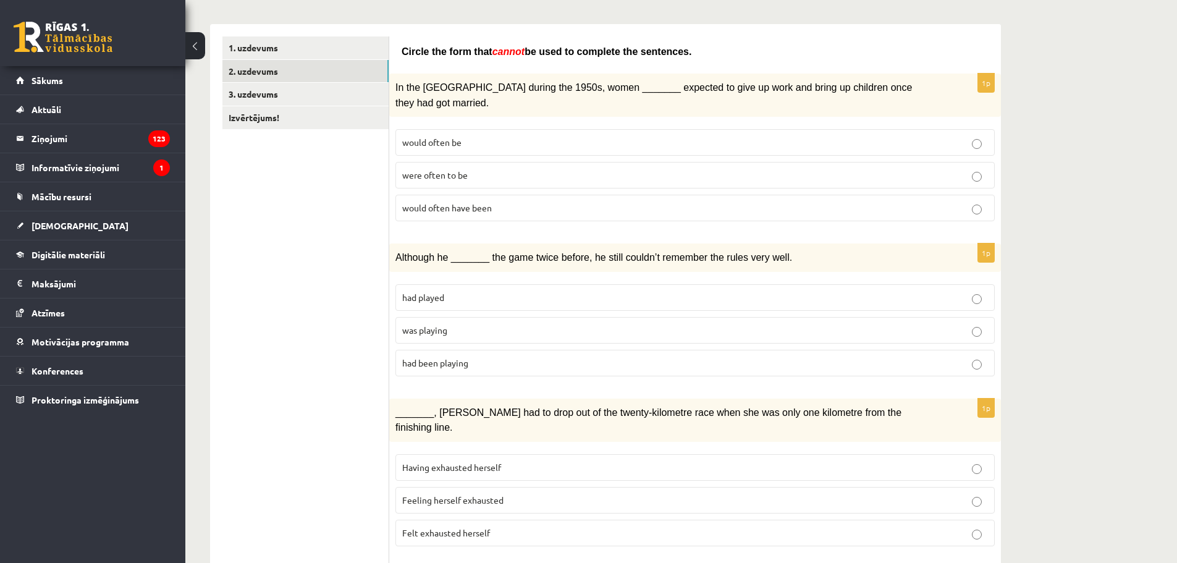
scroll to position [62, 0]
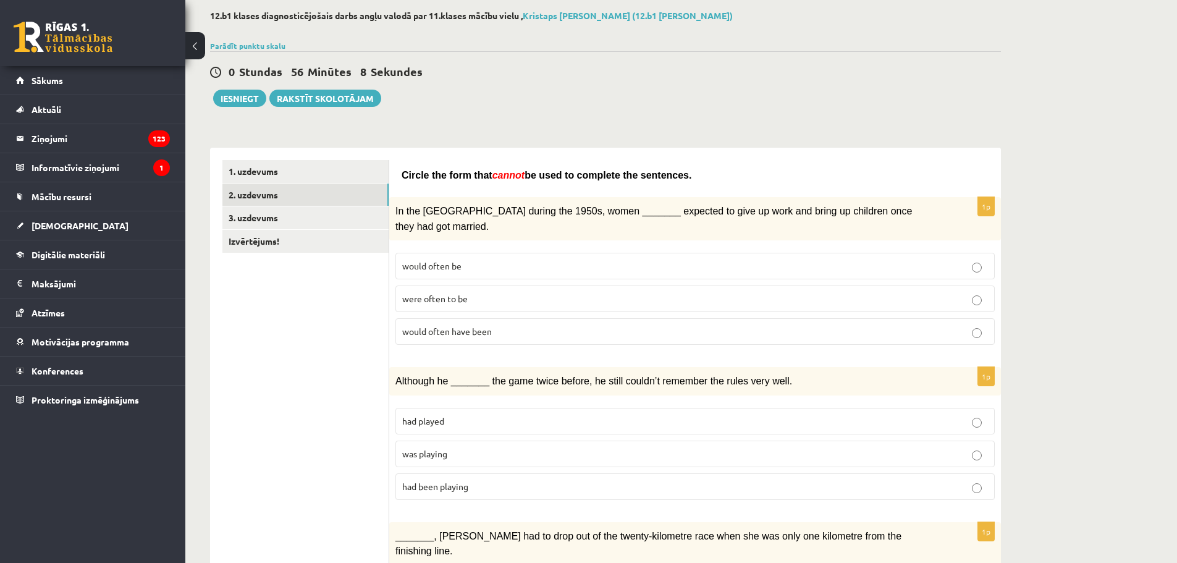
click at [484, 292] on p "were often to be" at bounding box center [695, 298] width 586 height 13
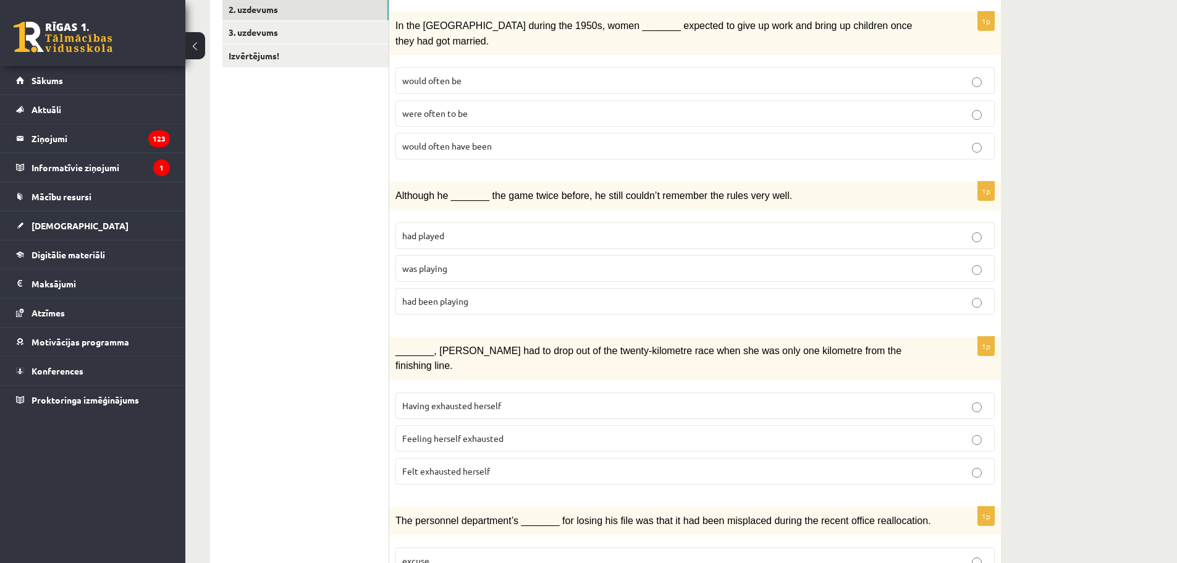
click at [477, 262] on p "was playing" at bounding box center [695, 268] width 586 height 13
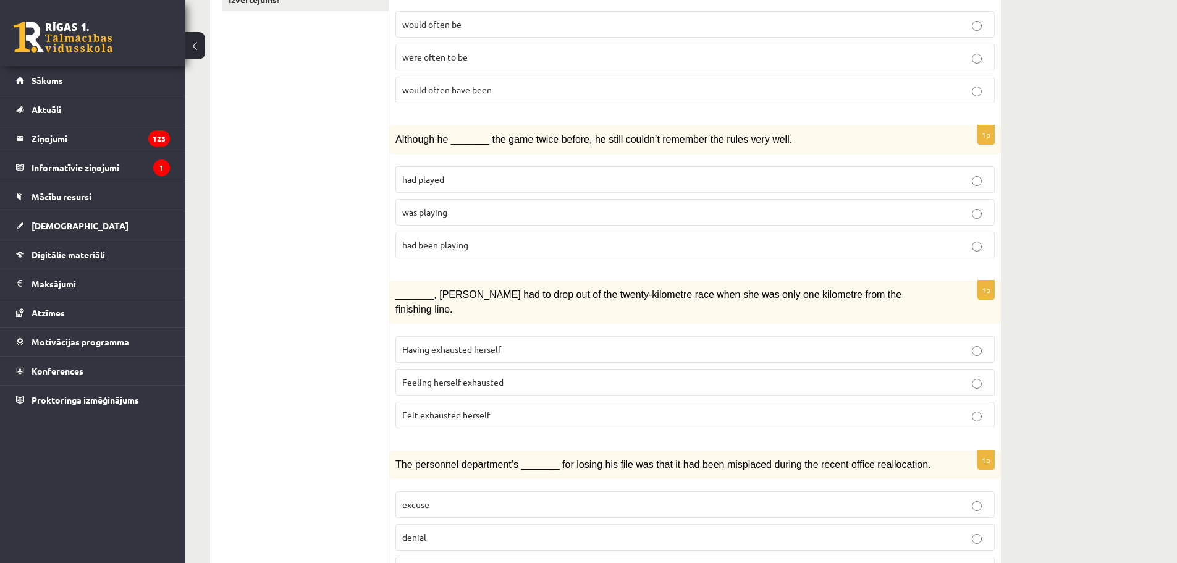
scroll to position [371, 0]
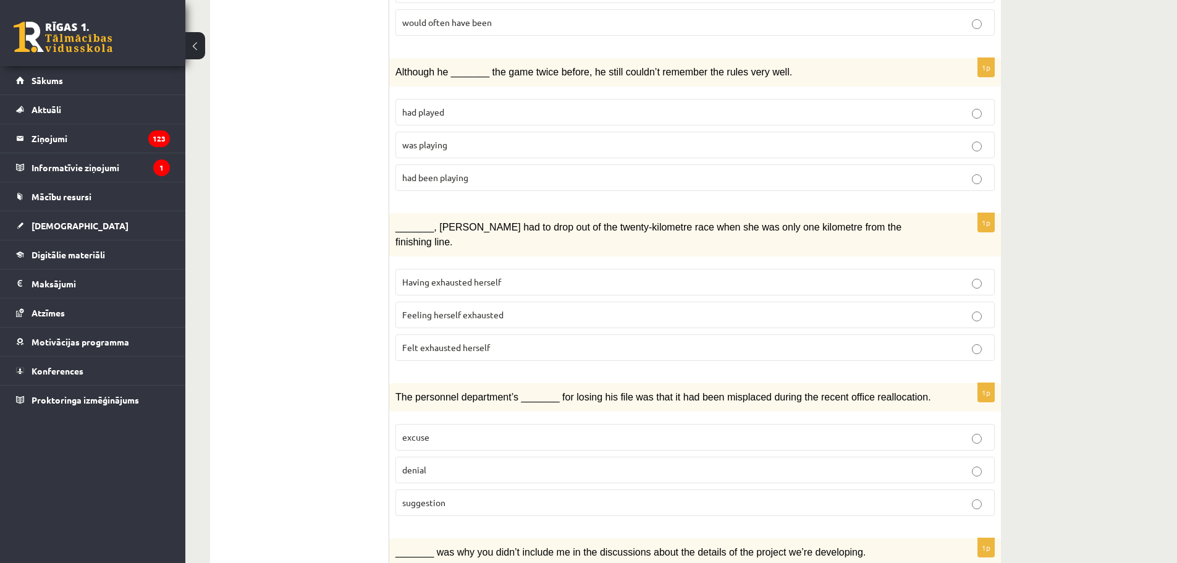
click at [495, 341] on p "Felt exhausted herself" at bounding box center [695, 347] width 586 height 13
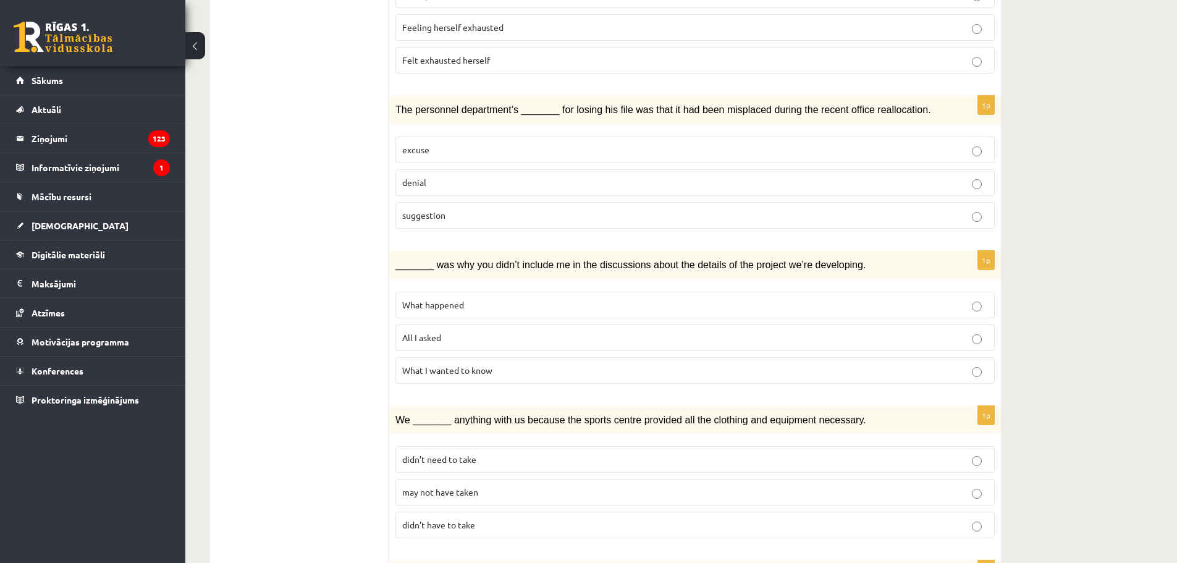
scroll to position [680, 0]
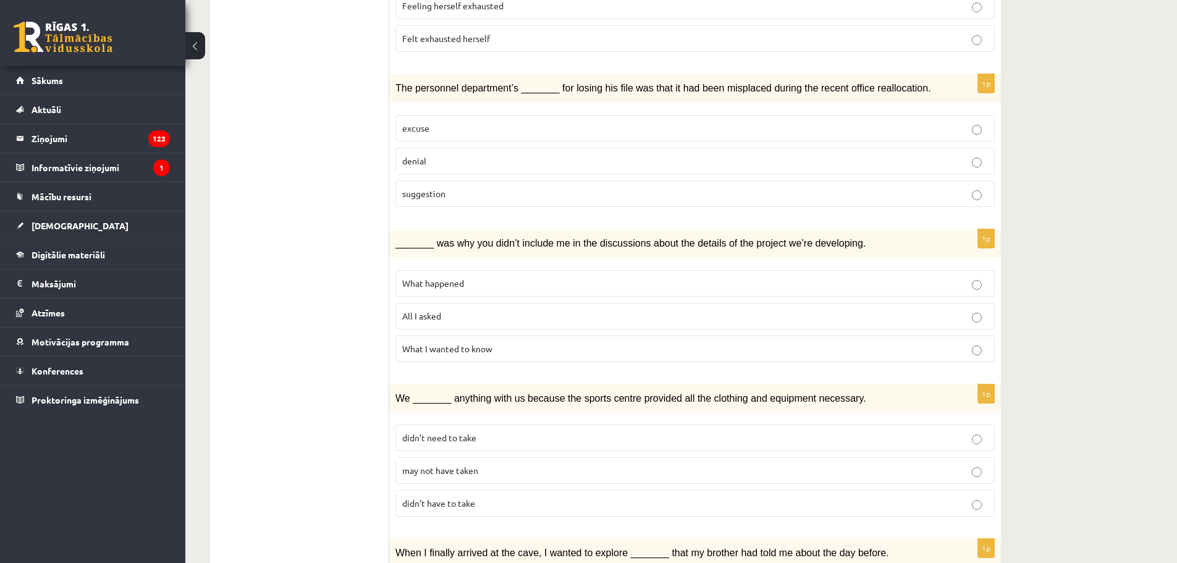
click at [662, 187] on p "suggestion" at bounding box center [695, 193] width 586 height 13
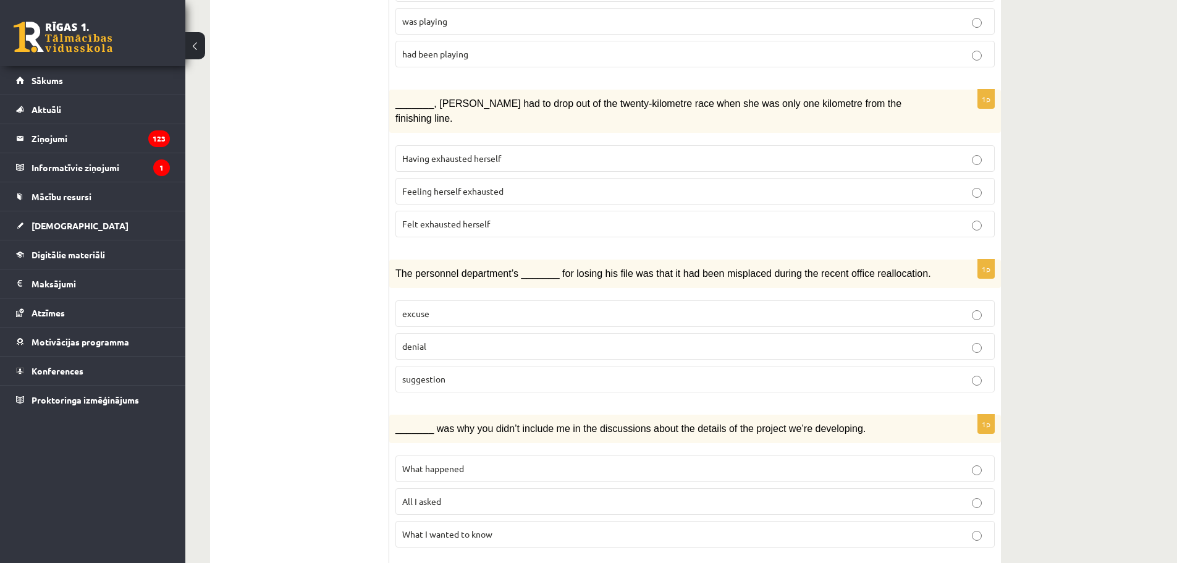
scroll to position [741, 0]
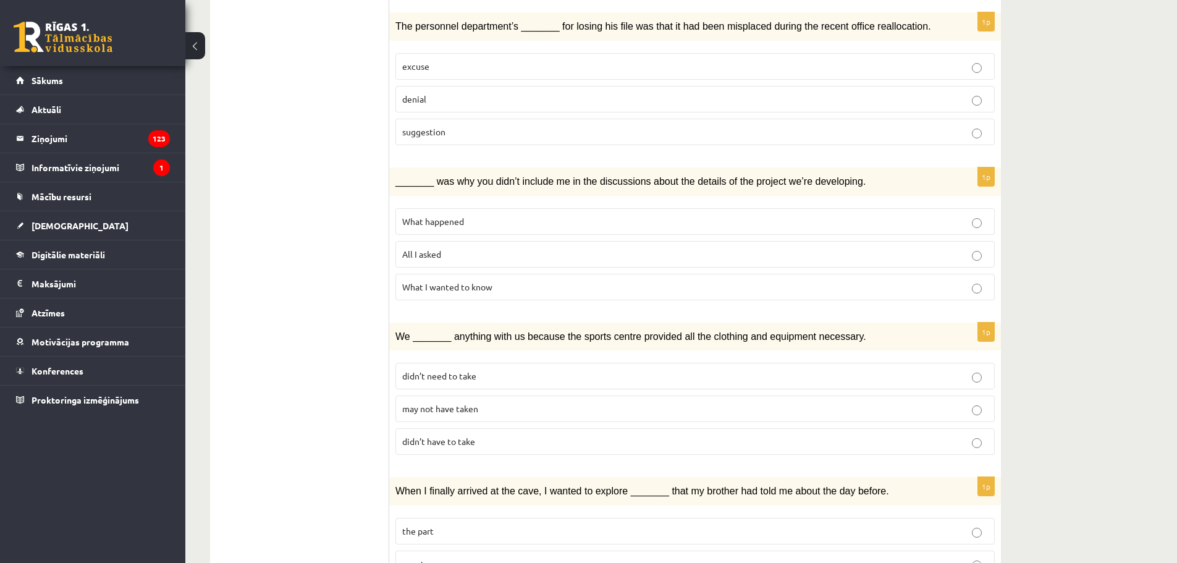
click at [660, 202] on fieldset "What happened All I asked What I wanted to know" at bounding box center [694, 253] width 599 height 102
click at [659, 215] on p "What happened" at bounding box center [695, 221] width 586 height 13
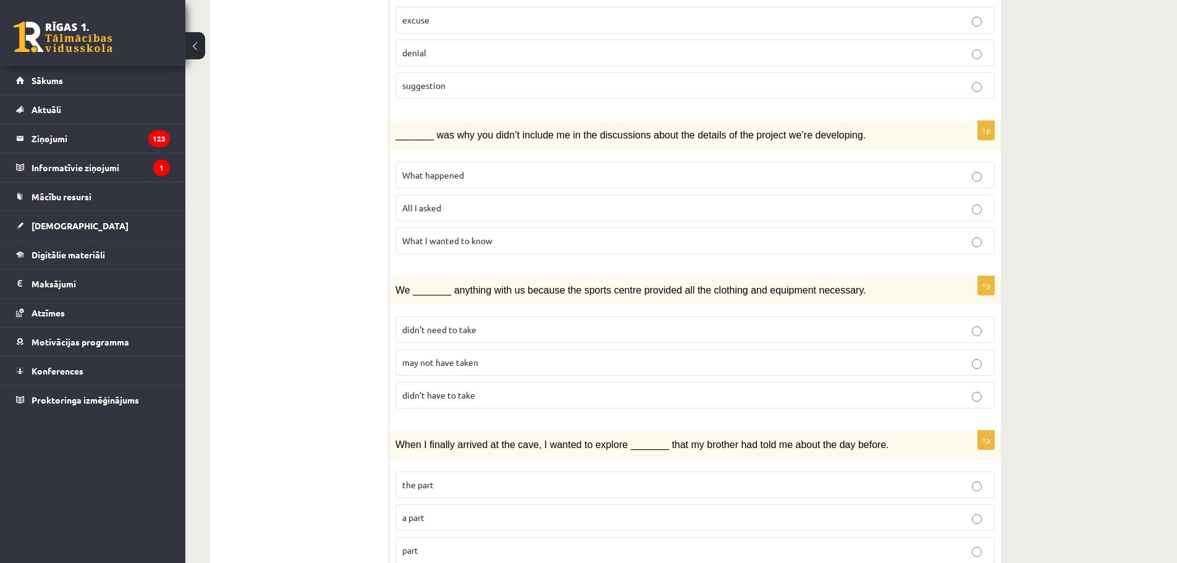
scroll to position [865, 0]
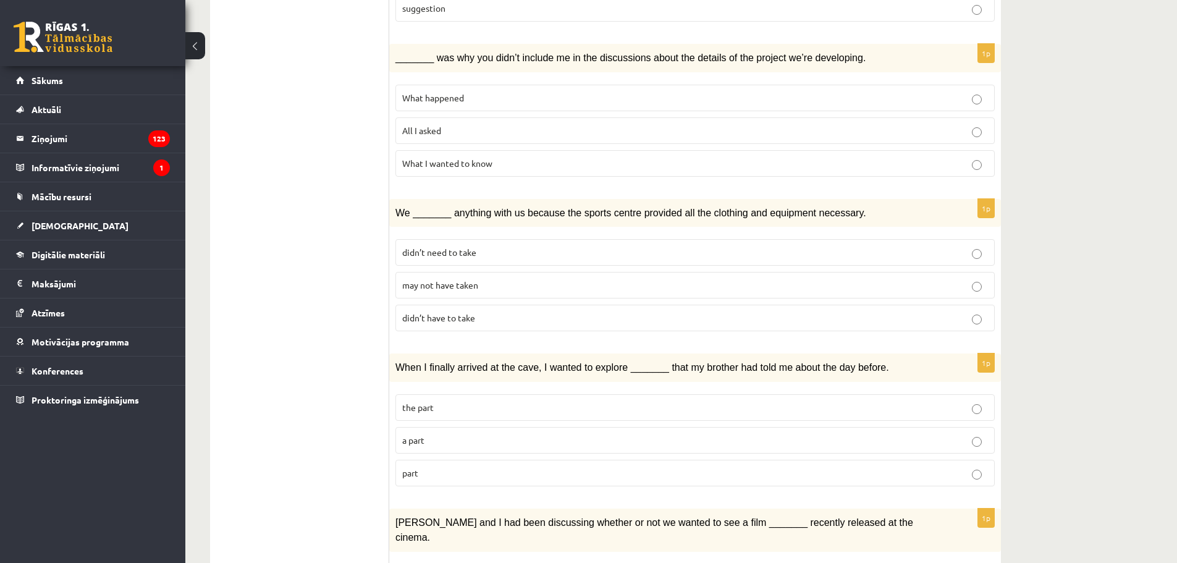
click at [485, 272] on label "may not have taken" at bounding box center [694, 285] width 599 height 27
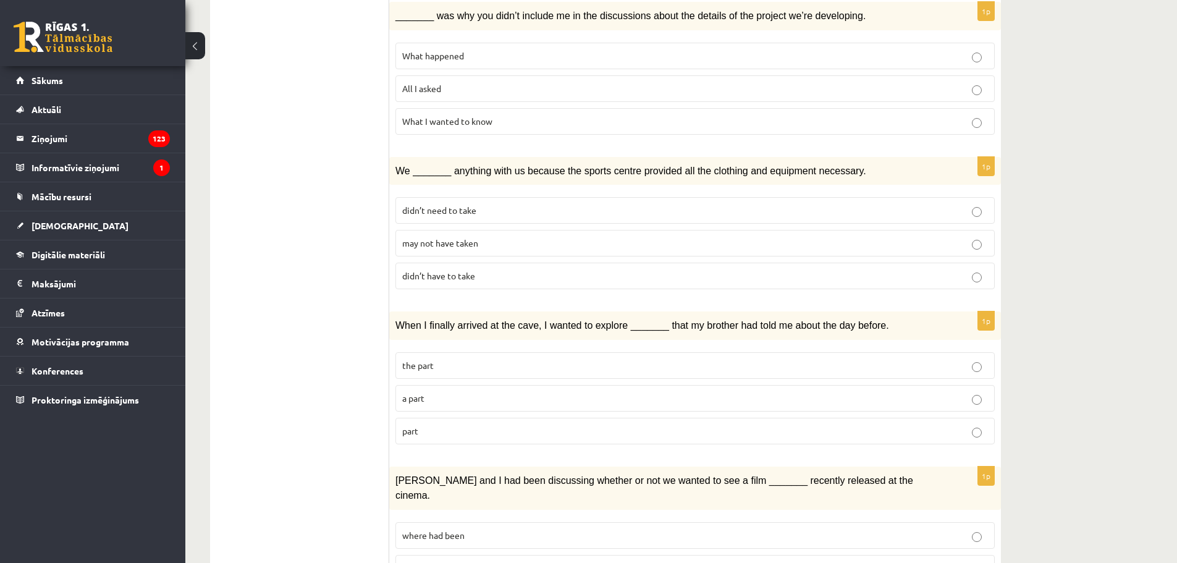
scroll to position [927, 0]
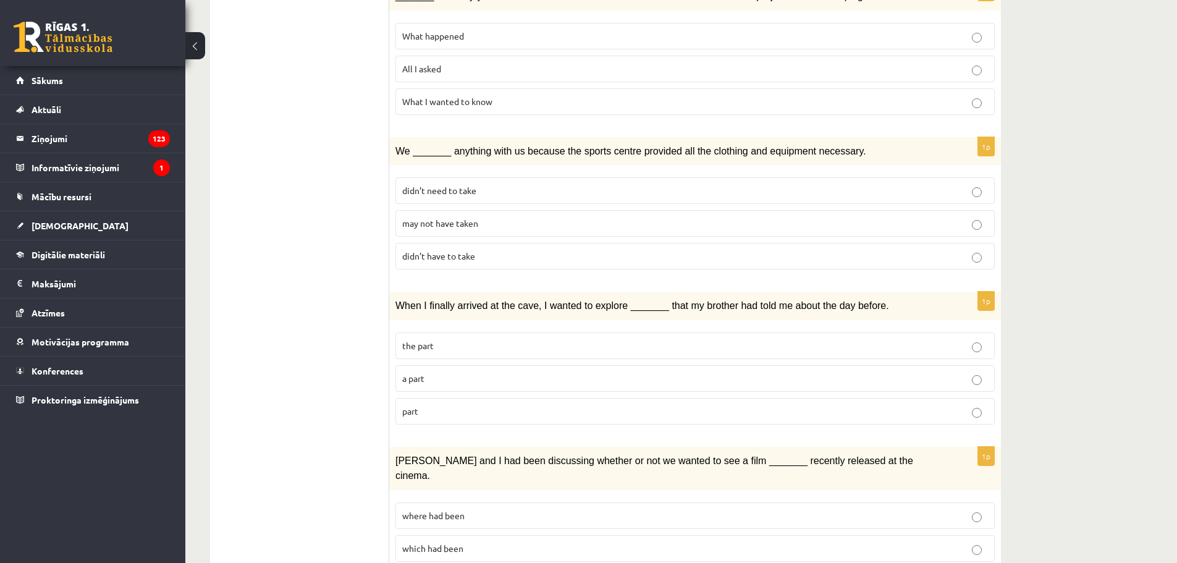
click at [470, 405] on p "part" at bounding box center [695, 411] width 586 height 13
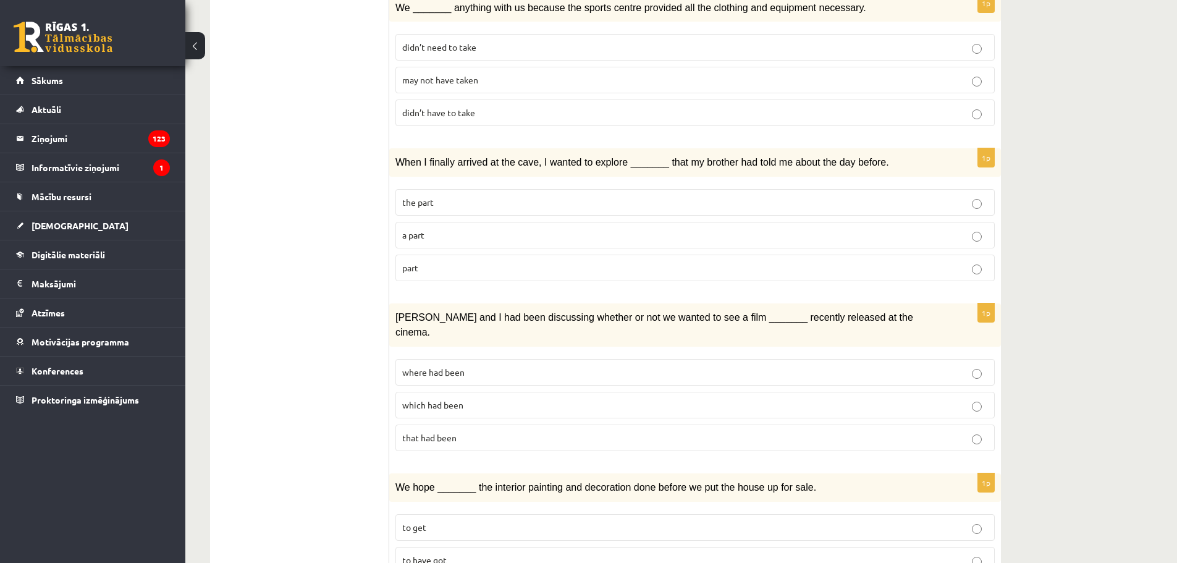
scroll to position [1112, 0]
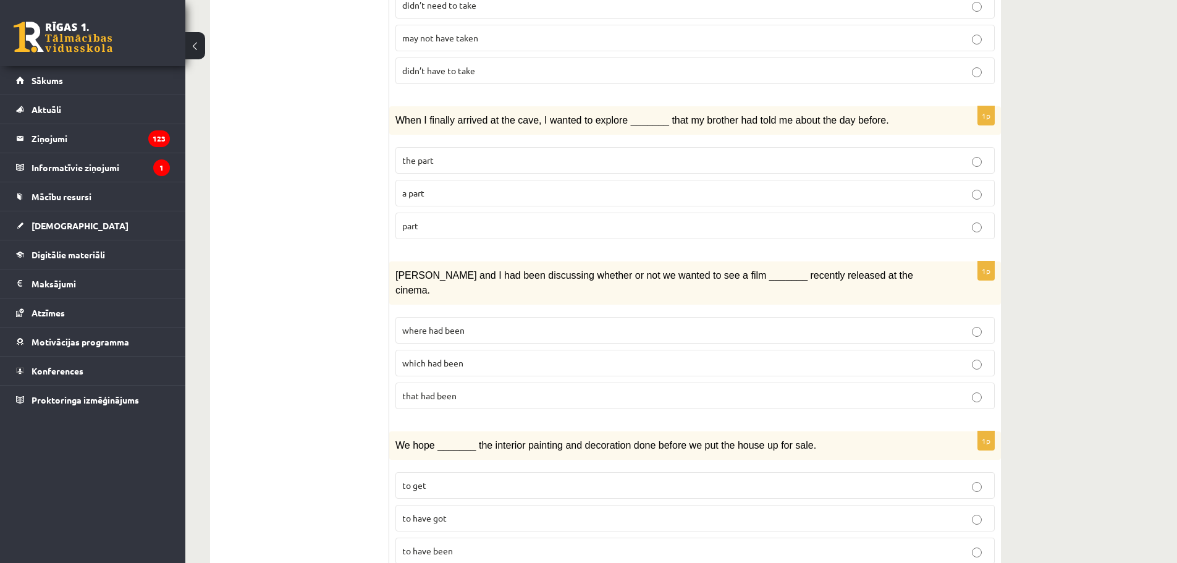
click at [462, 324] on p "where had been" at bounding box center [695, 330] width 586 height 13
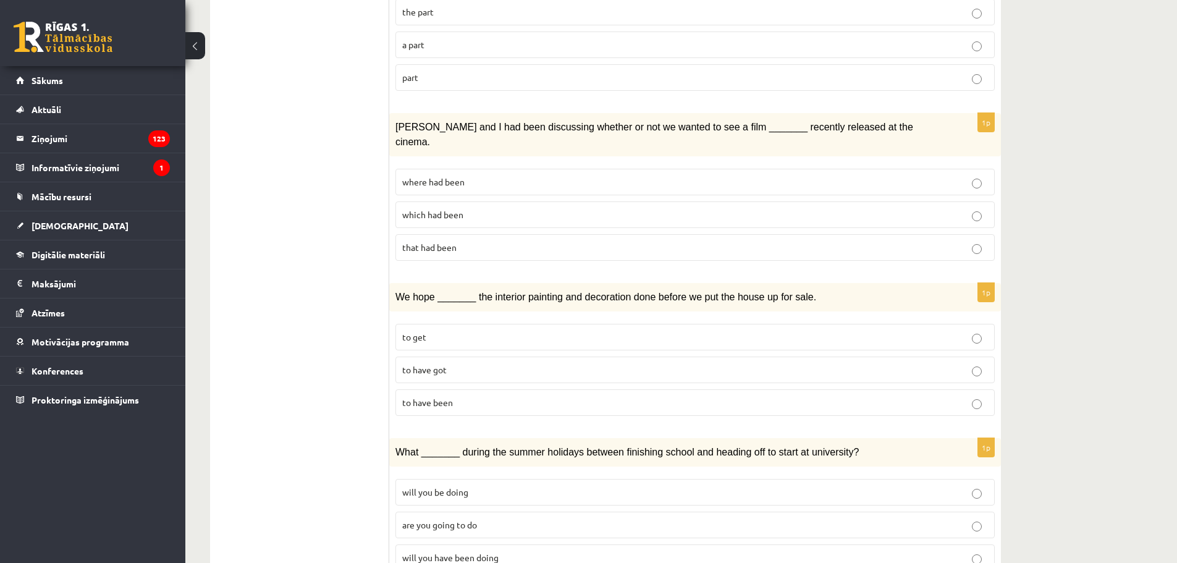
scroll to position [1263, 0]
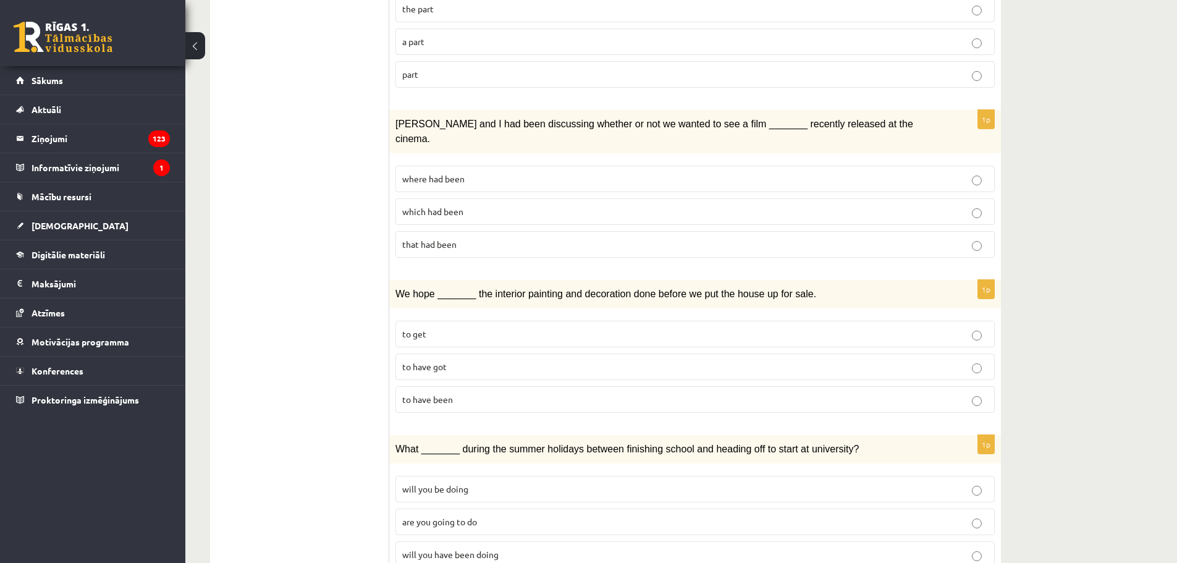
click at [487, 393] on p "to have been" at bounding box center [695, 399] width 586 height 13
click at [470, 548] on p "will you have been doing" at bounding box center [695, 554] width 586 height 13
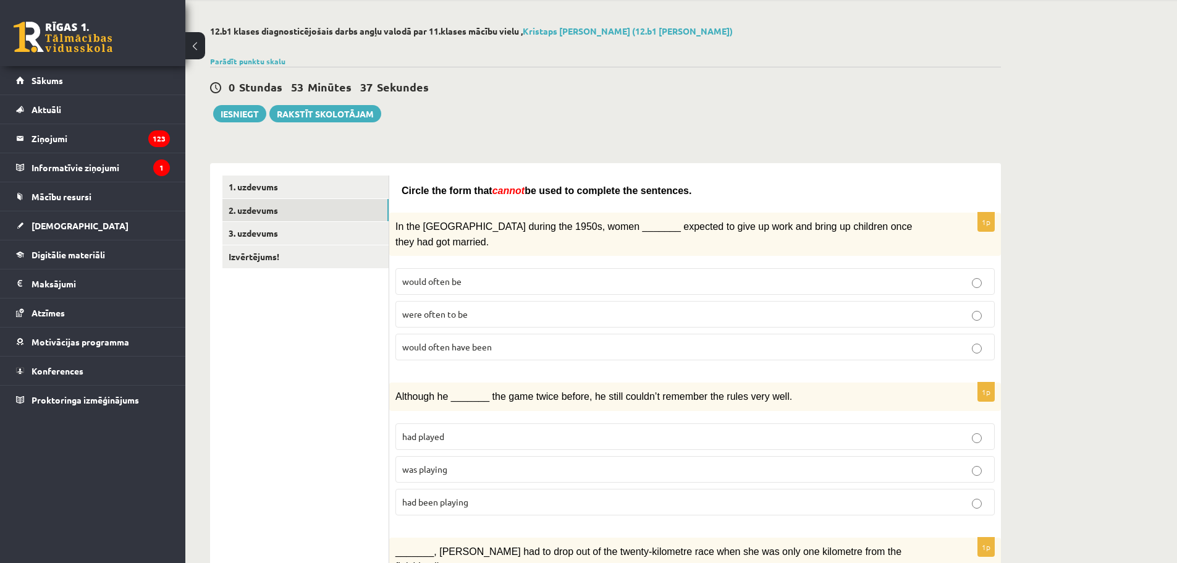
scroll to position [0, 0]
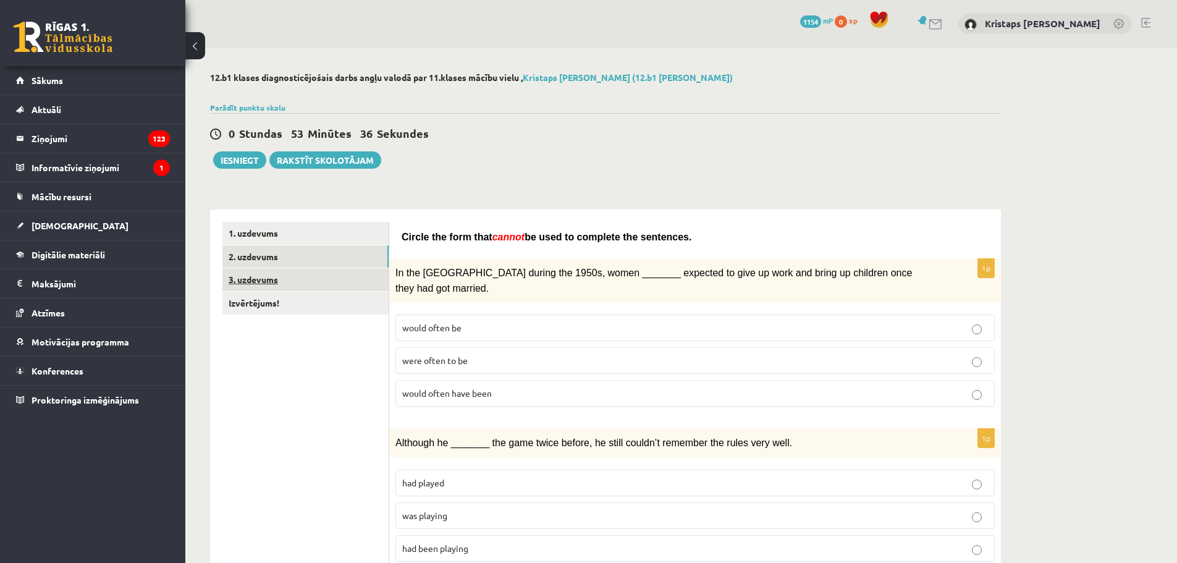
click at [271, 274] on link "3. uzdevums" at bounding box center [305, 279] width 166 height 23
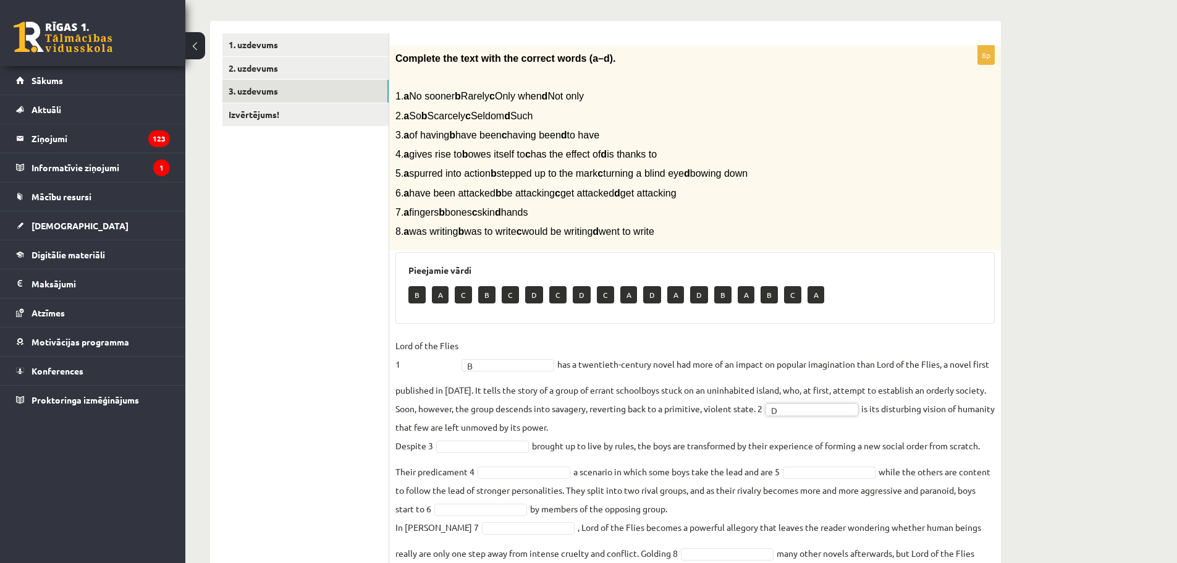
scroll to position [250, 0]
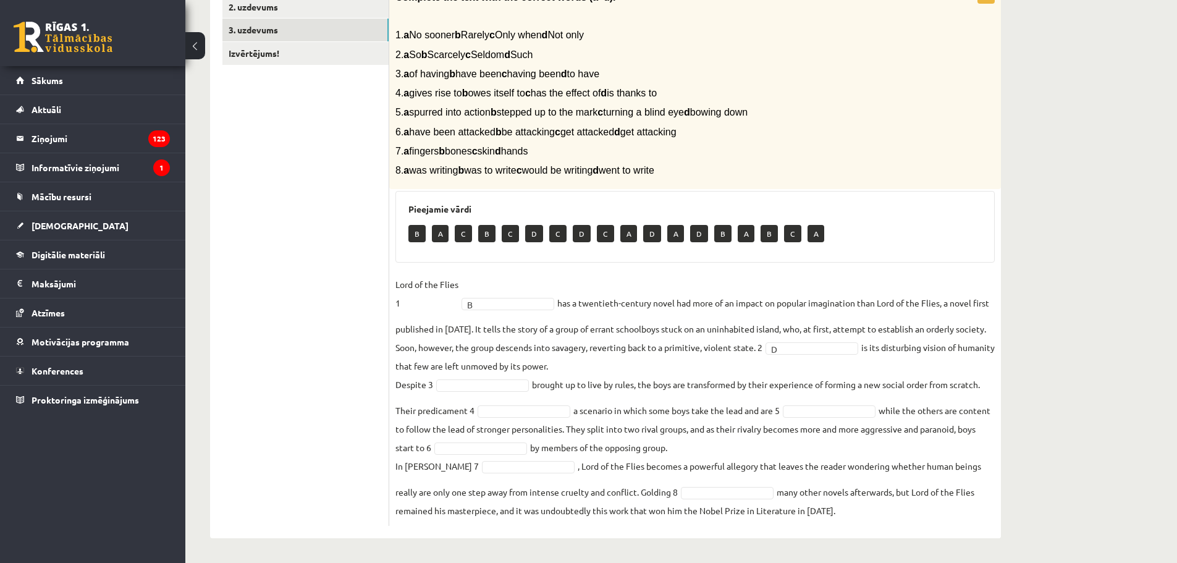
click at [469, 377] on fieldset "Lord of the Flies 1 B * has a twentieth-century novel had more of an impact on …" at bounding box center [694, 397] width 599 height 245
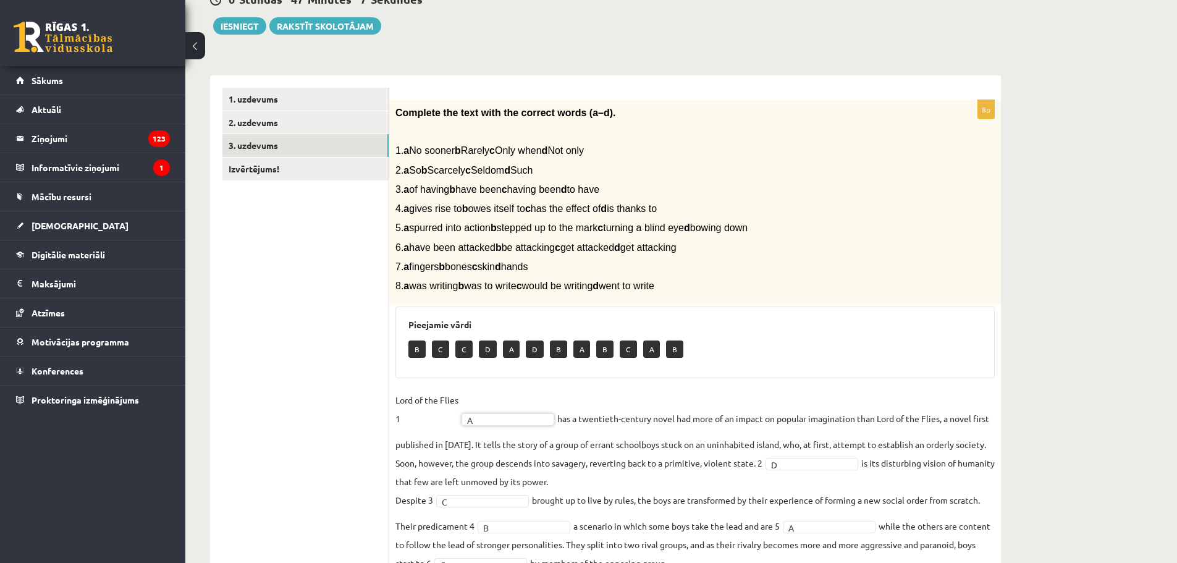
scroll to position [0, 0]
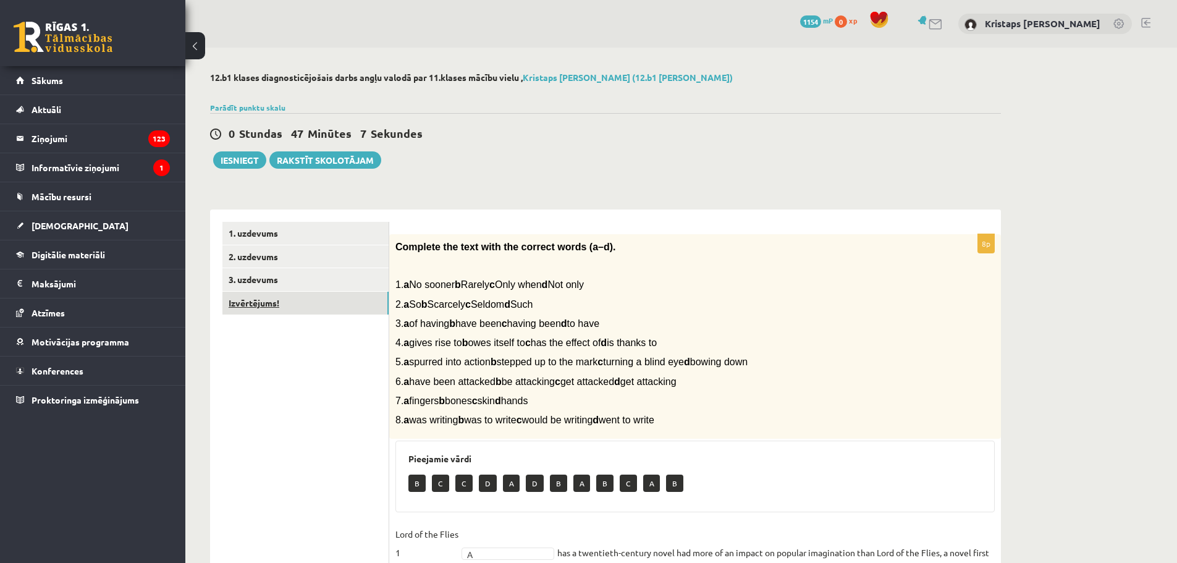
click at [298, 302] on link "Izvērtējums!" at bounding box center [305, 303] width 166 height 23
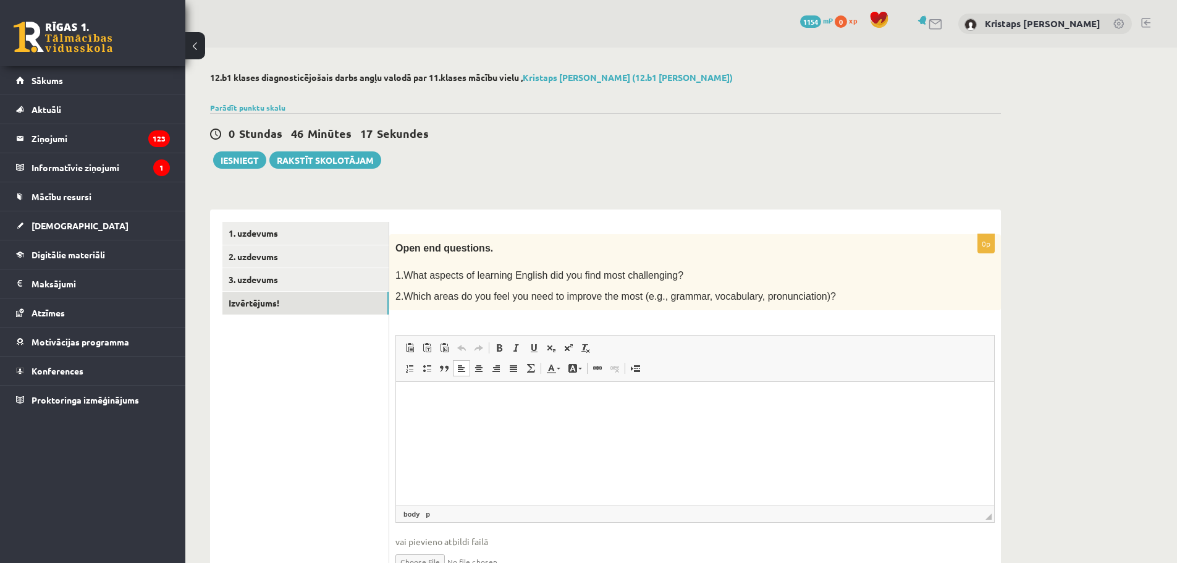
click at [462, 415] on html at bounding box center [695, 401] width 598 height 38
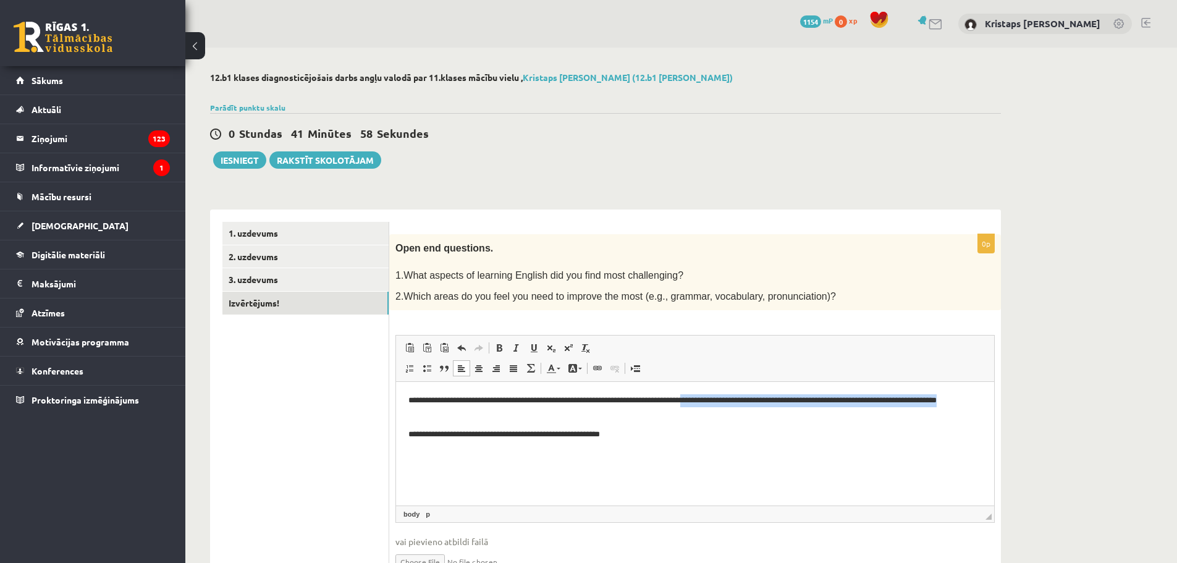
drag, startPoint x: 712, startPoint y: 400, endPoint x: 772, endPoint y: 415, distance: 61.6
click at [772, 415] on p "**********" at bounding box center [694, 407] width 573 height 26
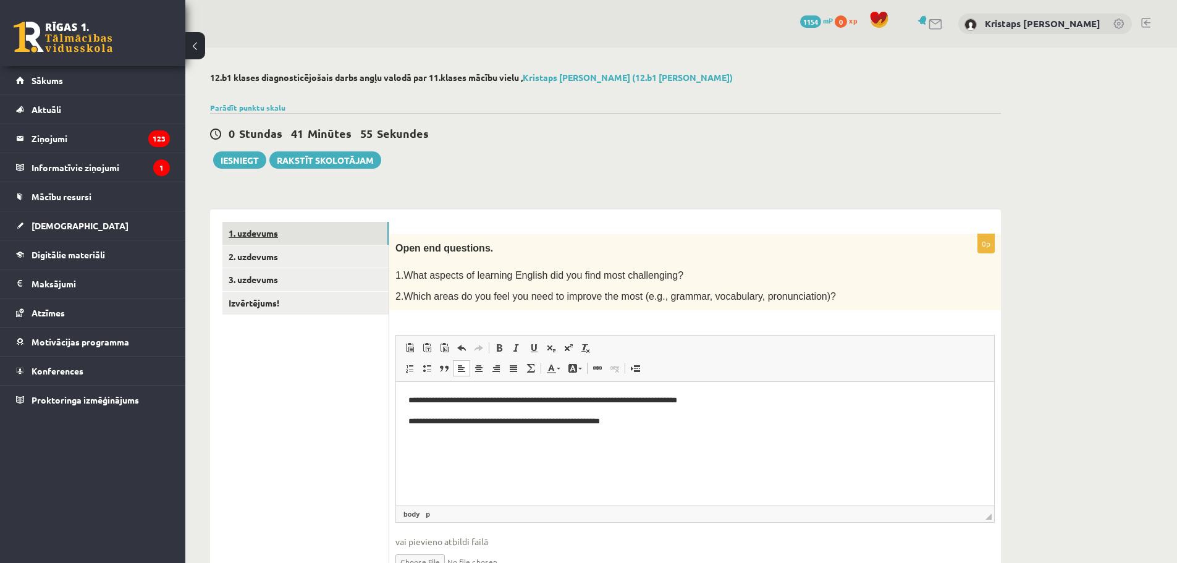
click at [269, 239] on link "1. uzdevums" at bounding box center [305, 233] width 166 height 23
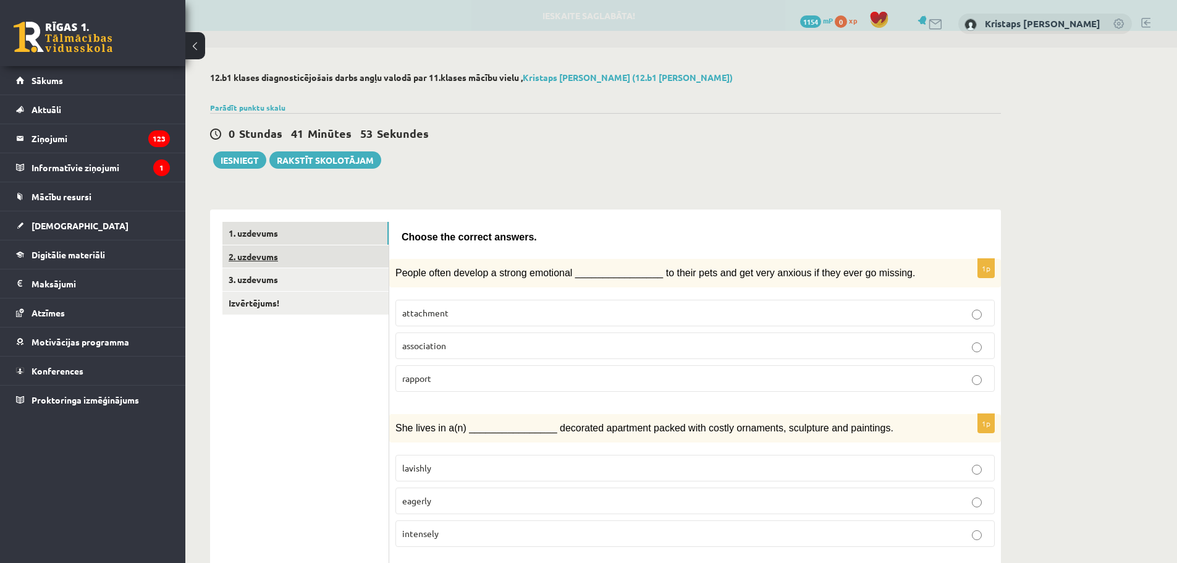
click at [268, 250] on link "2. uzdevums" at bounding box center [305, 256] width 166 height 23
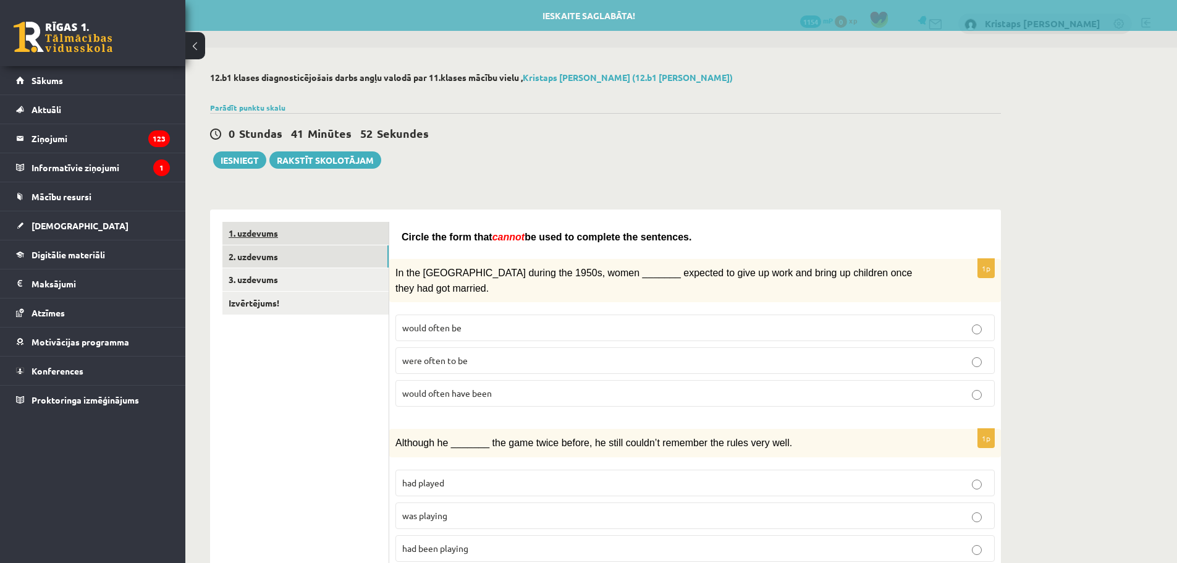
click at [268, 239] on link "1. uzdevums" at bounding box center [305, 233] width 166 height 23
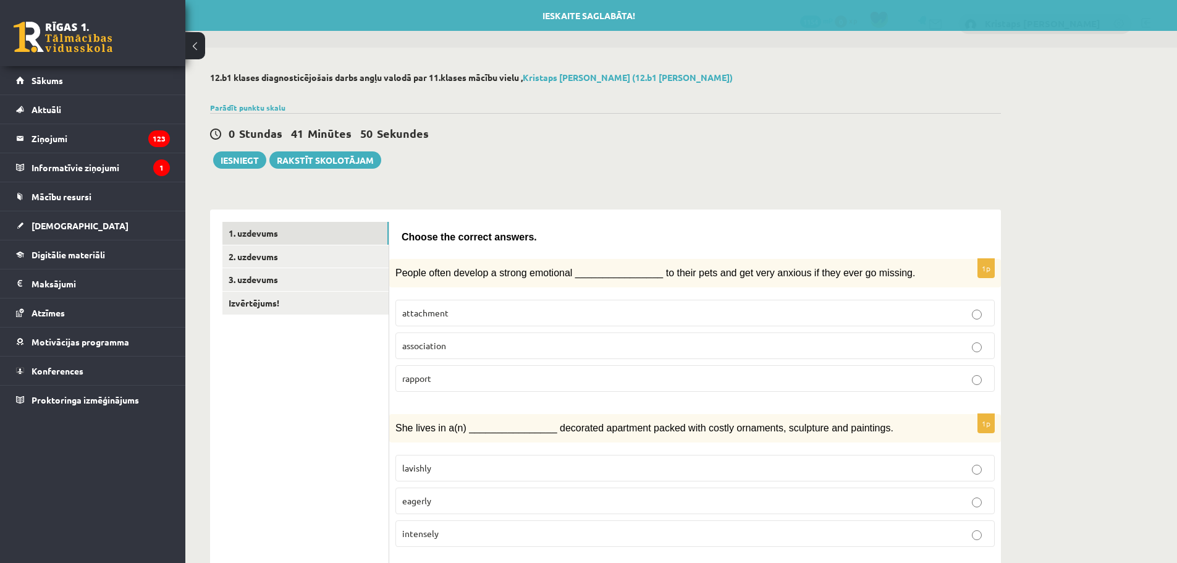
click at [497, 342] on p "association" at bounding box center [695, 345] width 586 height 13
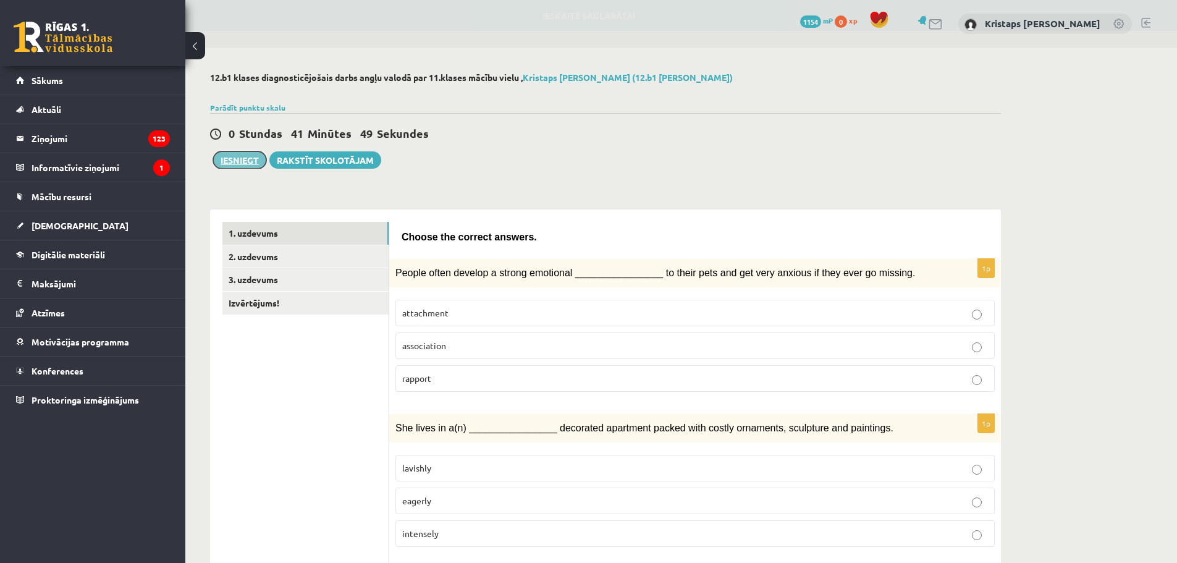
click at [243, 164] on button "Iesniegt" at bounding box center [239, 159] width 53 height 17
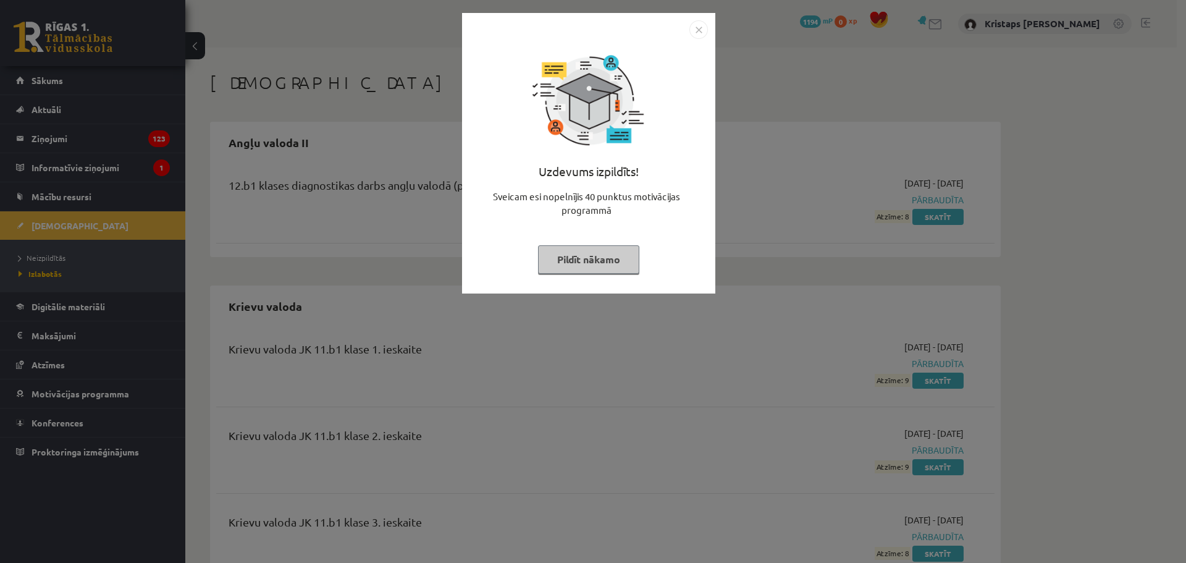
click at [697, 33] on img "Close" at bounding box center [698, 29] width 19 height 19
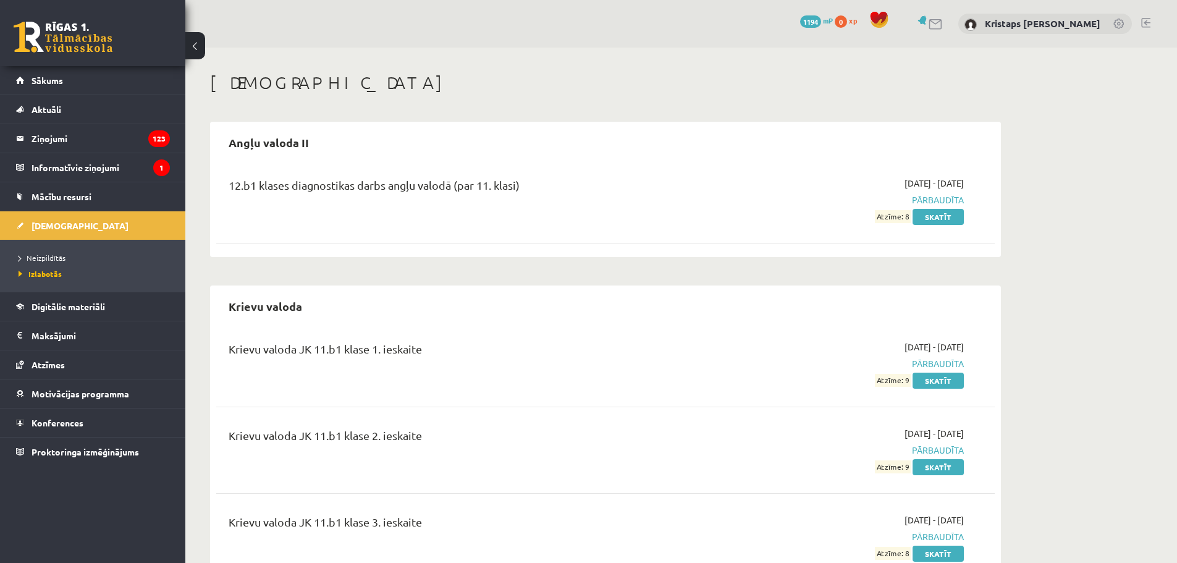
click at [51, 268] on li "Izlabotās" at bounding box center [96, 274] width 154 height 16
click at [51, 273] on span "Izlabotās" at bounding box center [40, 274] width 43 height 10
click at [954, 220] on link "Skatīt" at bounding box center [937, 217] width 51 height 16
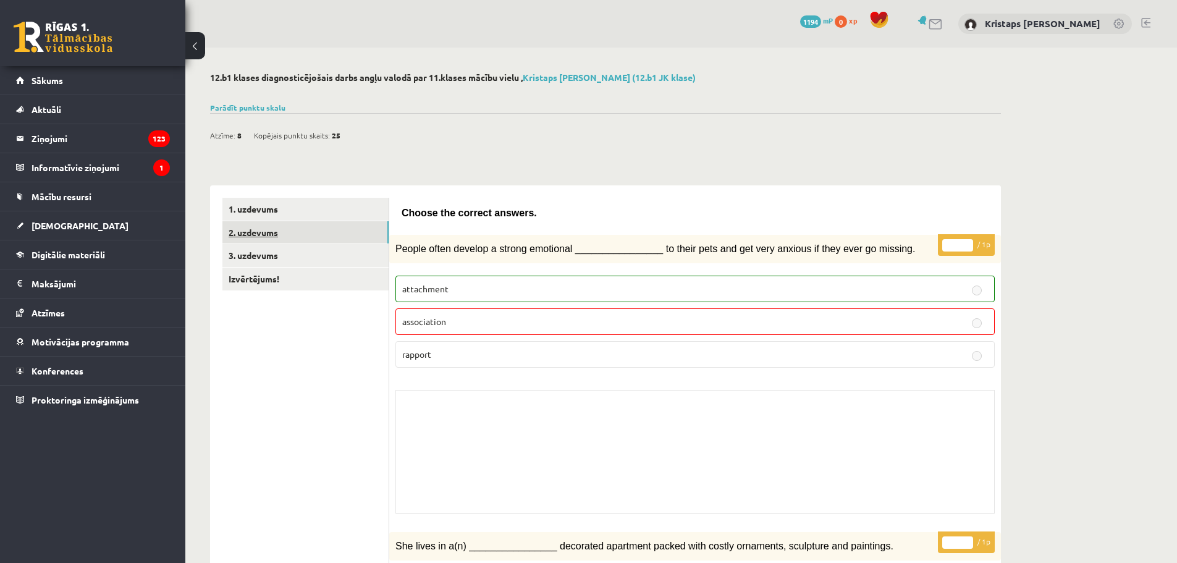
click at [272, 233] on link "2. uzdevums" at bounding box center [305, 232] width 166 height 23
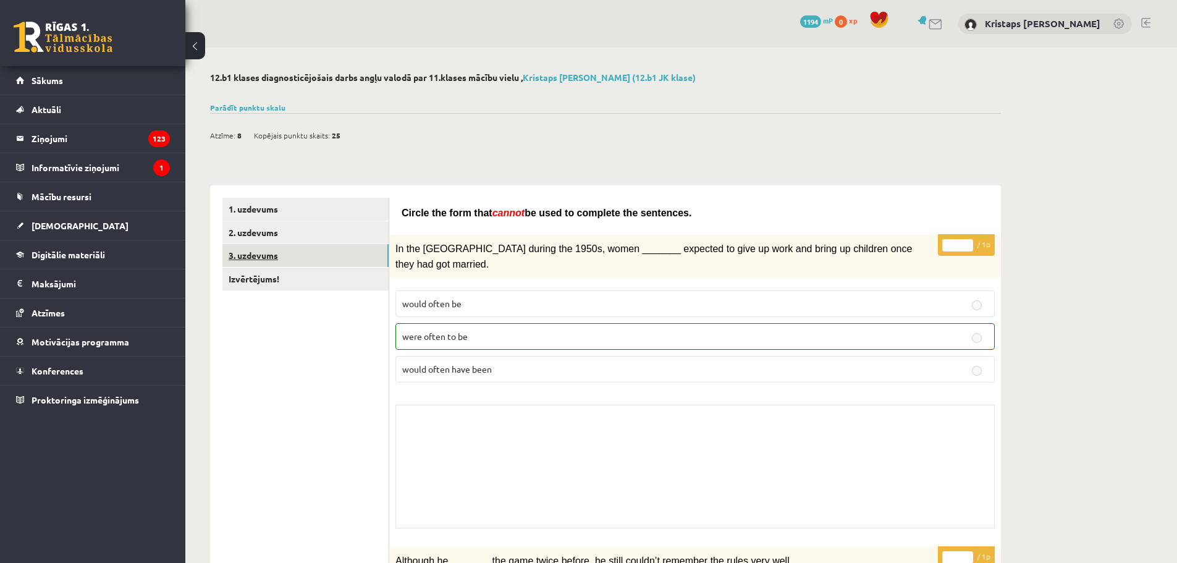
click at [247, 253] on link "3. uzdevums" at bounding box center [305, 255] width 166 height 23
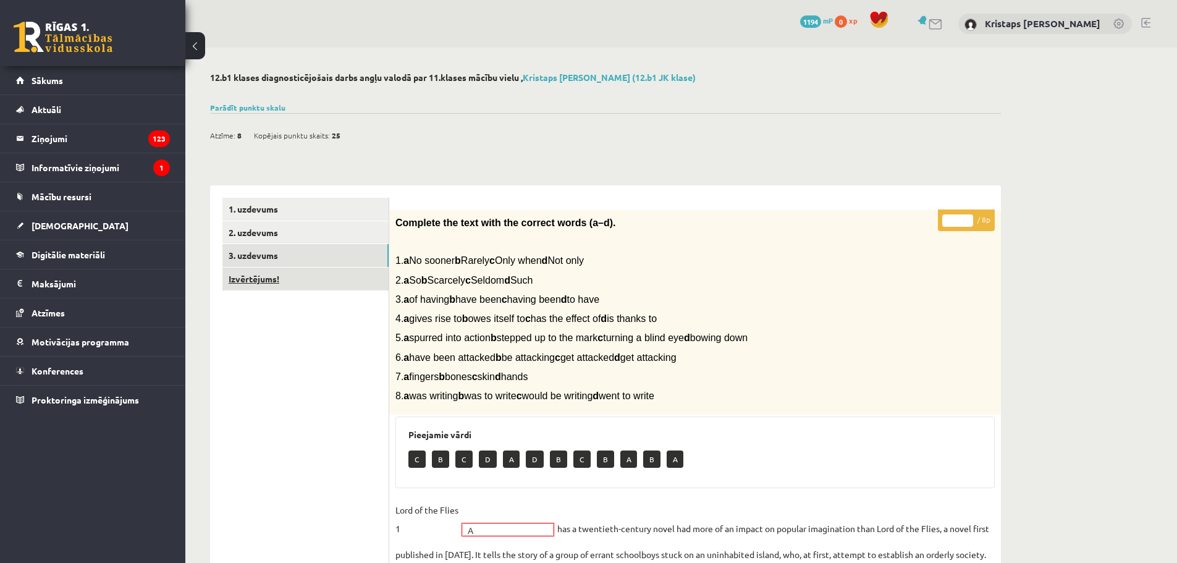
click at [290, 278] on link "Izvērtējums!" at bounding box center [305, 279] width 166 height 23
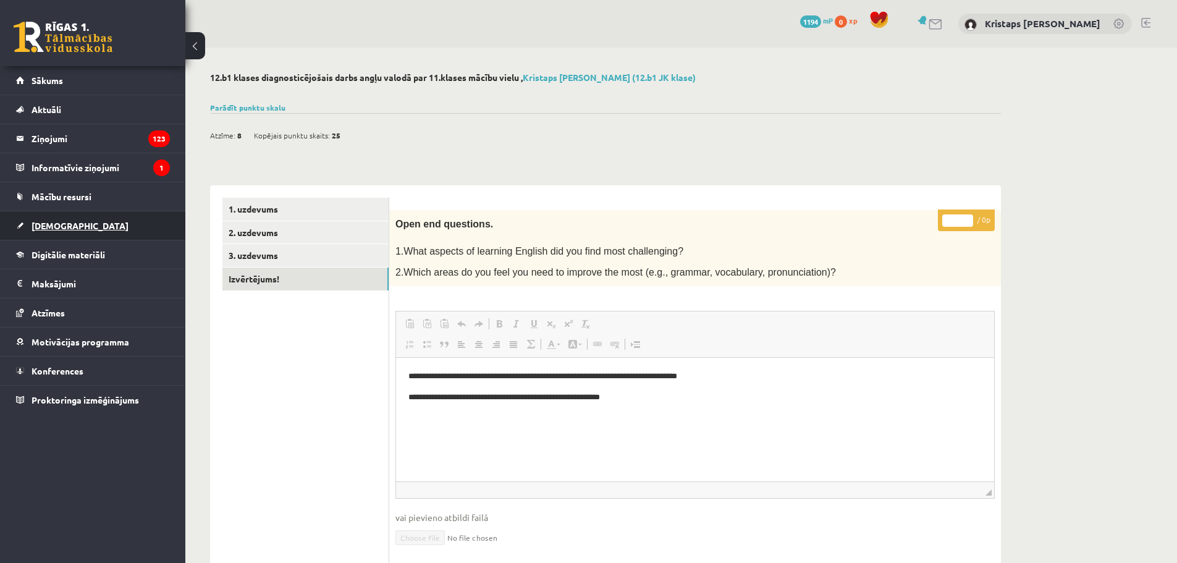
click at [57, 227] on span "[DEMOGRAPHIC_DATA]" at bounding box center [80, 225] width 97 height 11
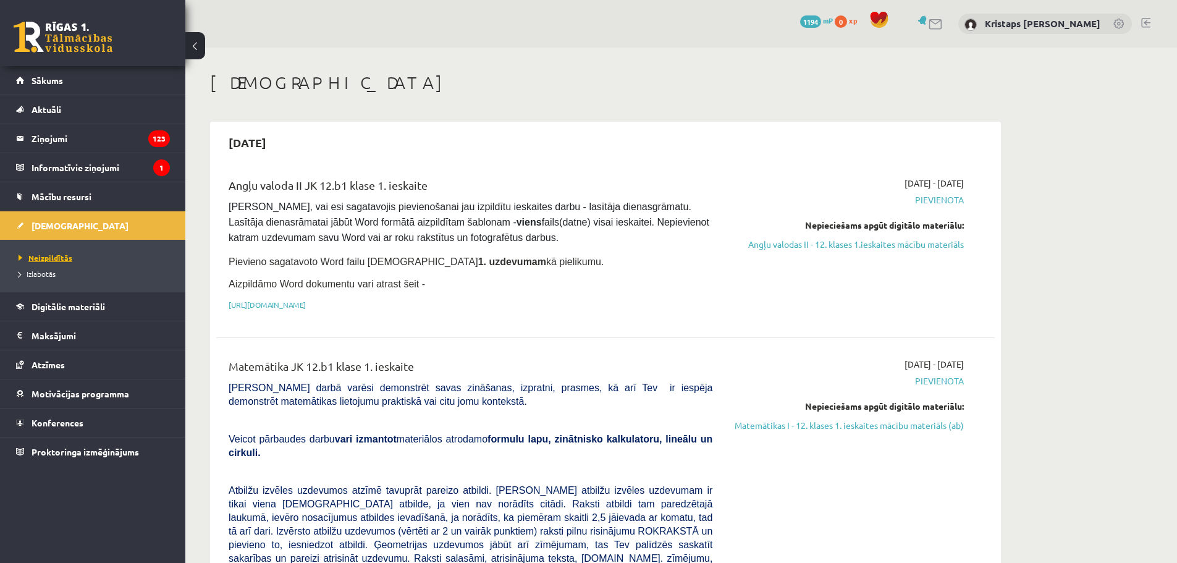
click at [52, 258] on span "Neizpildītās" at bounding box center [46, 258] width 54 height 10
click at [55, 363] on span "Atzīmes" at bounding box center [48, 364] width 33 height 11
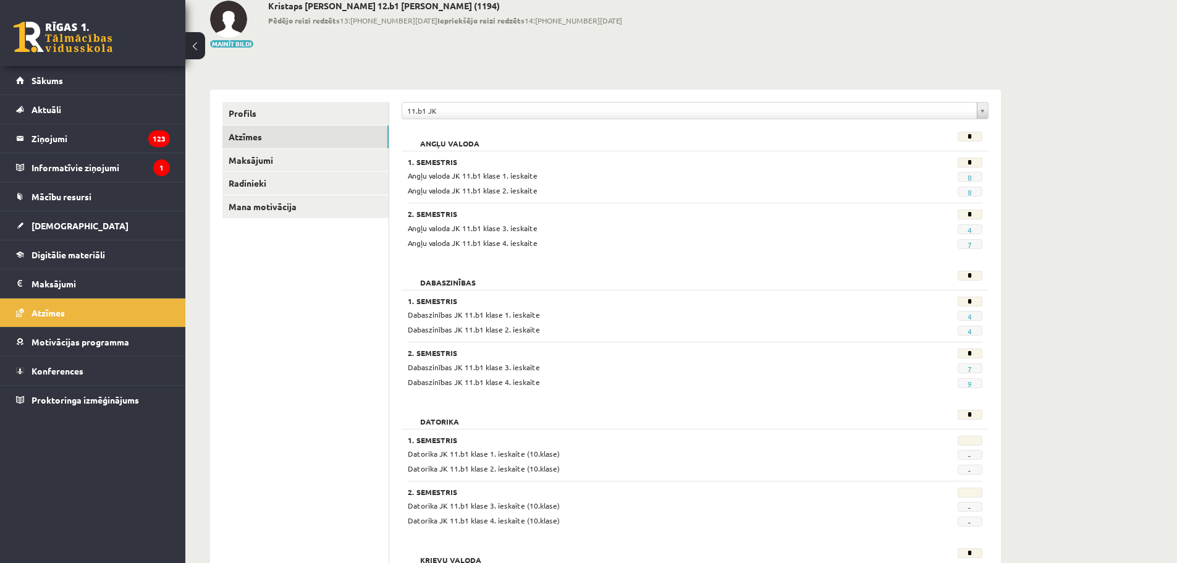
scroll to position [10, 0]
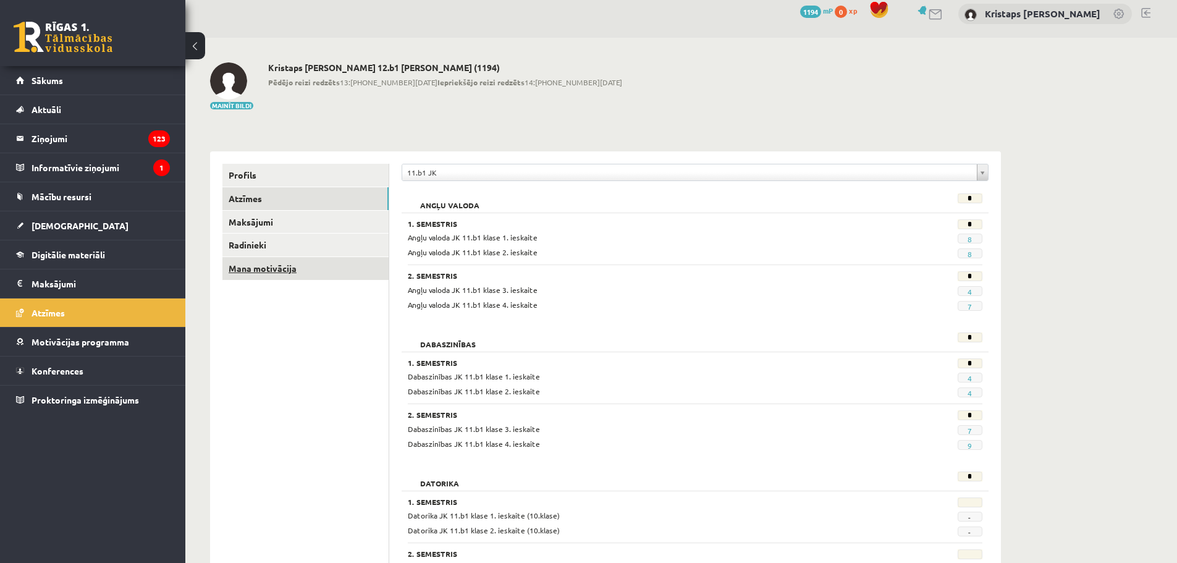
click at [290, 268] on link "Mana motivācija" at bounding box center [305, 268] width 166 height 23
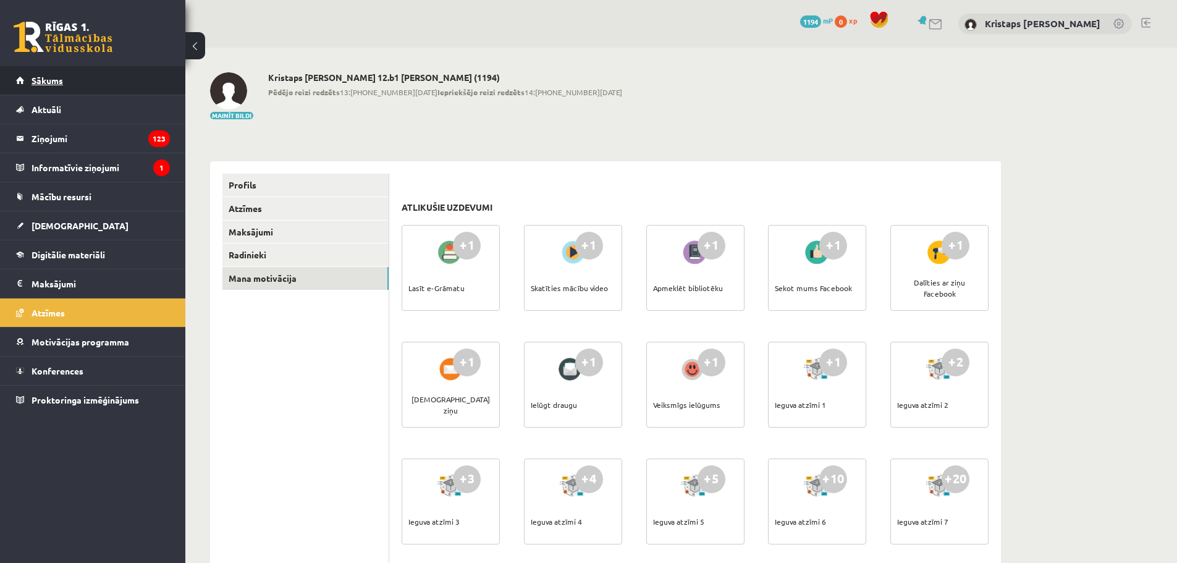
click at [61, 84] on span "Sākums" at bounding box center [48, 80] width 32 height 11
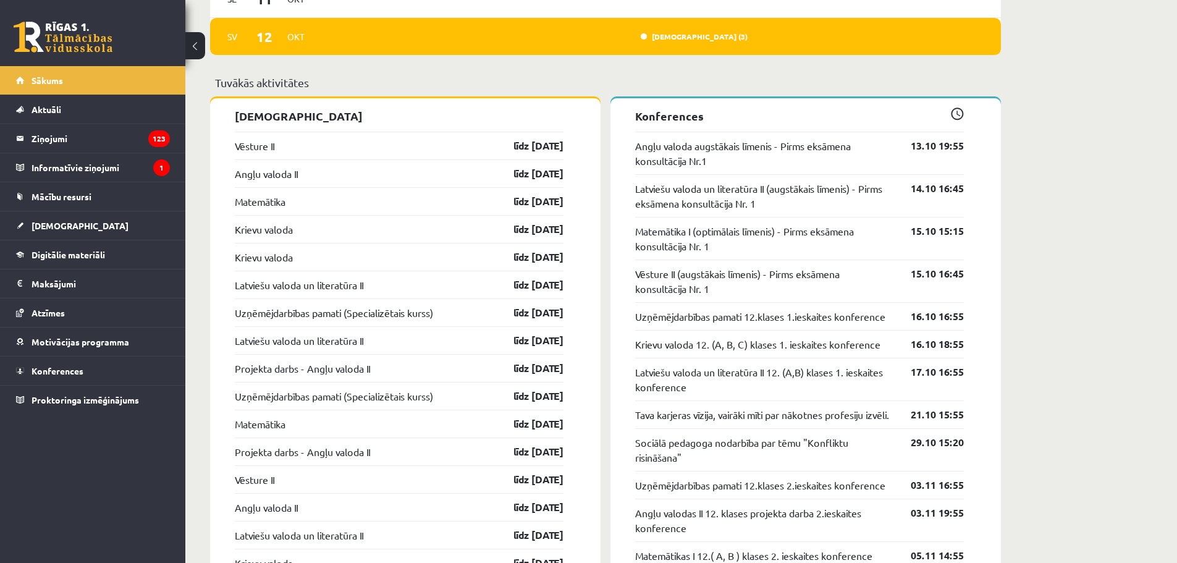
scroll to position [988, 0]
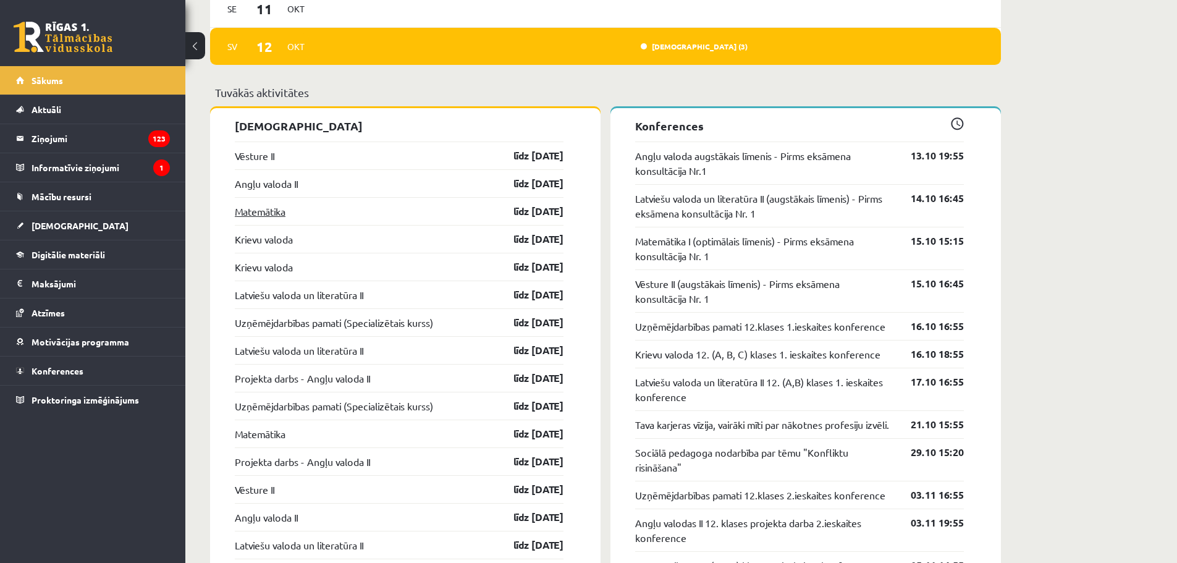
click at [270, 211] on link "Matemātika" at bounding box center [260, 211] width 51 height 15
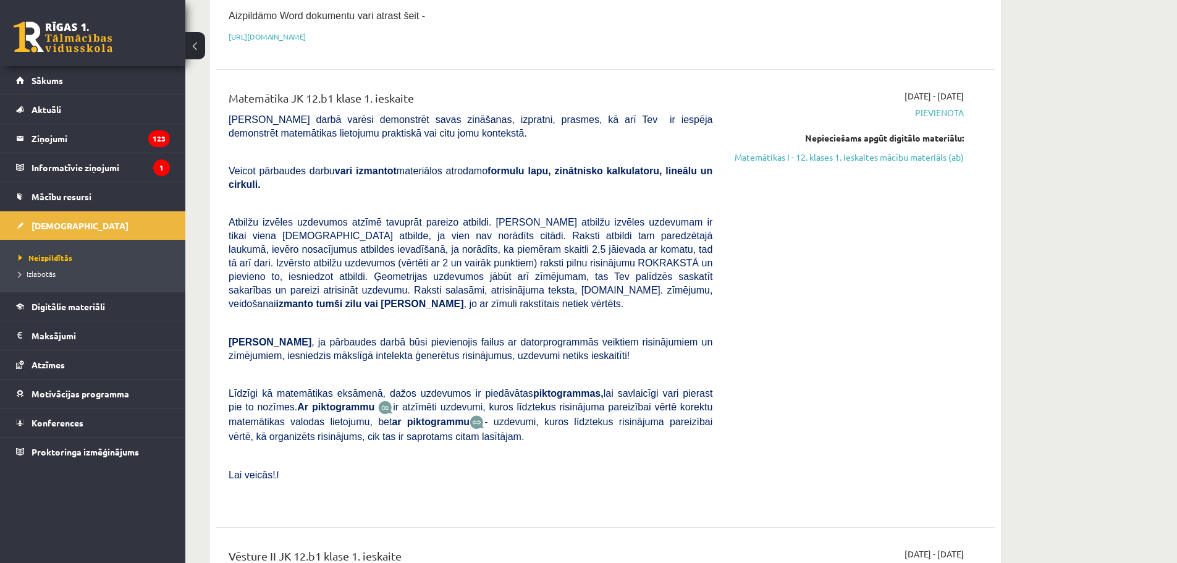
scroll to position [247, 0]
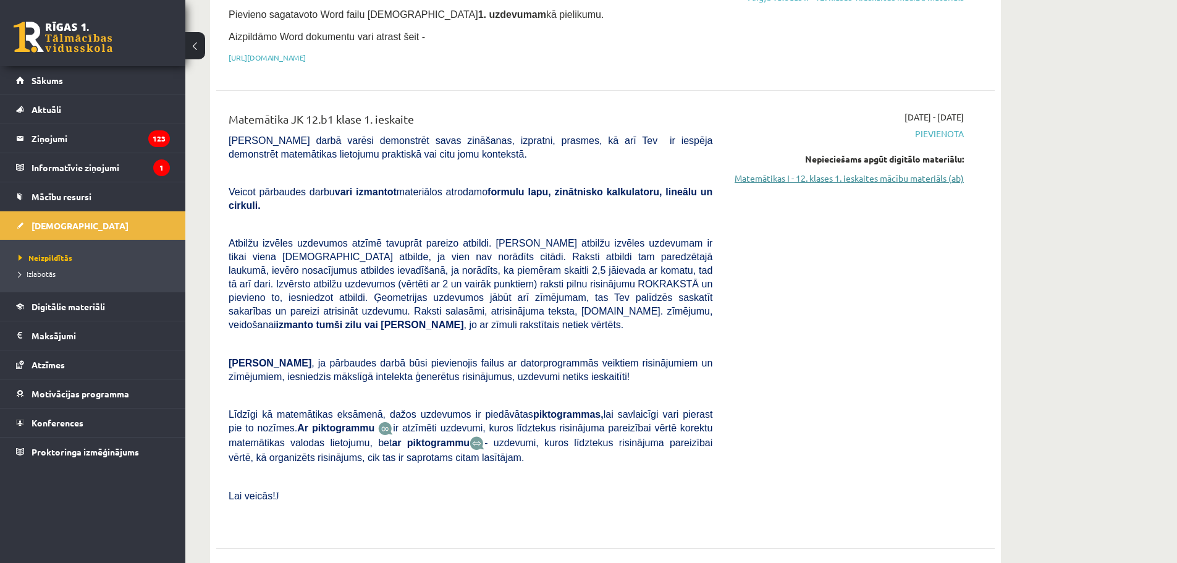
click at [903, 177] on link "Matemātikas I - 12. klases 1. ieskaites mācību materiāls (ab)" at bounding box center [847, 178] width 233 height 13
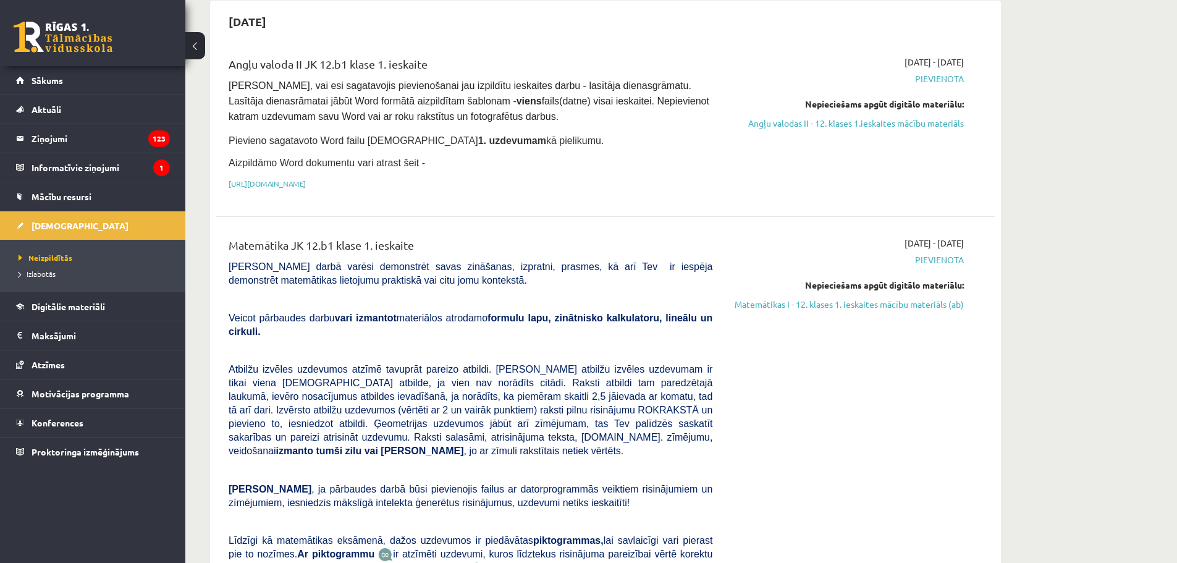
scroll to position [124, 0]
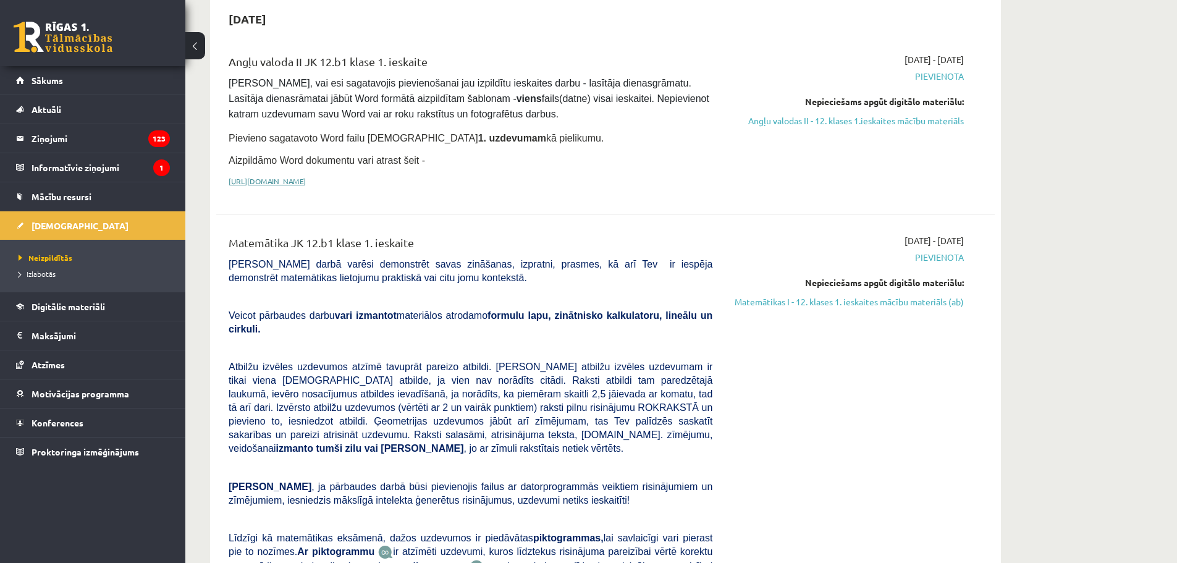
click at [306, 176] on link "[URL][DOMAIN_NAME]" at bounding box center [267, 181] width 77 height 10
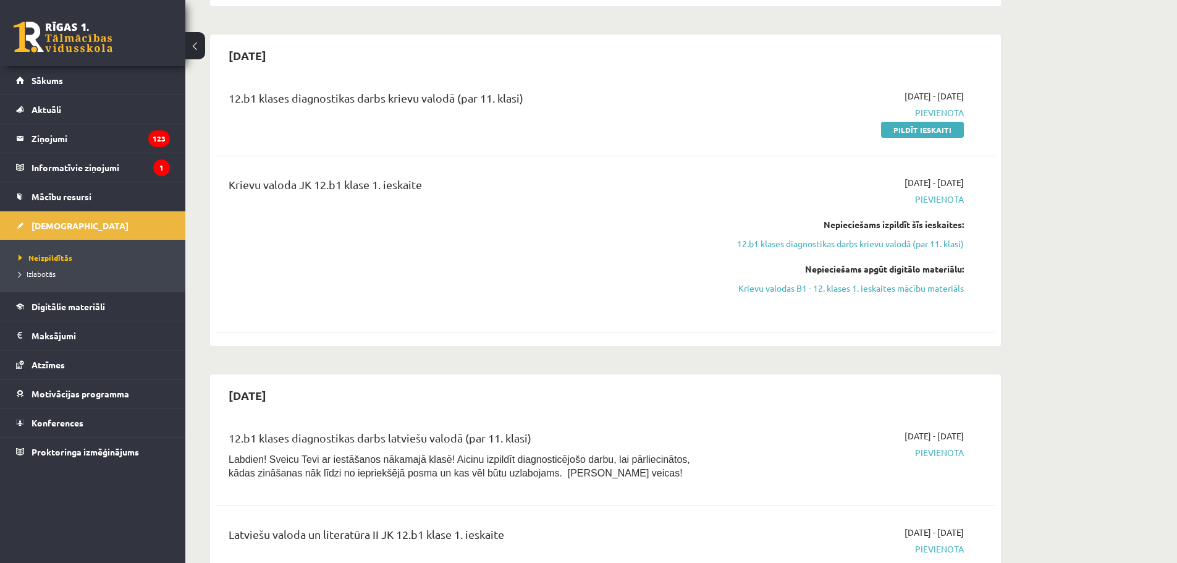
scroll to position [1112, 0]
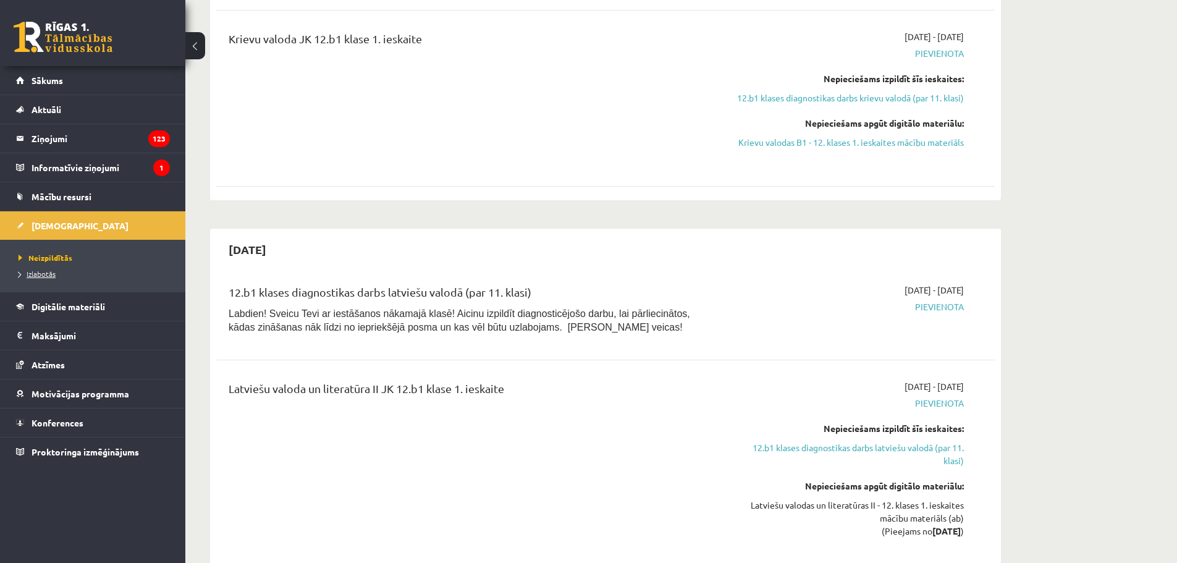
click at [53, 268] on link "Izlabotās" at bounding box center [96, 273] width 154 height 11
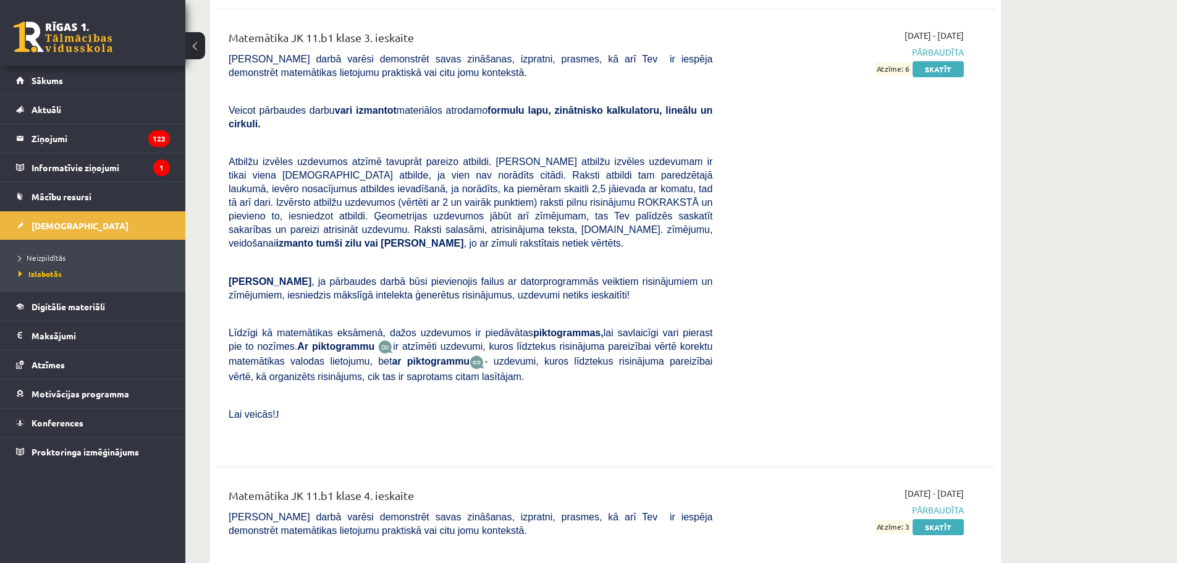
scroll to position [2362, 0]
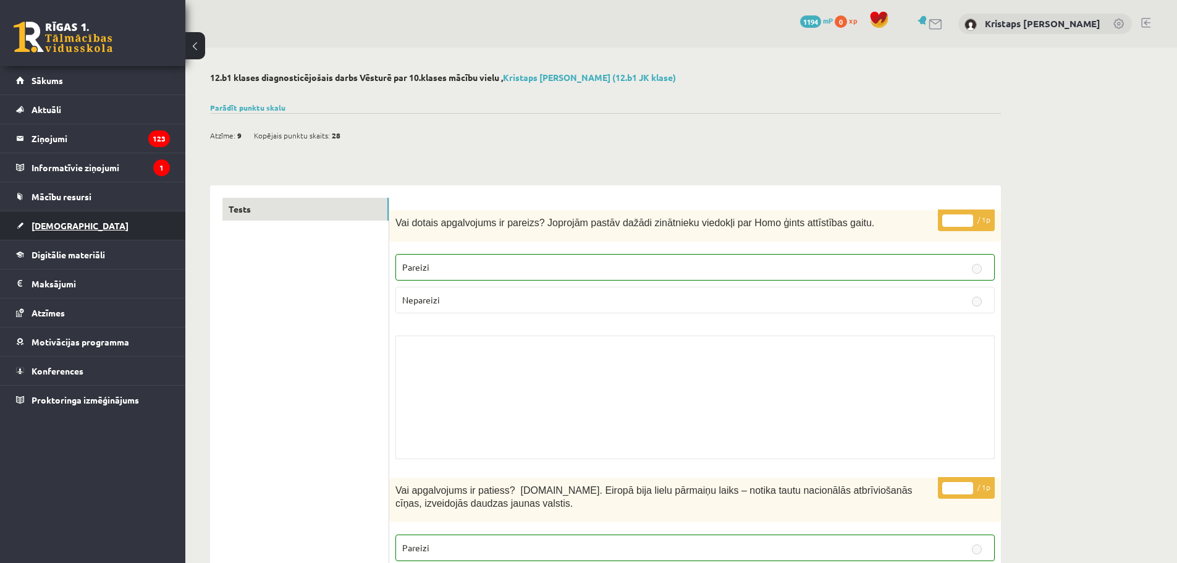
click at [58, 225] on span "[DEMOGRAPHIC_DATA]" at bounding box center [80, 225] width 97 height 11
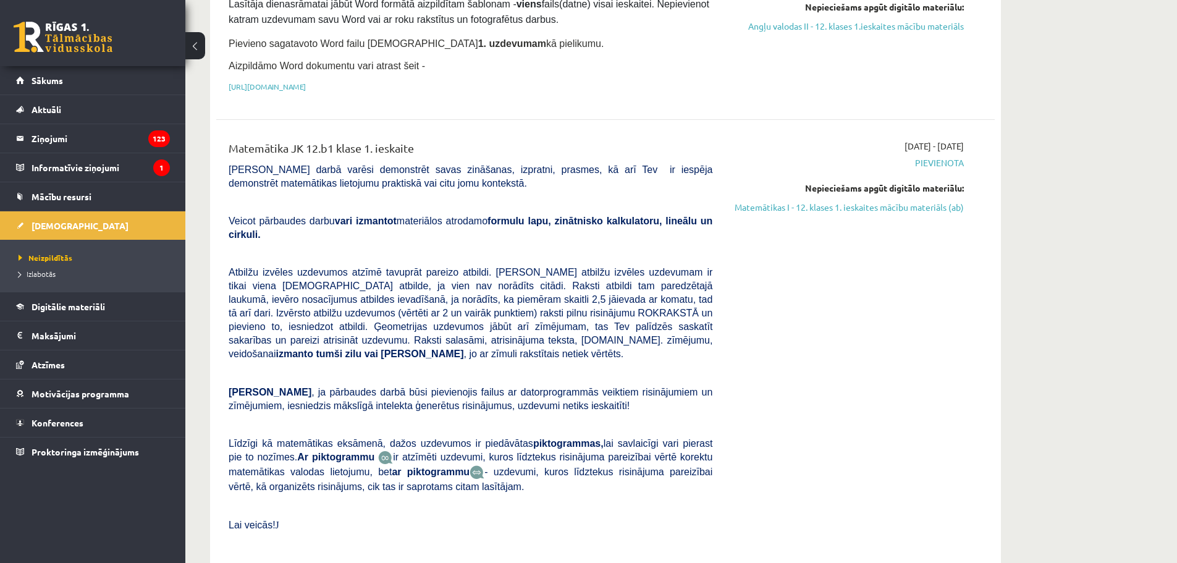
scroll to position [247, 0]
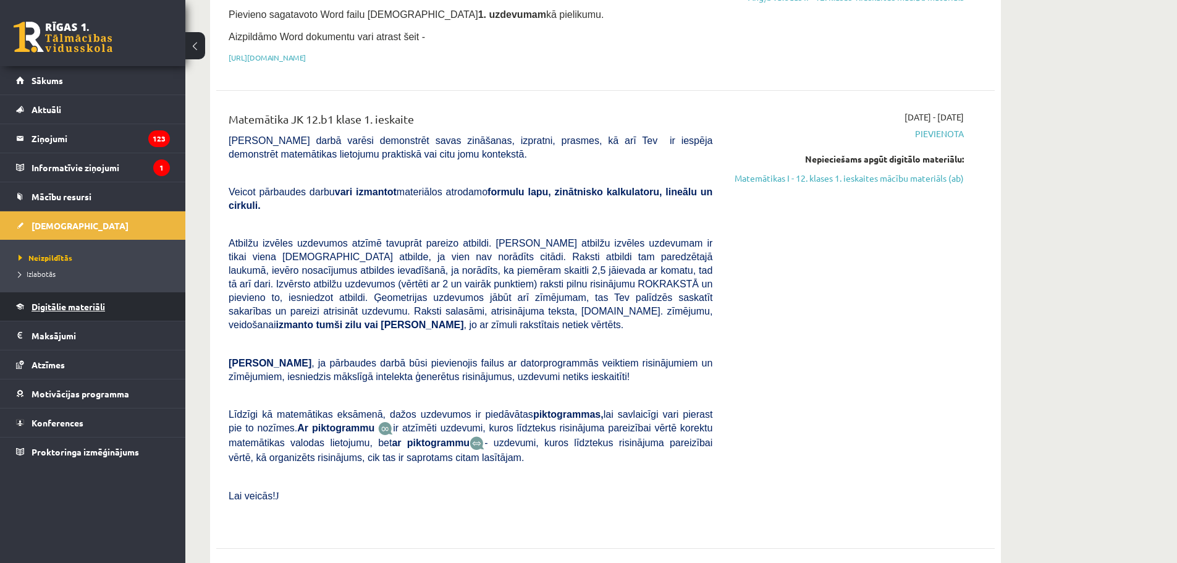
click at [104, 296] on link "Digitālie materiāli" at bounding box center [93, 306] width 154 height 28
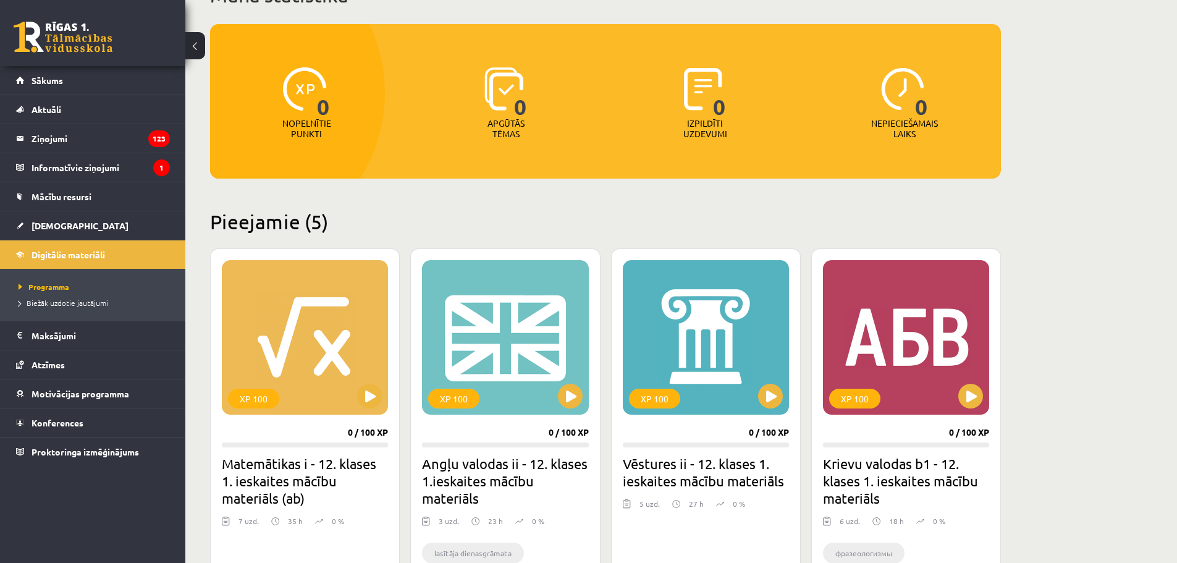
scroll to position [49, 0]
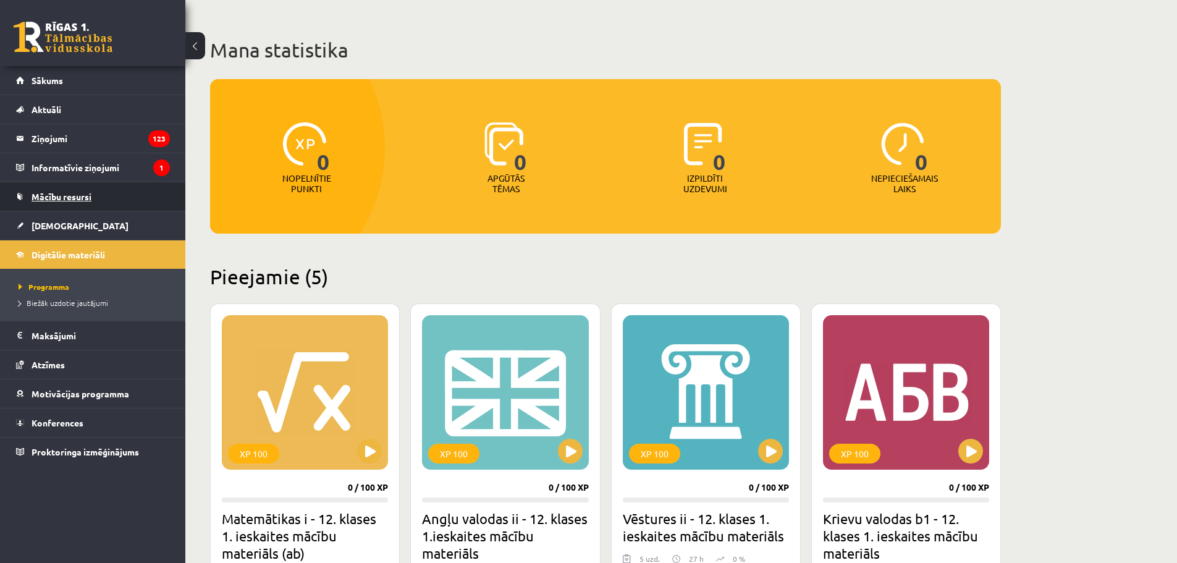
click at [46, 191] on link "Mācību resursi" at bounding box center [93, 196] width 154 height 28
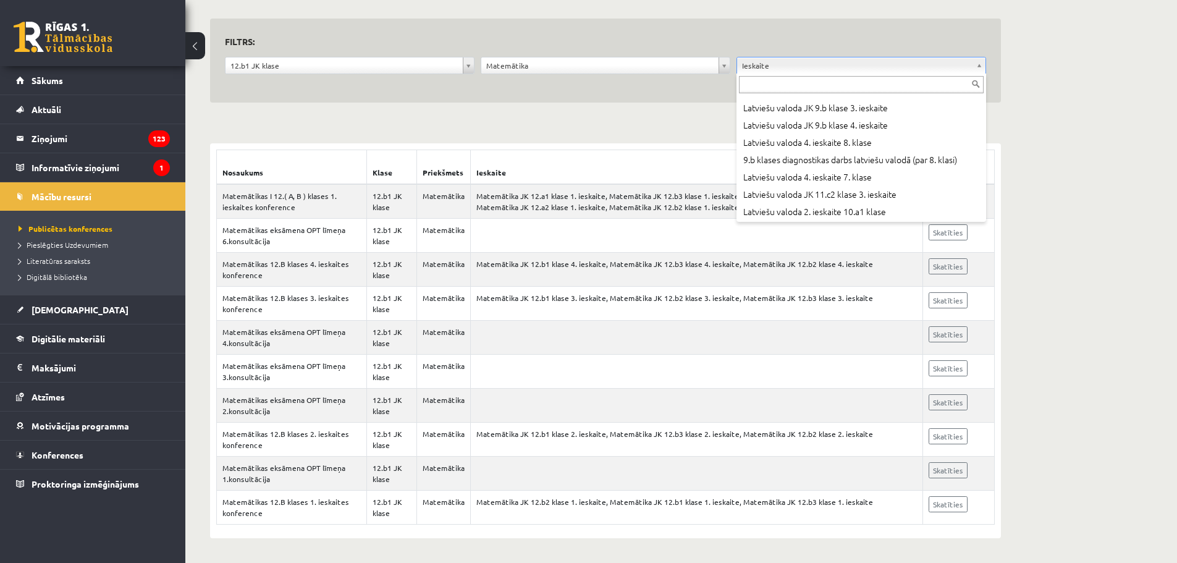
scroll to position [1971, 0]
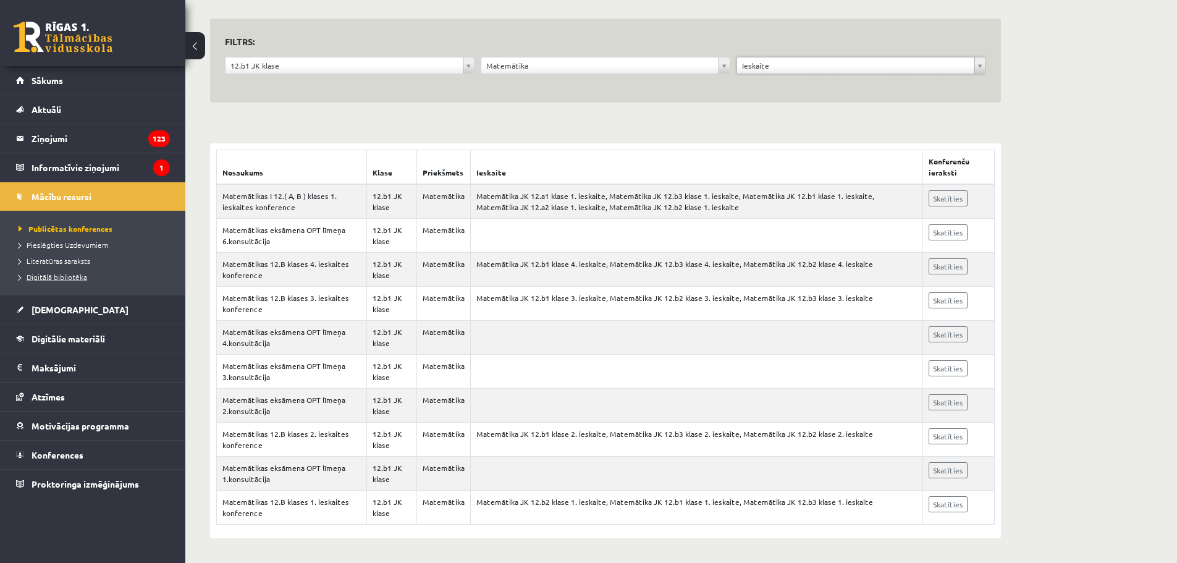
click at [75, 275] on span "Digitālā bibliotēka" at bounding box center [53, 277] width 69 height 10
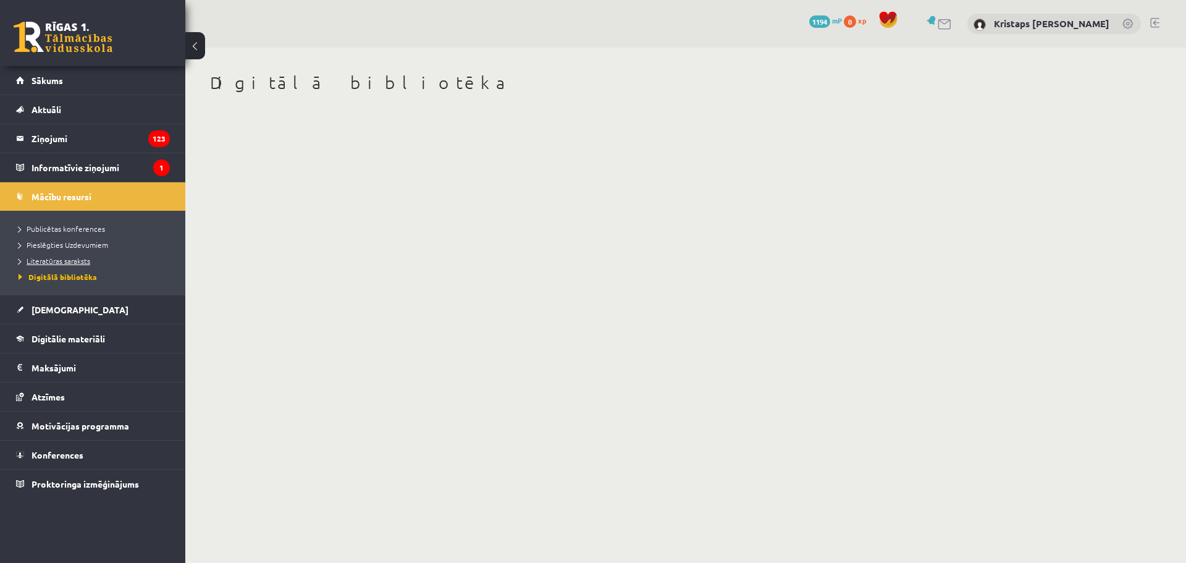
click at [71, 263] on span "Literatūras saraksts" at bounding box center [55, 261] width 72 height 10
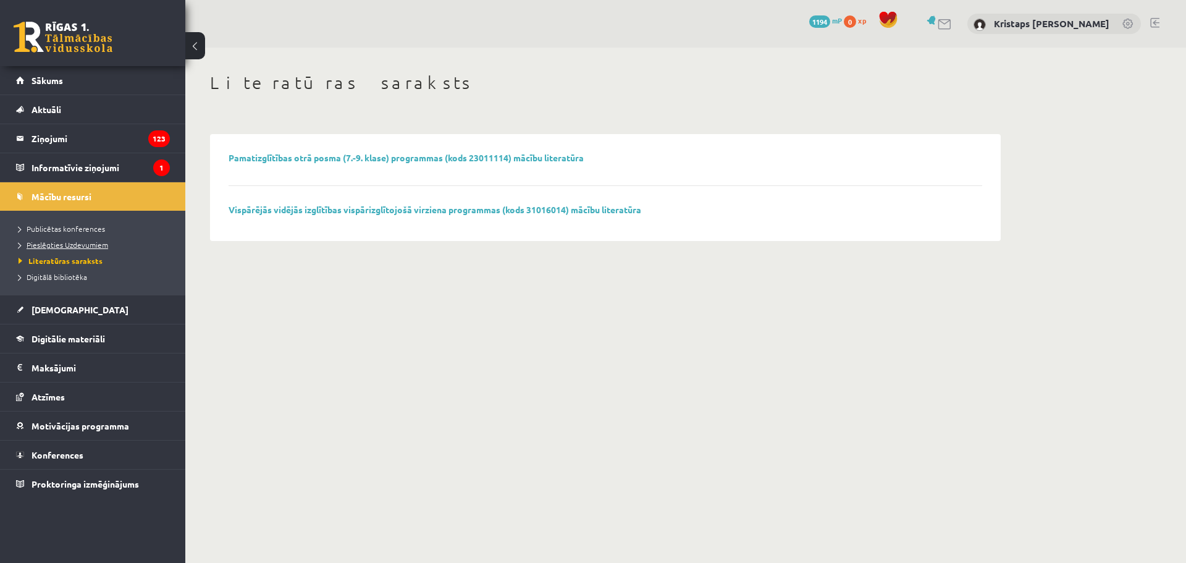
click at [71, 246] on span "Pieslēgties Uzdevumiem" at bounding box center [64, 245] width 90 height 10
click at [106, 424] on span "Motivācijas programma" at bounding box center [81, 425] width 98 height 11
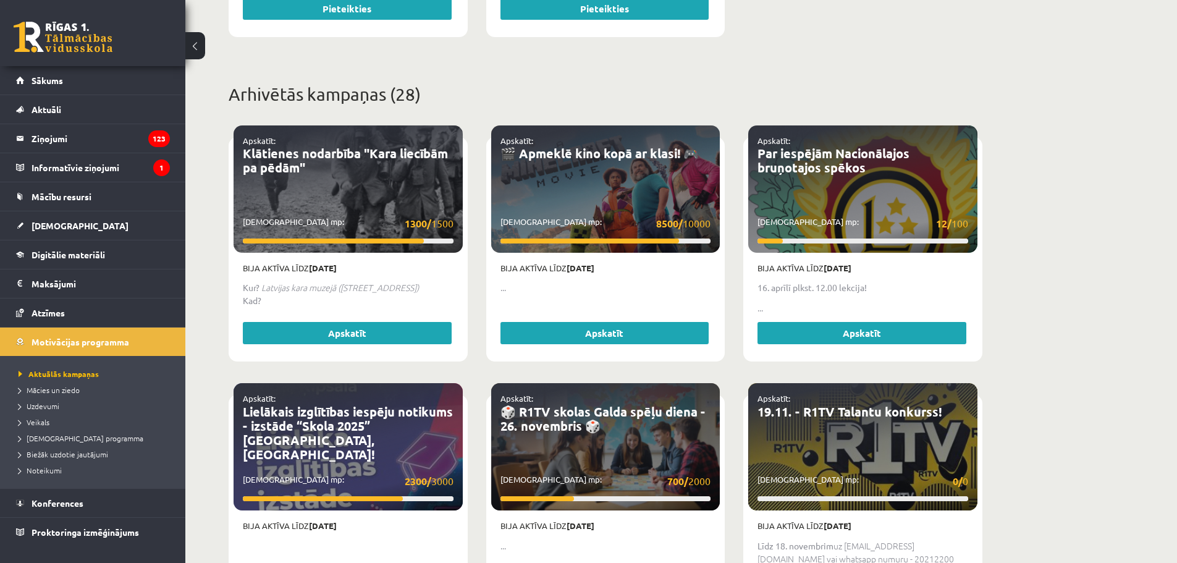
scroll to position [741, 0]
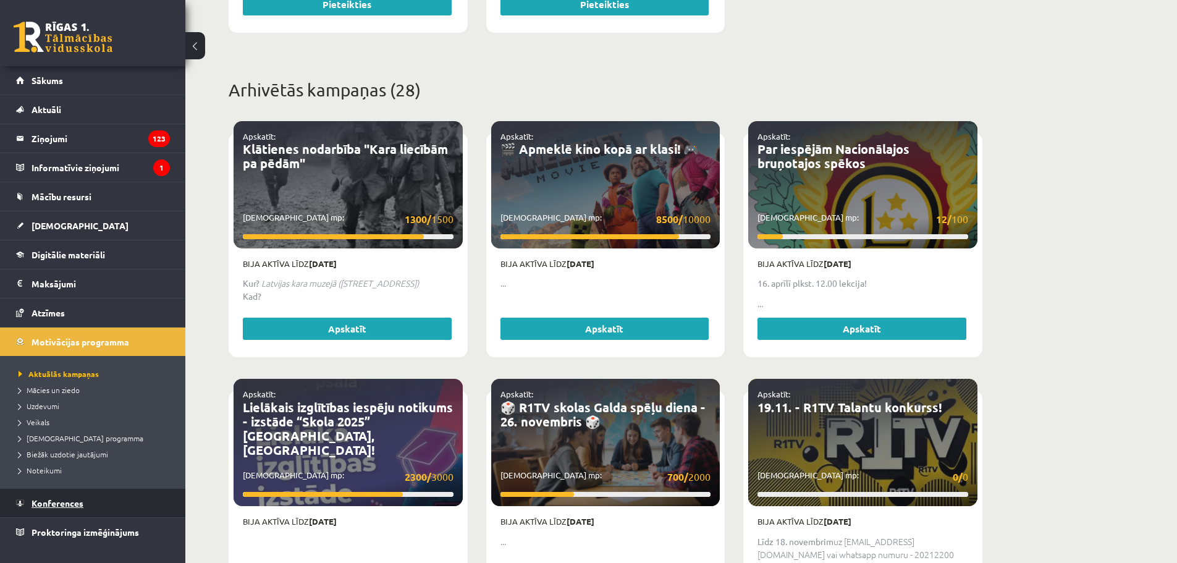
click at [78, 500] on span "Konferences" at bounding box center [58, 502] width 52 height 11
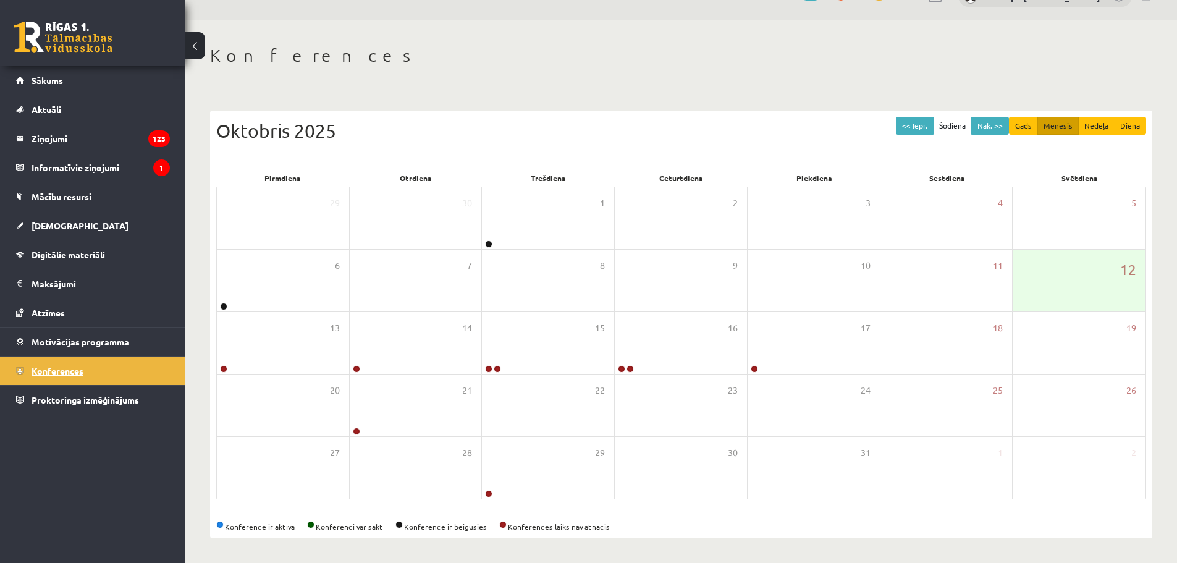
scroll to position [28, 0]
click at [103, 397] on span "Proktoringa izmēģinājums" at bounding box center [85, 399] width 107 height 11
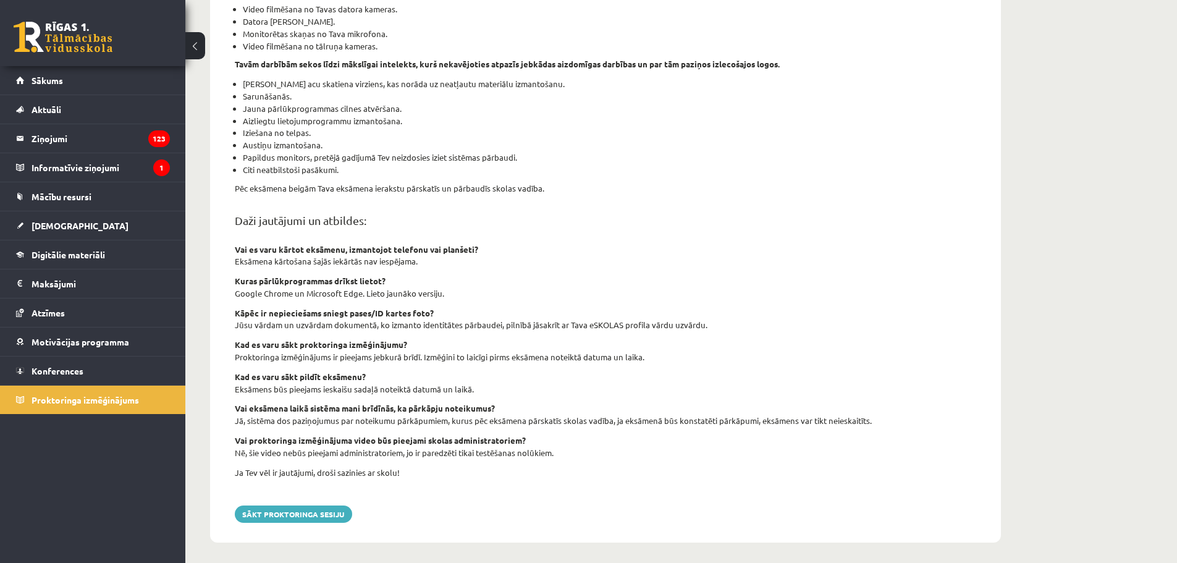
scroll to position [290, 0]
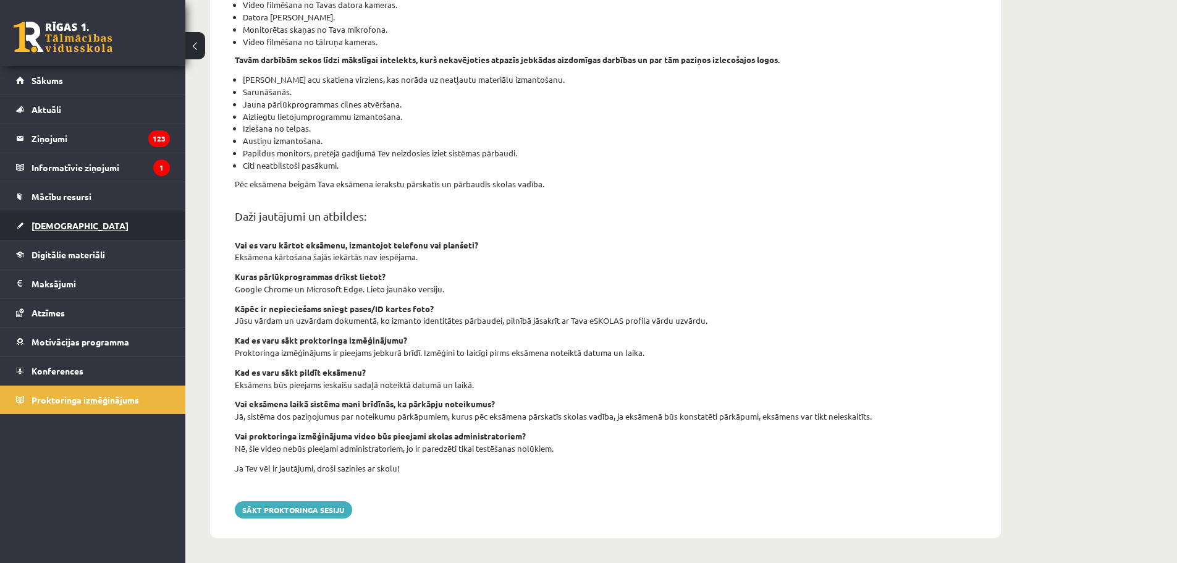
click at [54, 219] on link "[DEMOGRAPHIC_DATA]" at bounding box center [93, 225] width 154 height 28
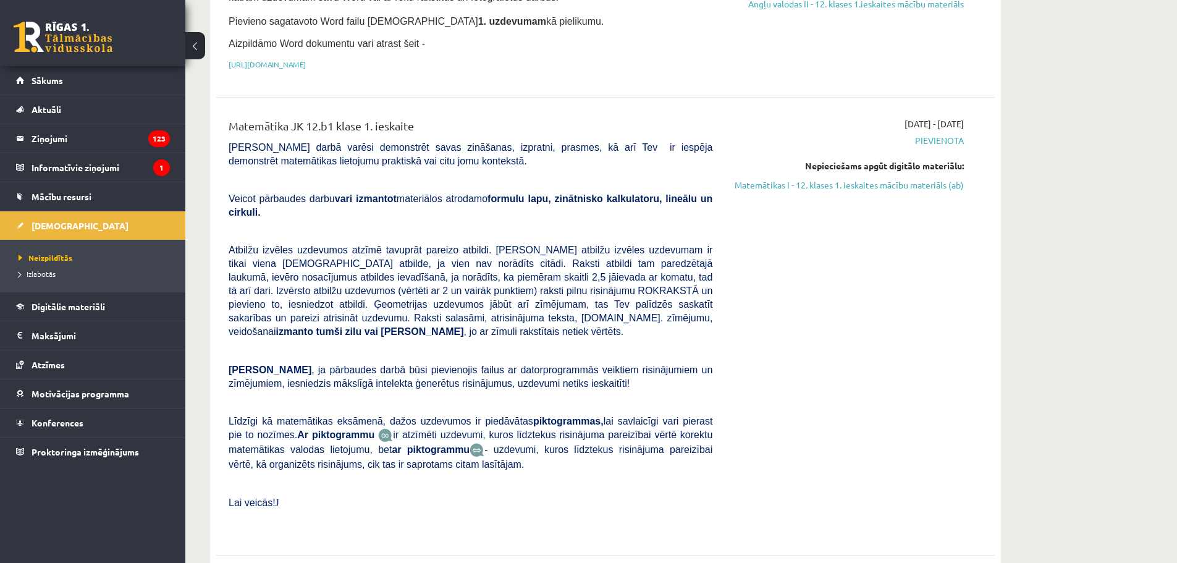
scroll to position [247, 0]
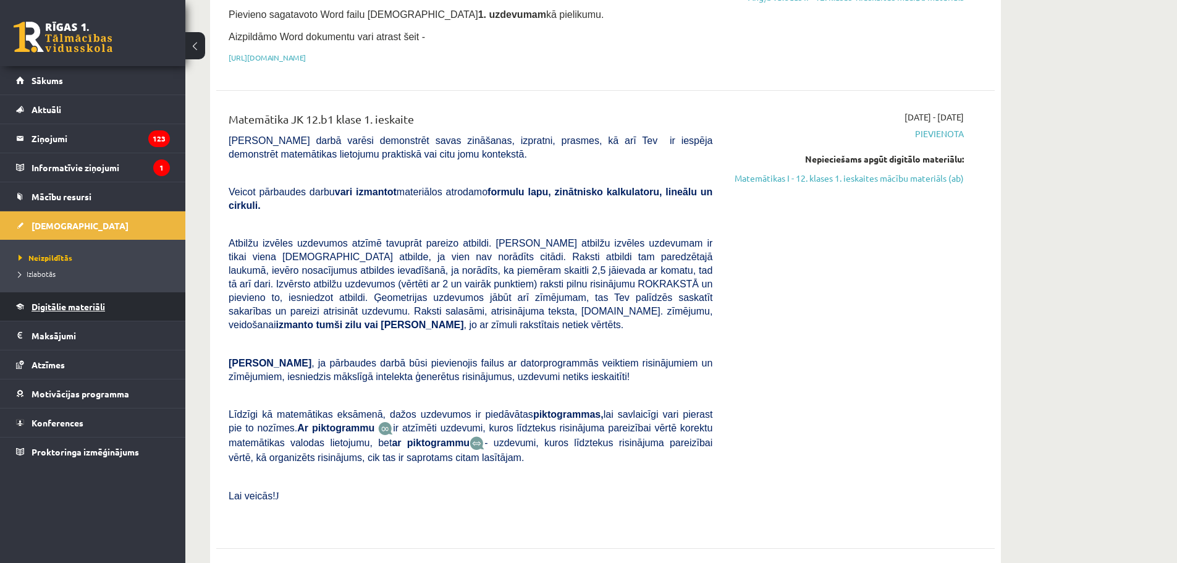
click at [97, 303] on span "Digitālie materiāli" at bounding box center [69, 306] width 74 height 11
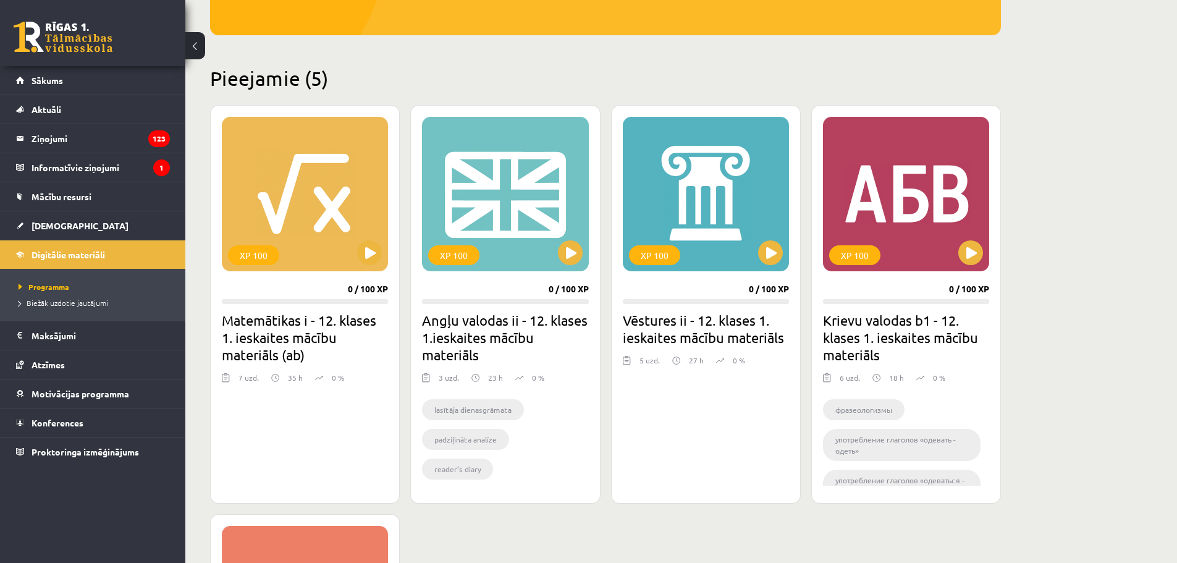
click at [279, 326] on h2 "Matemātikas i - 12. klases 1. ieskaites mācību materiāls (ab)" at bounding box center [305, 337] width 166 height 52
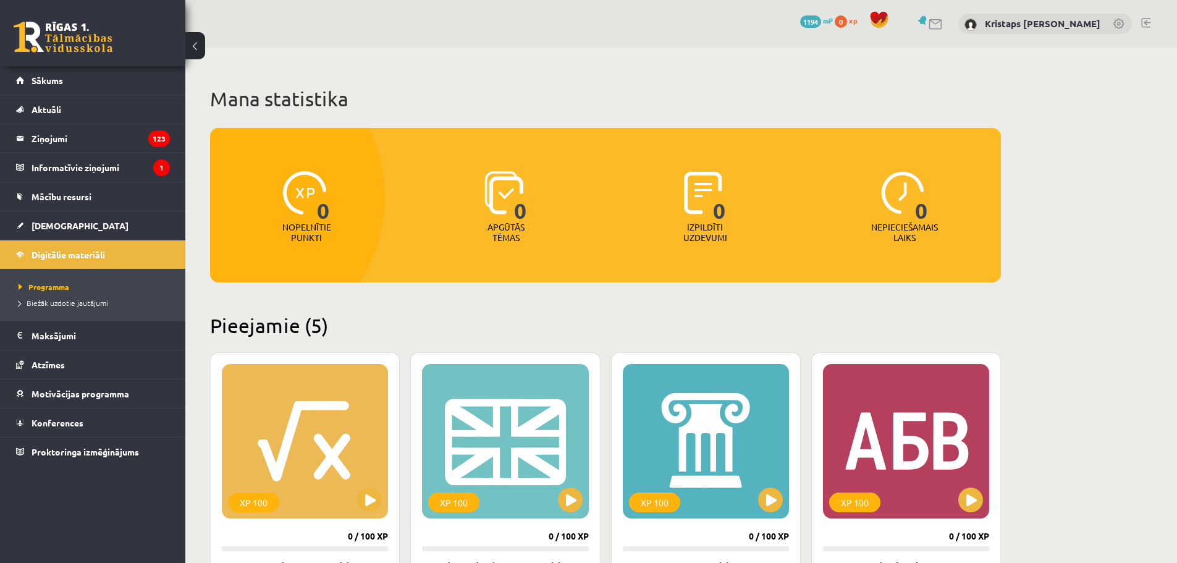
click at [847, 23] on span "0" at bounding box center [841, 21] width 12 height 12
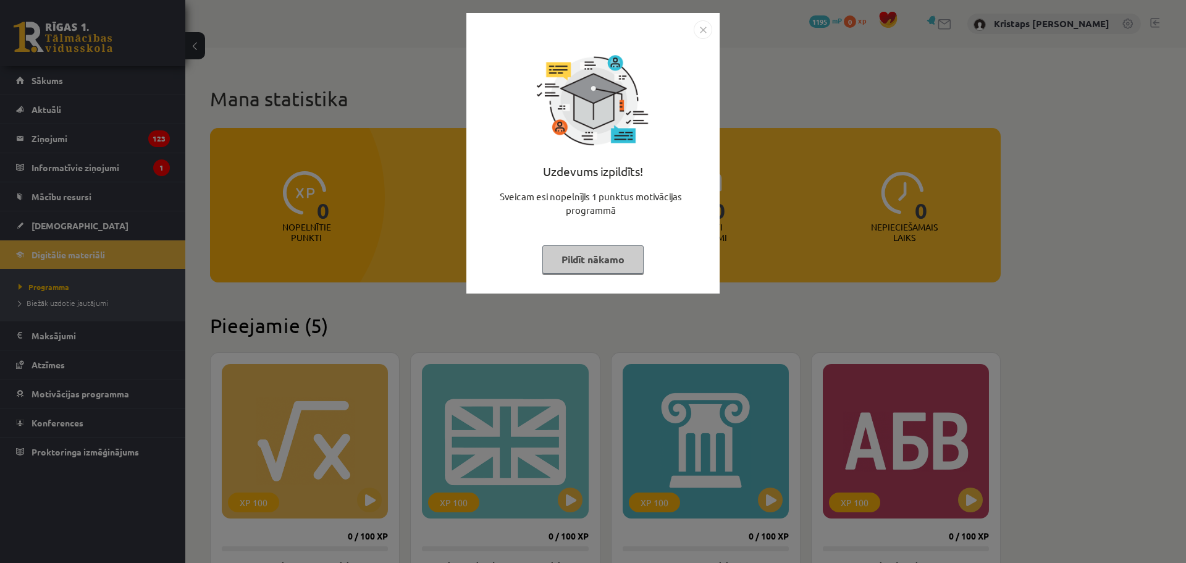
click at [700, 27] on img "Close" at bounding box center [703, 29] width 19 height 19
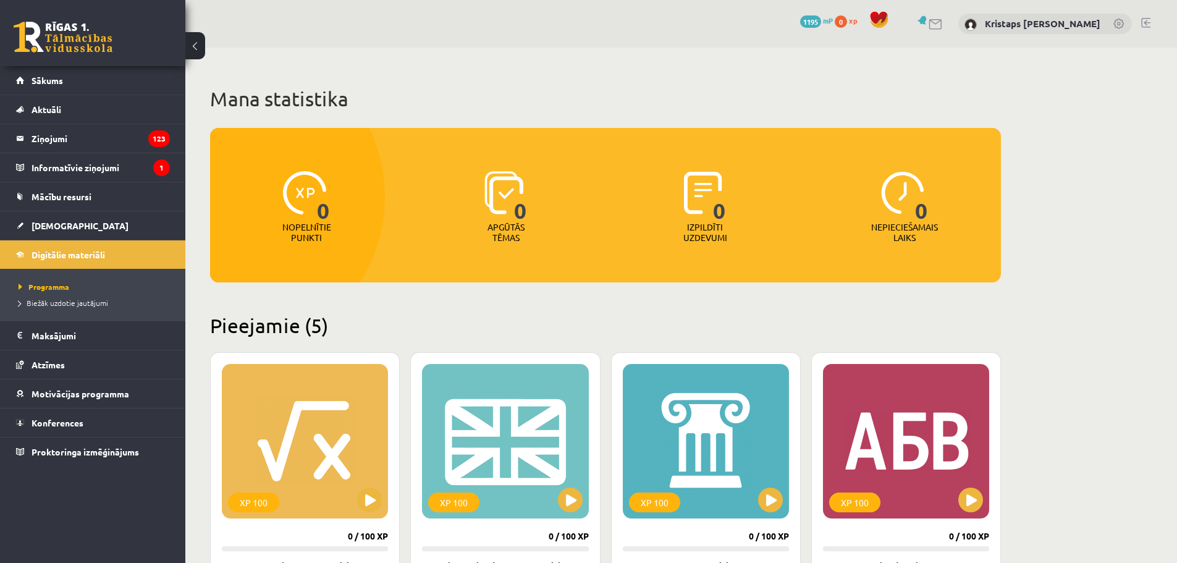
click at [888, 20] on span at bounding box center [879, 20] width 19 height 19
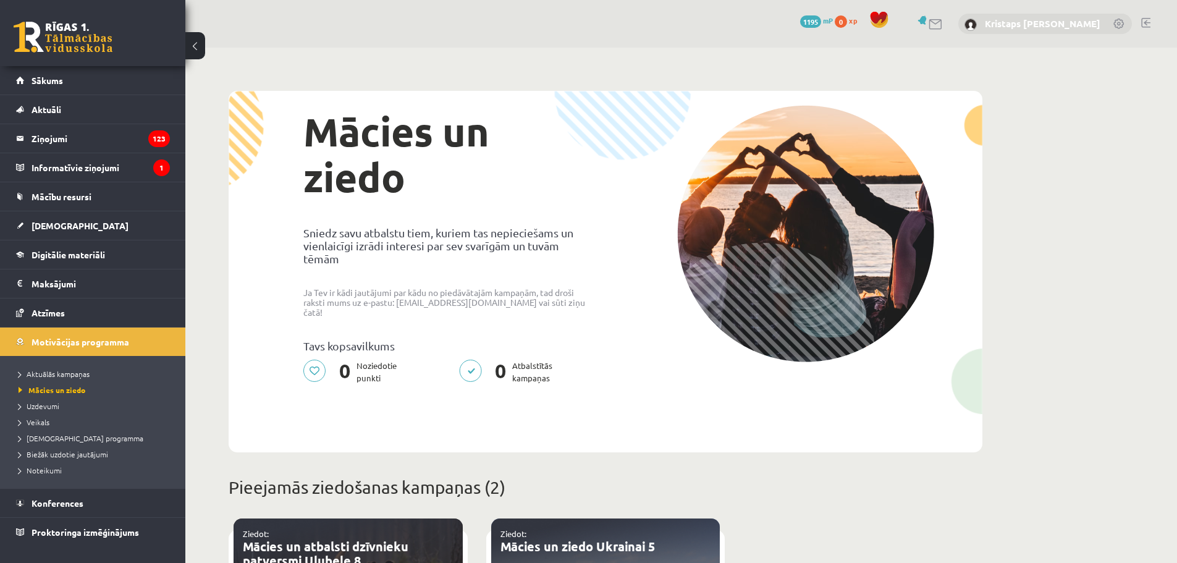
click at [1047, 20] on link "Kristaps [PERSON_NAME]" at bounding box center [1043, 23] width 116 height 12
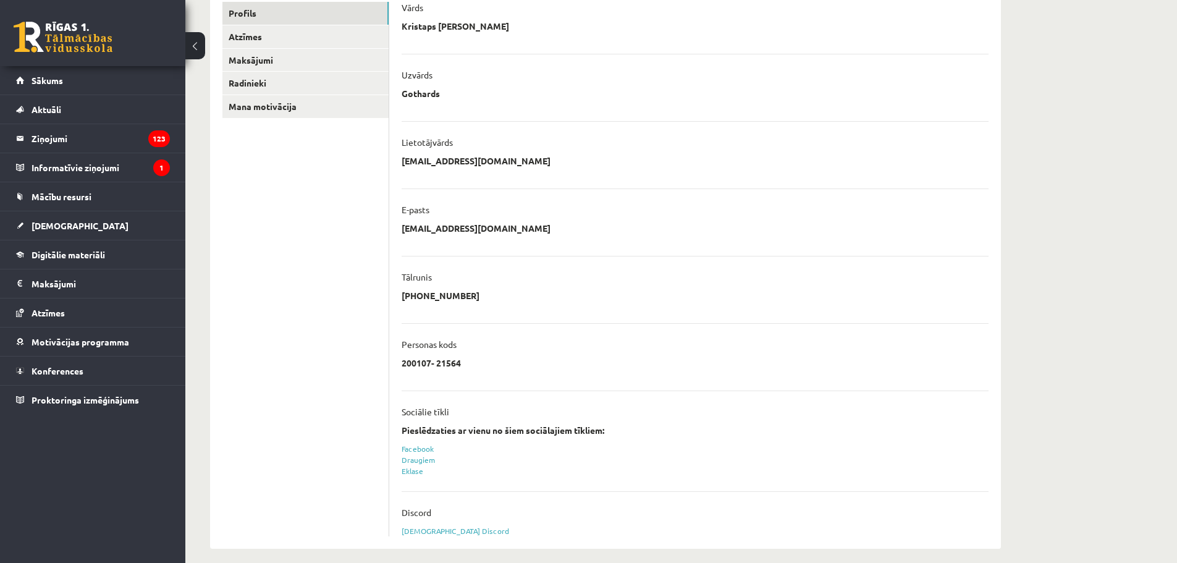
scroll to position [182, 0]
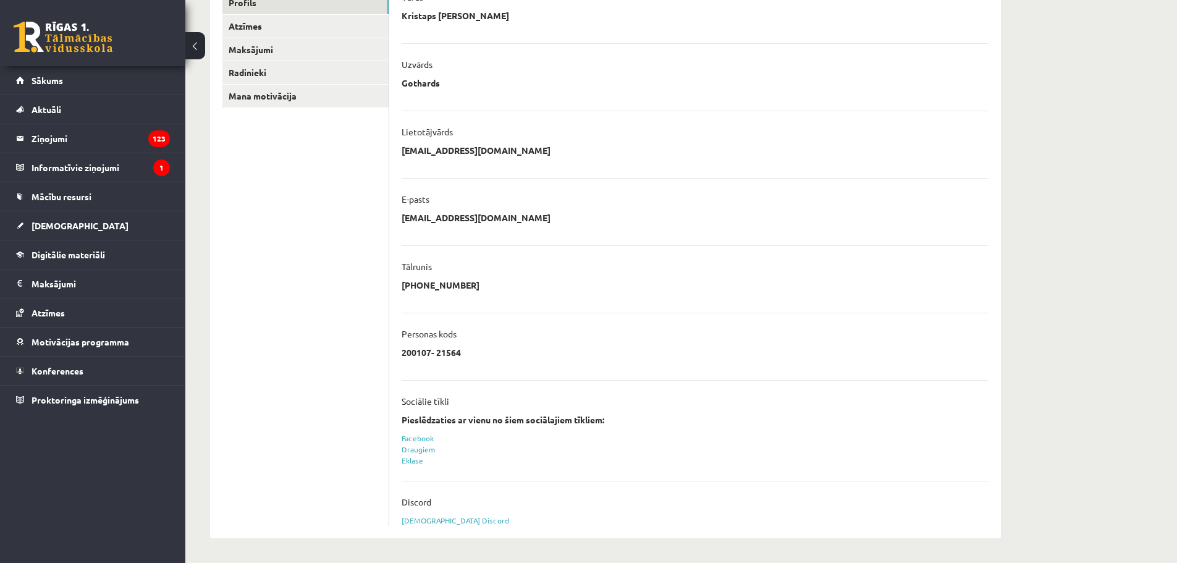
drag, startPoint x: 405, startPoint y: 351, endPoint x: 472, endPoint y: 354, distance: 67.4
click at [472, 354] on div "**********" at bounding box center [695, 356] width 587 height 19
click at [488, 349] on div "**********" at bounding box center [695, 356] width 587 height 19
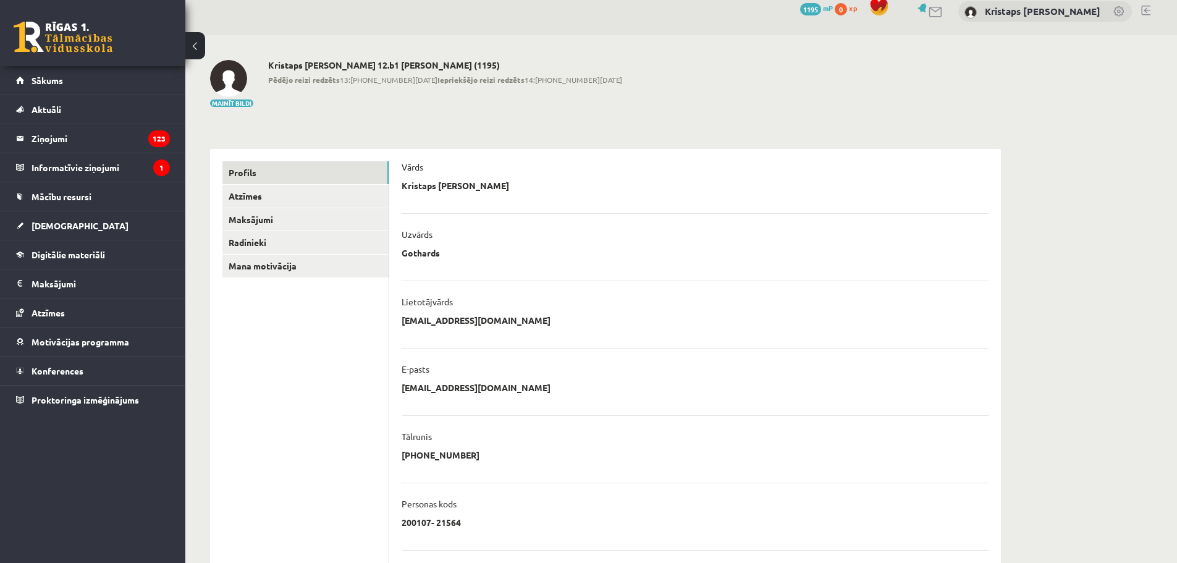
scroll to position [0, 0]
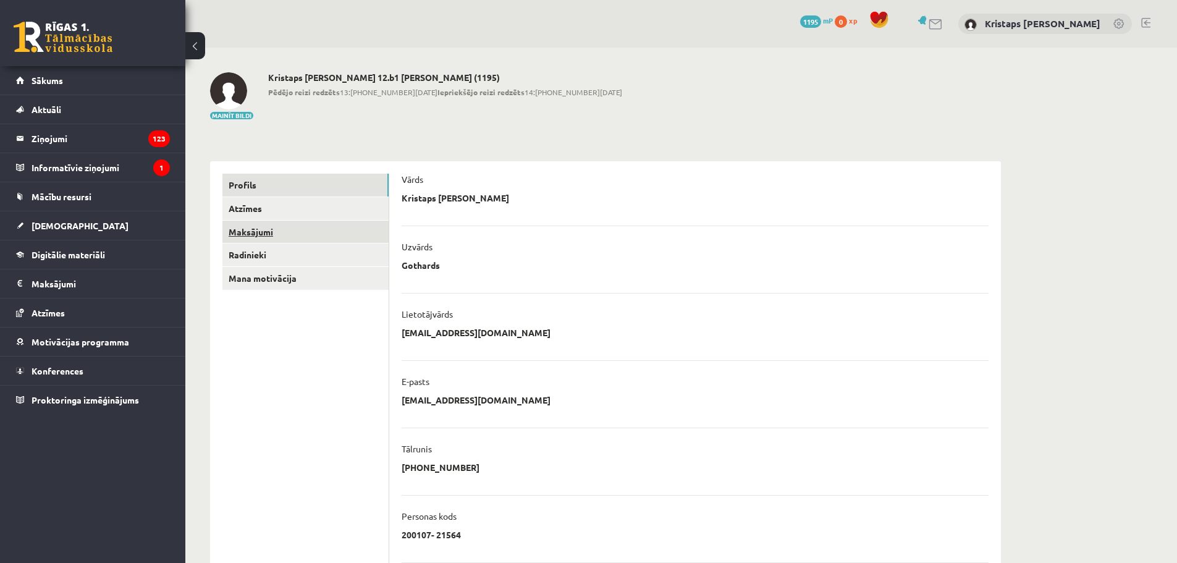
click at [303, 229] on link "Maksājumi" at bounding box center [305, 232] width 166 height 23
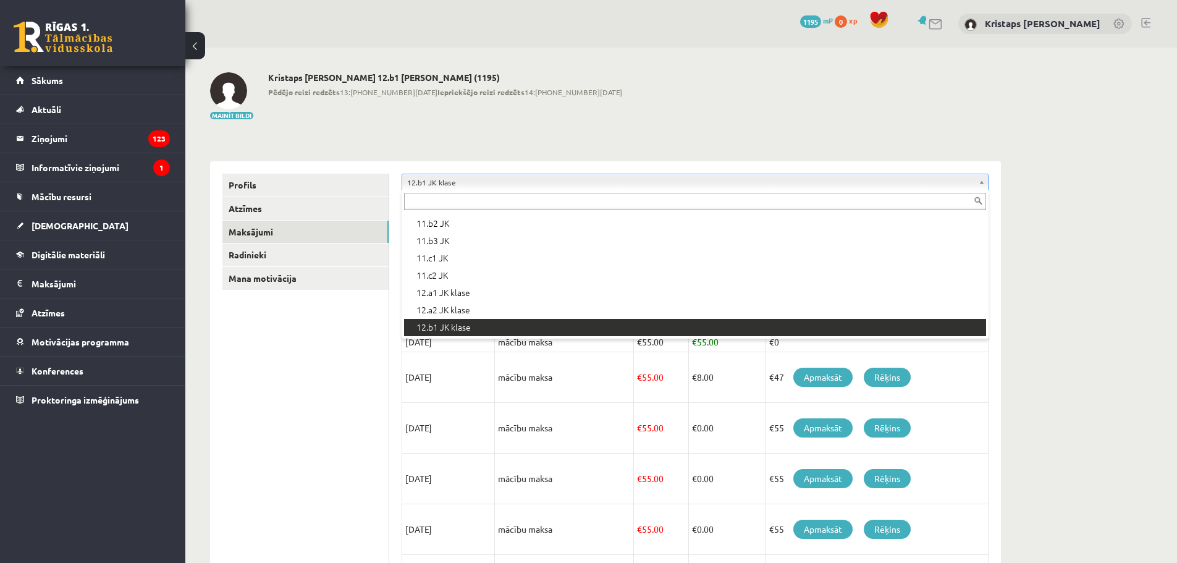
scroll to position [329, 0]
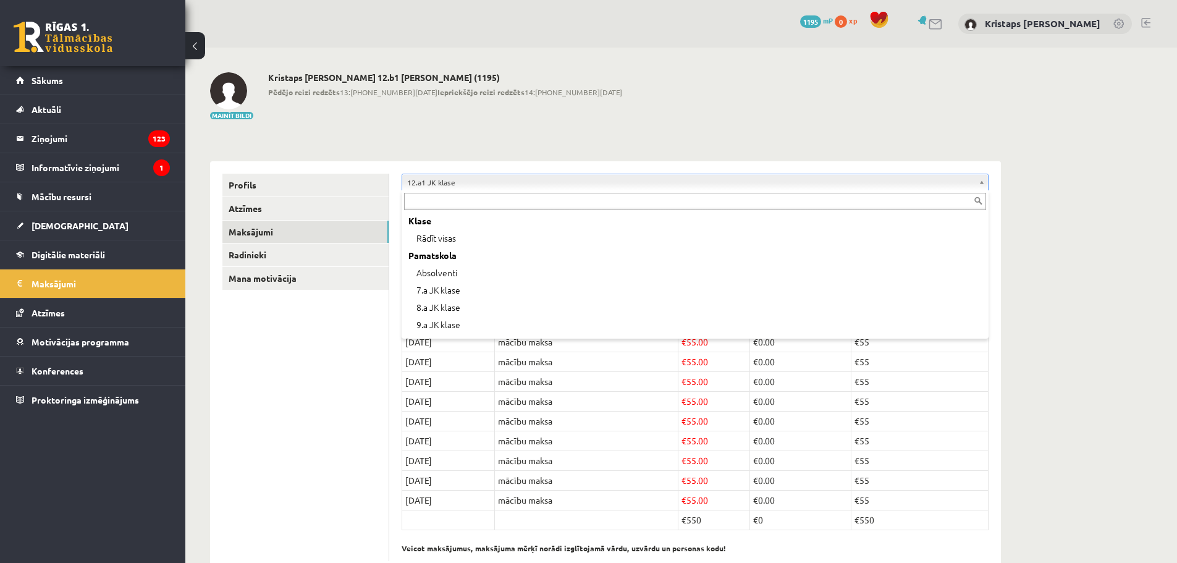
scroll to position [309, 0]
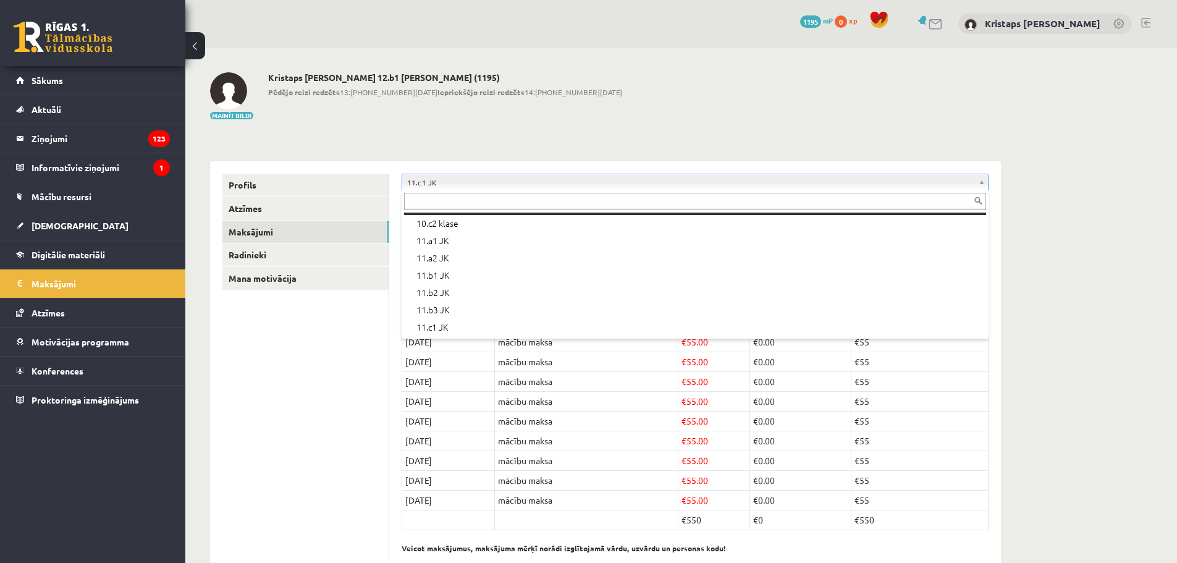
scroll to position [259, 0]
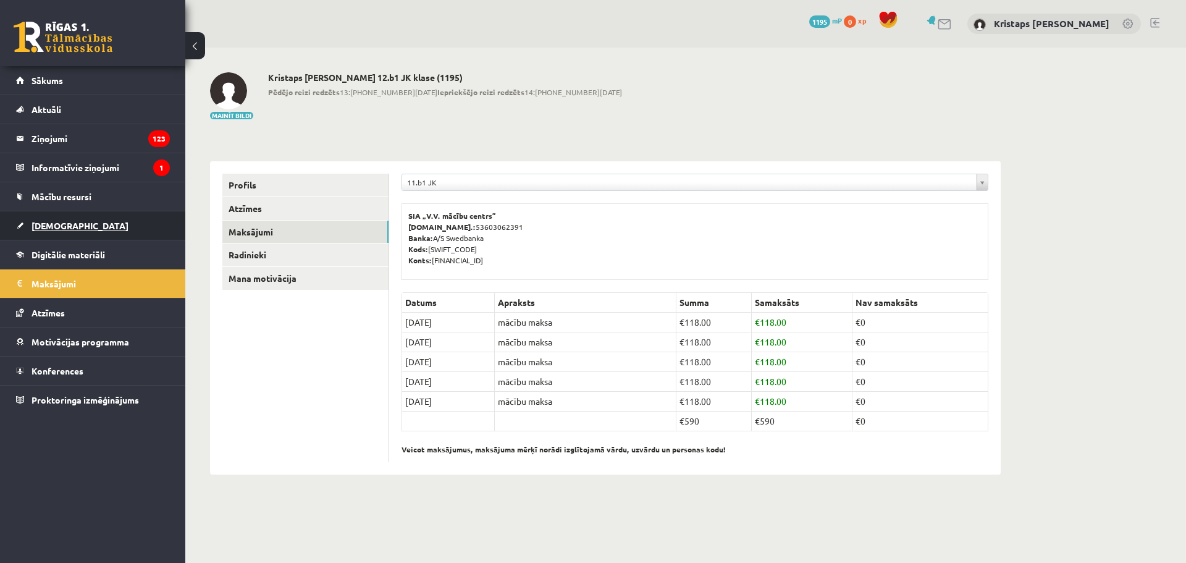
click at [51, 229] on span "[DEMOGRAPHIC_DATA]" at bounding box center [80, 225] width 97 height 11
